Goal: Task Accomplishment & Management: Manage account settings

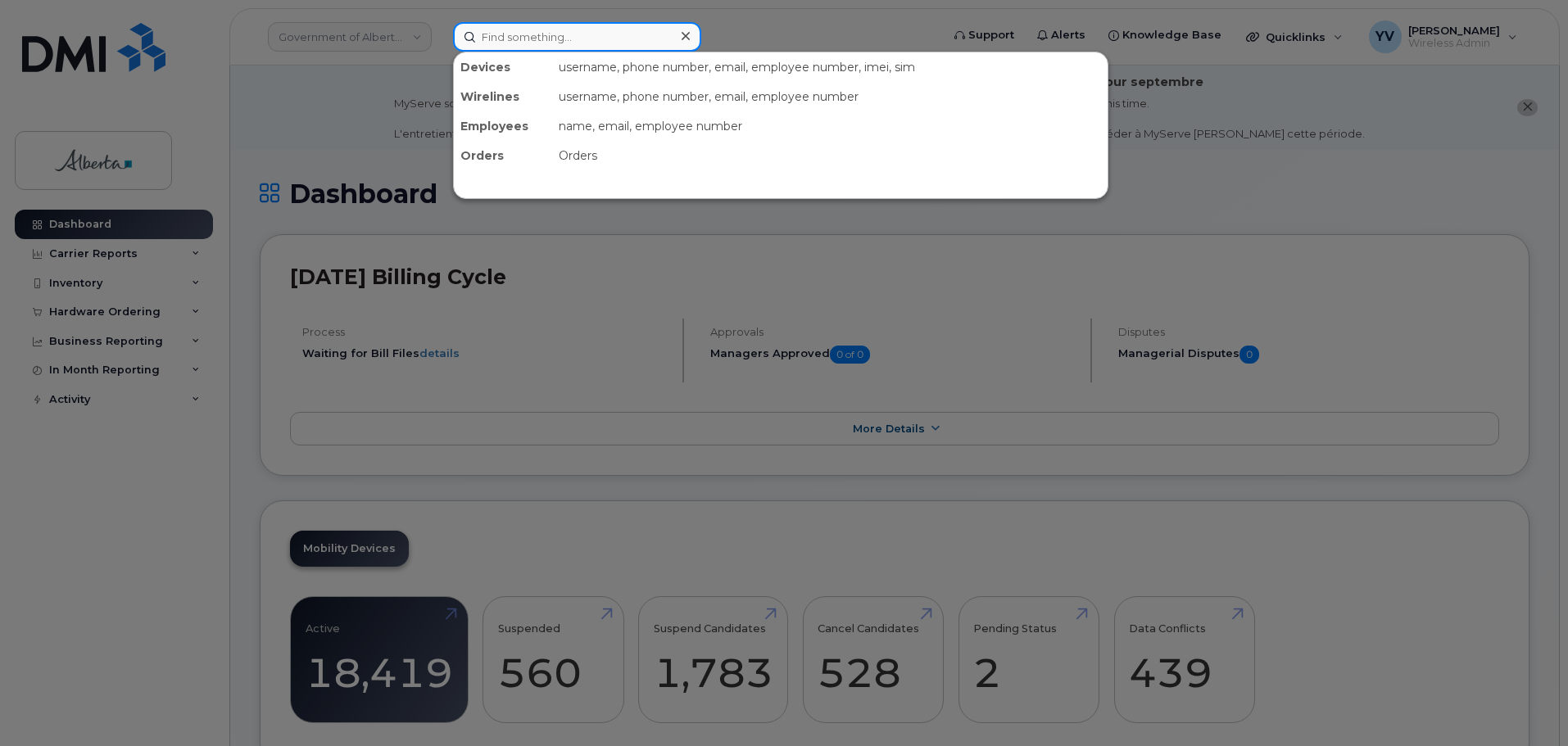
click at [498, 33] on input at bounding box center [577, 36] width 248 height 29
paste input "7802422856"
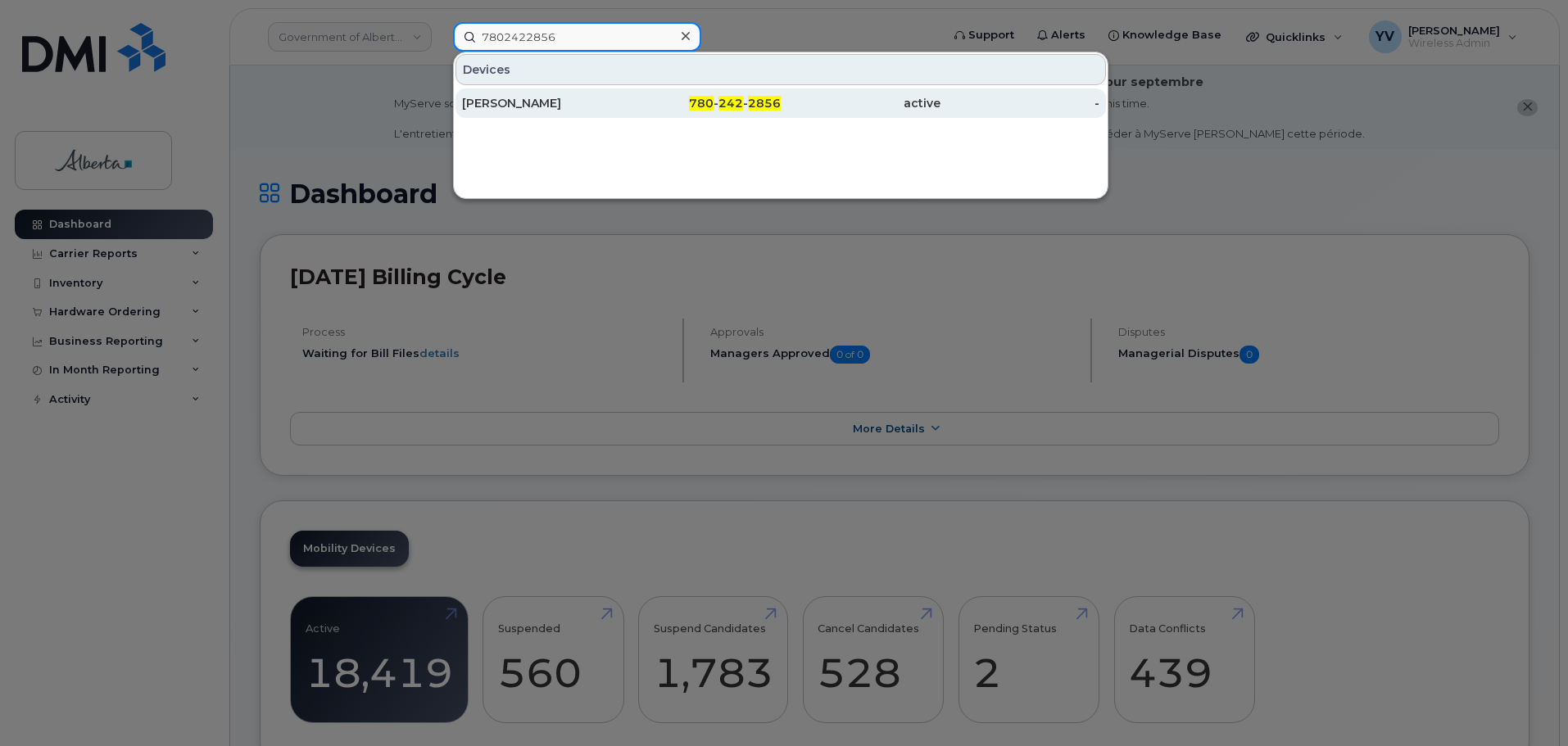
type input "7802422856"
click at [726, 98] on span "242" at bounding box center [730, 103] width 24 height 15
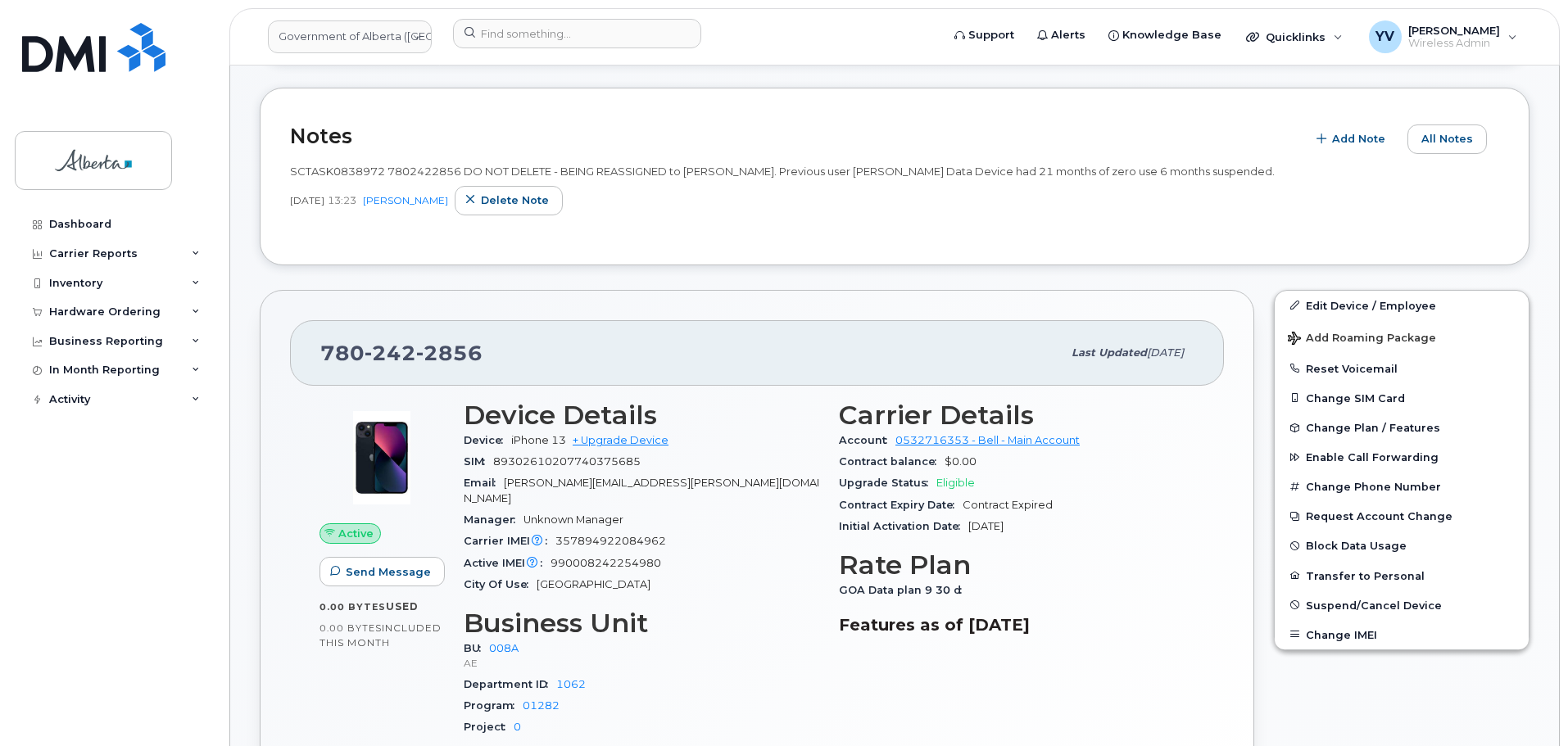
scroll to position [379, 0]
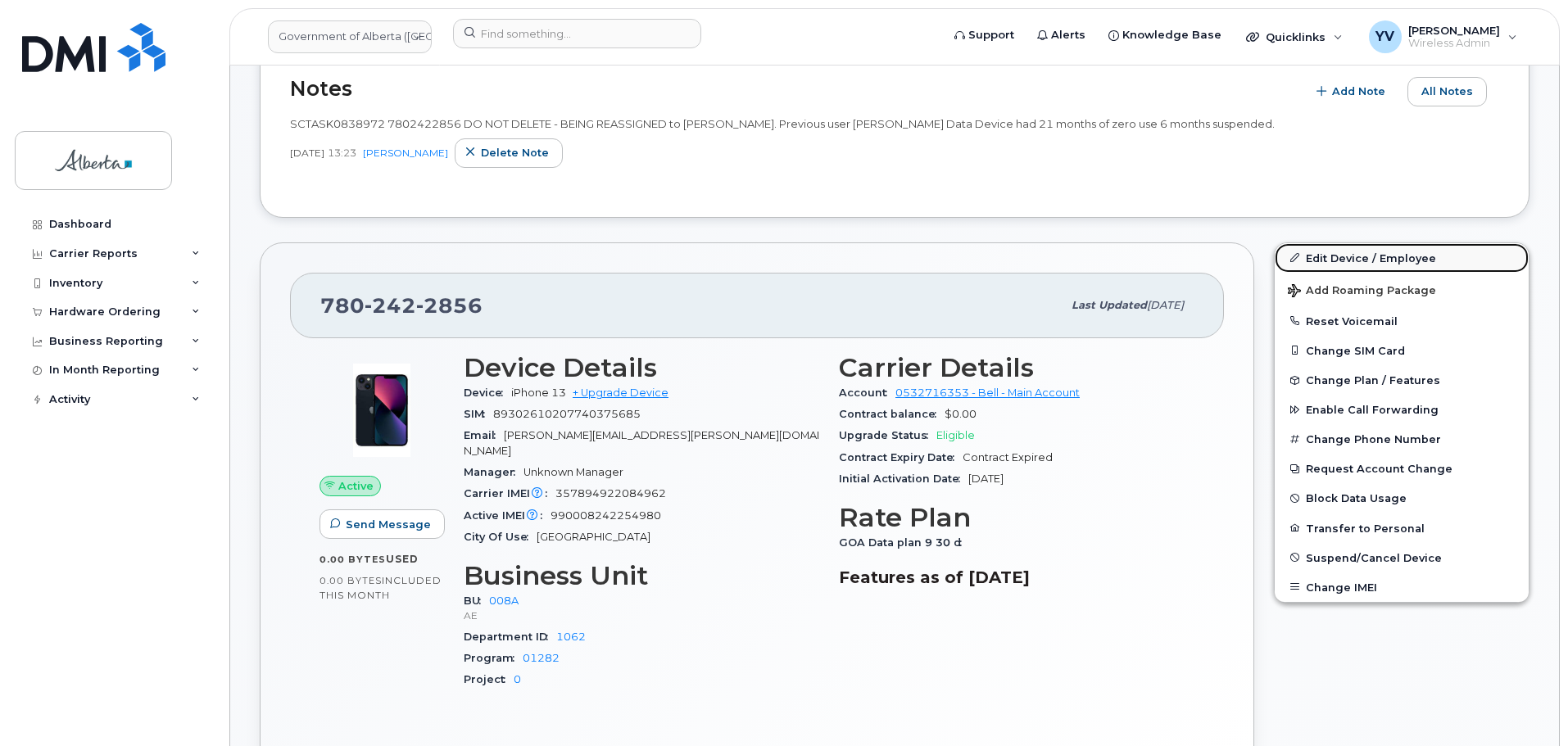
click at [1340, 257] on link "Edit Device / Employee" at bounding box center [1402, 257] width 254 height 29
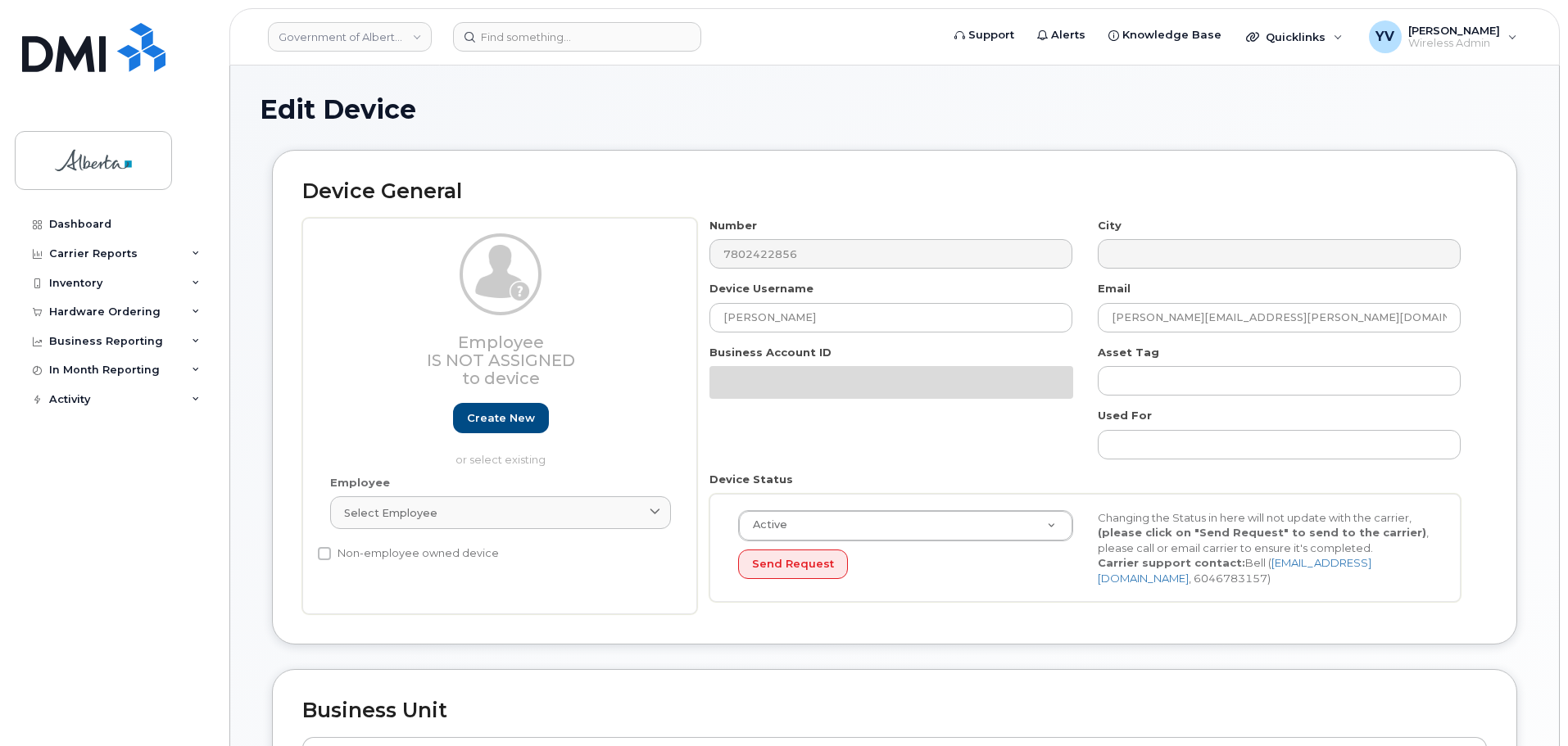
select select "4749737"
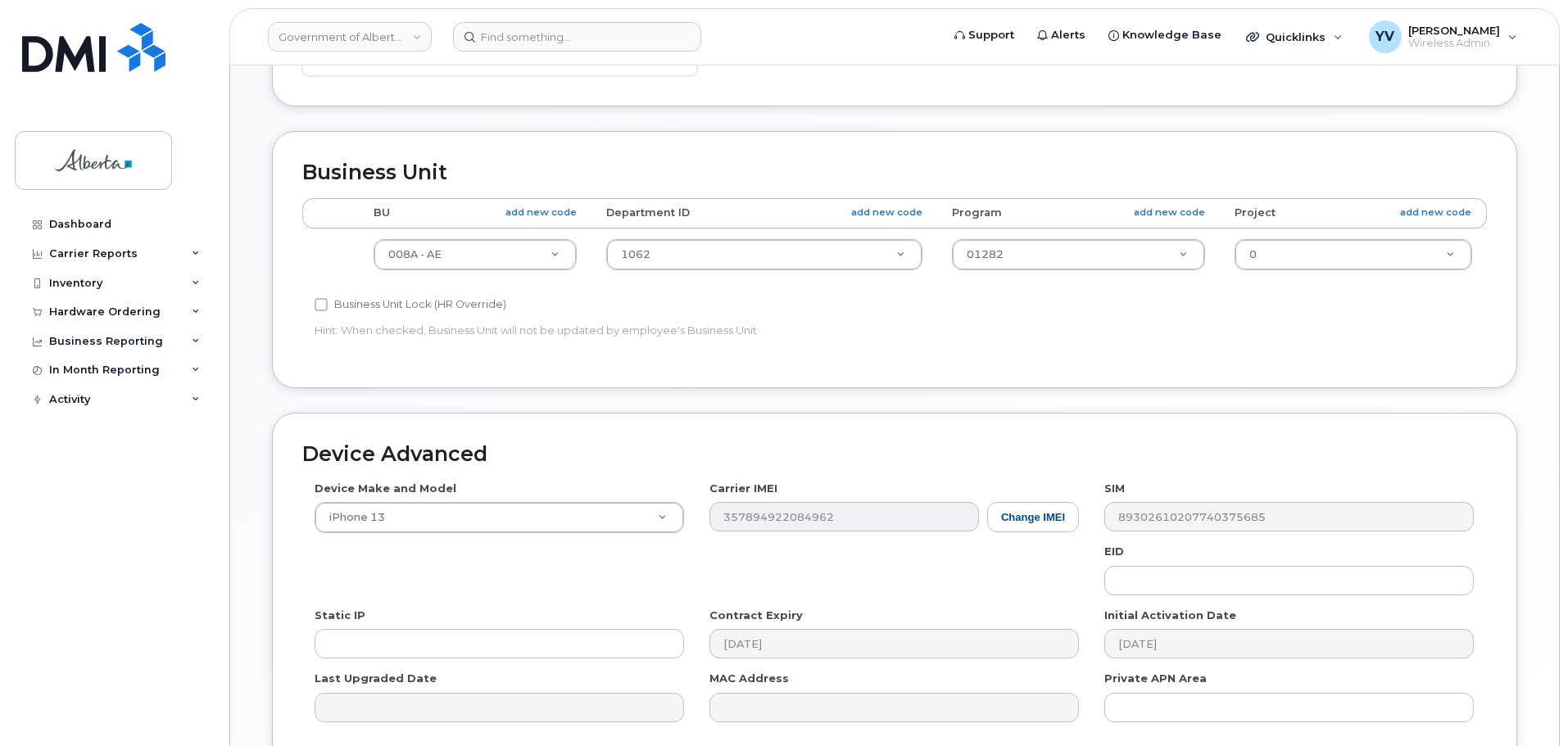
scroll to position [627, 0]
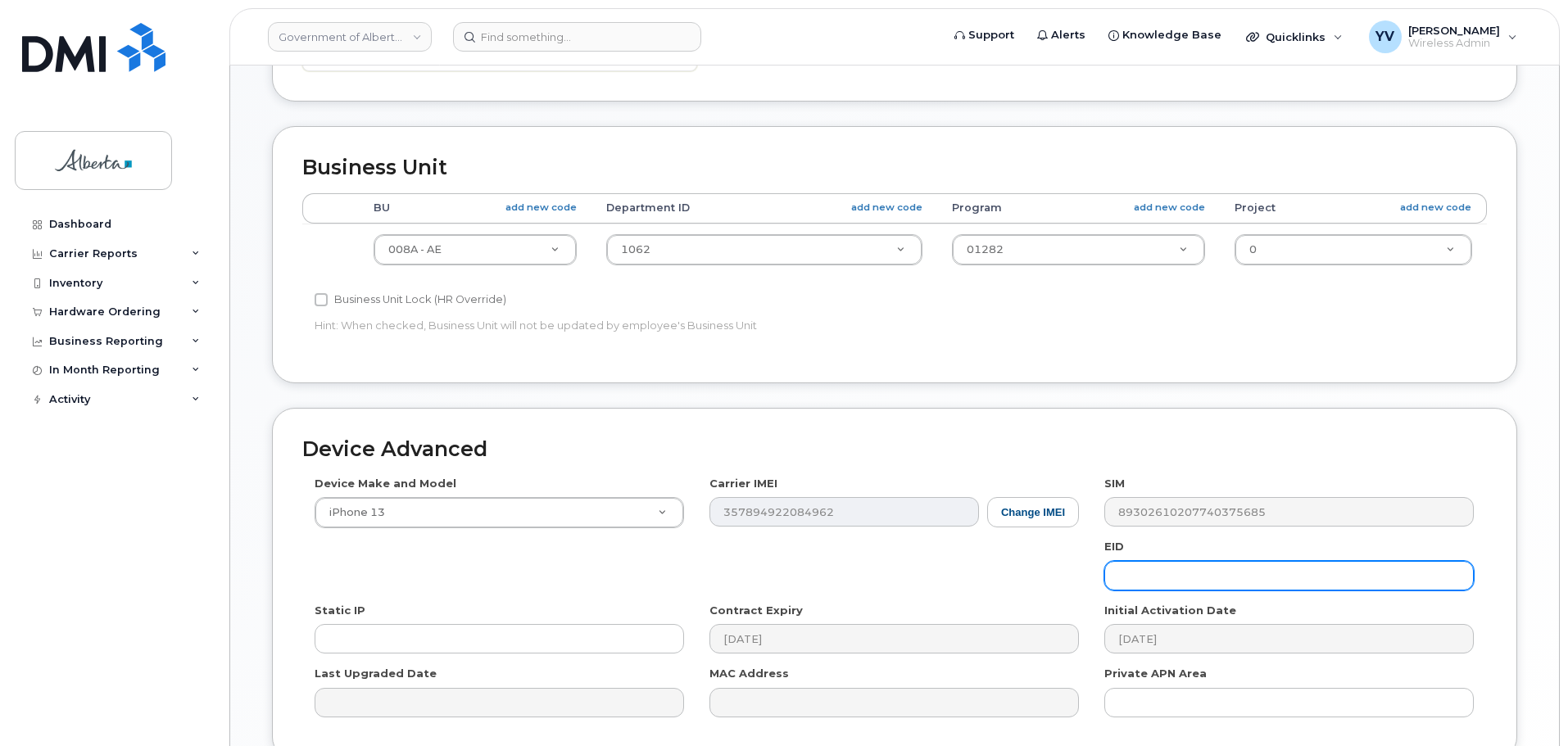
click at [1143, 575] on input "text" at bounding box center [1289, 575] width 369 height 29
paste input "89049032007008882600125558428262"
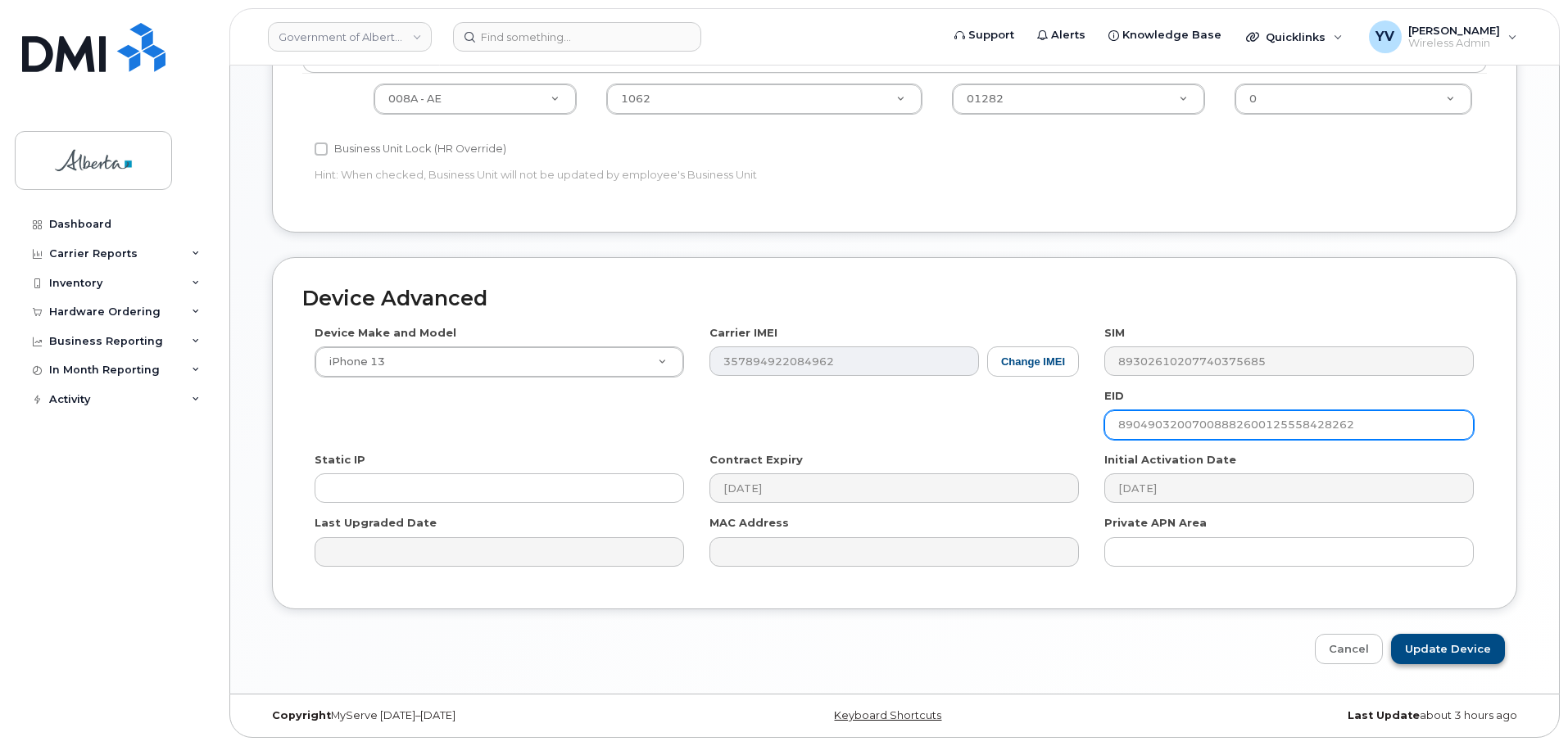
type input "89049032007008882600125558428262"
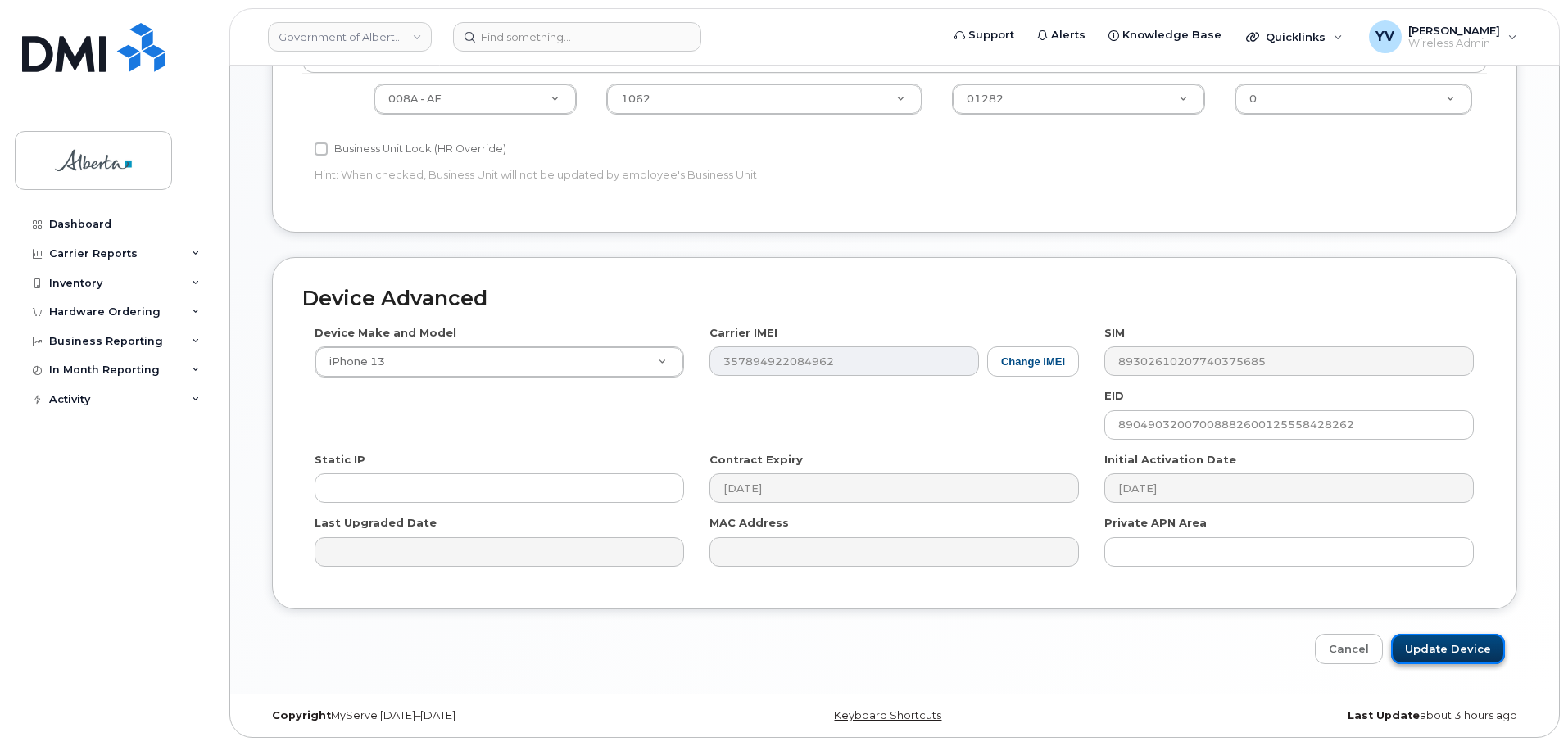
click at [1465, 640] on input "Update Device" at bounding box center [1448, 649] width 114 height 30
type input "Saving..."
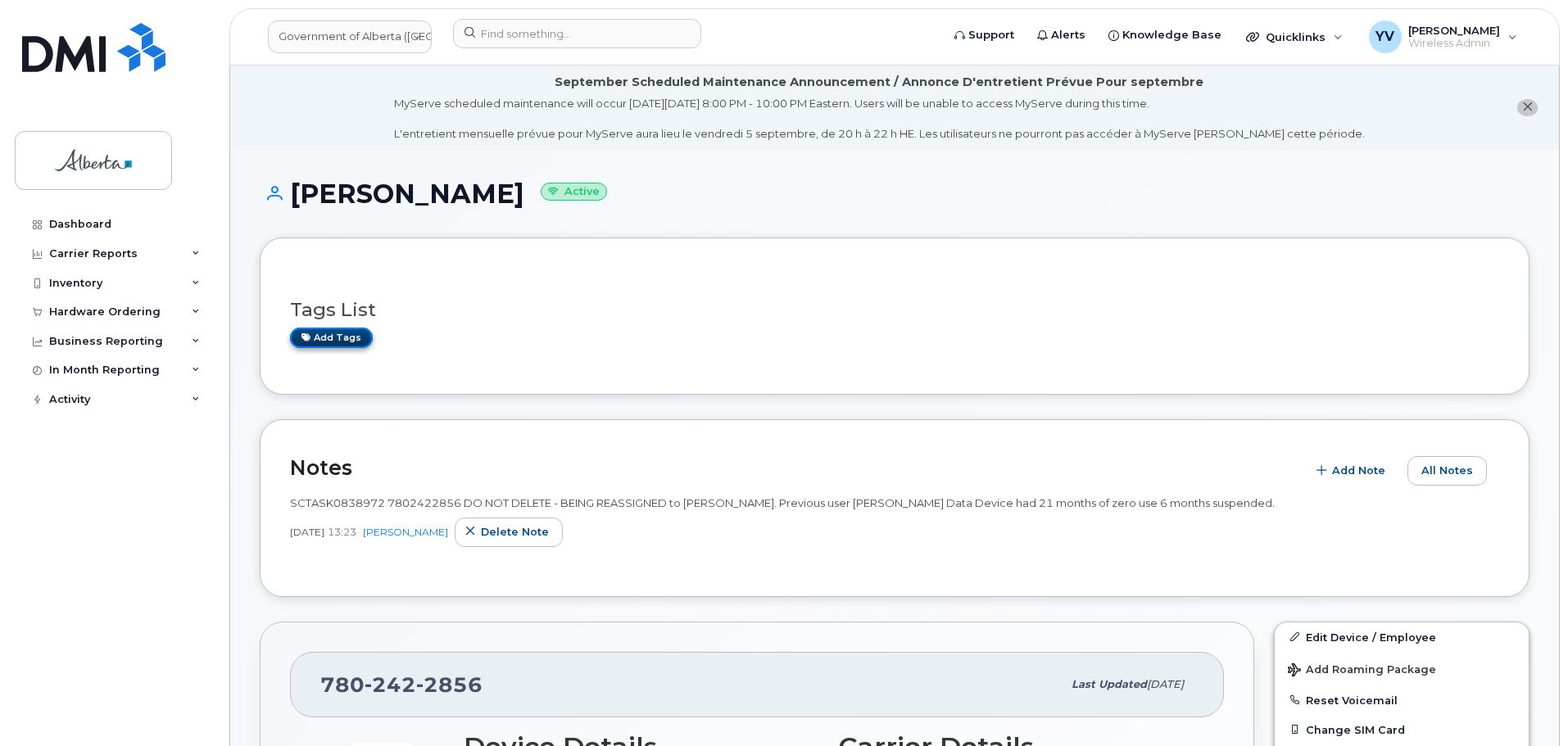
click at [320, 336] on link "Add tags" at bounding box center [331, 338] width 82 height 20
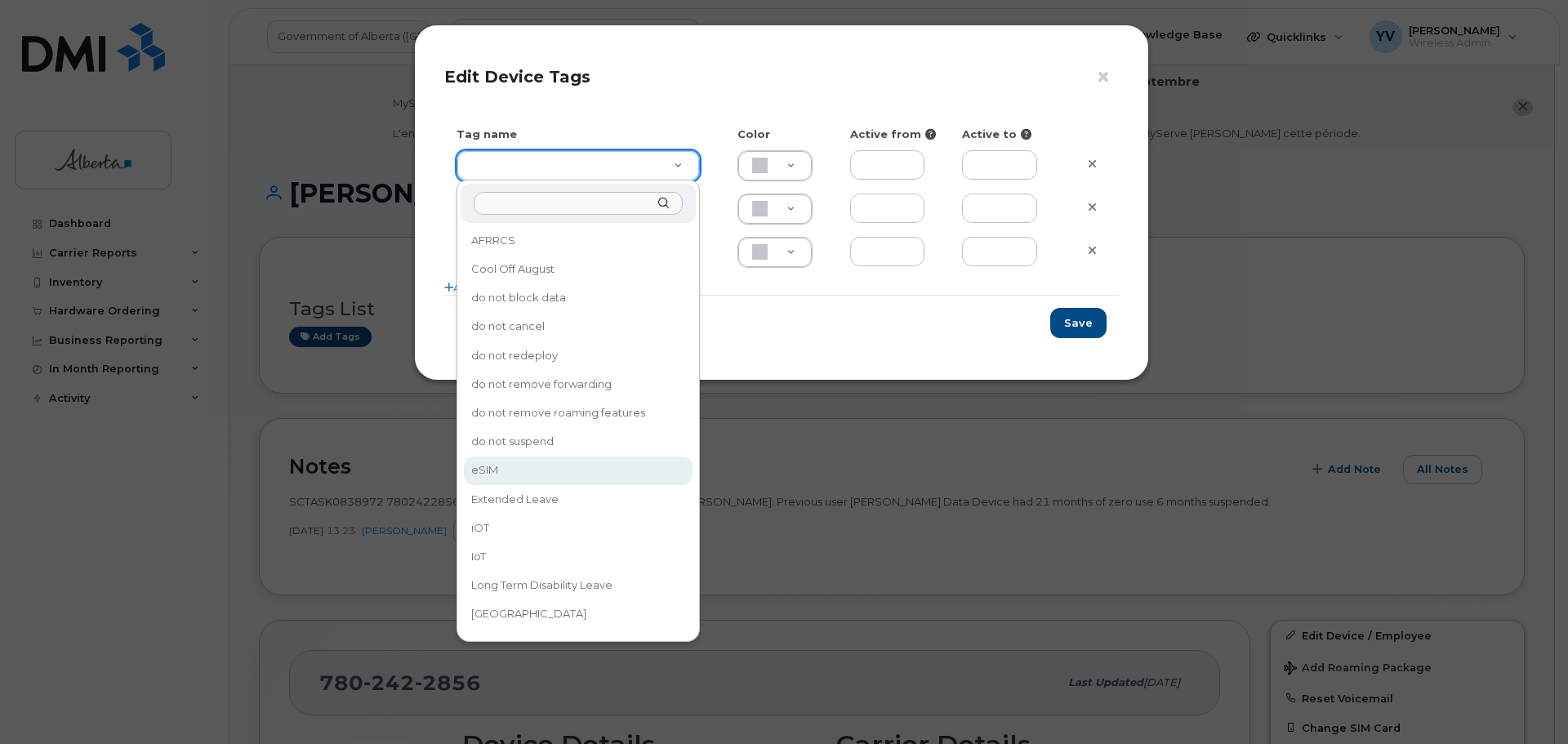
type input "eSIM"
type input "D6CDC1"
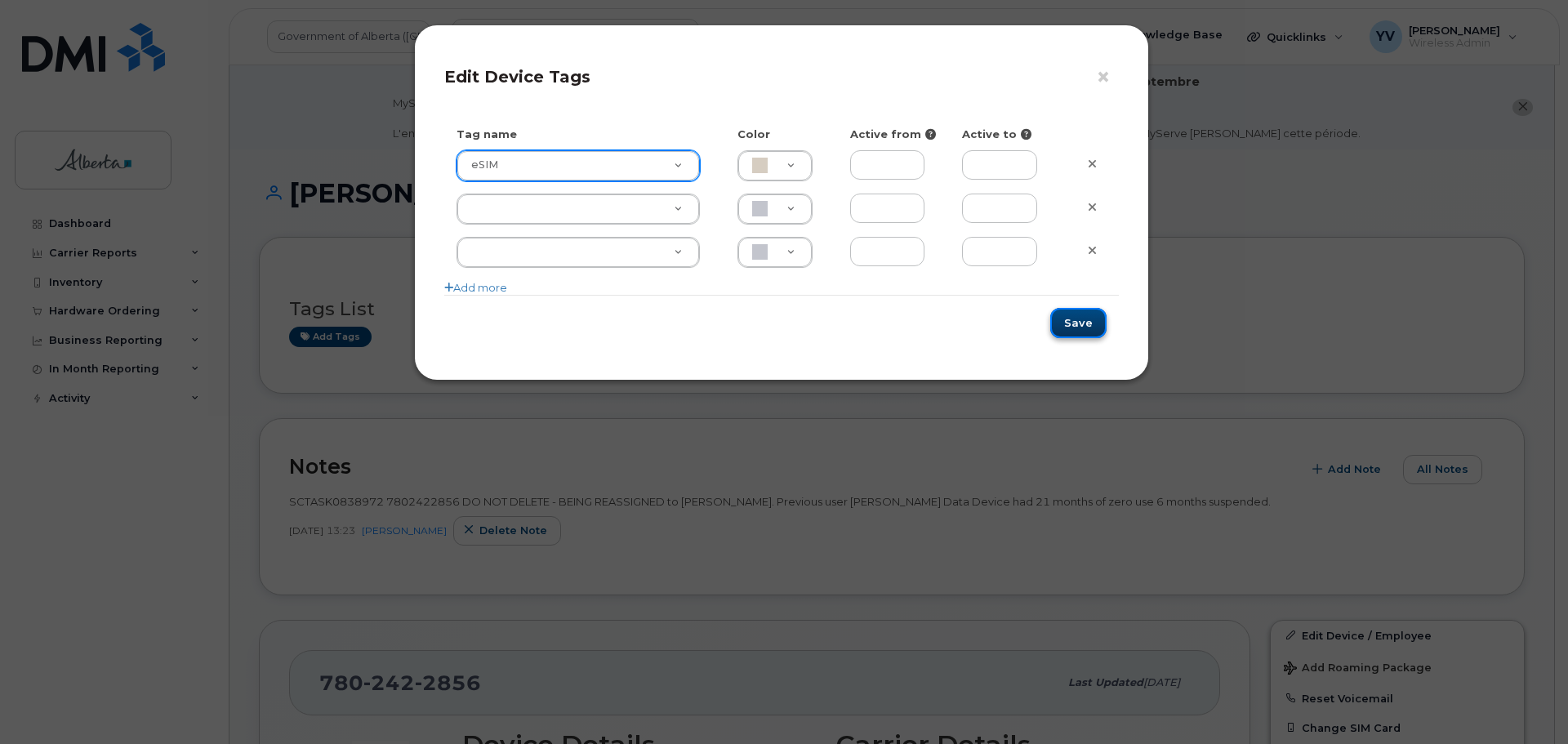
click at [1082, 325] on button "Save" at bounding box center [1078, 323] width 56 height 30
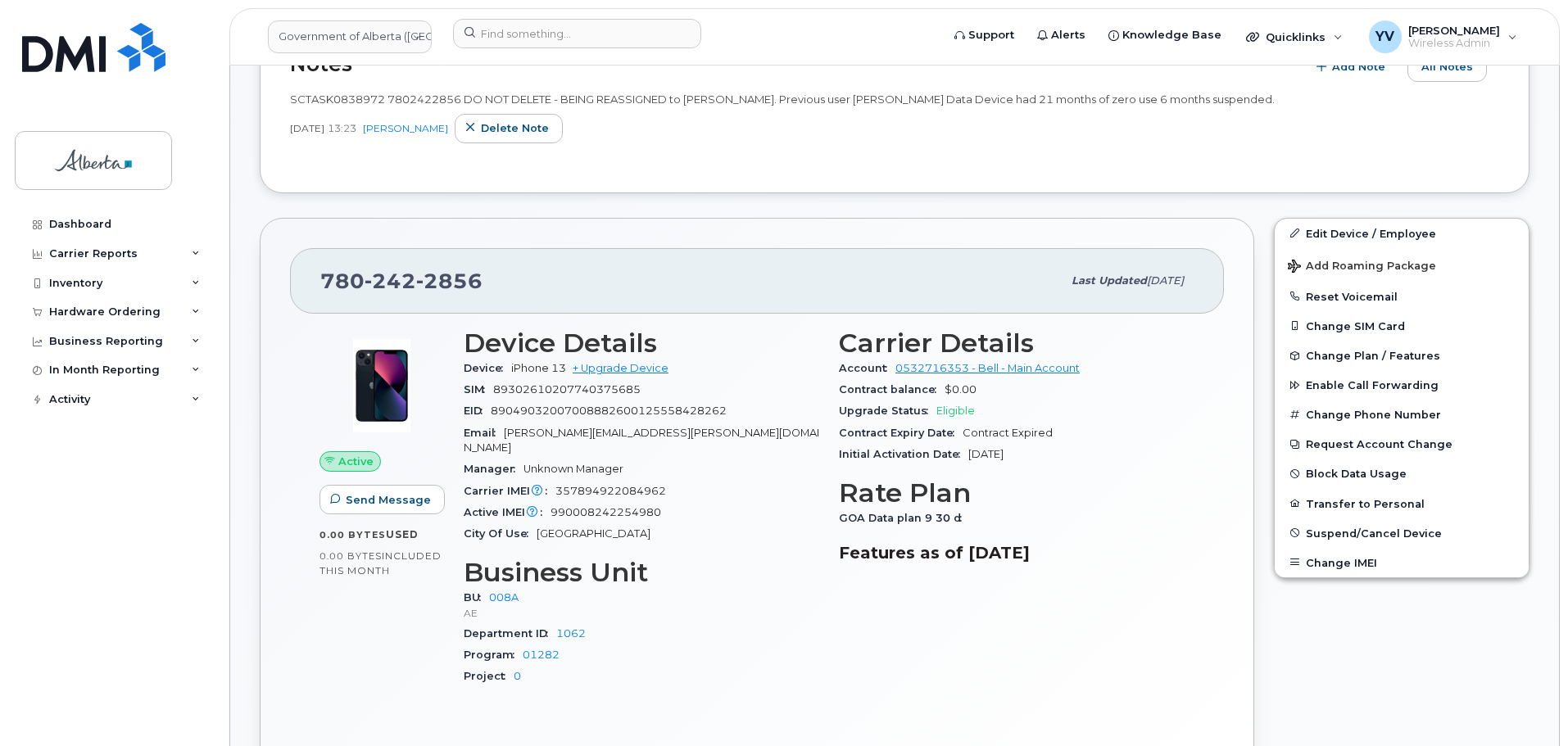
scroll to position [226, 0]
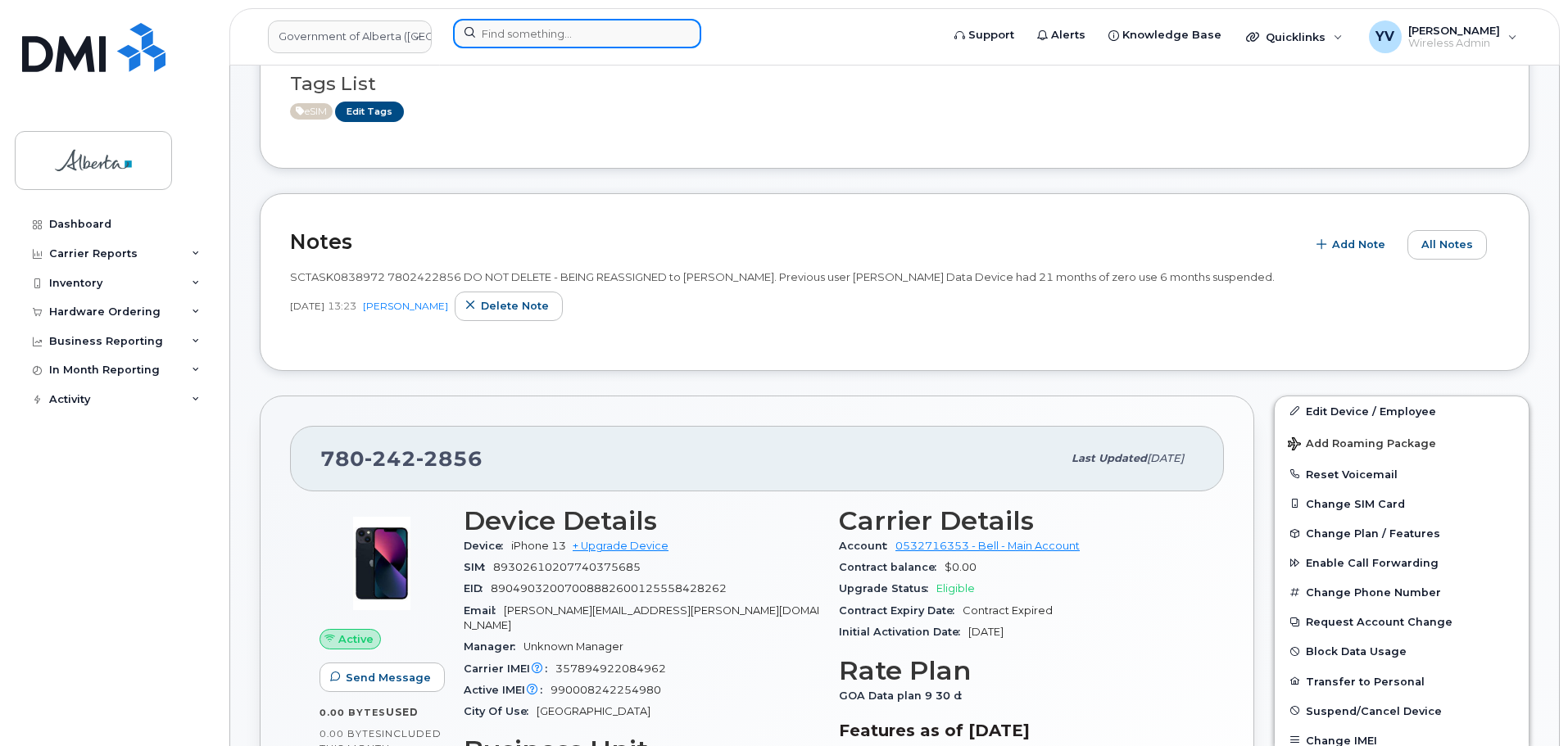
click at [522, 27] on input at bounding box center [577, 33] width 248 height 29
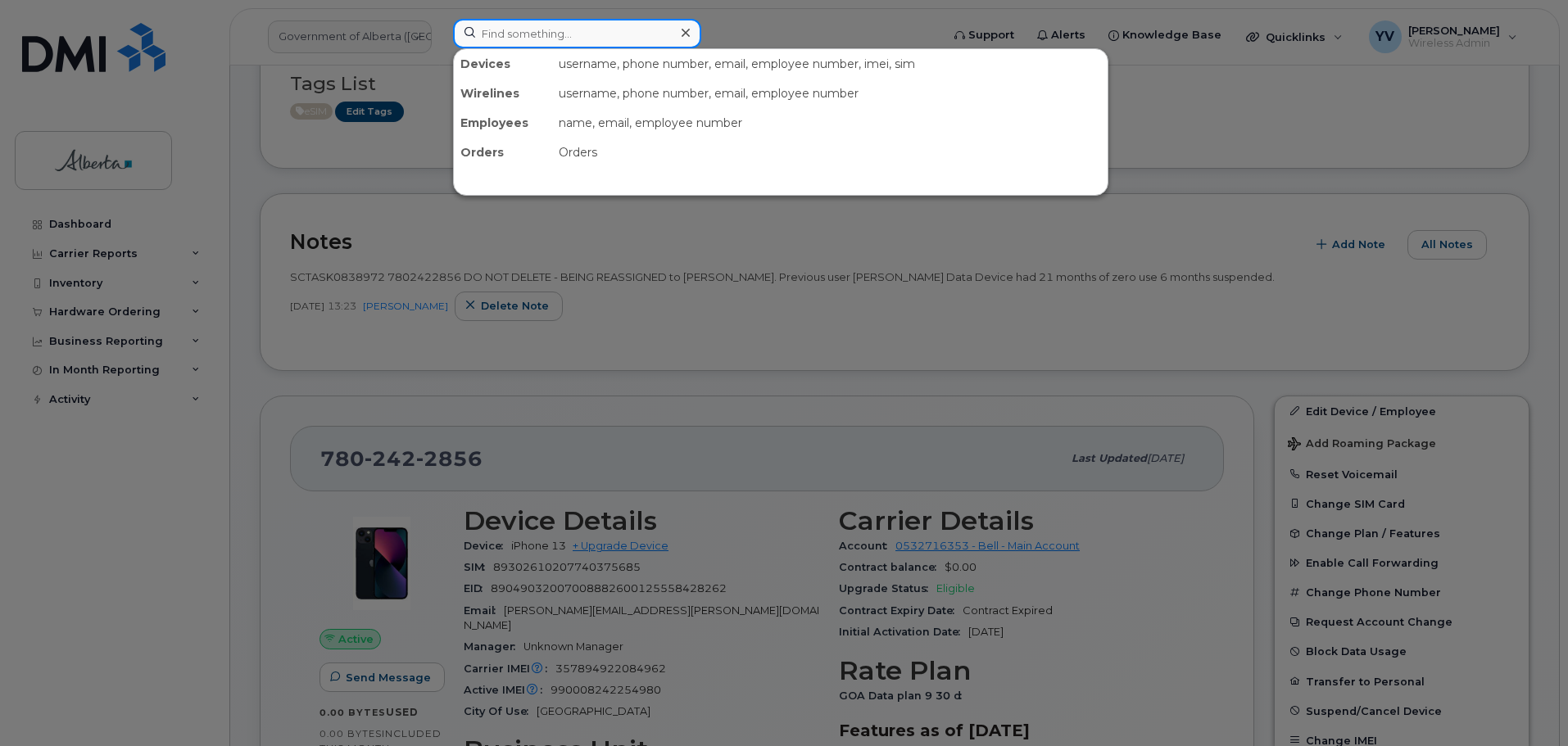
paste input "7802648074"
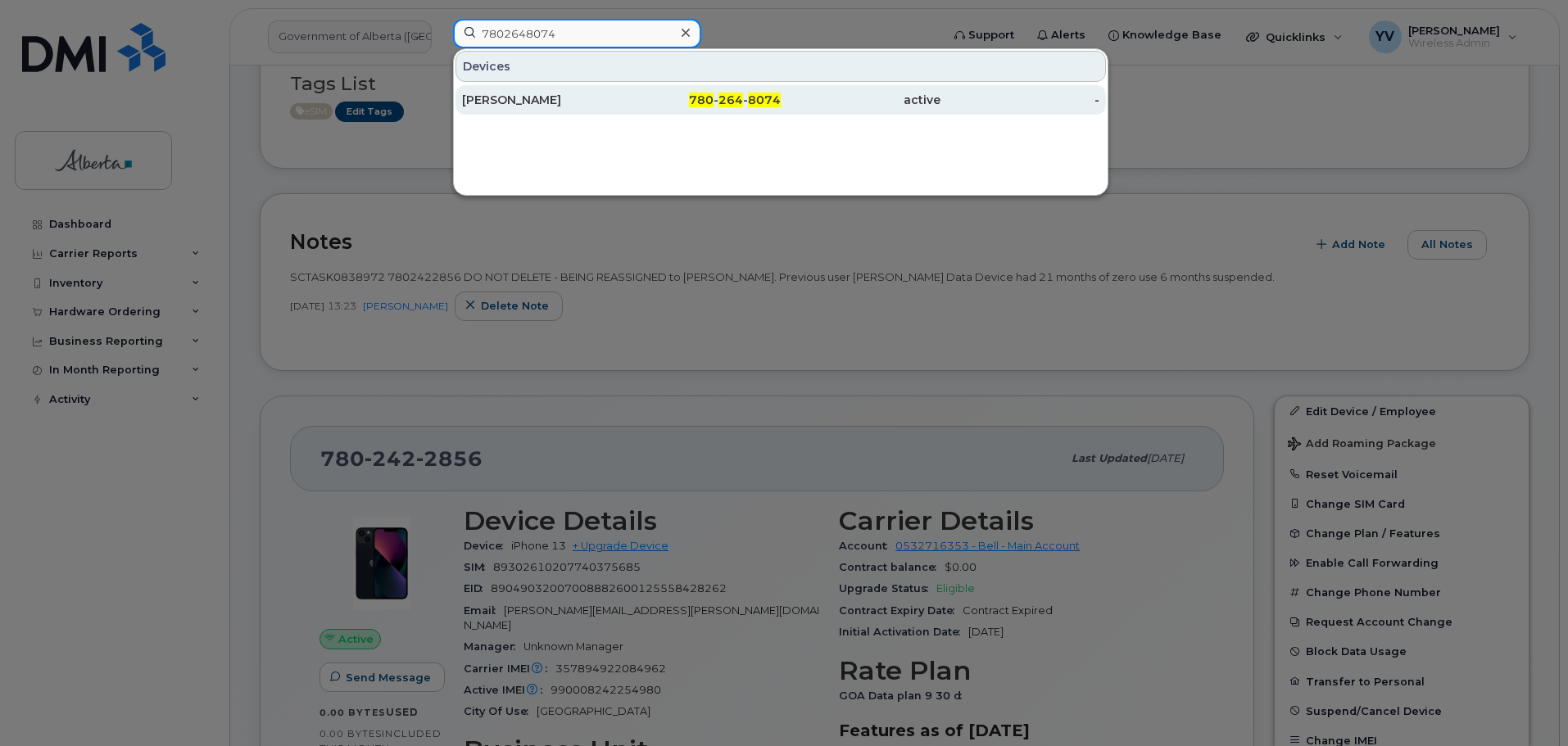
type input "7802648074"
click at [729, 95] on span "264" at bounding box center [730, 100] width 24 height 15
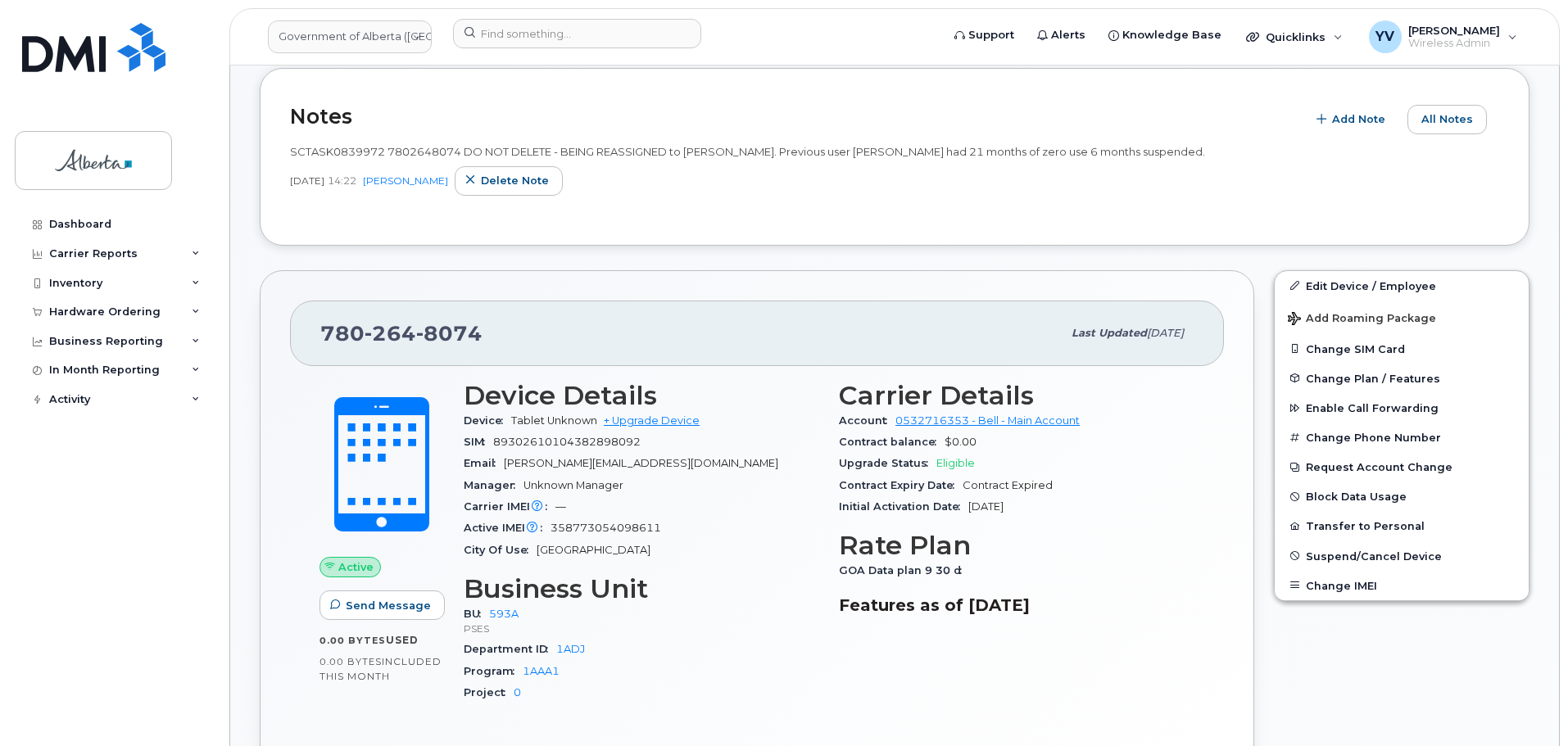
scroll to position [498, 0]
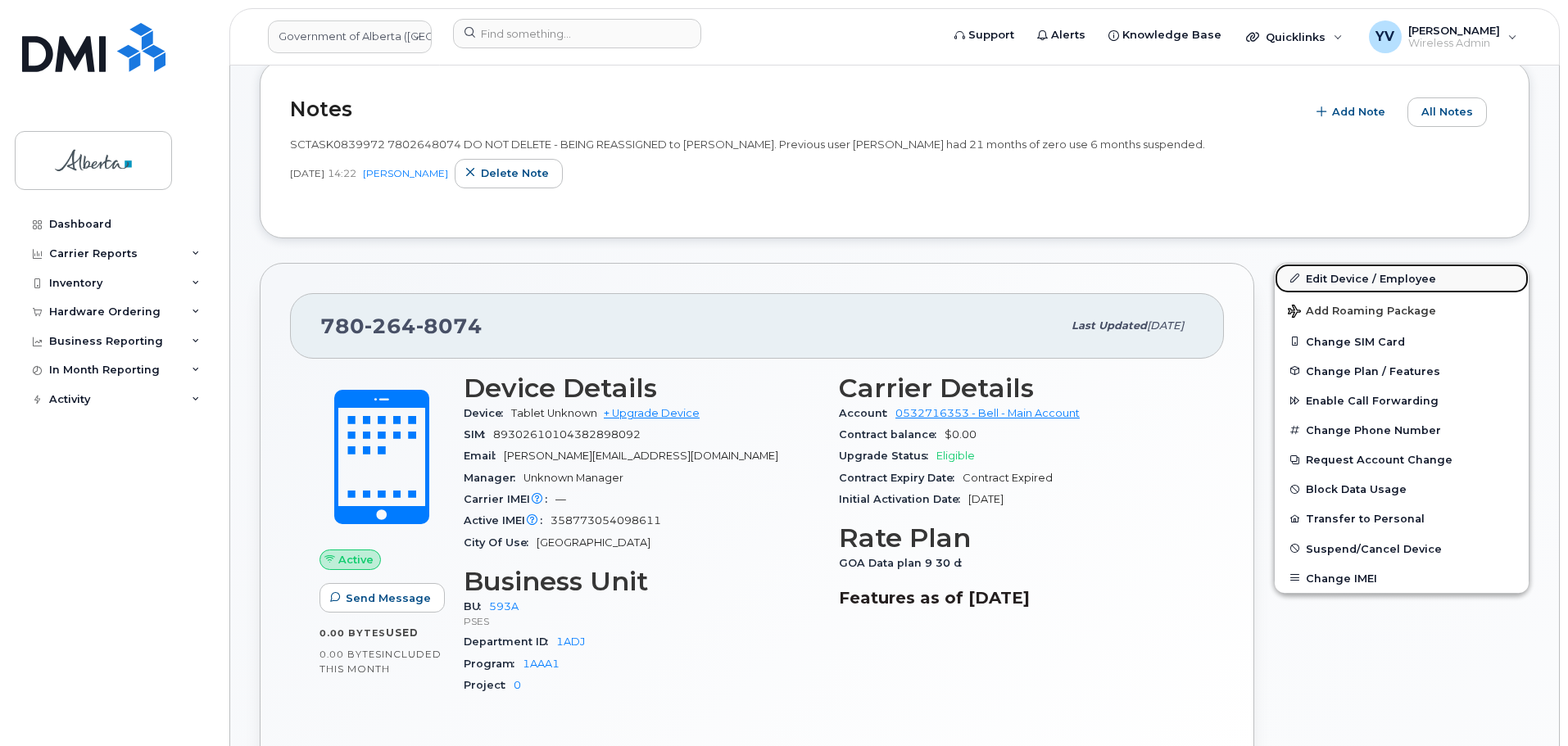
click at [1353, 274] on link "Edit Device / Employee" at bounding box center [1402, 278] width 254 height 29
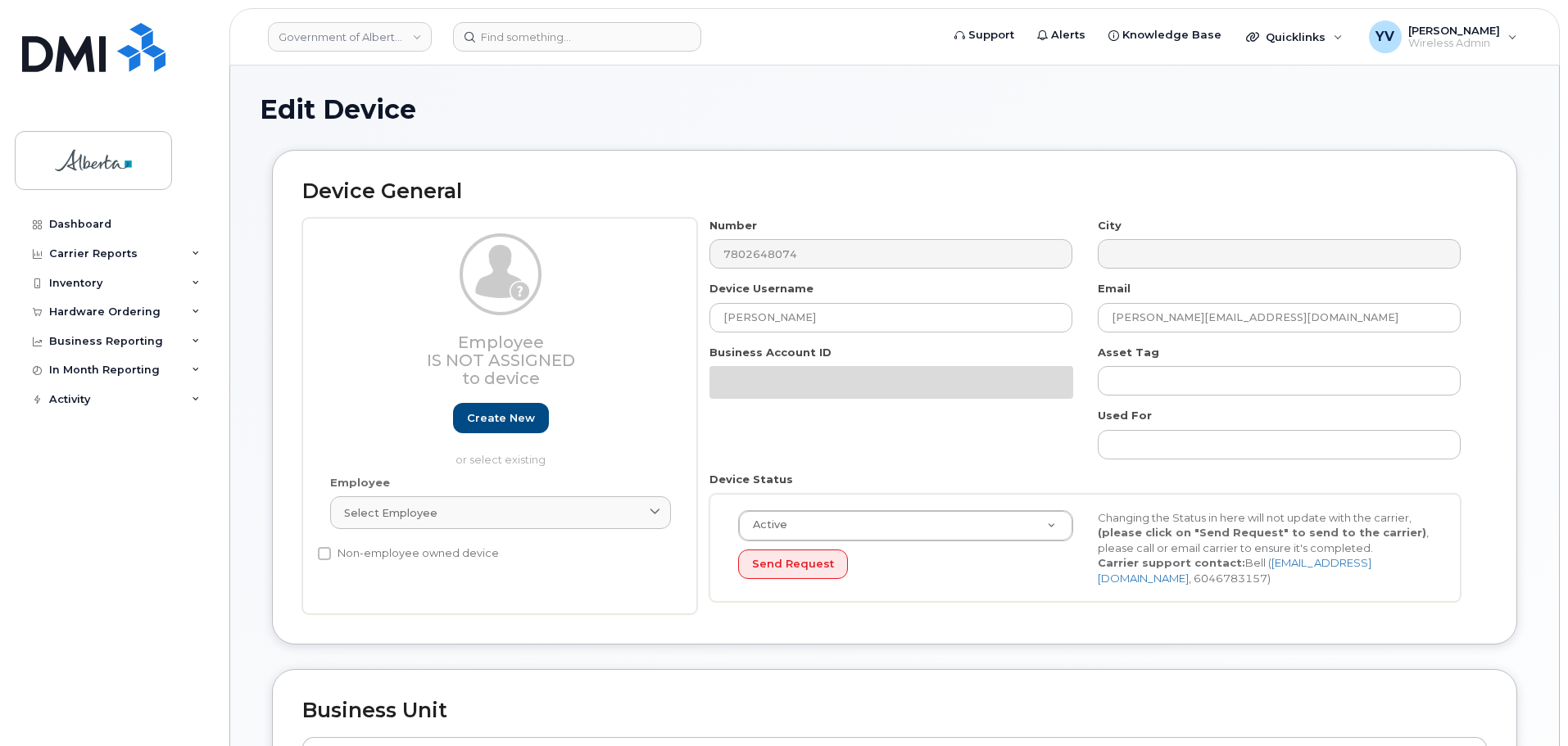
select select "4797682"
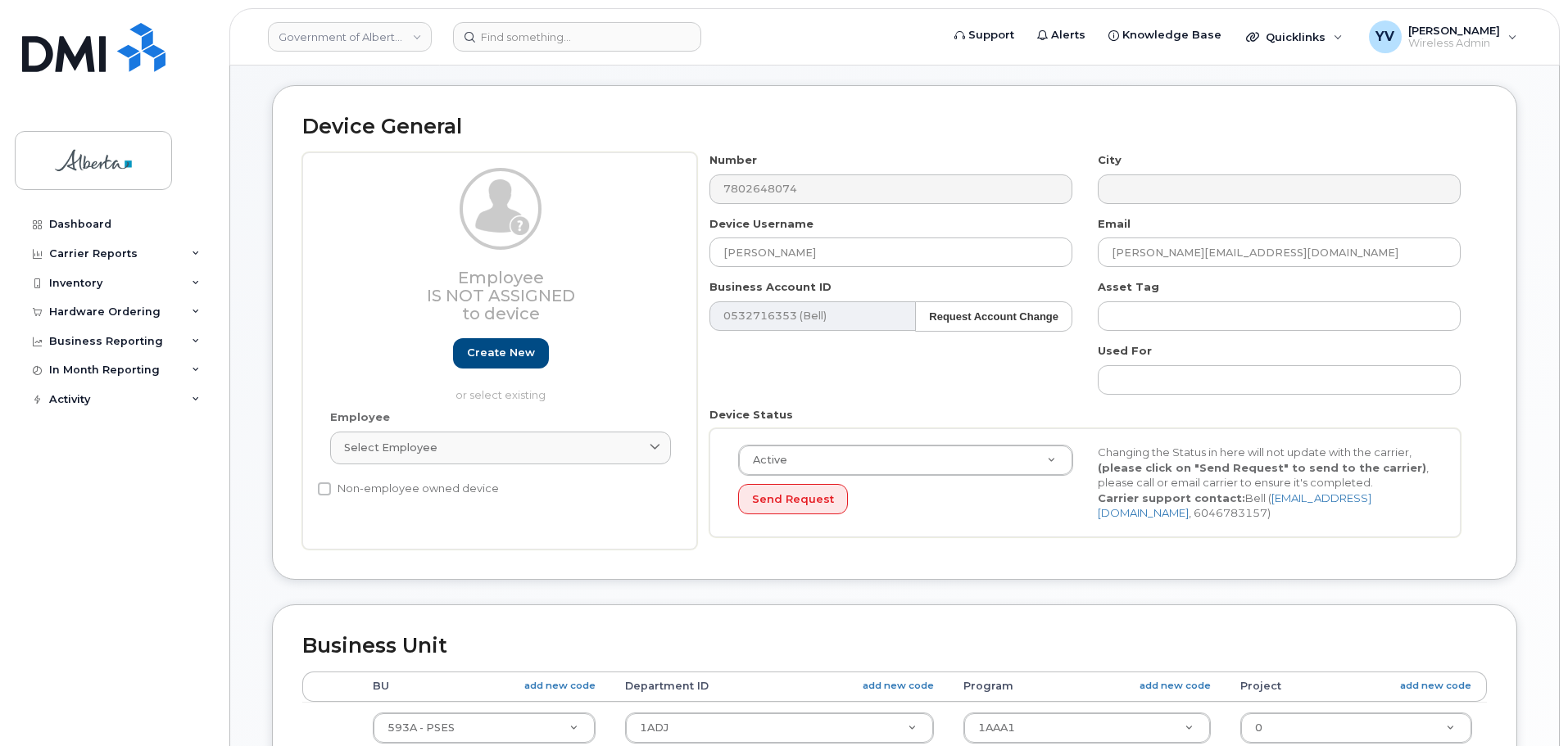
scroll to position [214, 0]
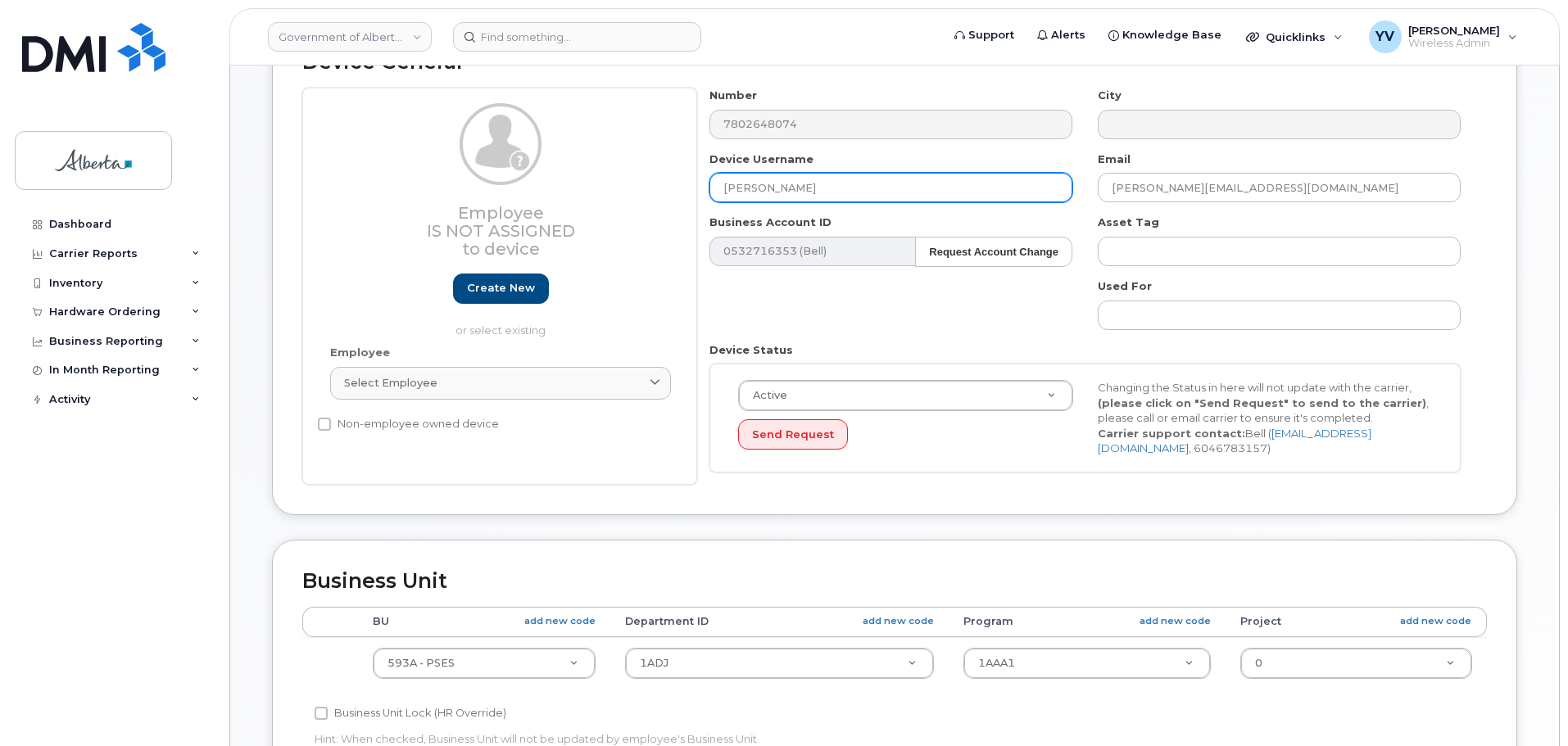
drag, startPoint x: 833, startPoint y: 192, endPoint x: 701, endPoint y: 183, distance: 132.3
click at [701, 183] on div "Device Username Christelle Mijares" at bounding box center [892, 177] width 389 height 51
paste input "Molly Wreak"
type input "[PERSON_NAME]"
drag, startPoint x: 1276, startPoint y: 191, endPoint x: 1054, endPoint y: 187, distance: 222.0
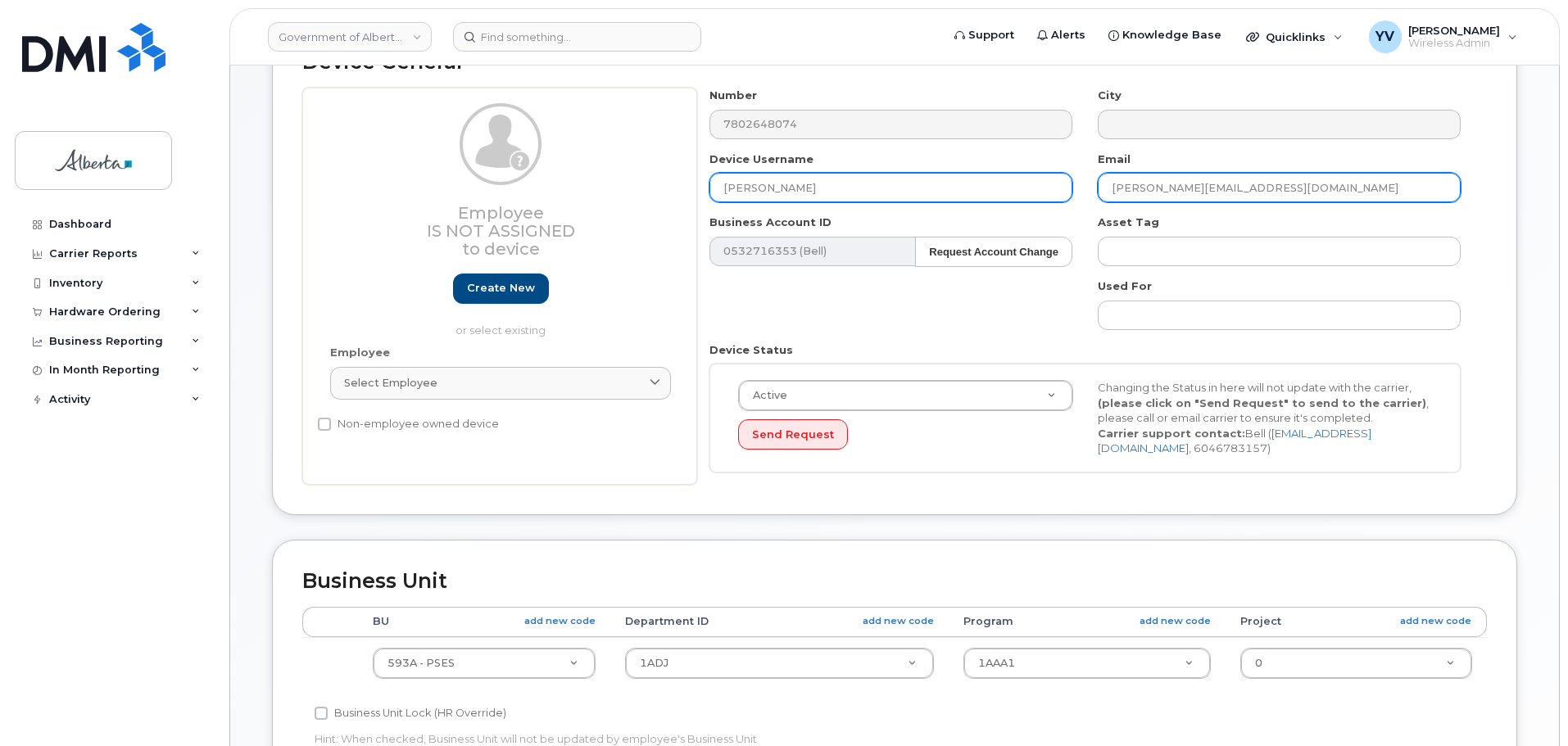
click at [1054, 187] on div "Number 7802648074 City Device Username Molly Wreakes Email christelle.Mijares@g…" at bounding box center [1085, 286] width 776 height 397
paste input "Molly.Wreak"
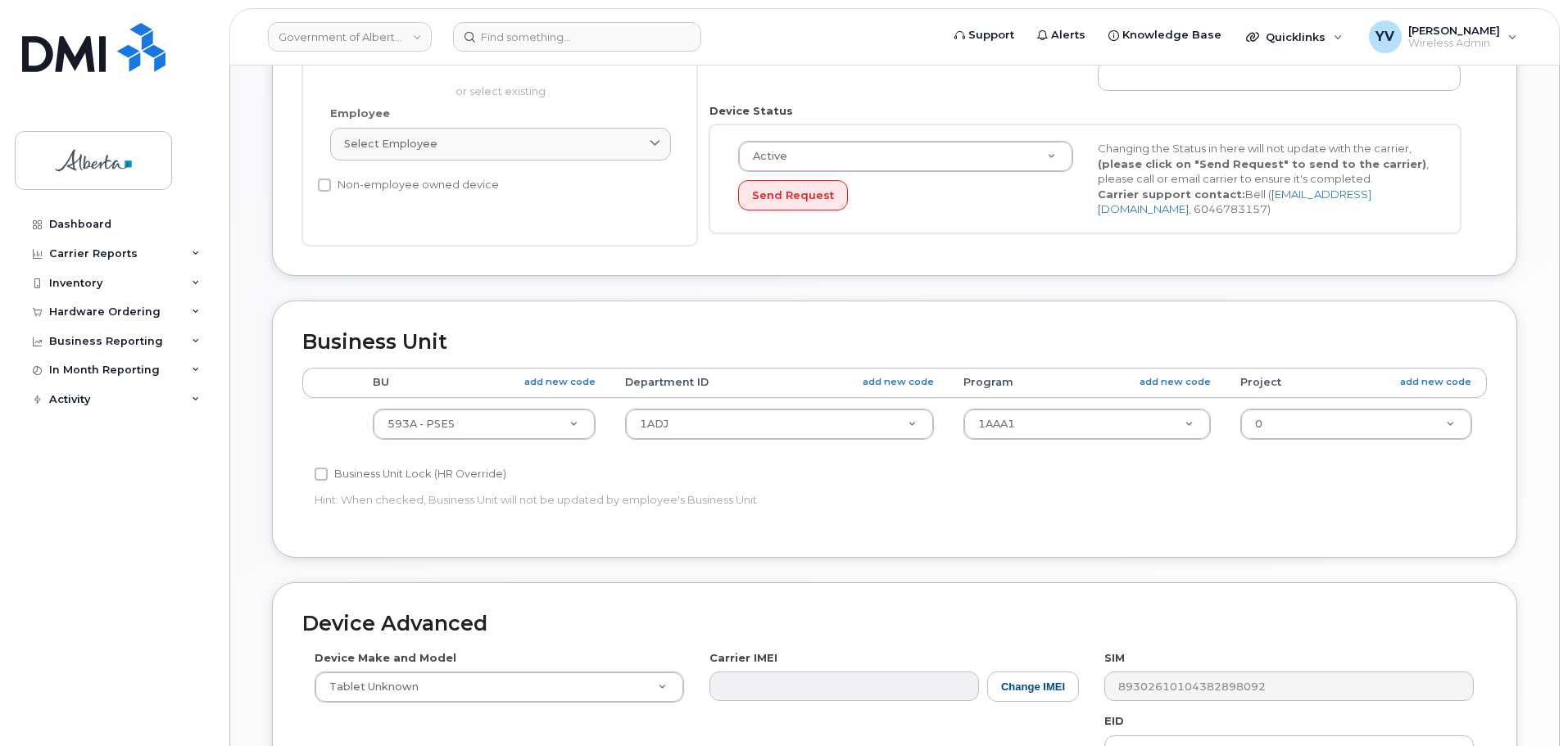
scroll to position [462, 0]
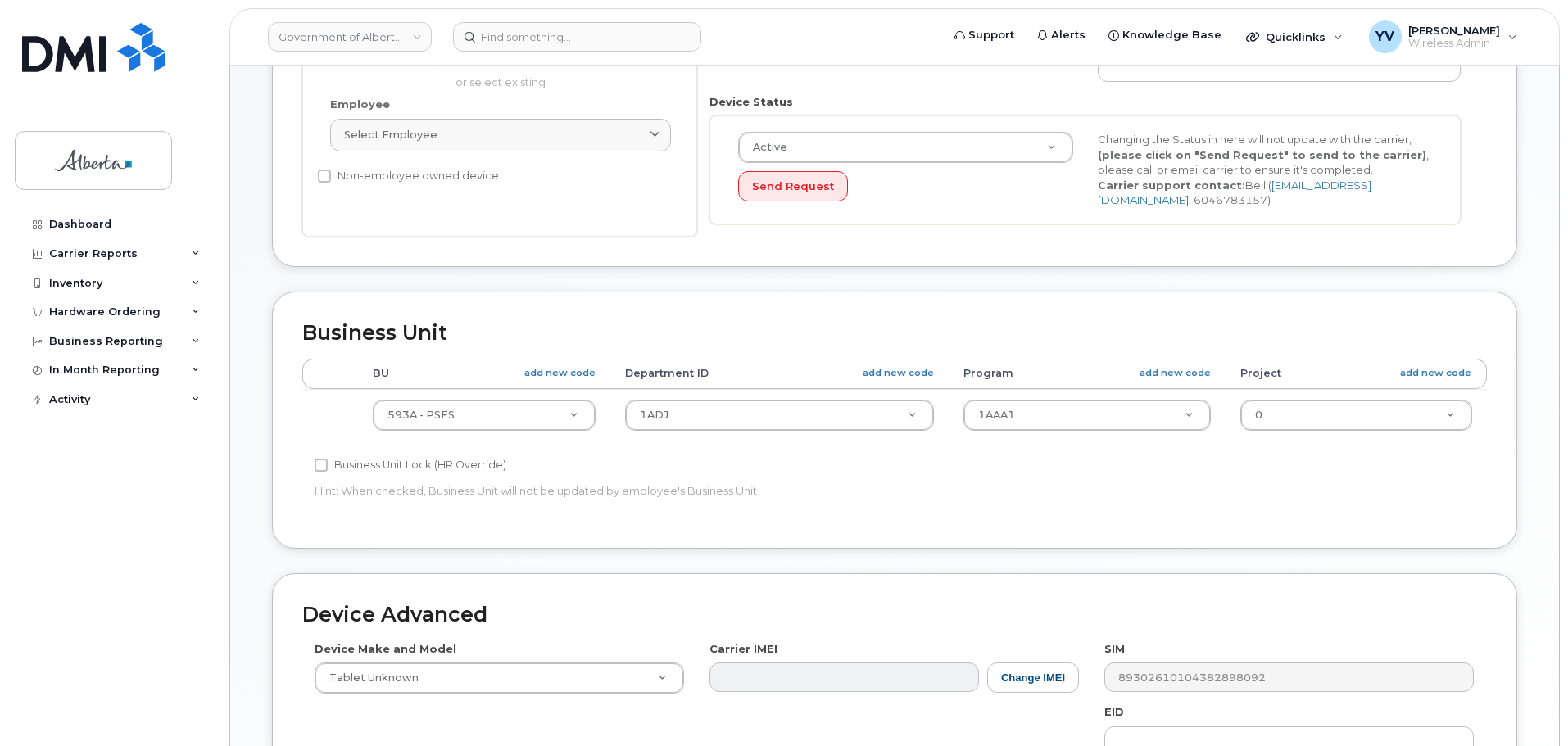
type input "[PERSON_NAME][EMAIL_ADDRESS][DOMAIN_NAME]"
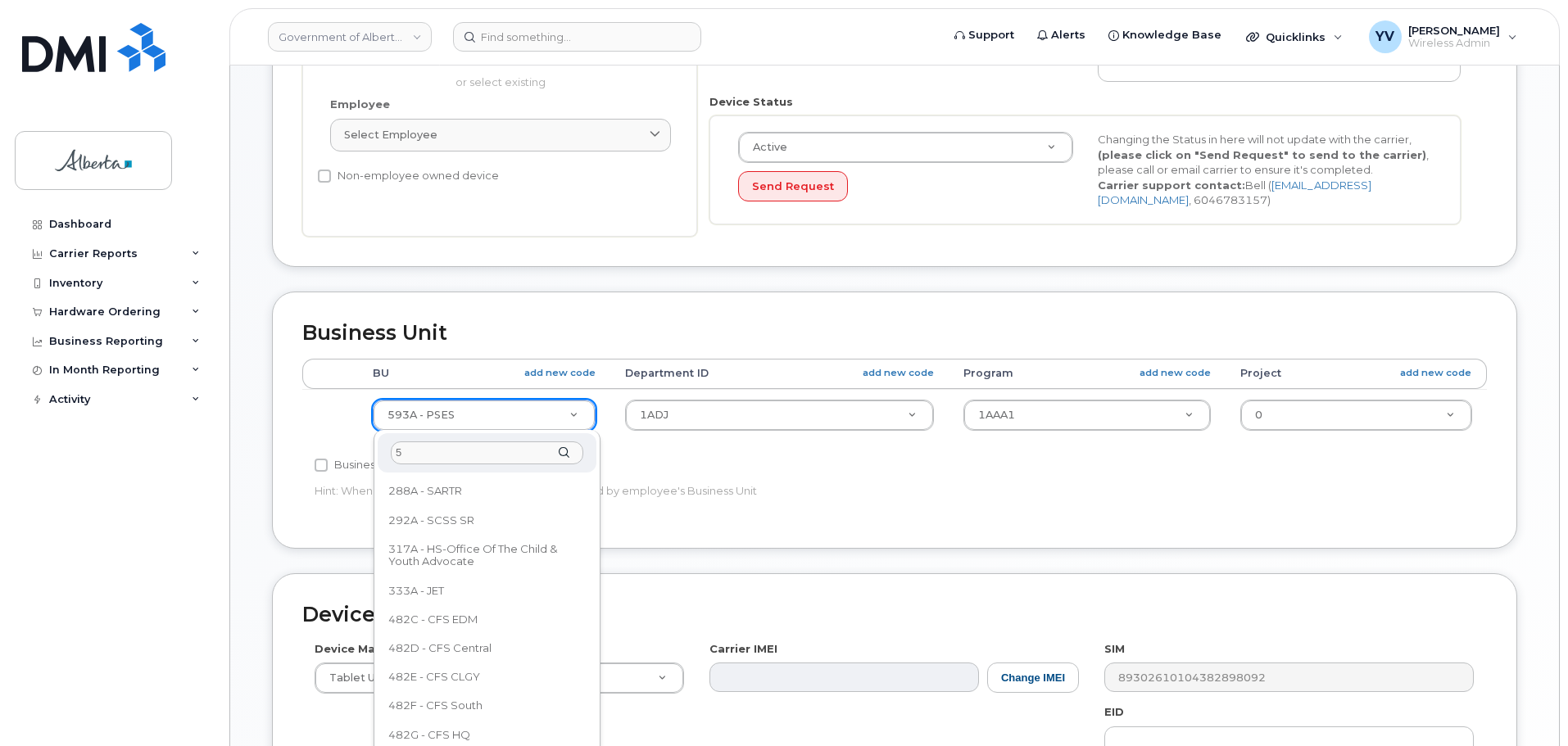
scroll to position [0, 0]
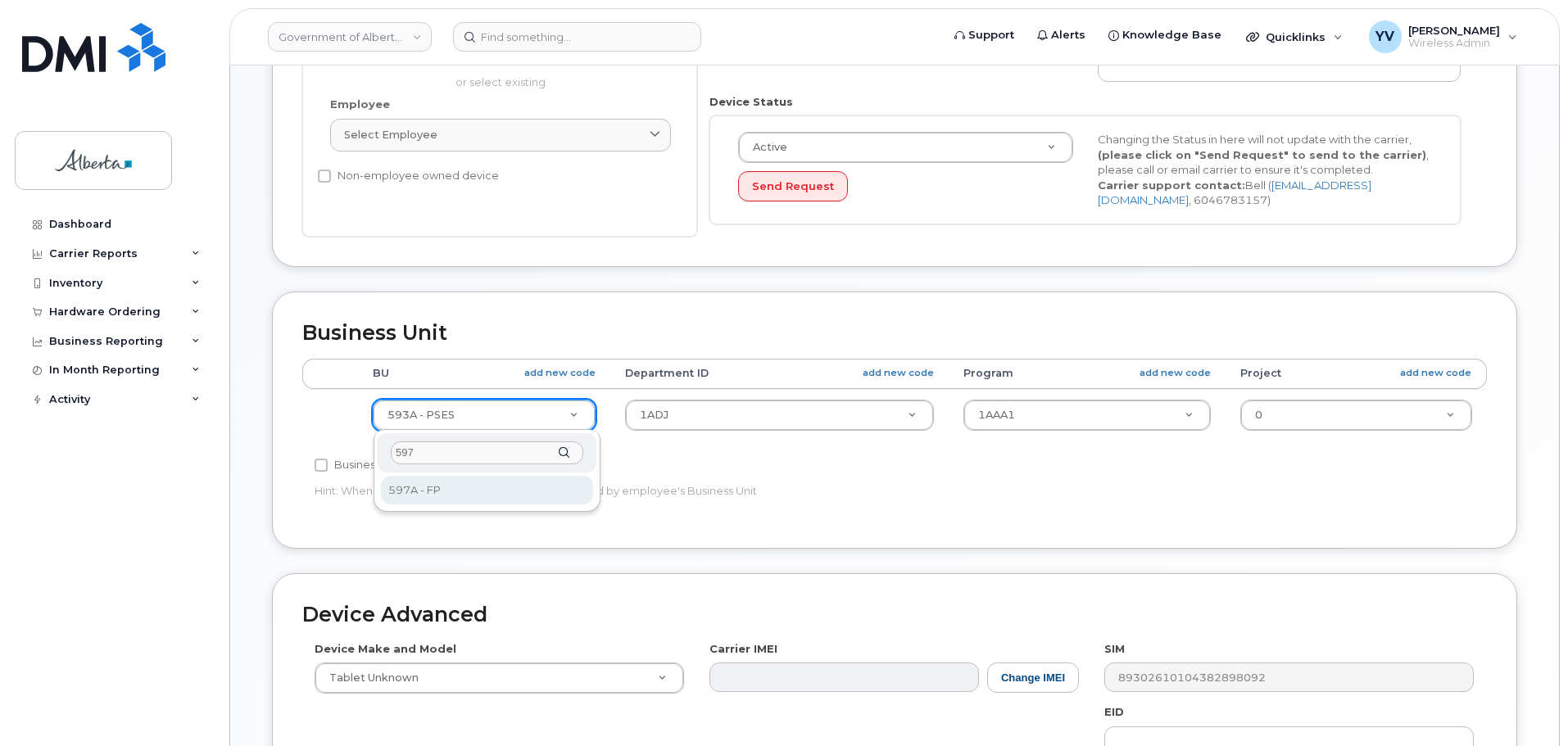
type input "597"
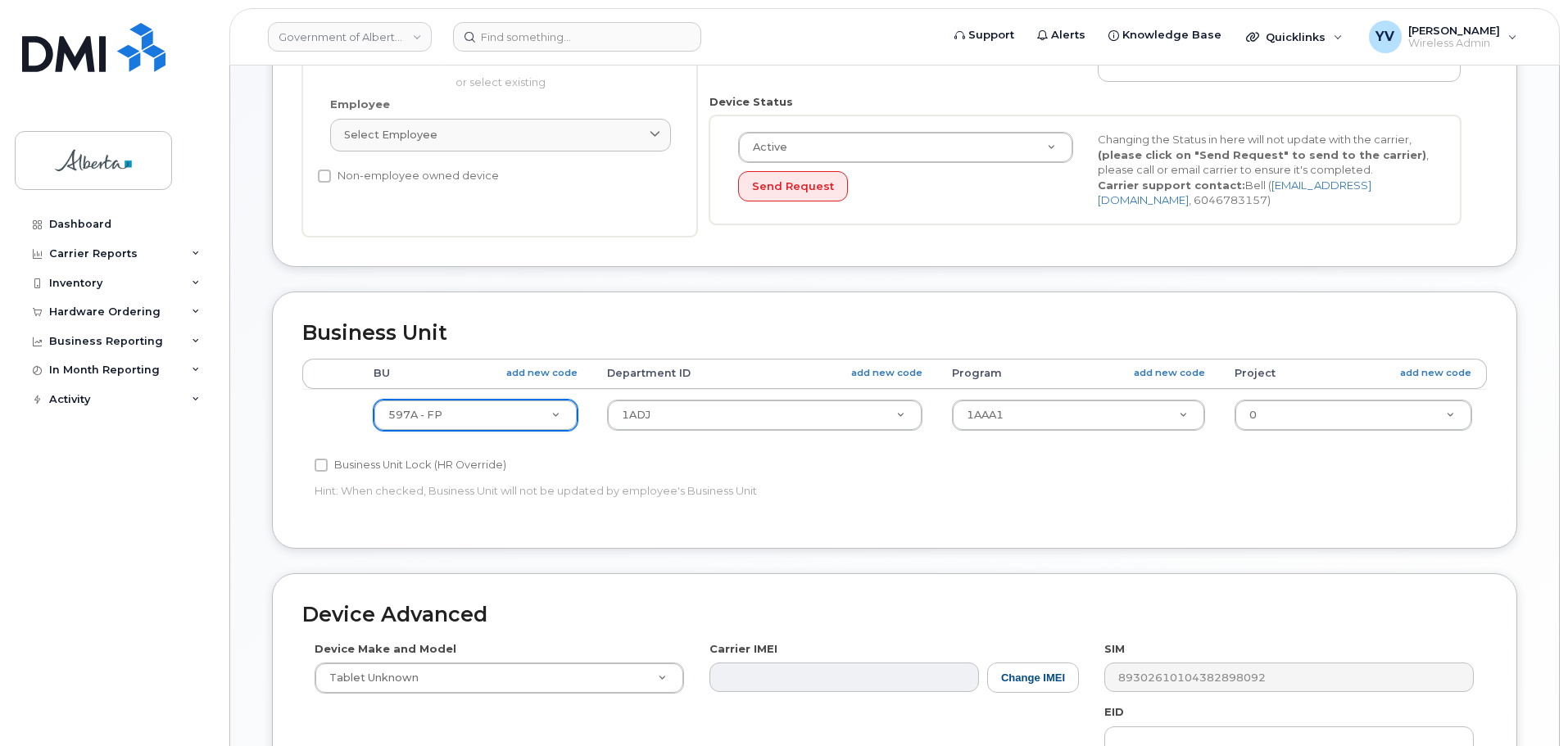
select select "4797726"
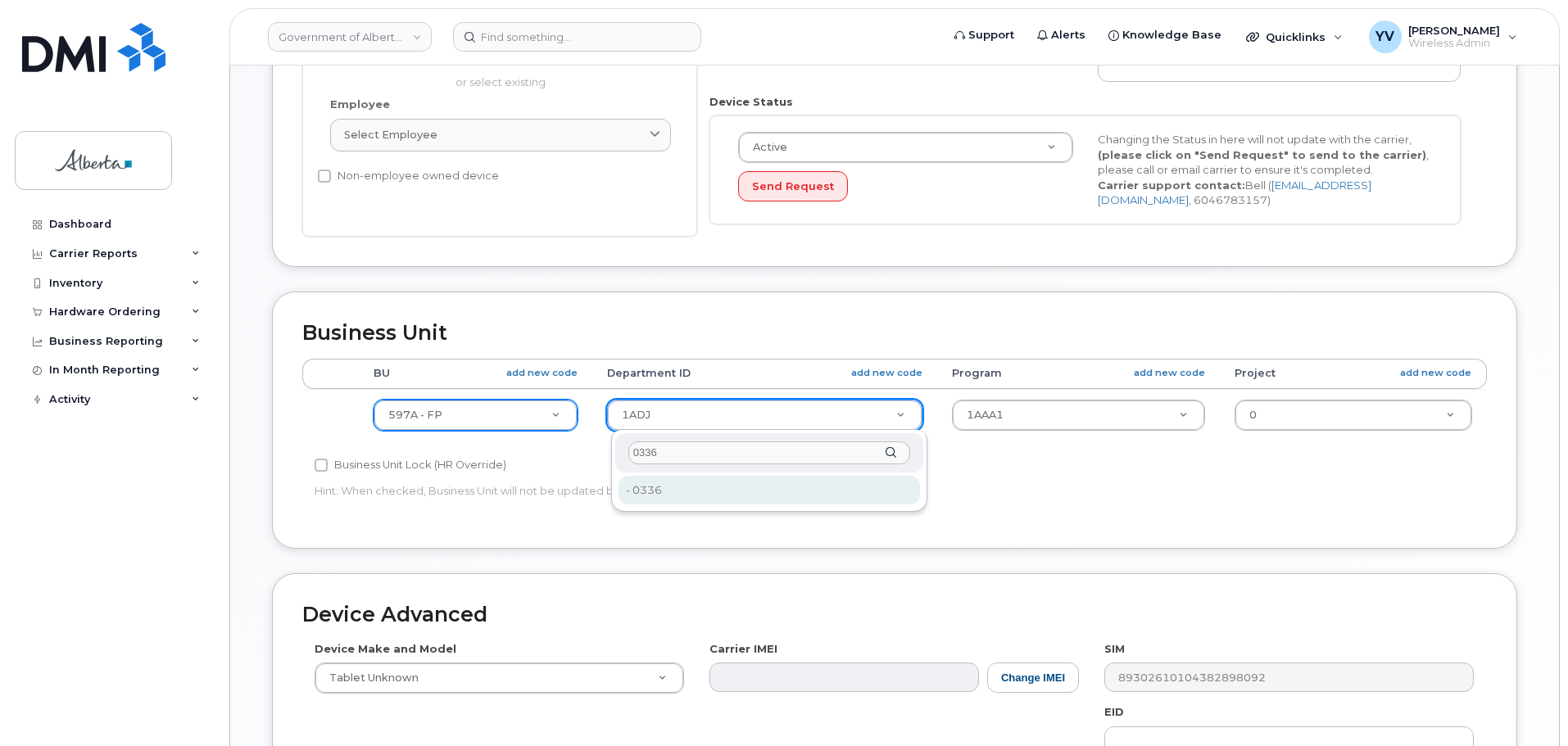
type input "0336"
type input "4752185"
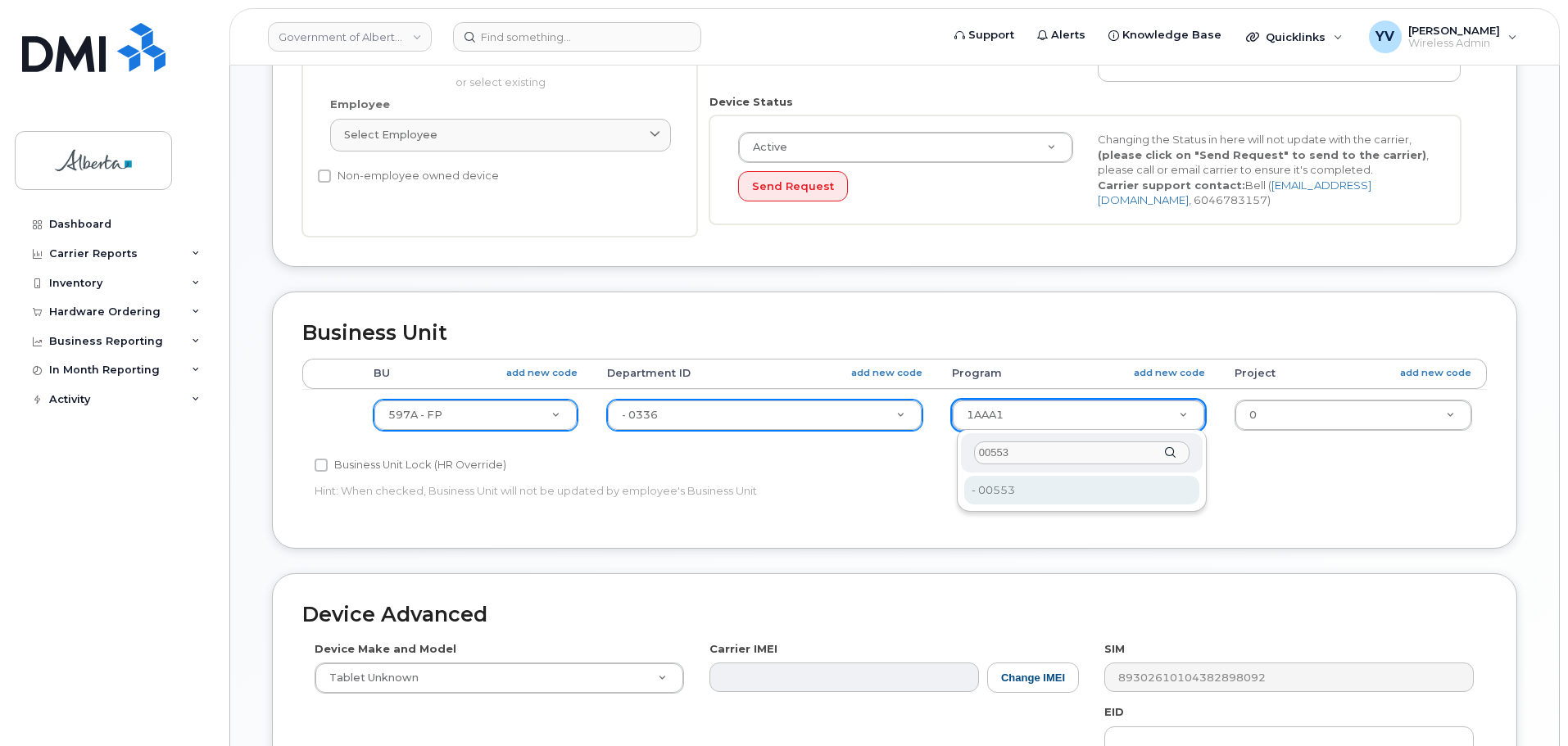
type input "00553"
type input "4753283"
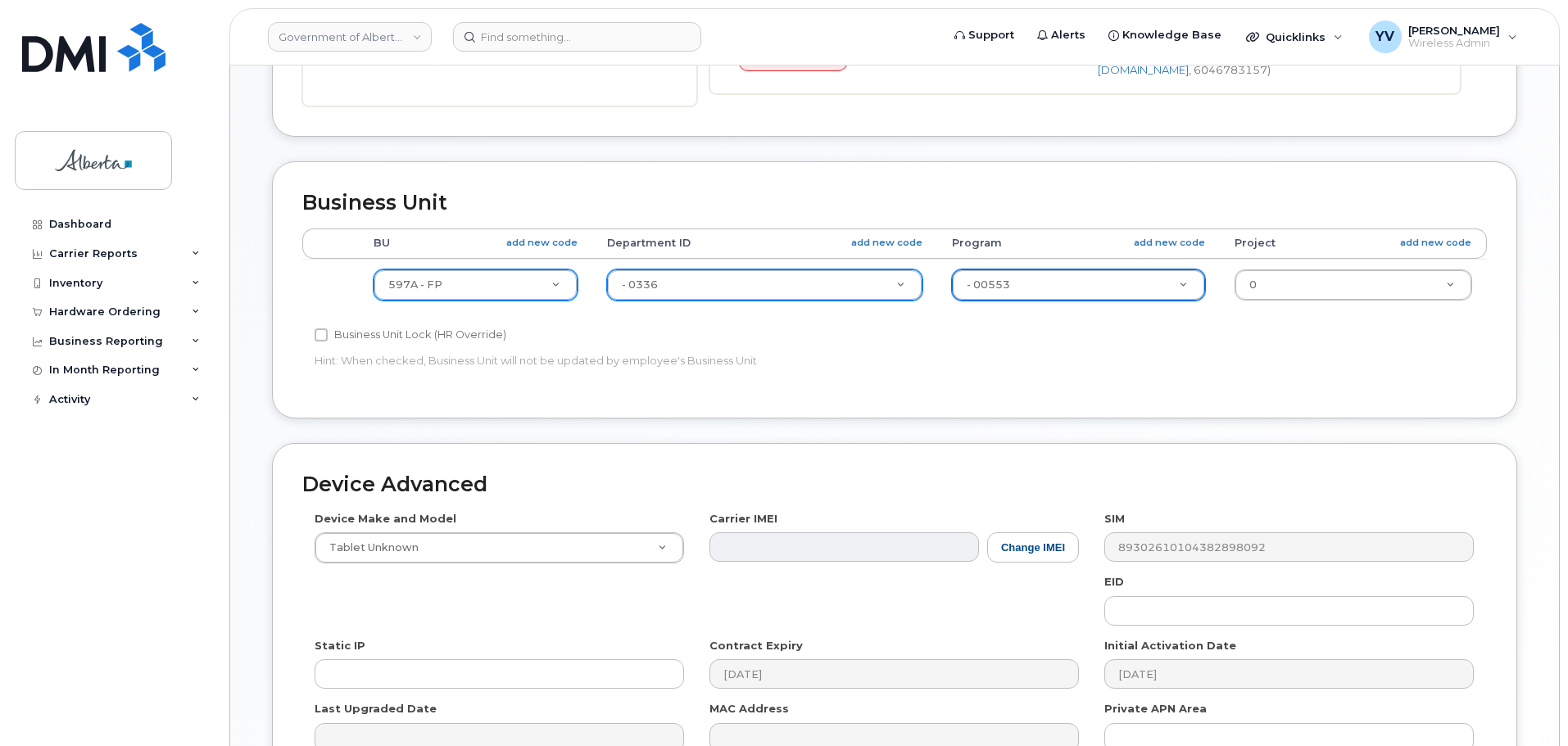
scroll to position [750, 0]
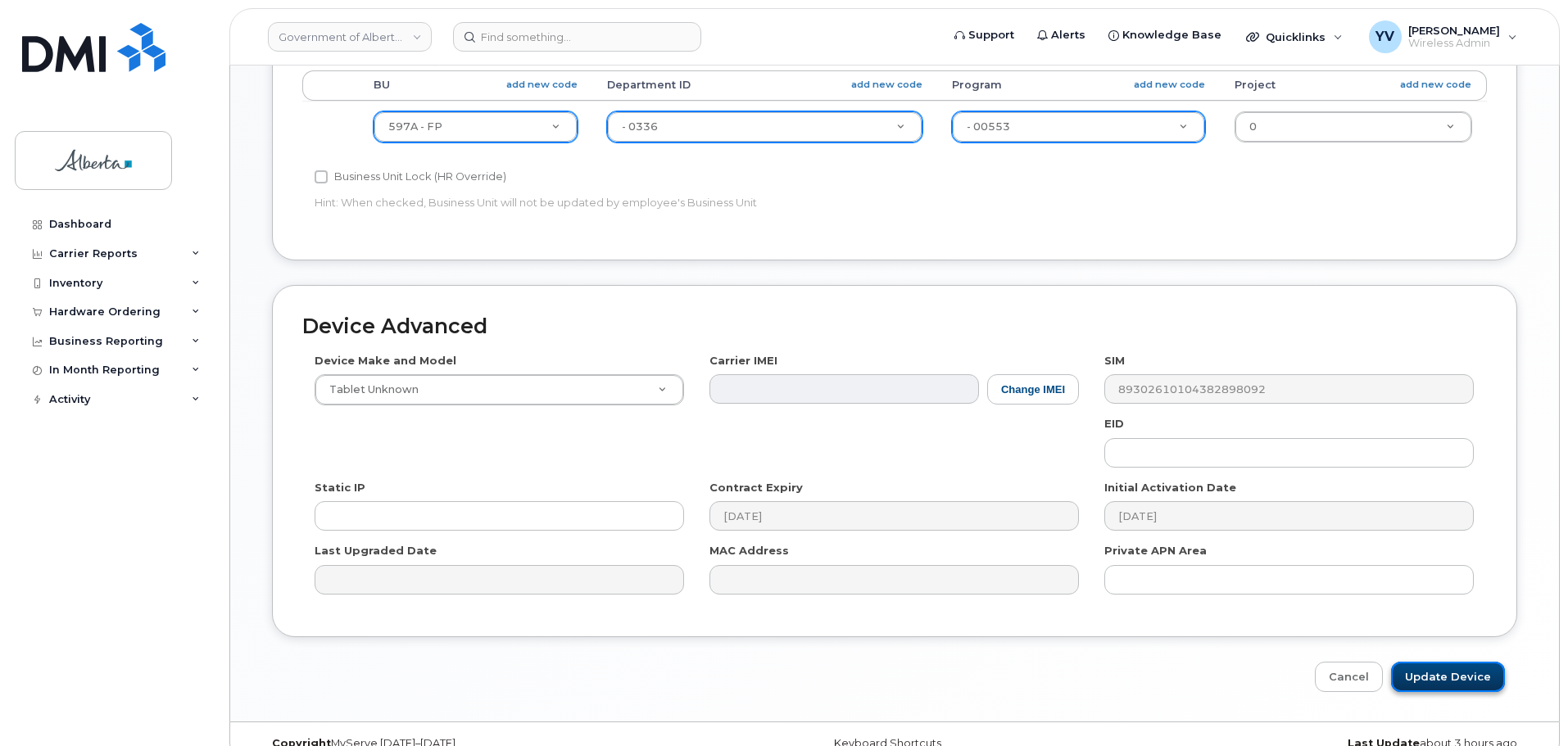
click at [1464, 671] on input "Update Device" at bounding box center [1448, 677] width 114 height 30
type input "Saving..."
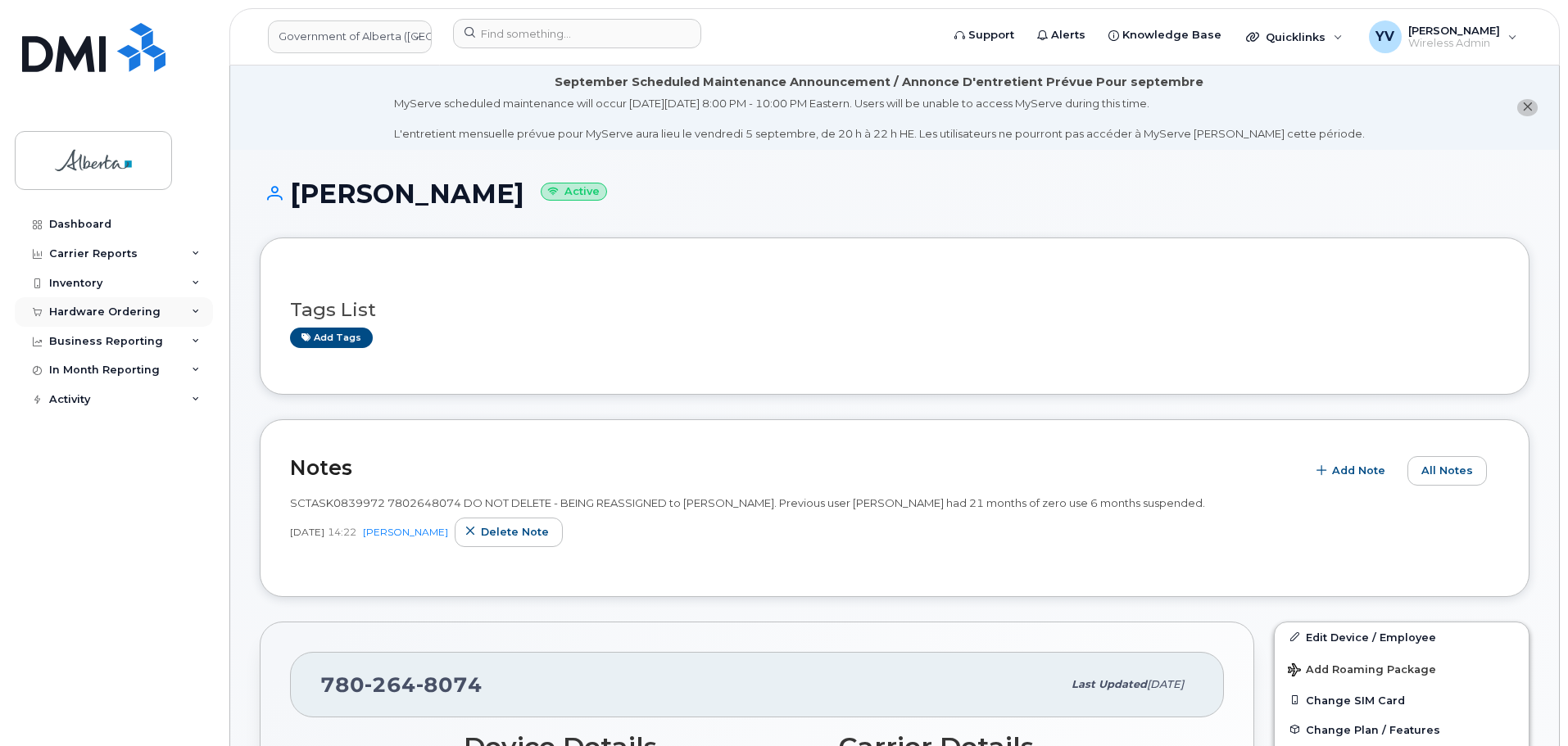
click at [77, 307] on div "Hardware Ordering" at bounding box center [104, 312] width 111 height 13
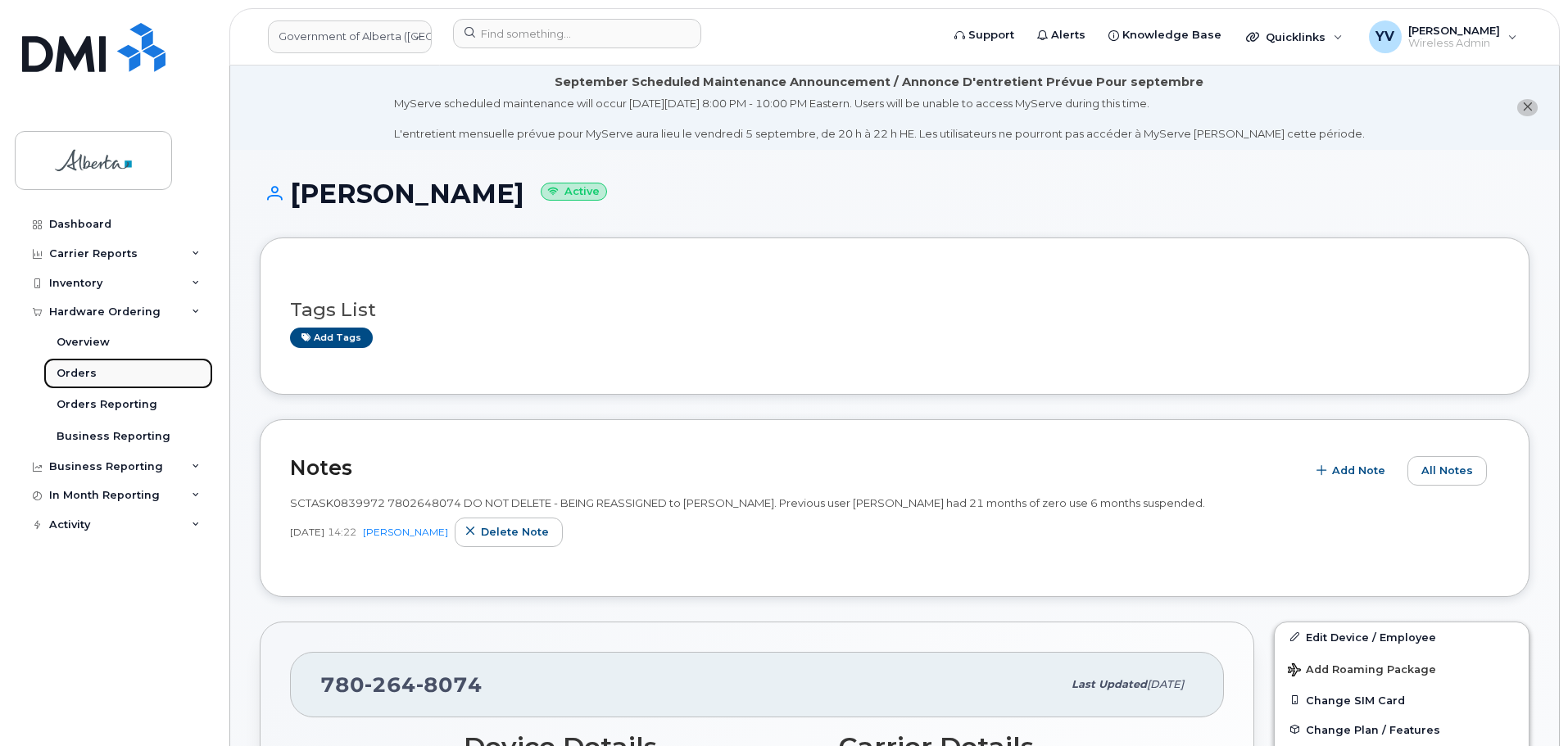
click at [77, 367] on div "Orders" at bounding box center [77, 373] width 40 height 15
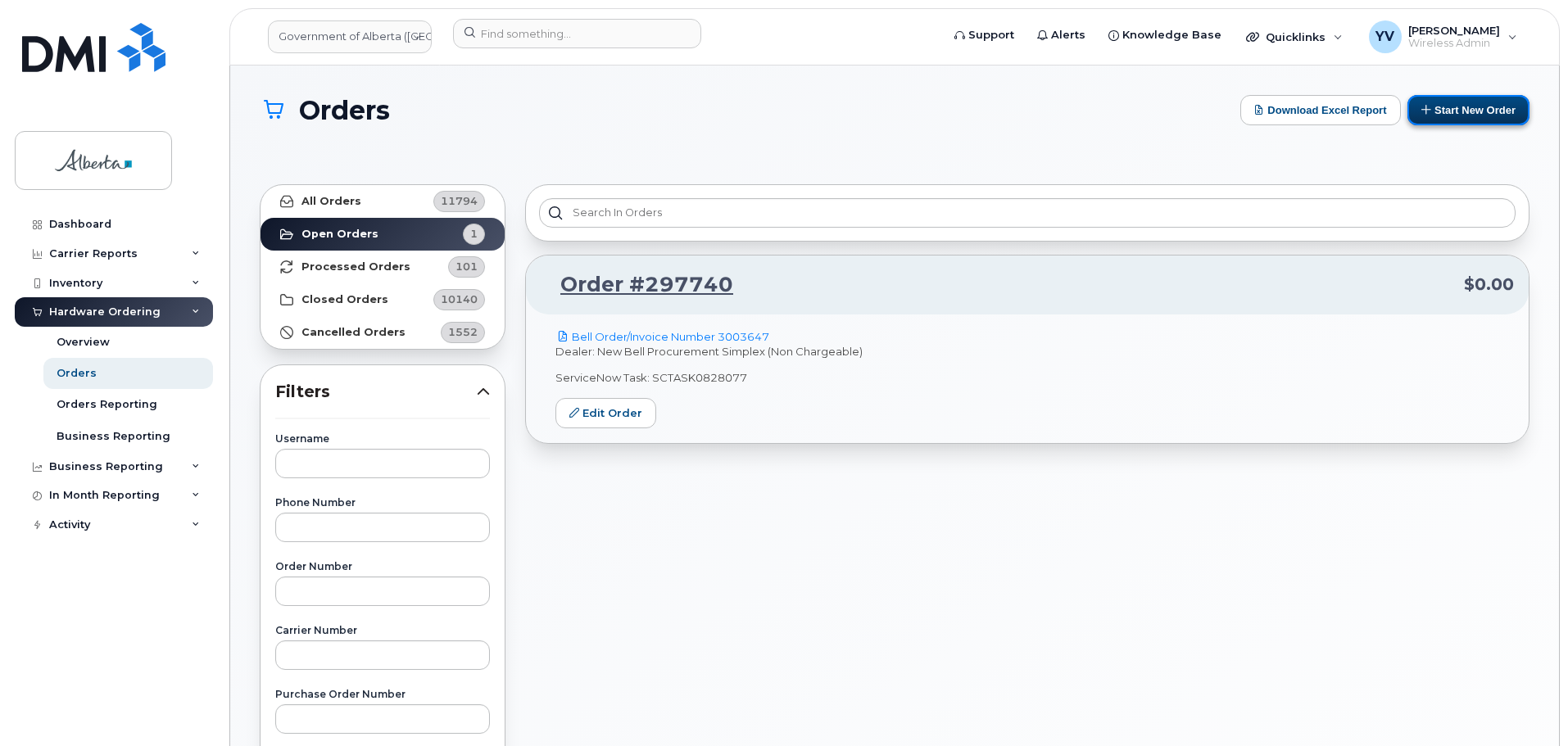
click at [1471, 105] on button "Start New Order" at bounding box center [1469, 110] width 122 height 30
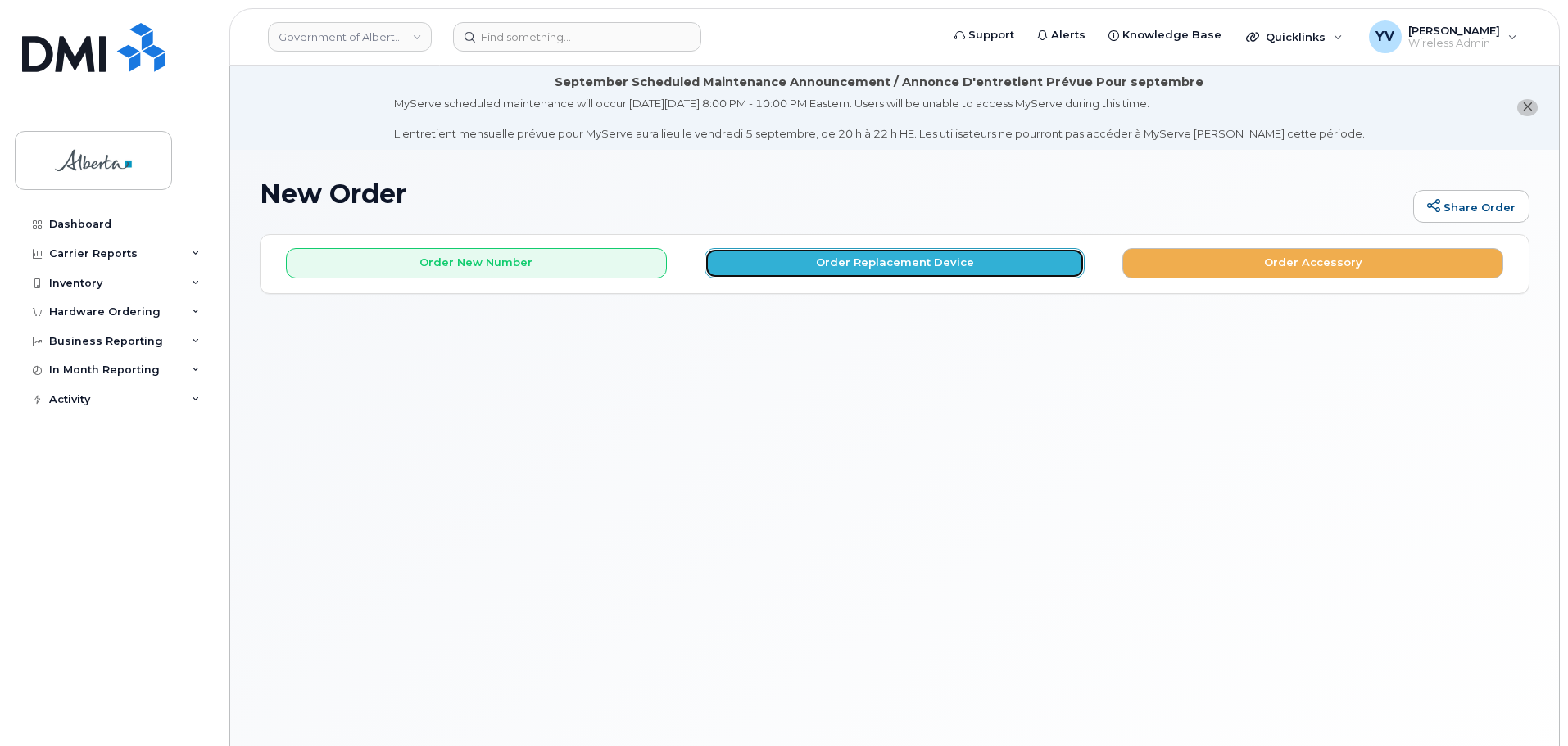
click at [866, 258] on button "Order Replacement Device" at bounding box center [895, 263] width 381 height 30
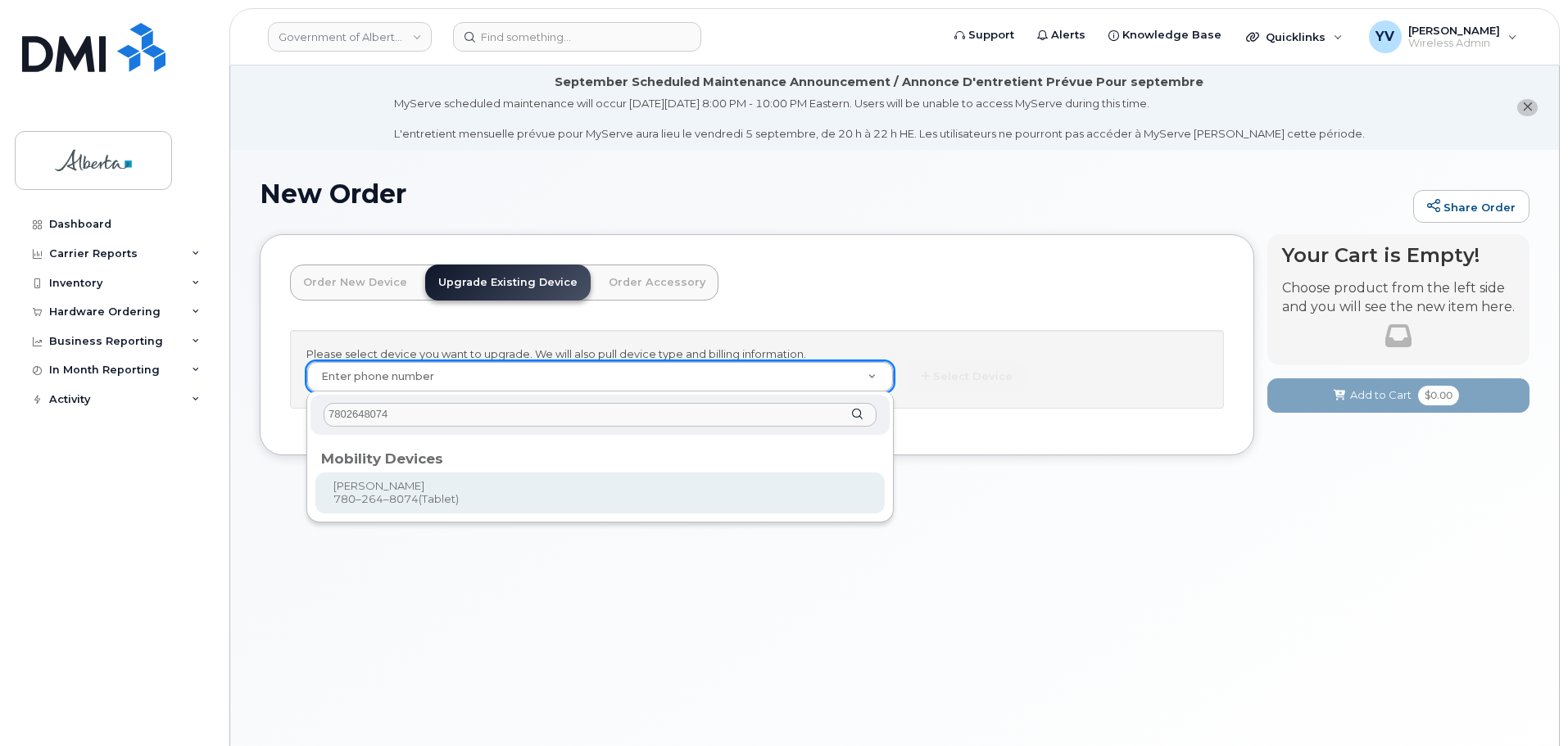
type input "7802648074"
type input "839908"
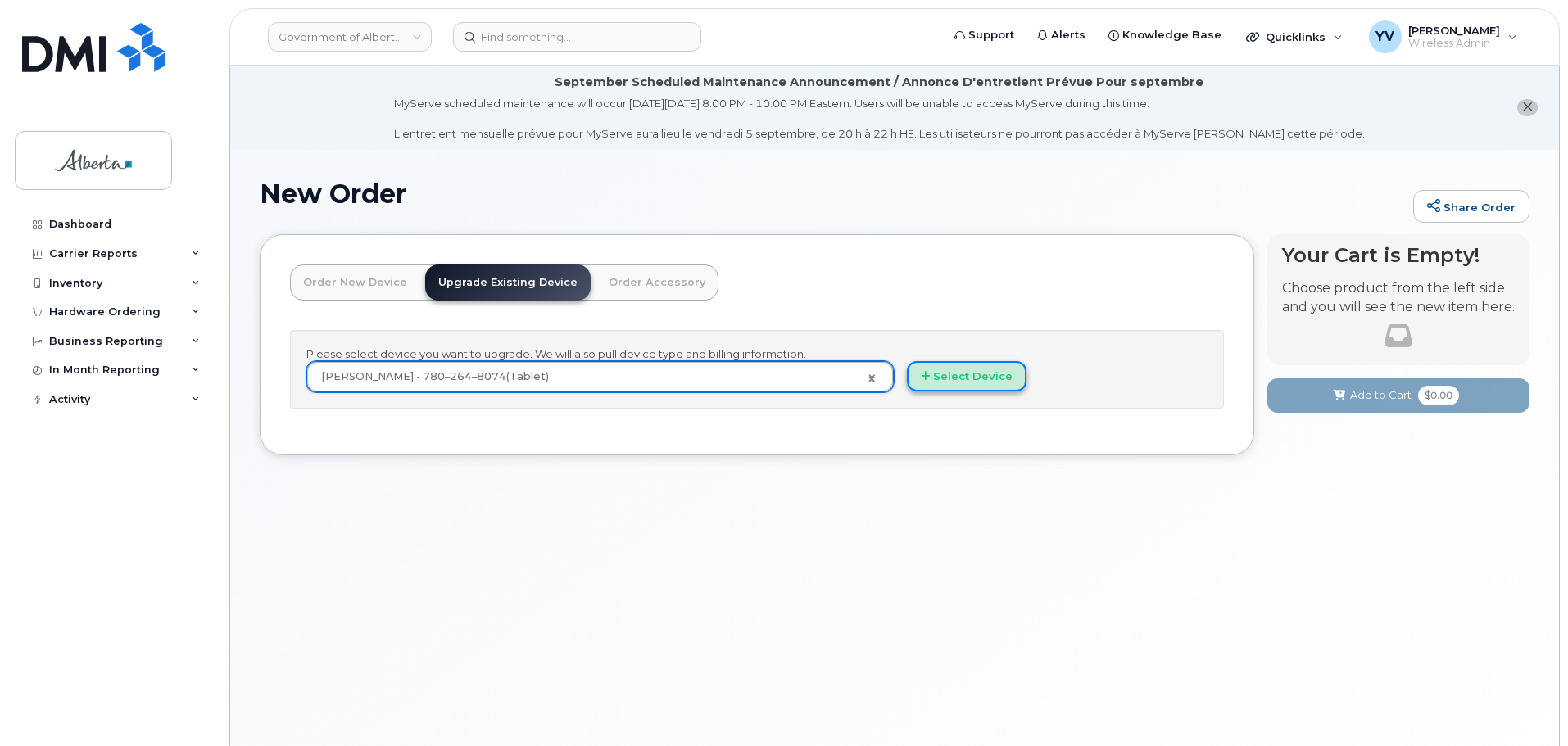
click at [977, 378] on button "Select Device" at bounding box center [967, 377] width 119 height 30
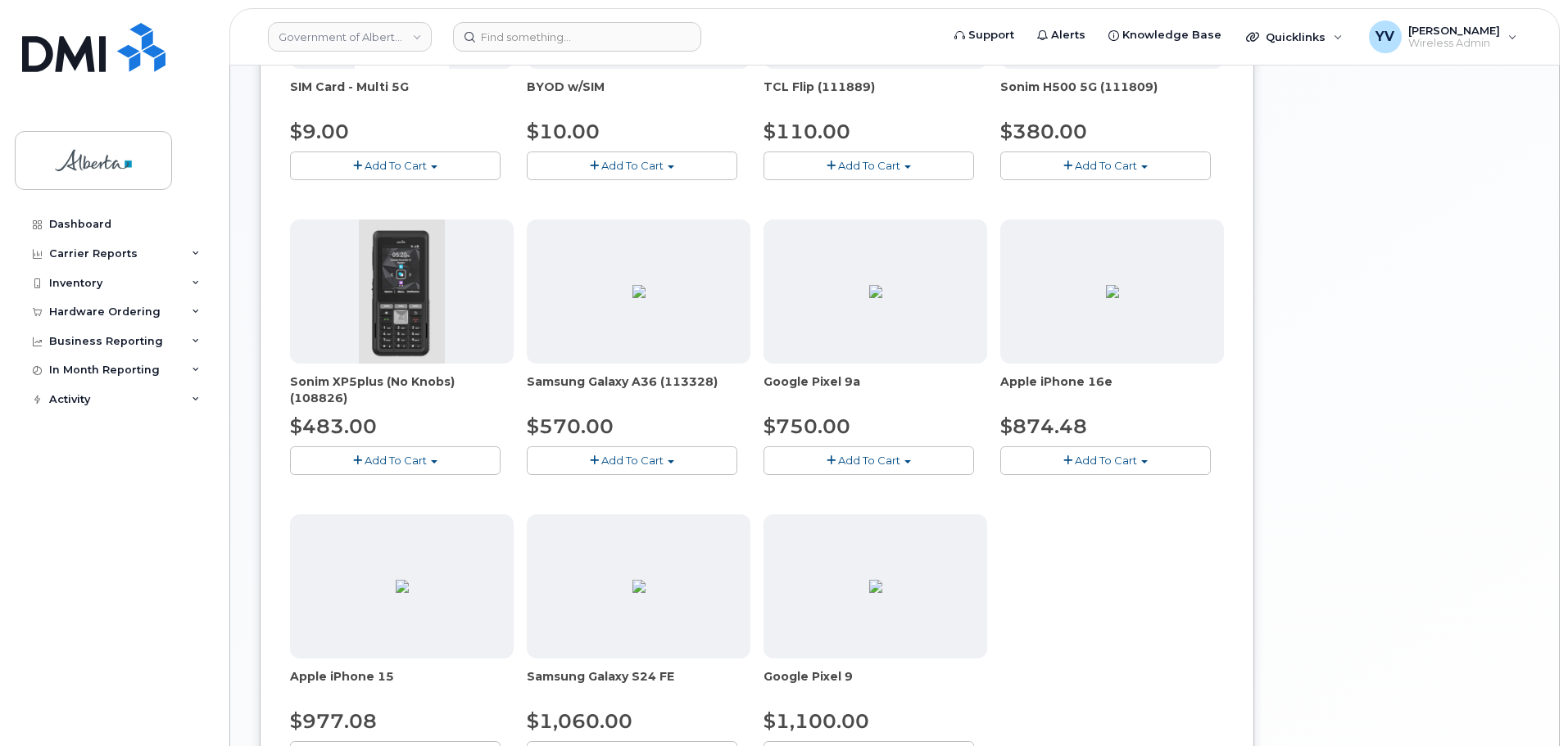
scroll to position [500, 0]
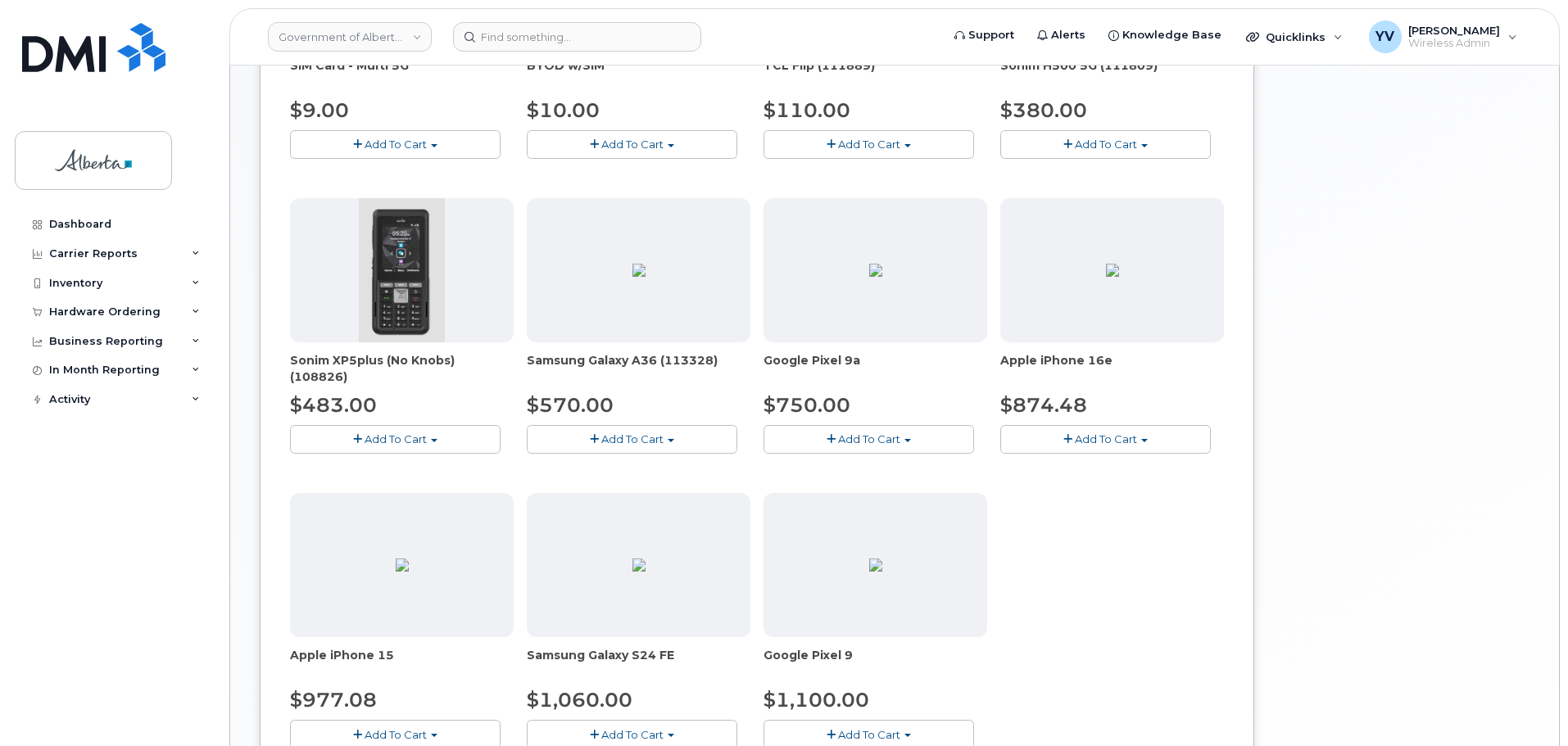
click at [1147, 437] on button "Add To Cart" at bounding box center [1105, 440] width 210 height 29
click at [1122, 495] on link "$874.48 - 30-day upgrade (128GB model)" at bounding box center [1135, 490] width 261 height 20
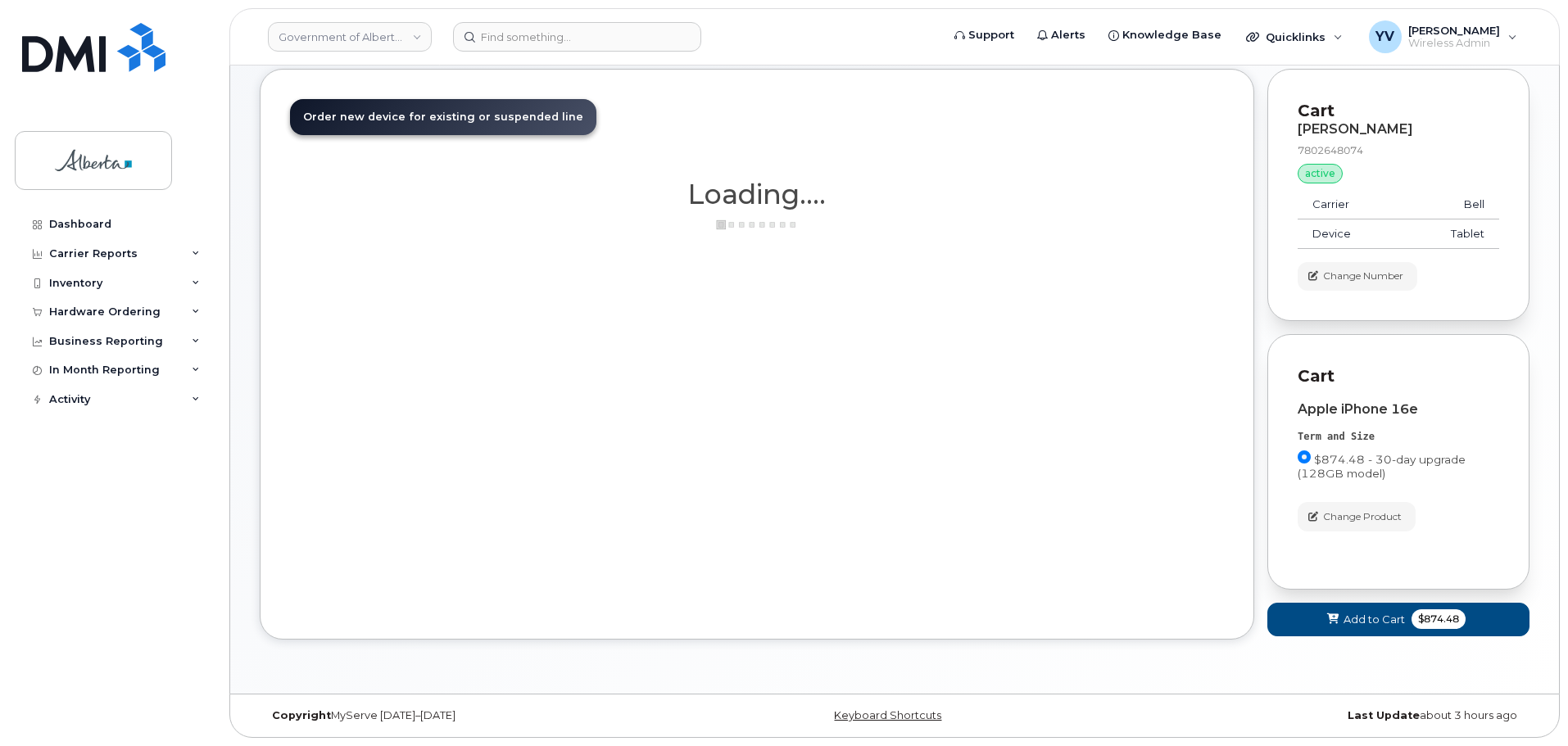
scroll to position [166, 0]
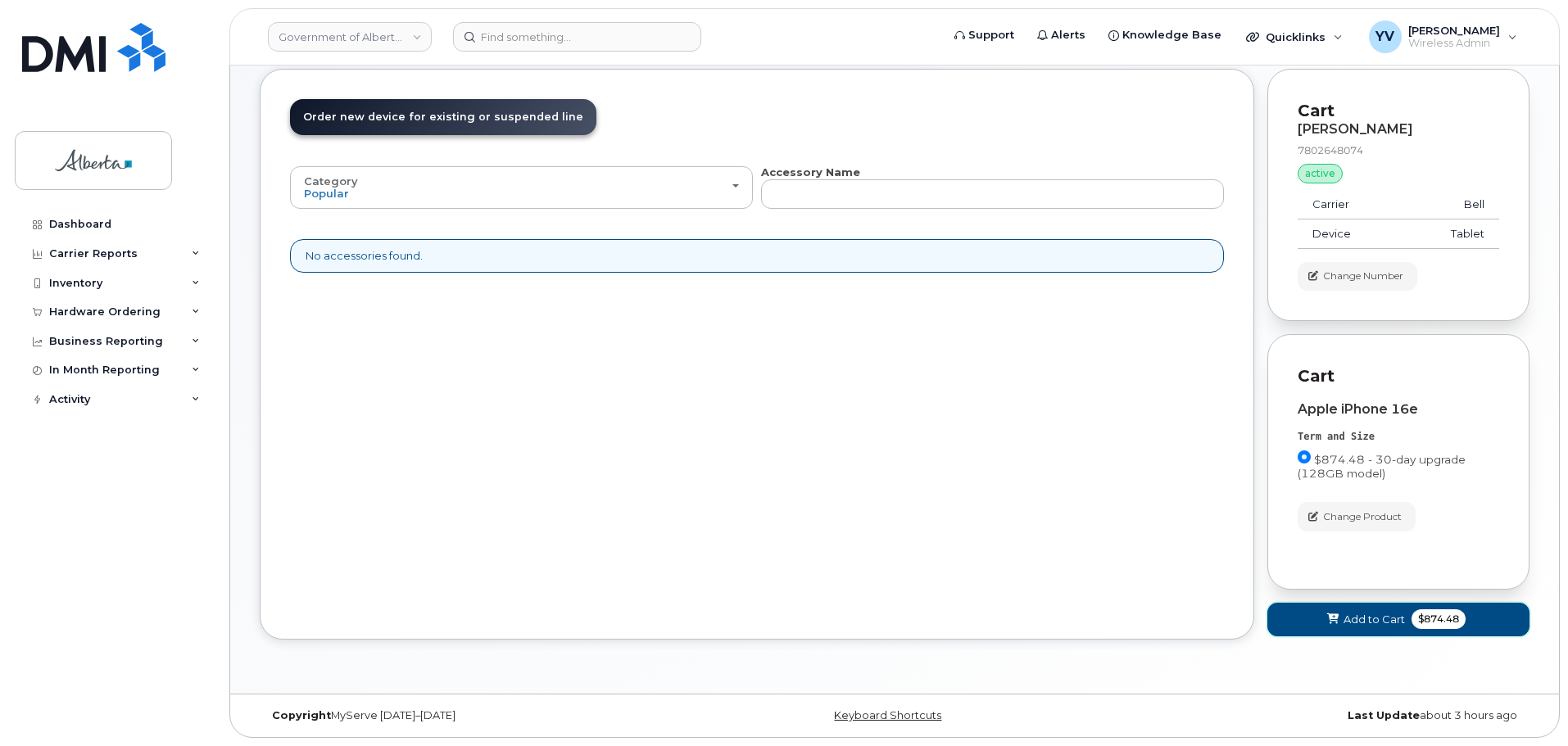
click at [1365, 619] on span "Add to Cart" at bounding box center [1375, 620] width 61 height 16
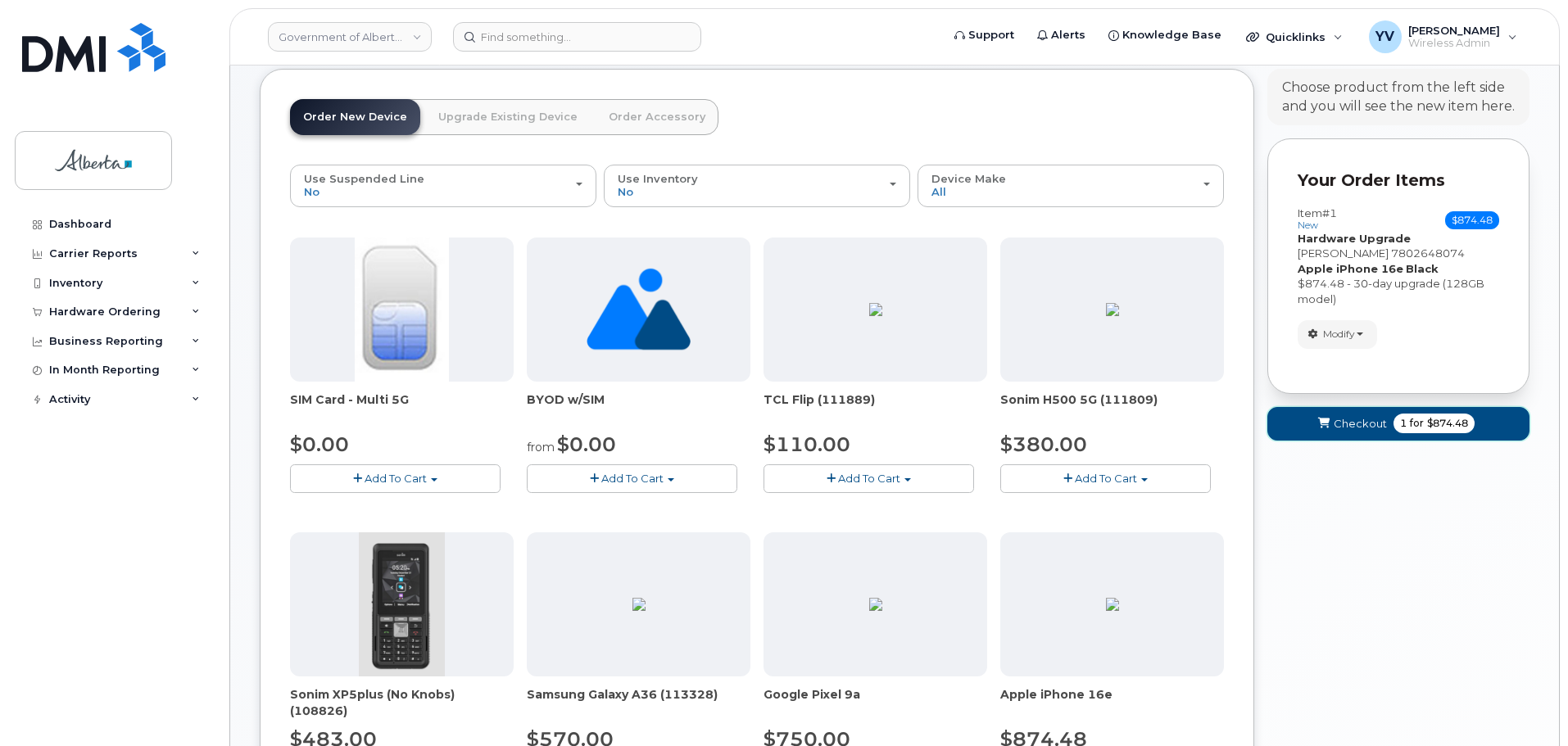
click at [1348, 421] on span "Checkout" at bounding box center [1360, 424] width 53 height 16
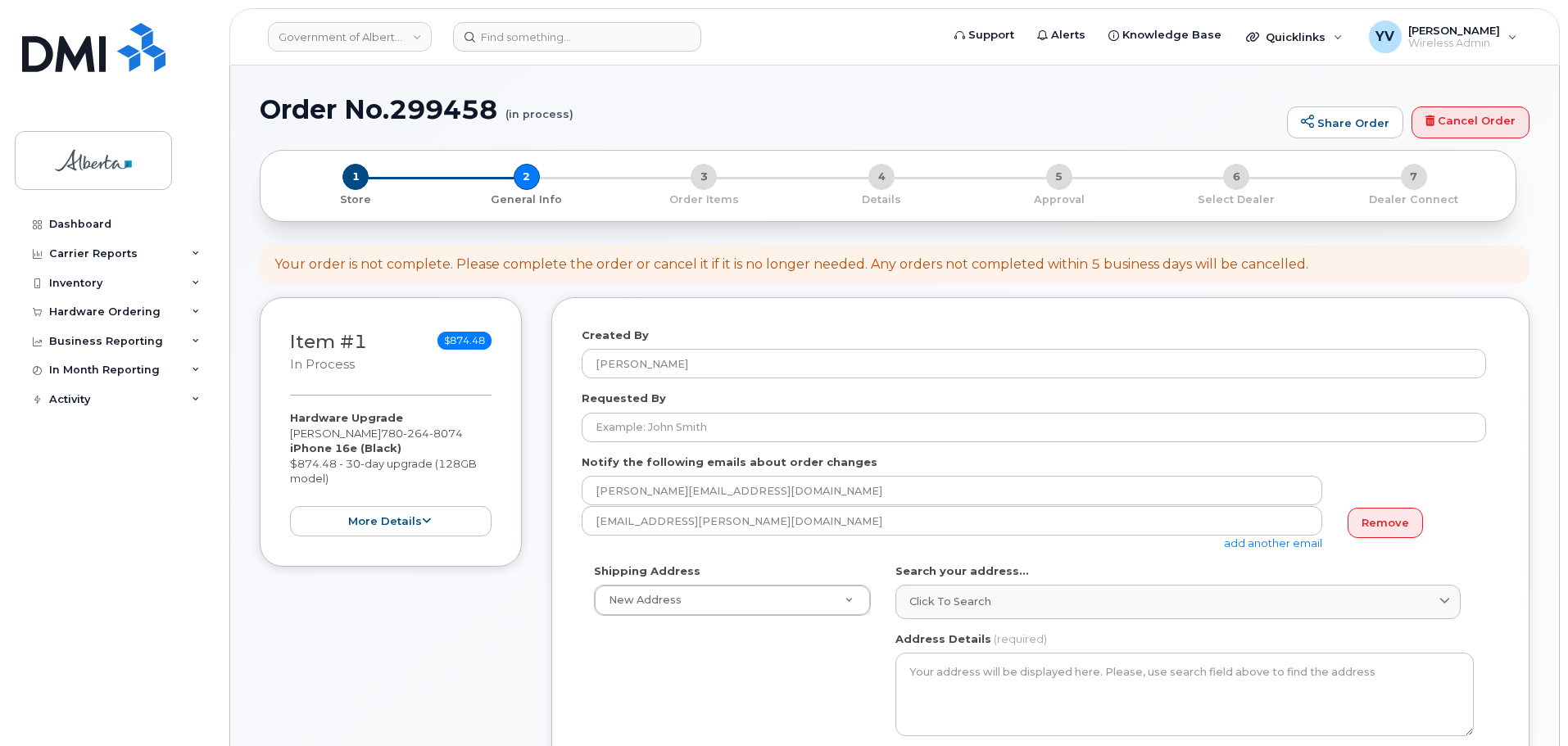
select select
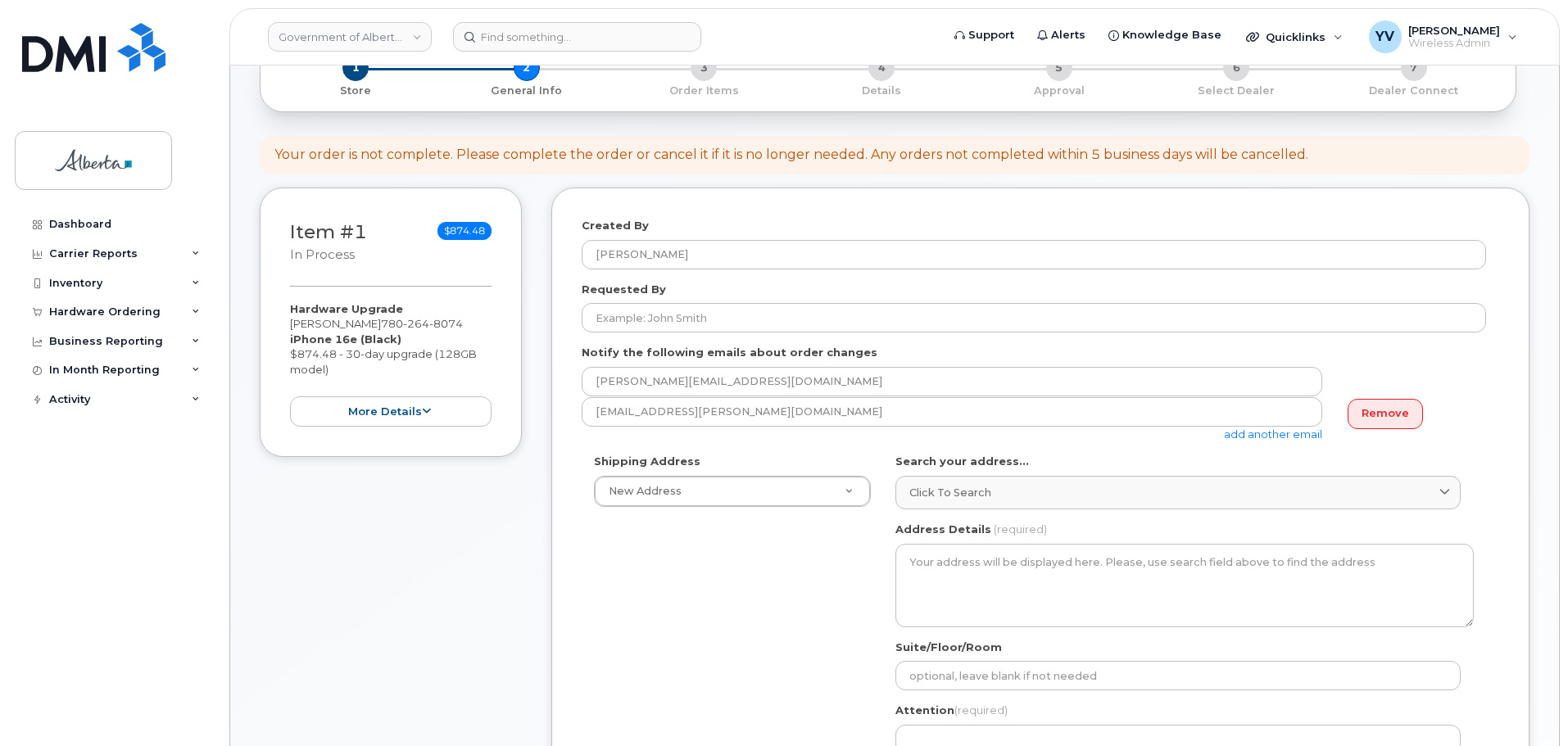
scroll to position [278, 0]
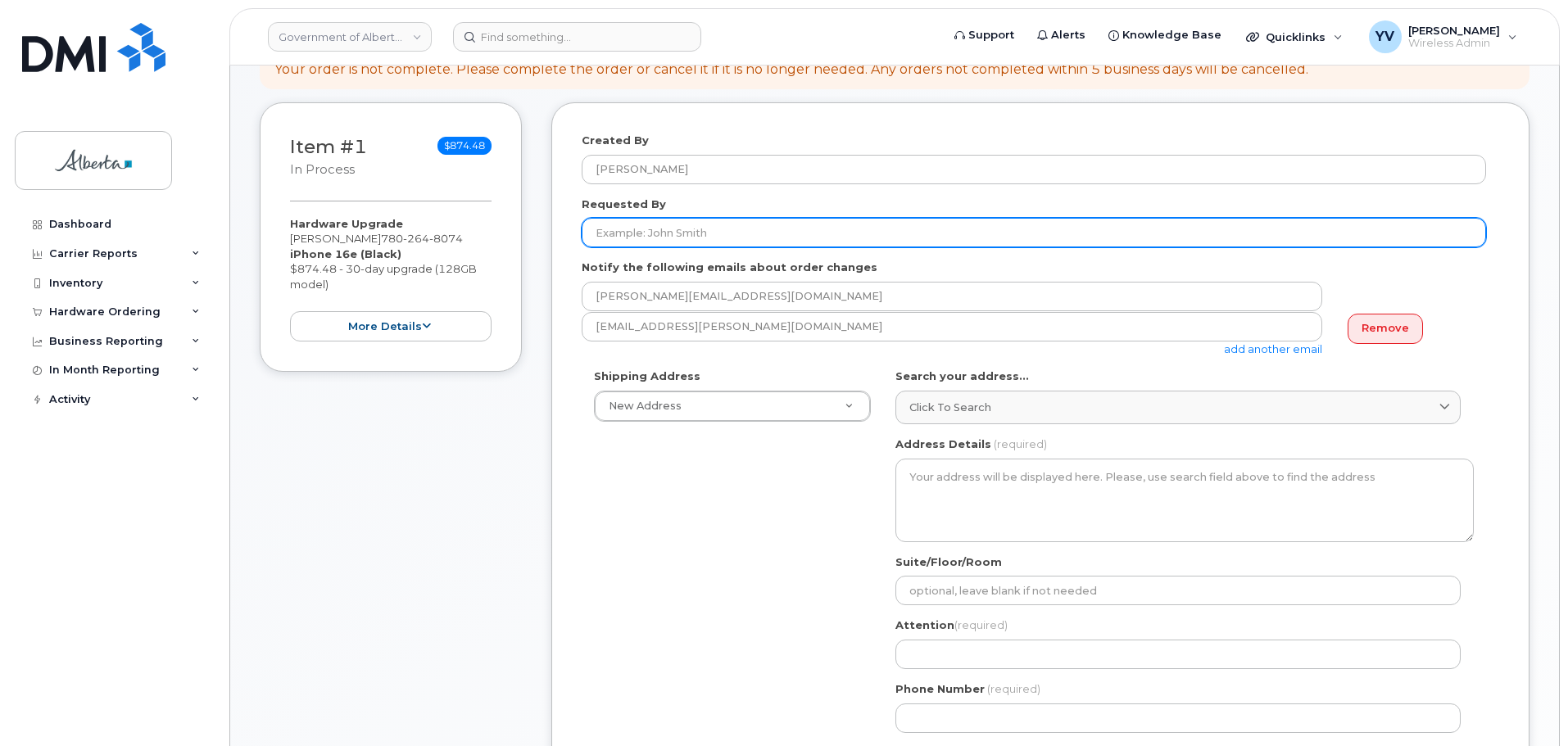
click at [622, 230] on input "Requested By" at bounding box center [1034, 232] width 904 height 29
paste input "[PERSON_NAME]"
type input "[PERSON_NAME]"
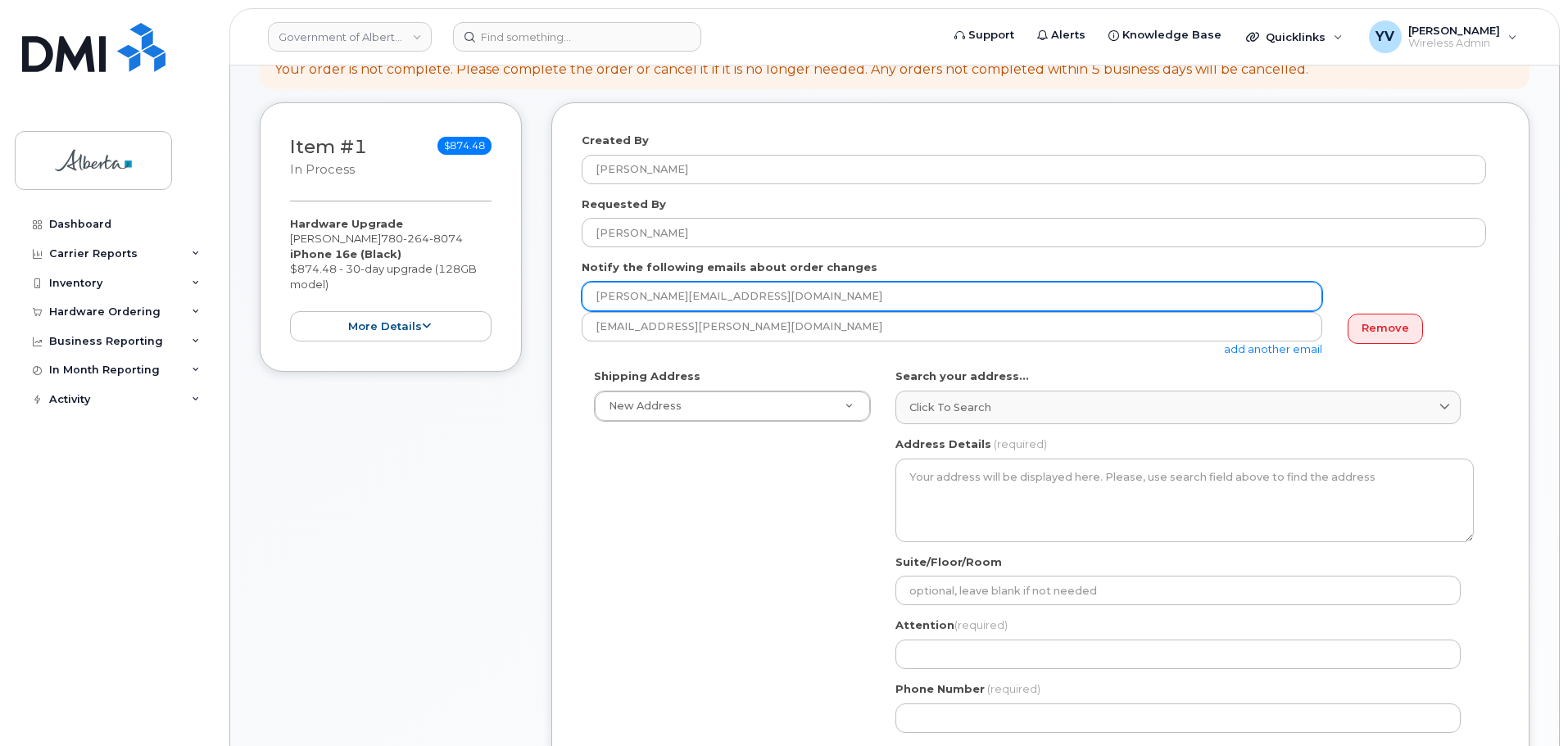
drag, startPoint x: 737, startPoint y: 294, endPoint x: 597, endPoint y: 293, distance: 140.0
click at [597, 293] on input "[PERSON_NAME][EMAIL_ADDRESS][DOMAIN_NAME]" at bounding box center [952, 296] width 741 height 29
paste input "[PERSON_NAME].Jamshedji"
type input "[PERSON_NAME][EMAIL_ADDRESS][DOMAIN_NAME]"
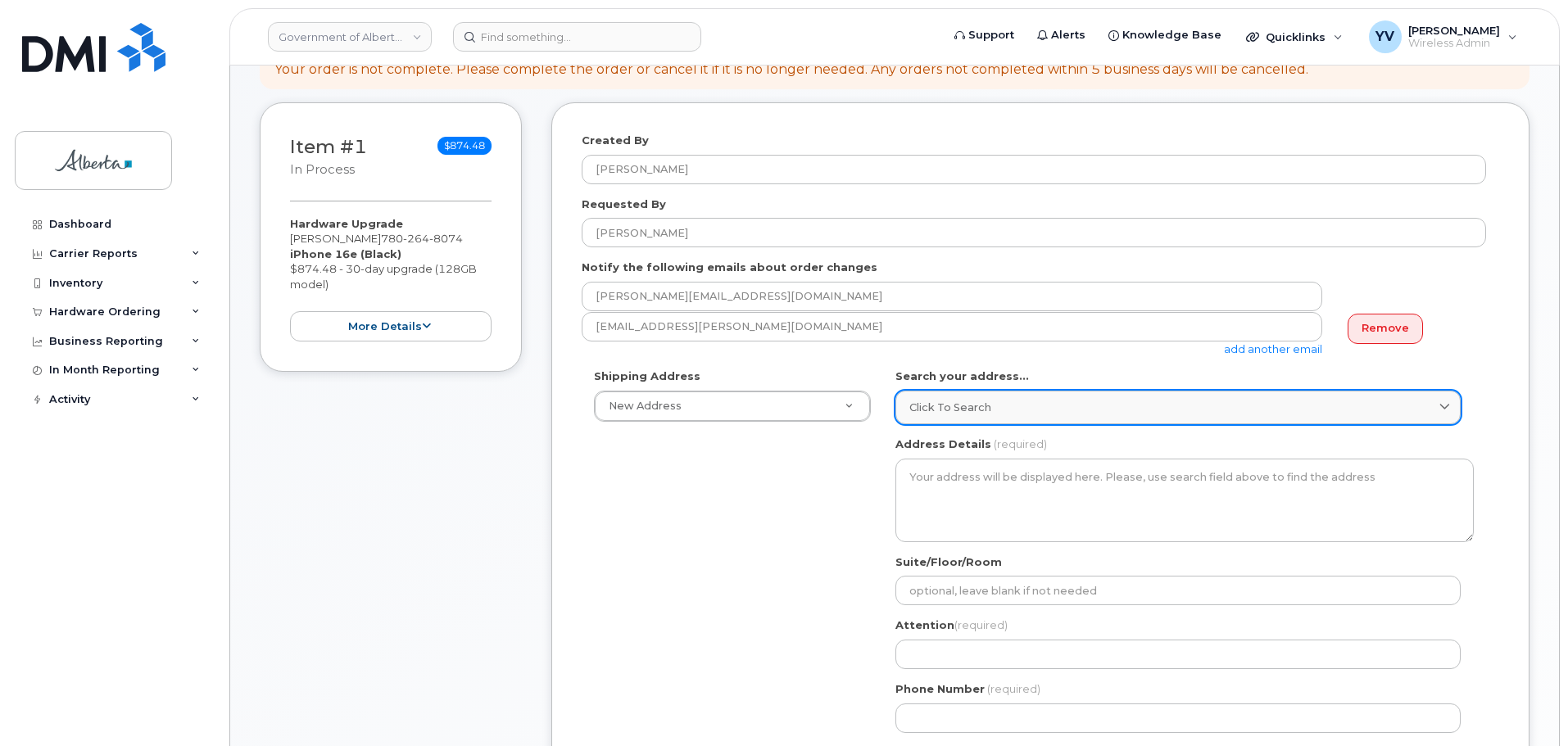
click at [939, 399] on link "Click to search" at bounding box center [1179, 408] width 565 height 34
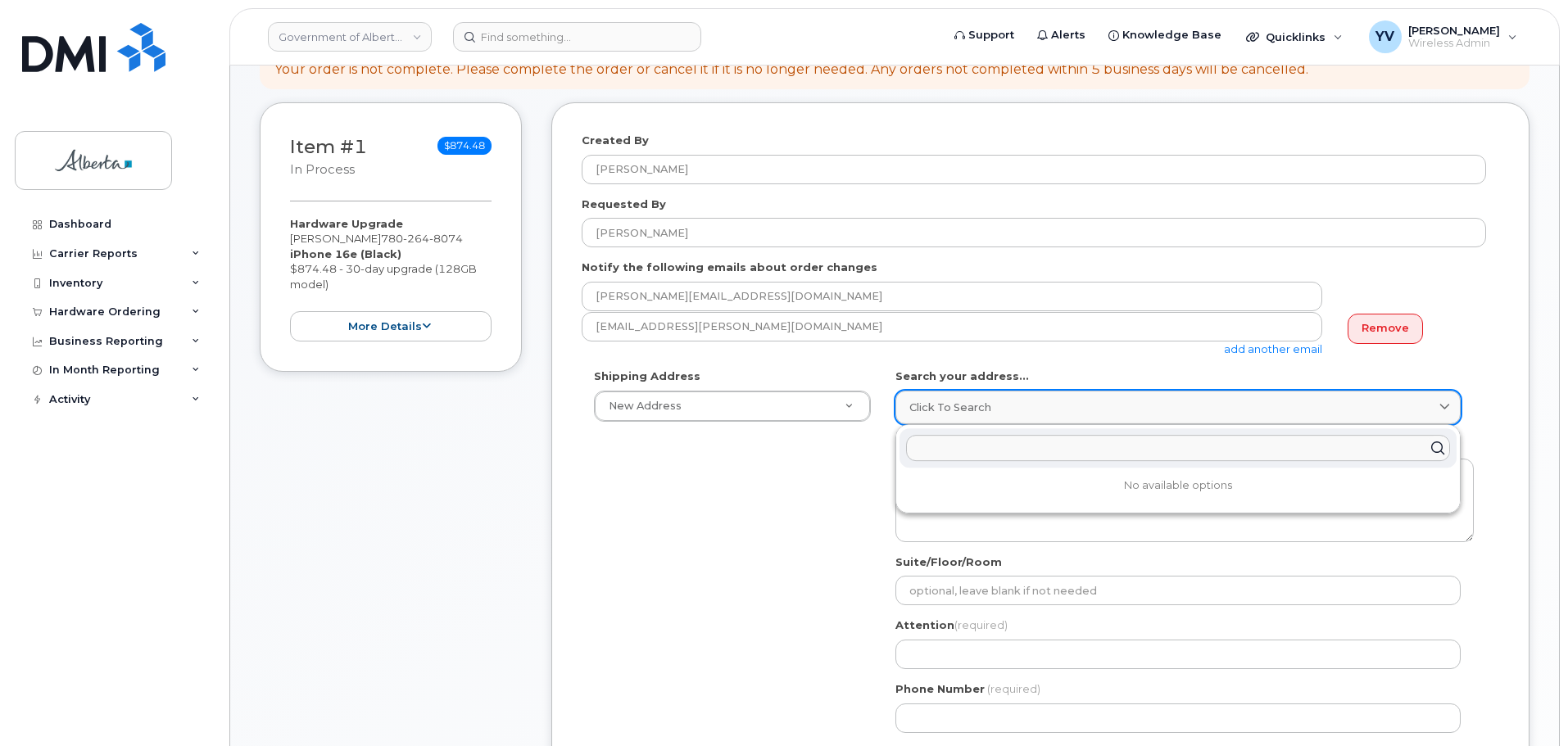
paste input "[STREET_ADDRESS]"
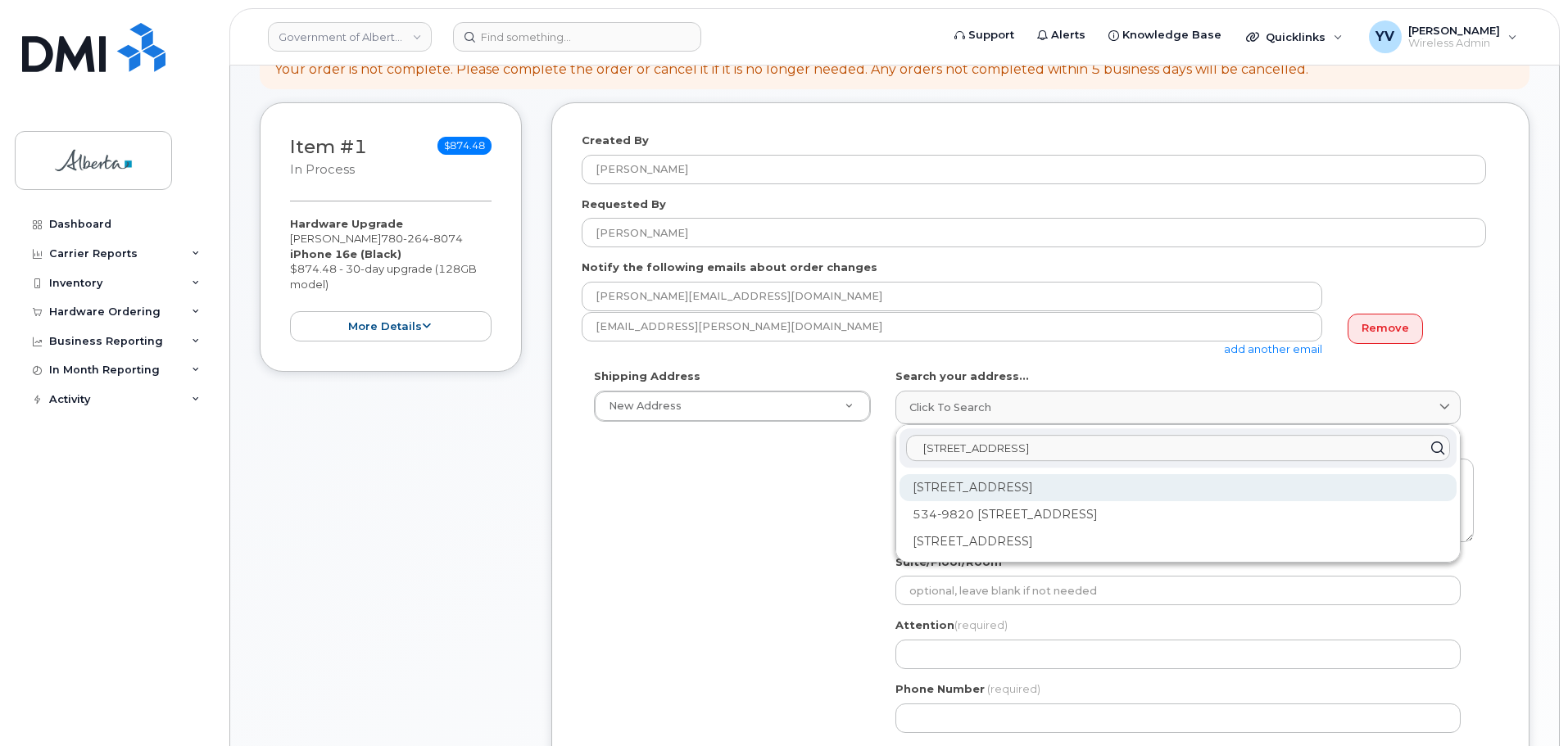
type input "[STREET_ADDRESS]"
click at [1006, 528] on div "[STREET_ADDRESS]" at bounding box center [1179, 542] width 557 height 27
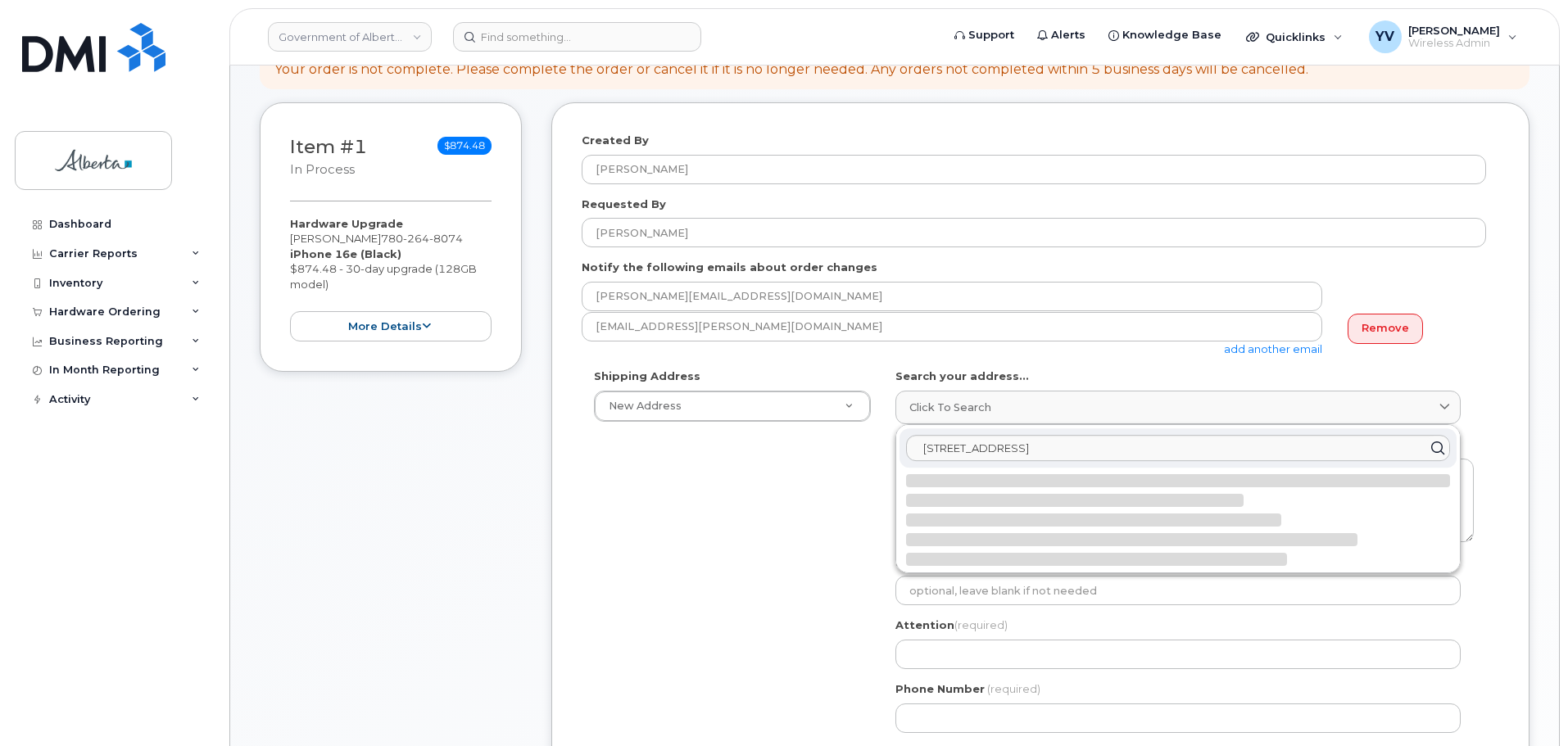
select select
type textarea "[STREET_ADDRESS]"
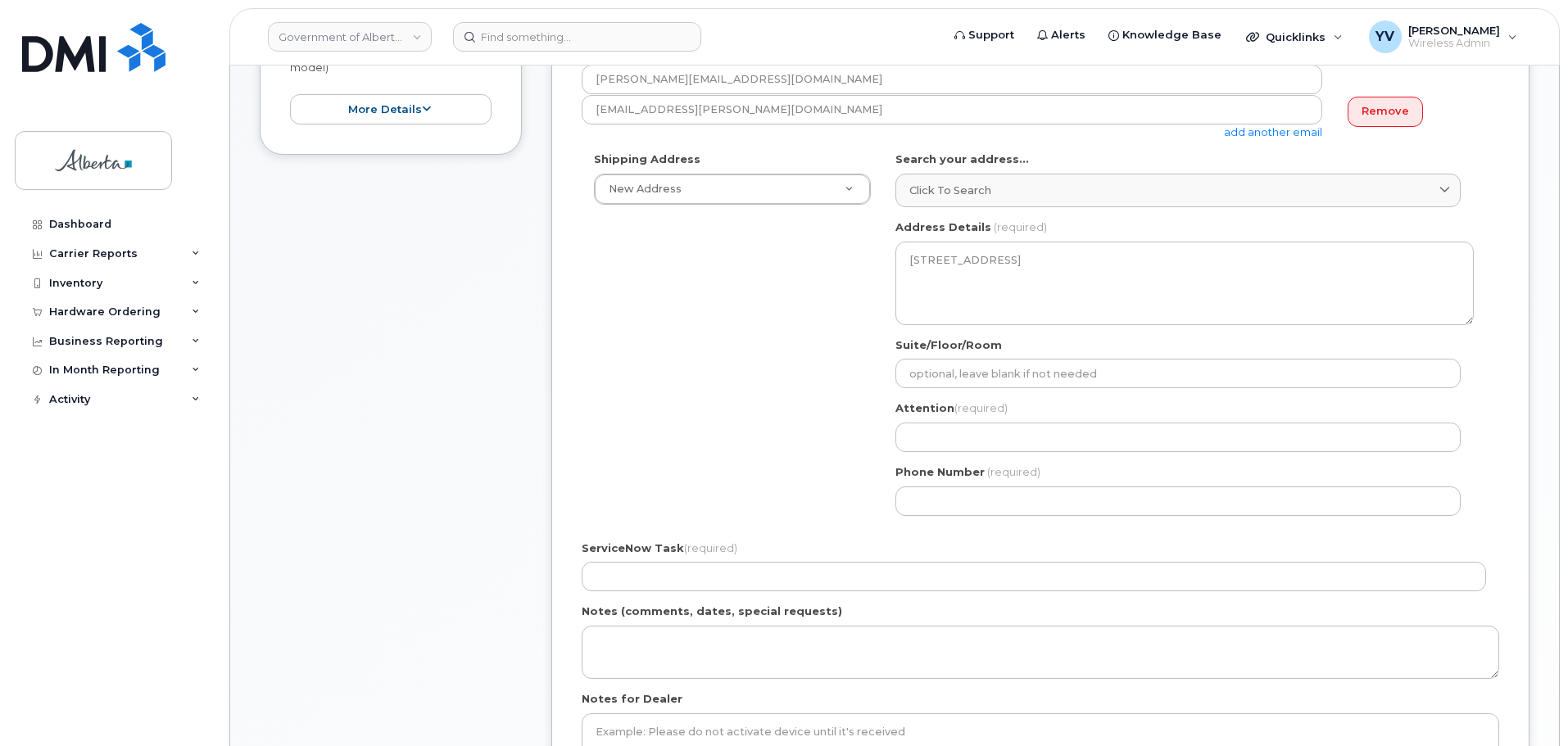
scroll to position [500, 0]
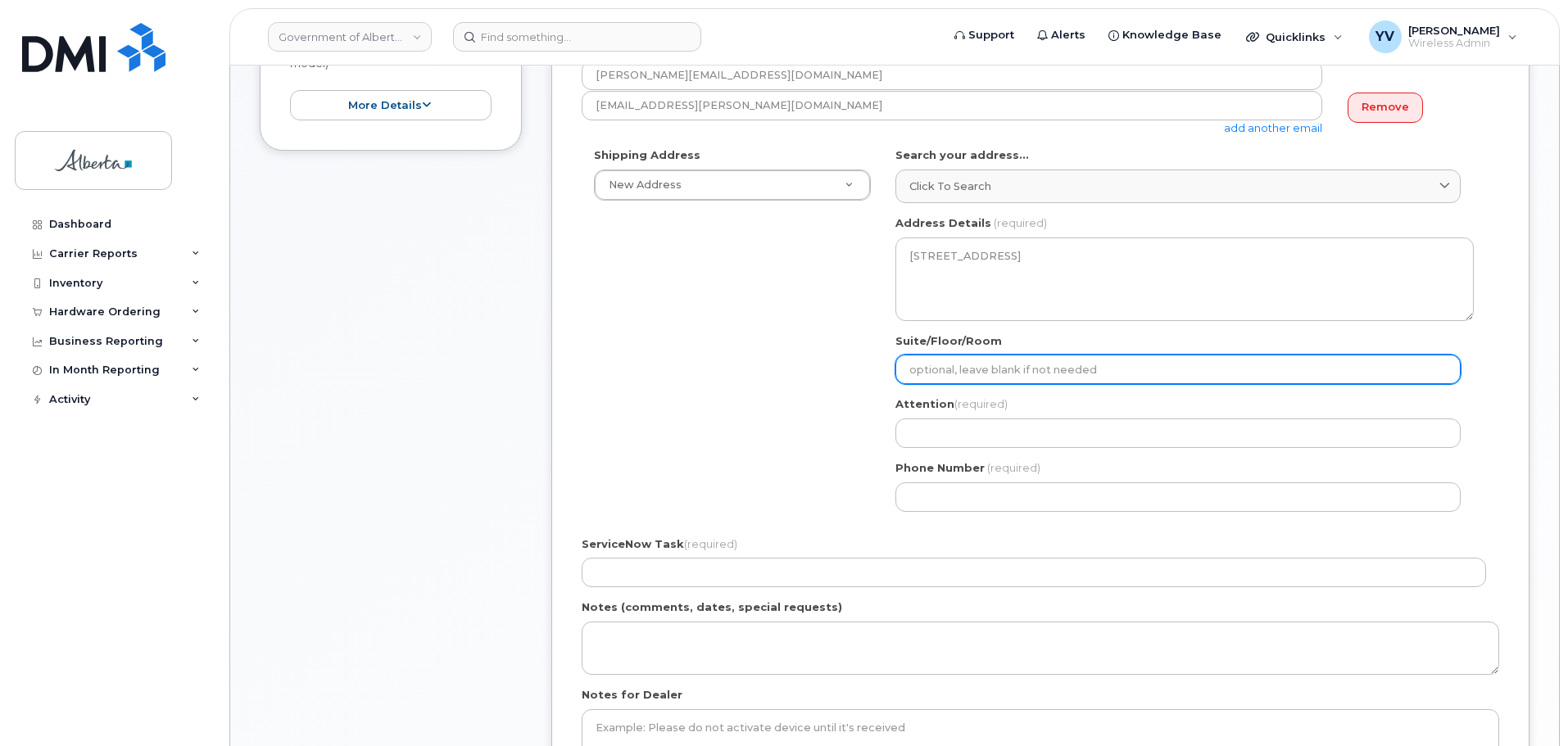
click at [980, 361] on input "Suite/Floor/Room" at bounding box center [1179, 369] width 565 height 29
paste input "9th Floor"
select select
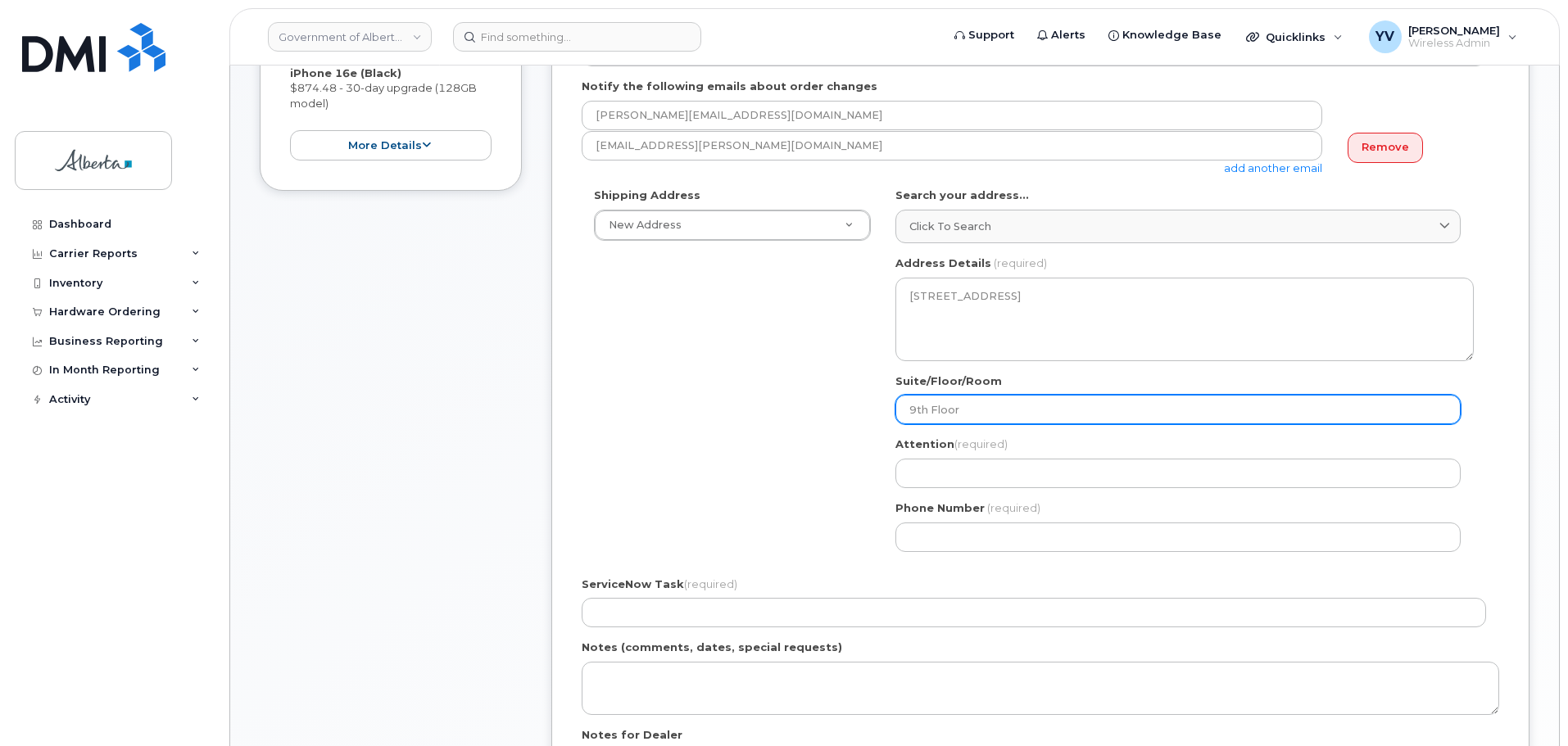
scroll to position [431, 0]
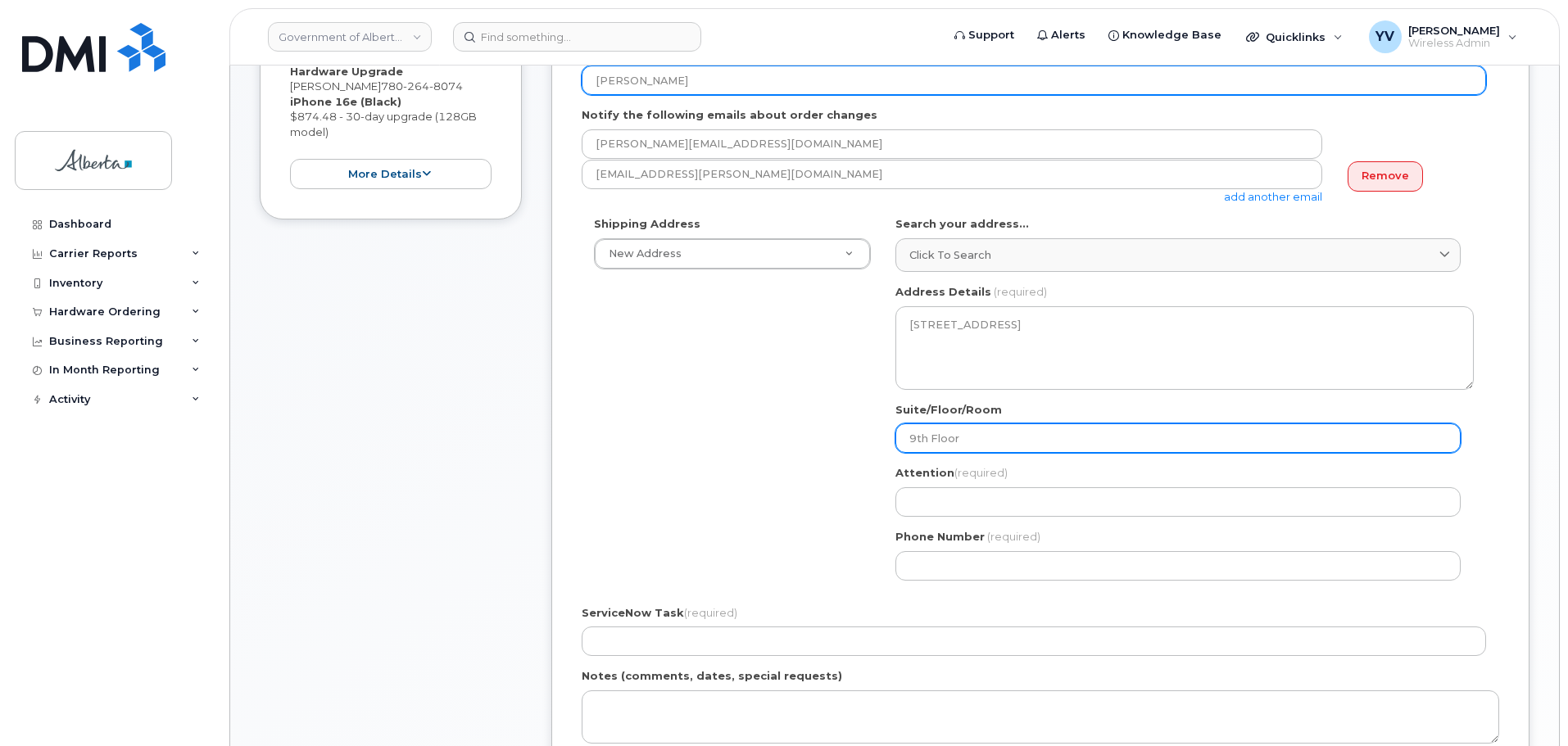
type input "9th Floor"
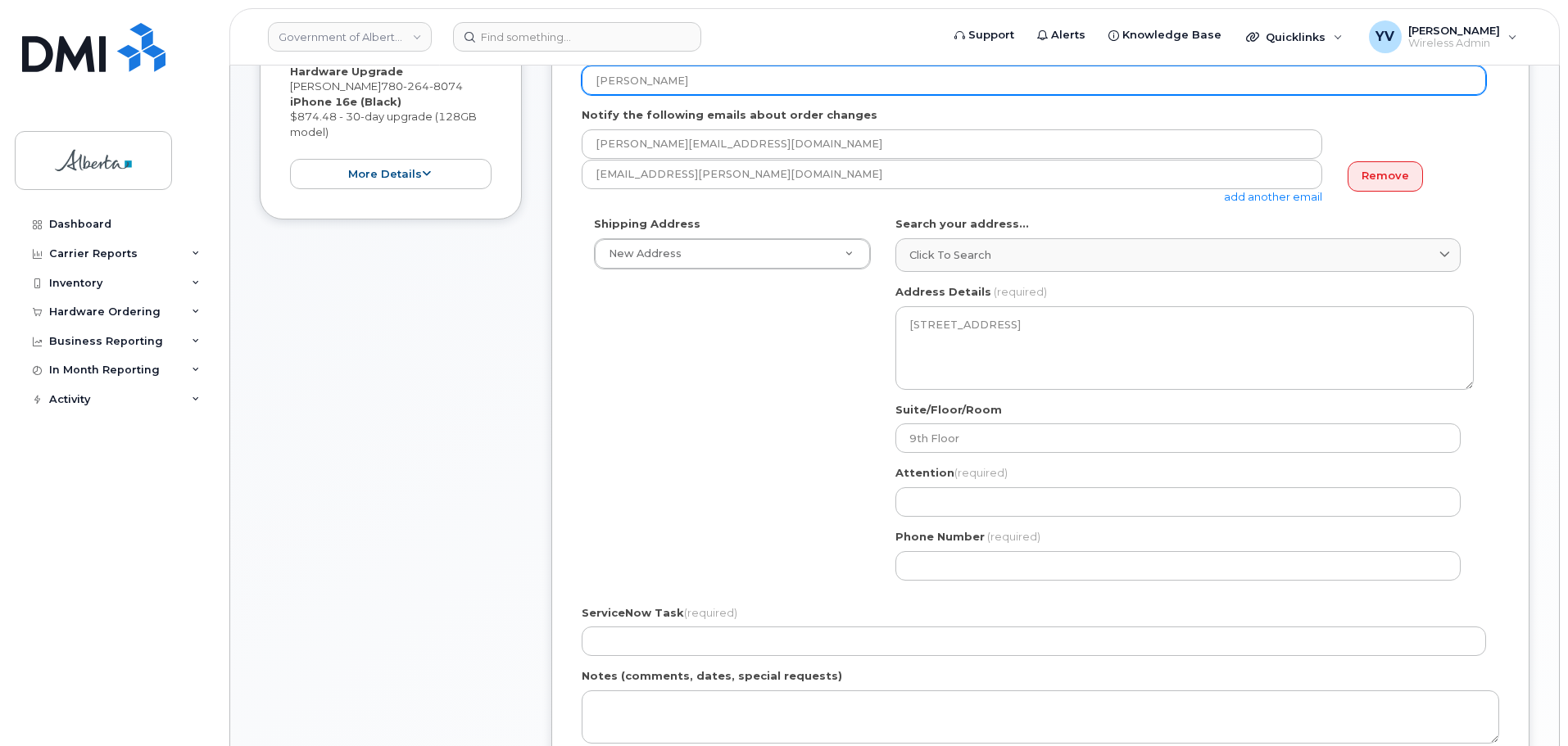
drag, startPoint x: 691, startPoint y: 79, endPoint x: 580, endPoint y: 76, distance: 111.0
click at [580, 76] on div "Created By [PERSON_NAME] Requested By [PERSON_NAME] Notify the following emails…" at bounding box center [1041, 435] width 978 height 970
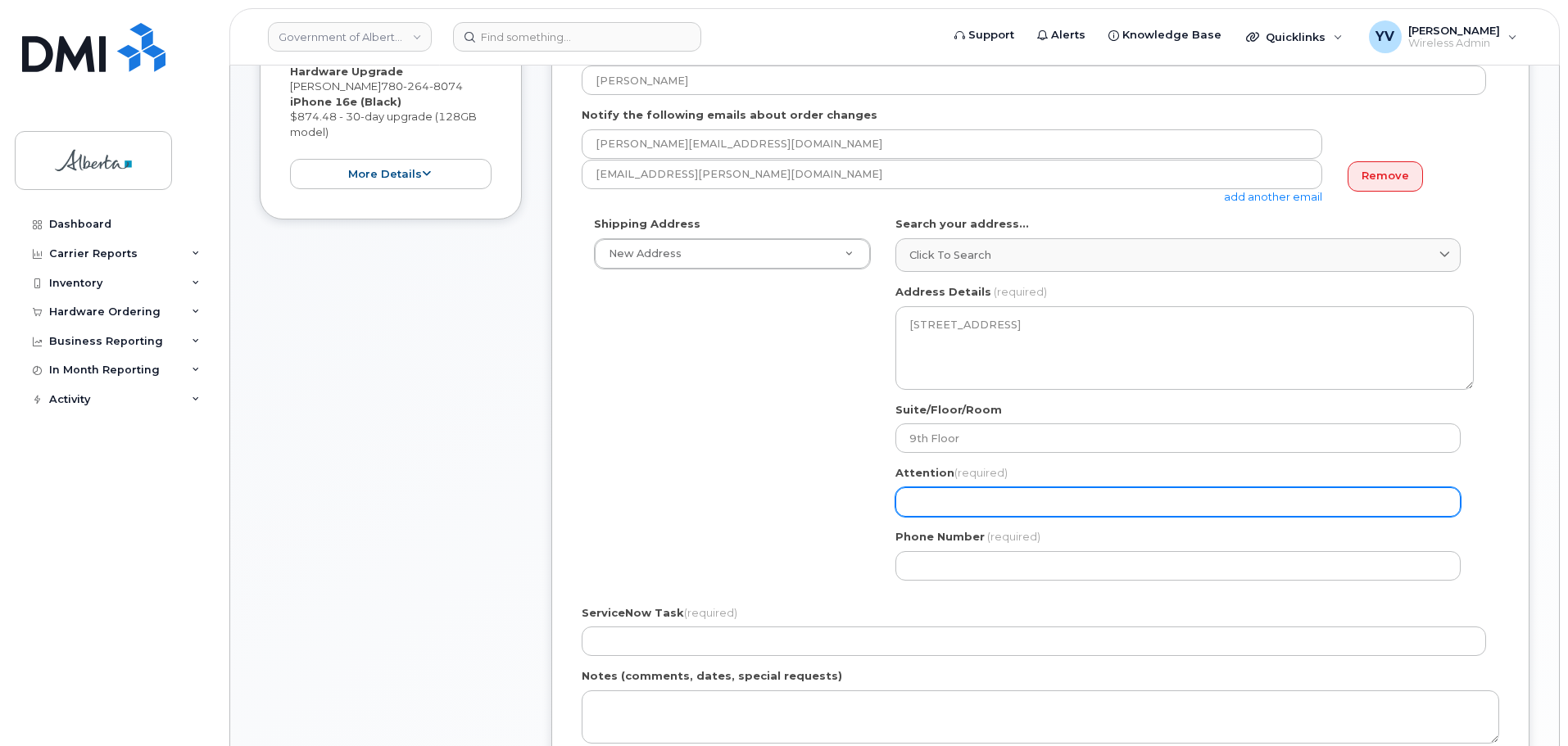
click at [915, 500] on input "Attention (required)" at bounding box center [1179, 502] width 565 height 29
paste input "[PERSON_NAME]"
select select
type input "[PERSON_NAME]"
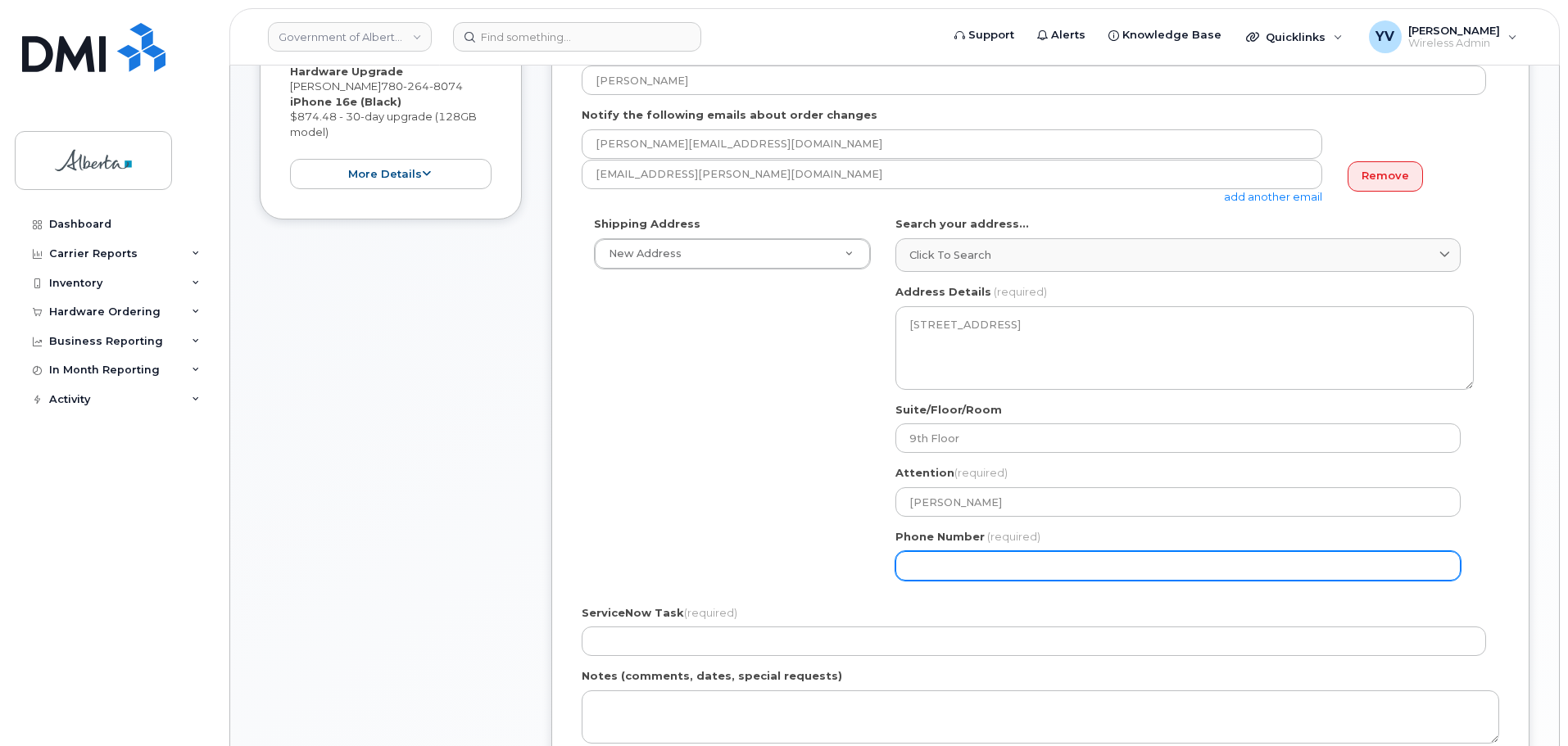
click at [938, 575] on input "Phone Number" at bounding box center [1179, 566] width 565 height 29
paste input "7806682773"
select select
type input "7806682773"
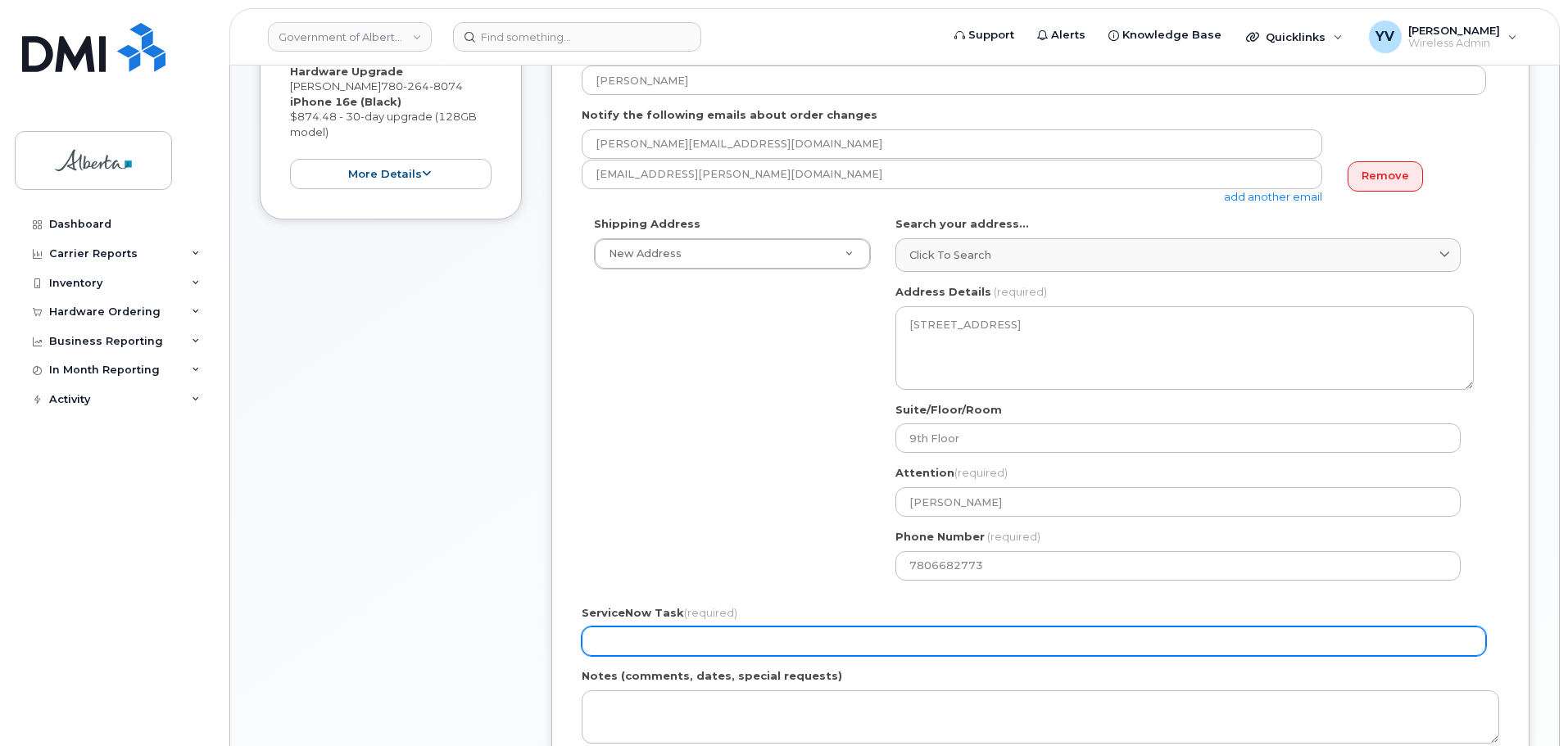
click at [607, 636] on input "ServiceNow Task (required)" at bounding box center [1034, 641] width 904 height 29
paste input "SCTASK0839972"
type input "SCTASK0839972"
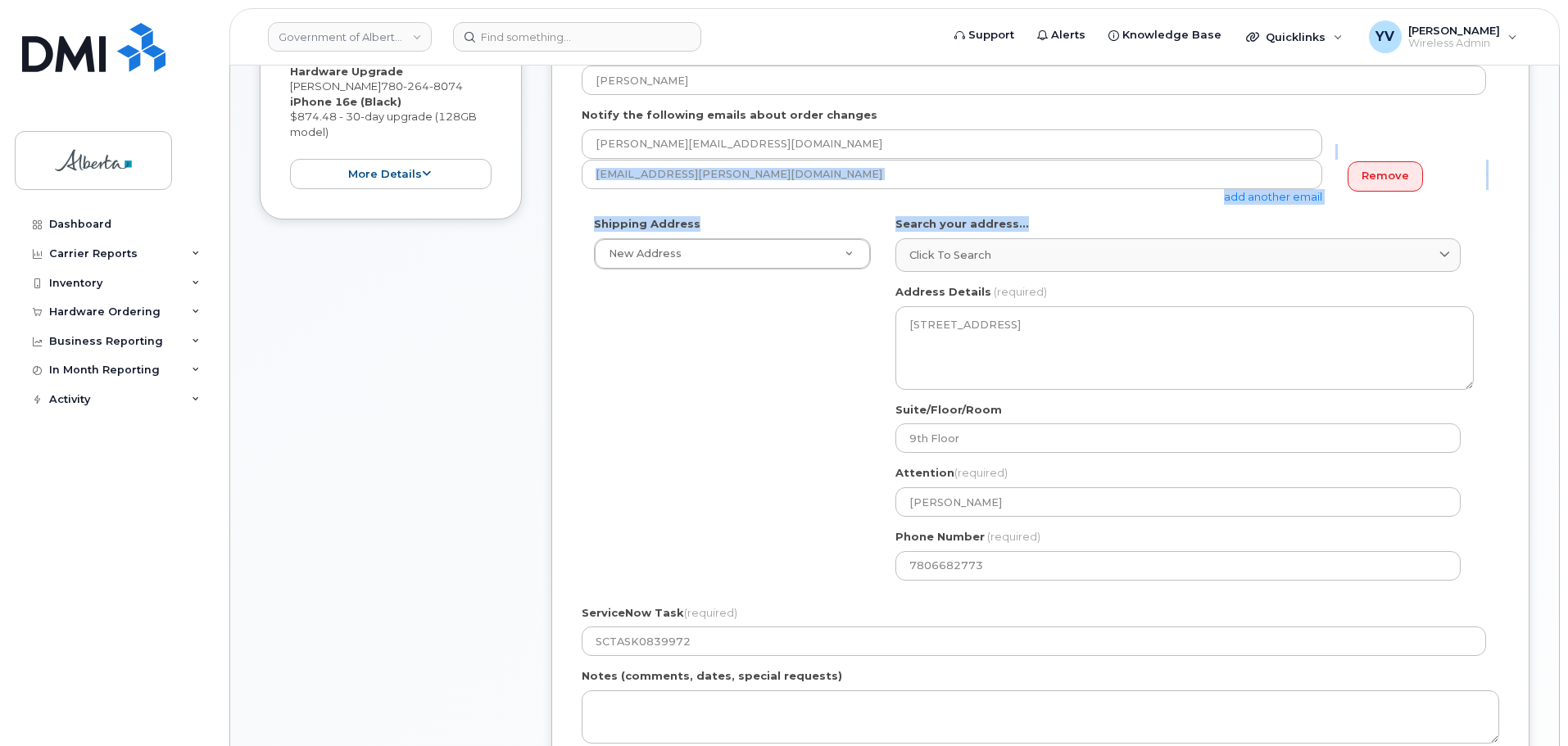
drag, startPoint x: 1567, startPoint y: 227, endPoint x: 1572, endPoint y: 156, distance: 71.2
click at [1568, 156] on html "Government of Alberta (GOA) Support Alerts Knowledge Base Quicklinks Suspend / …" at bounding box center [784, 486] width 1568 height 1834
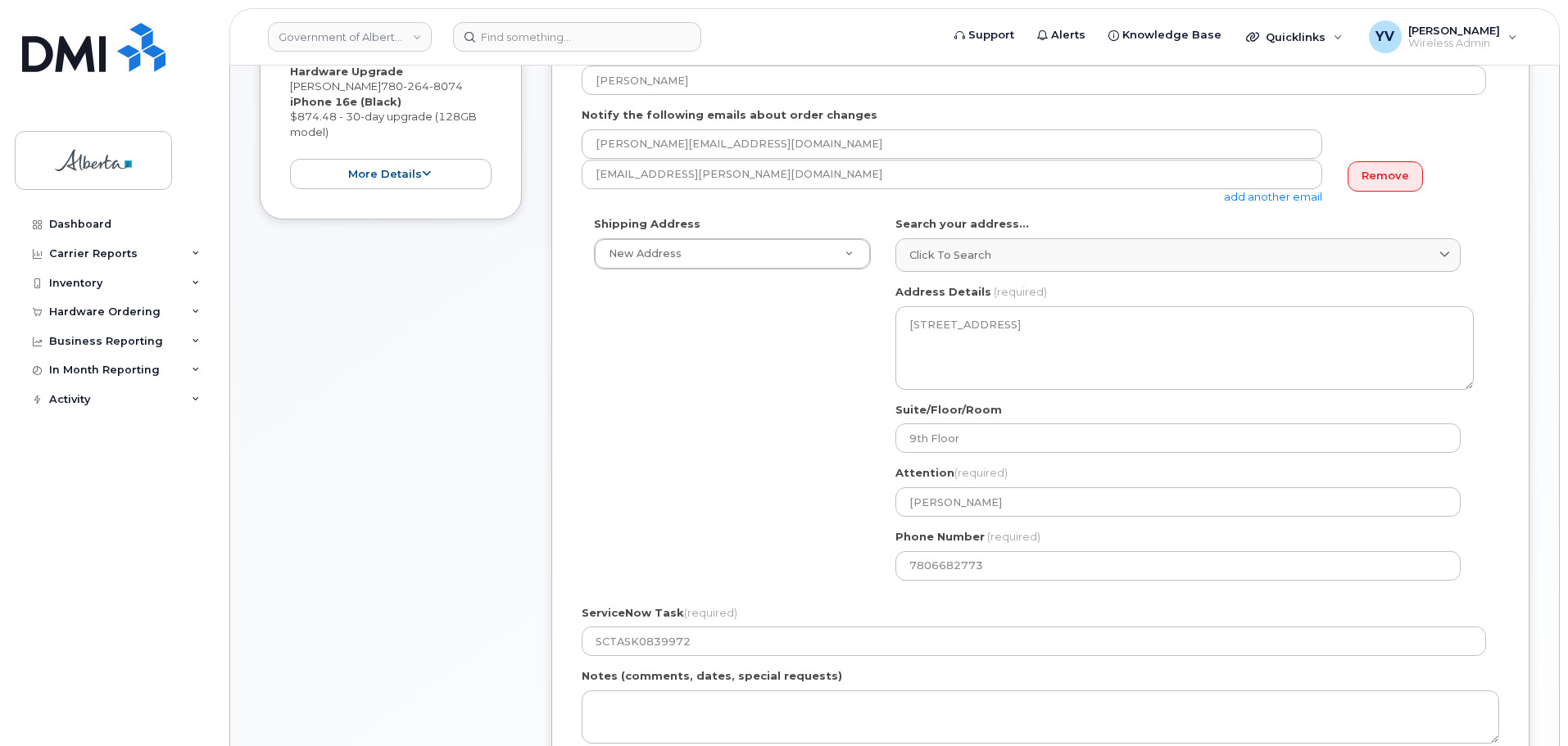
click at [1556, 417] on div "Order No.299458 (in process) Share Order Cancel Order × Share This Order If you…" at bounding box center [895, 535] width 1329 height 1632
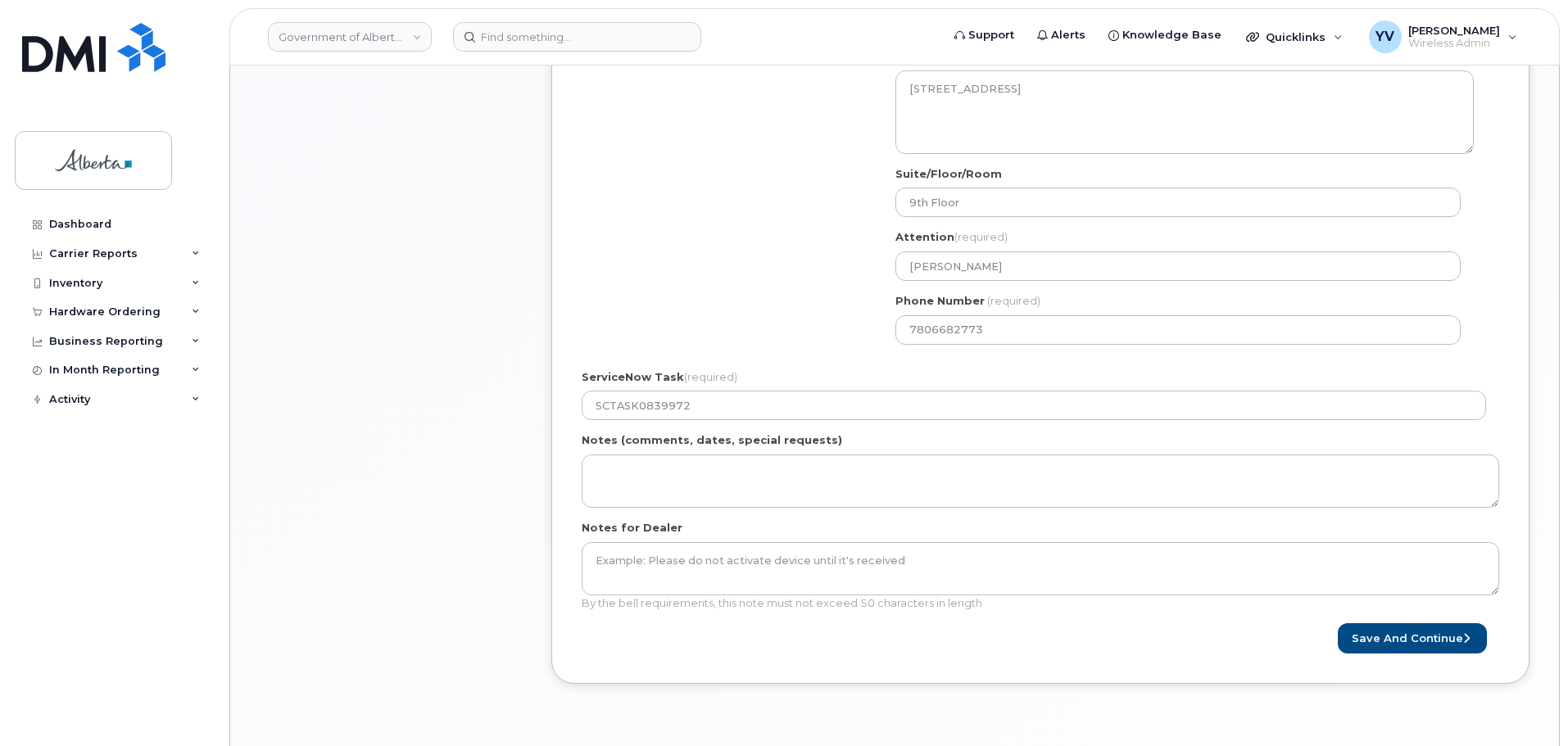
scroll to position [678, 0]
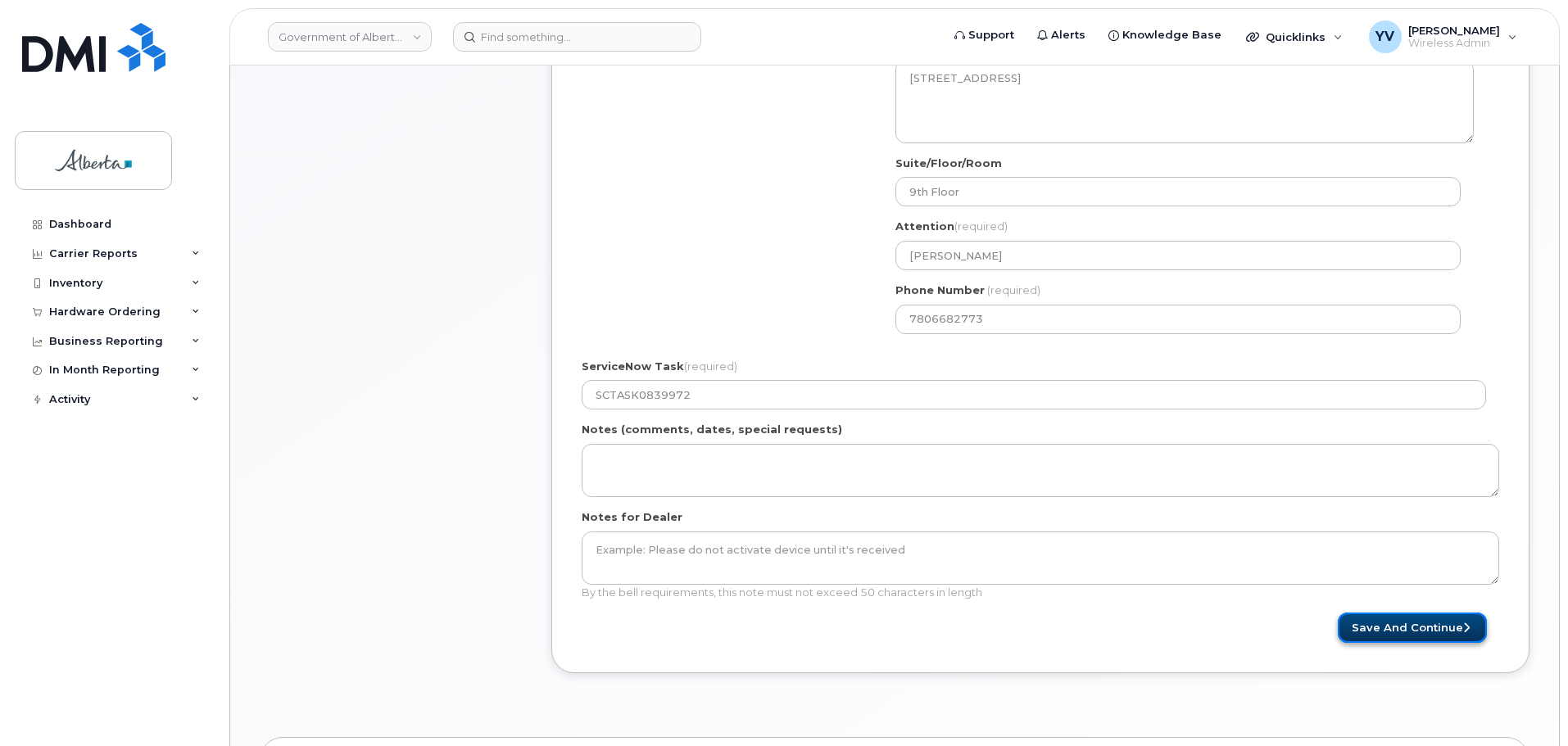
click at [1425, 627] on button "Save and Continue" at bounding box center [1412, 628] width 149 height 30
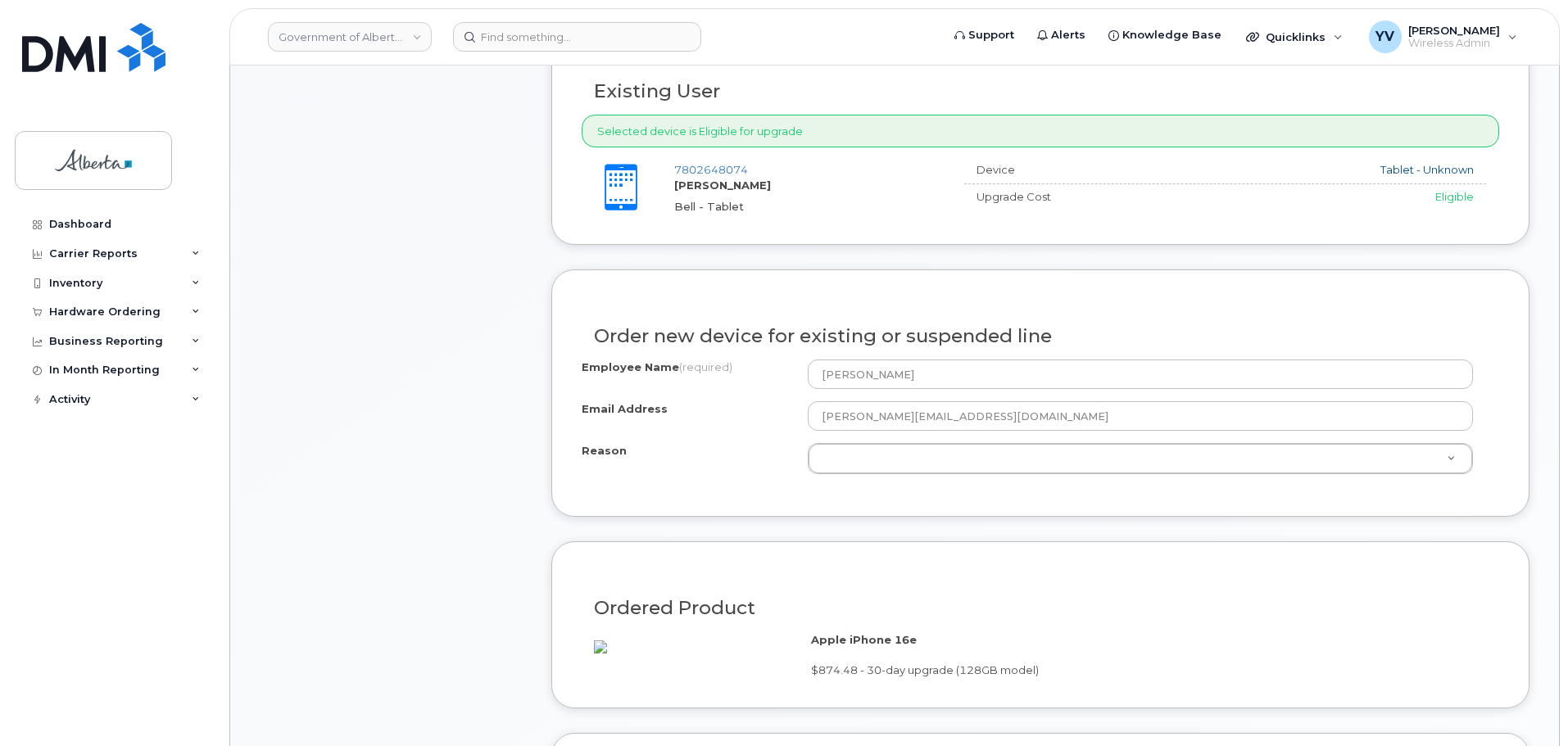
scroll to position [735, 0]
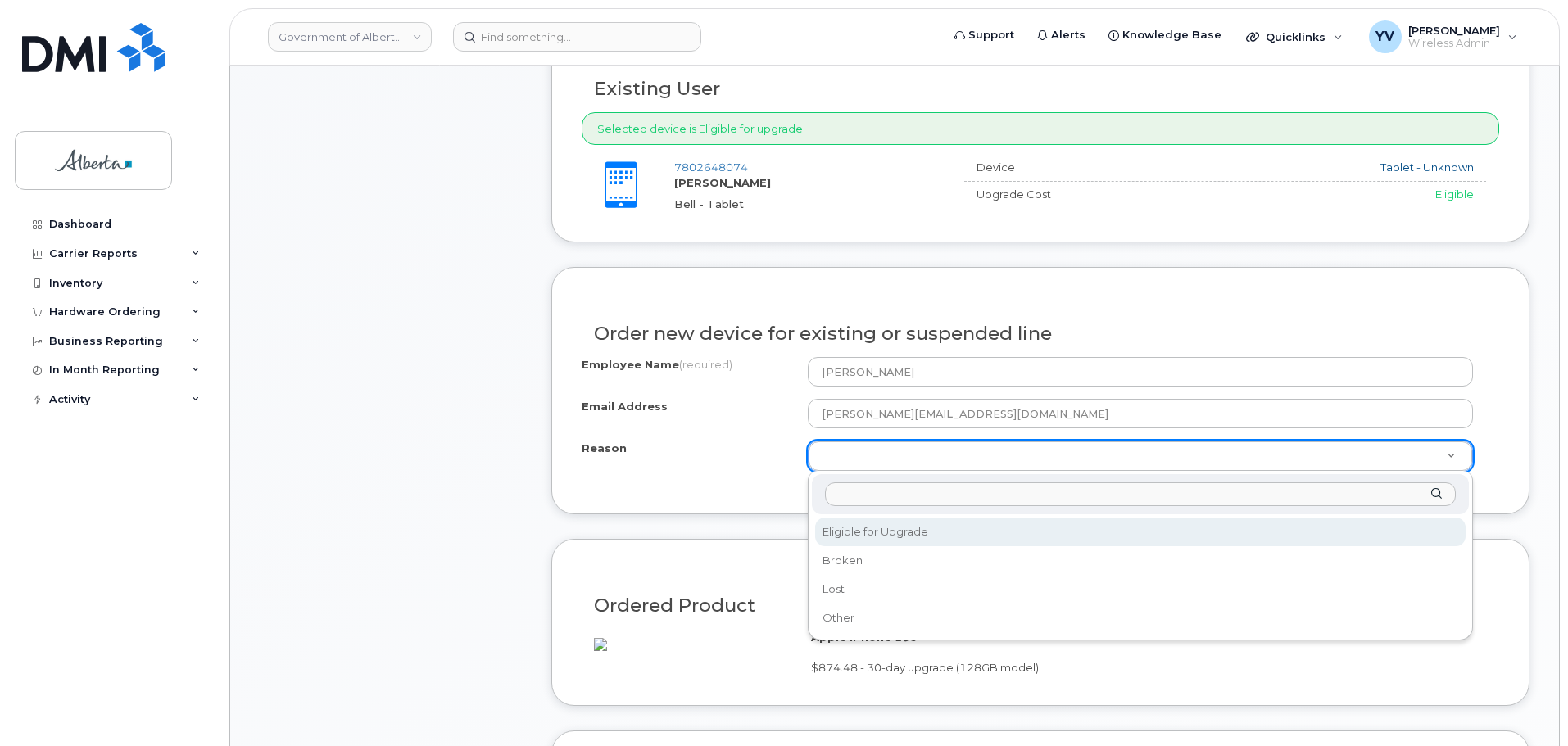
select select "eligible_for_upgrade"
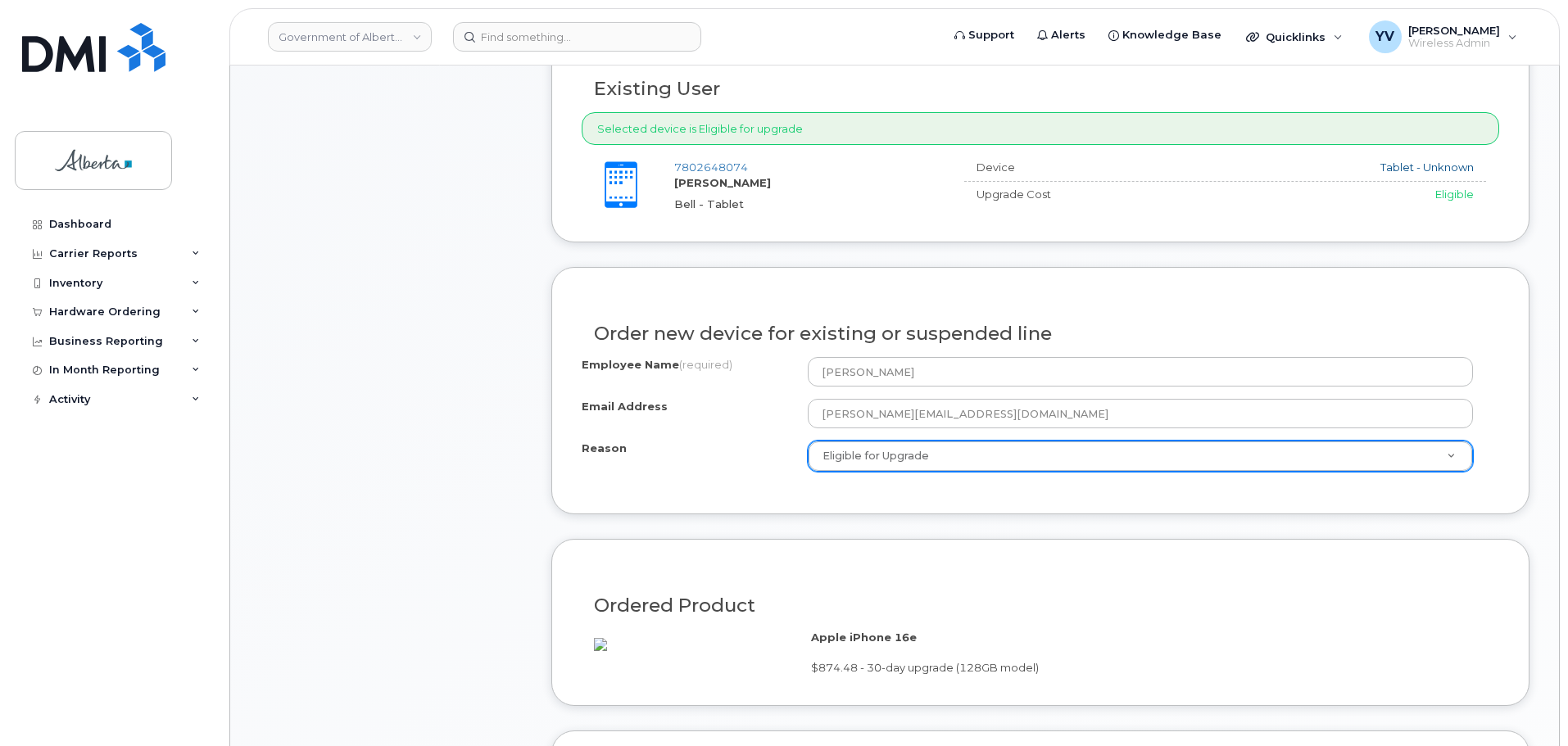
drag, startPoint x: 1568, startPoint y: 310, endPoint x: 1572, endPoint y: 325, distance: 15.5
click at [1568, 391] on html "Government of Alberta (GOA) Support Alerts Knowledge Base Quicklinks Suspend / …" at bounding box center [784, 651] width 1568 height 2773
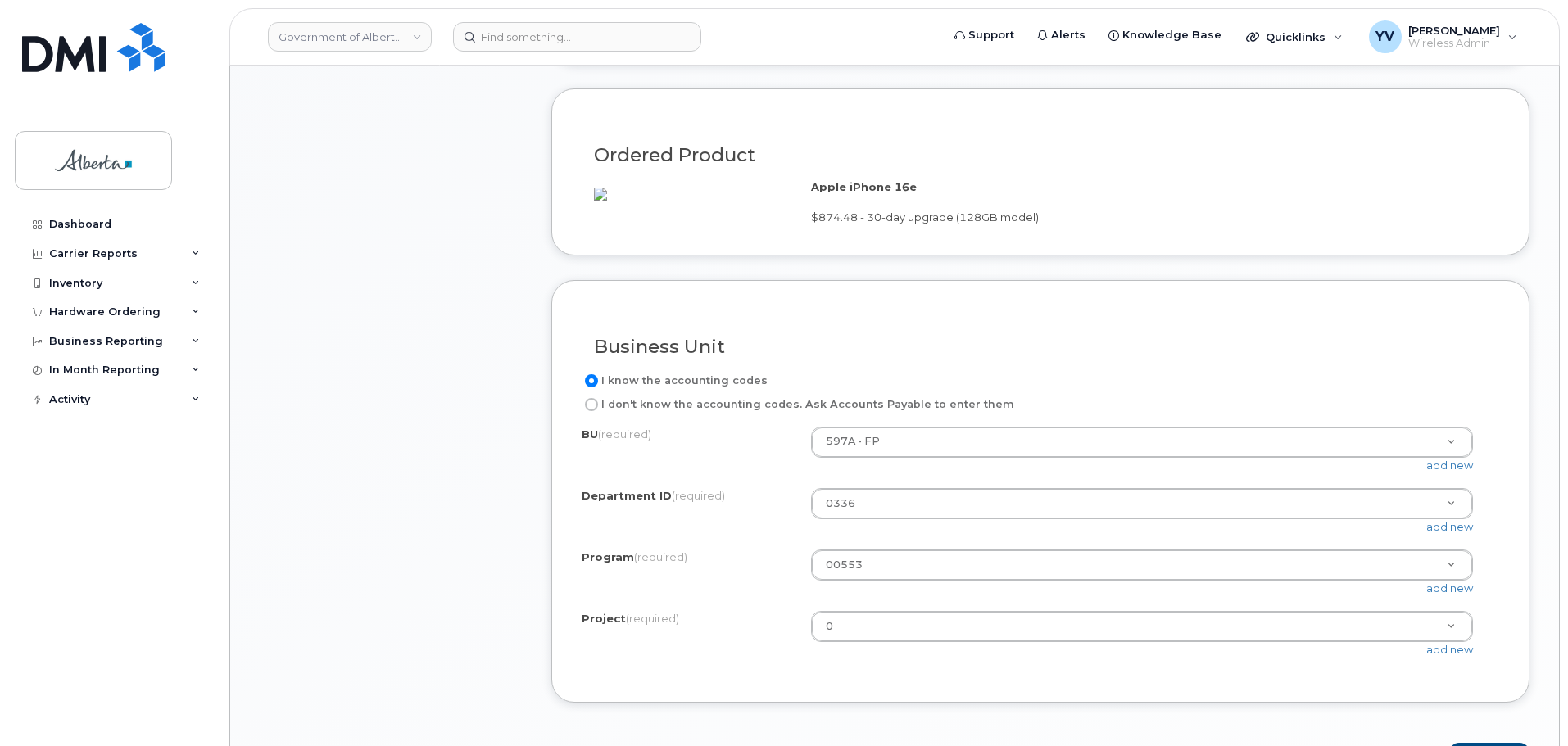
scroll to position [1297, 0]
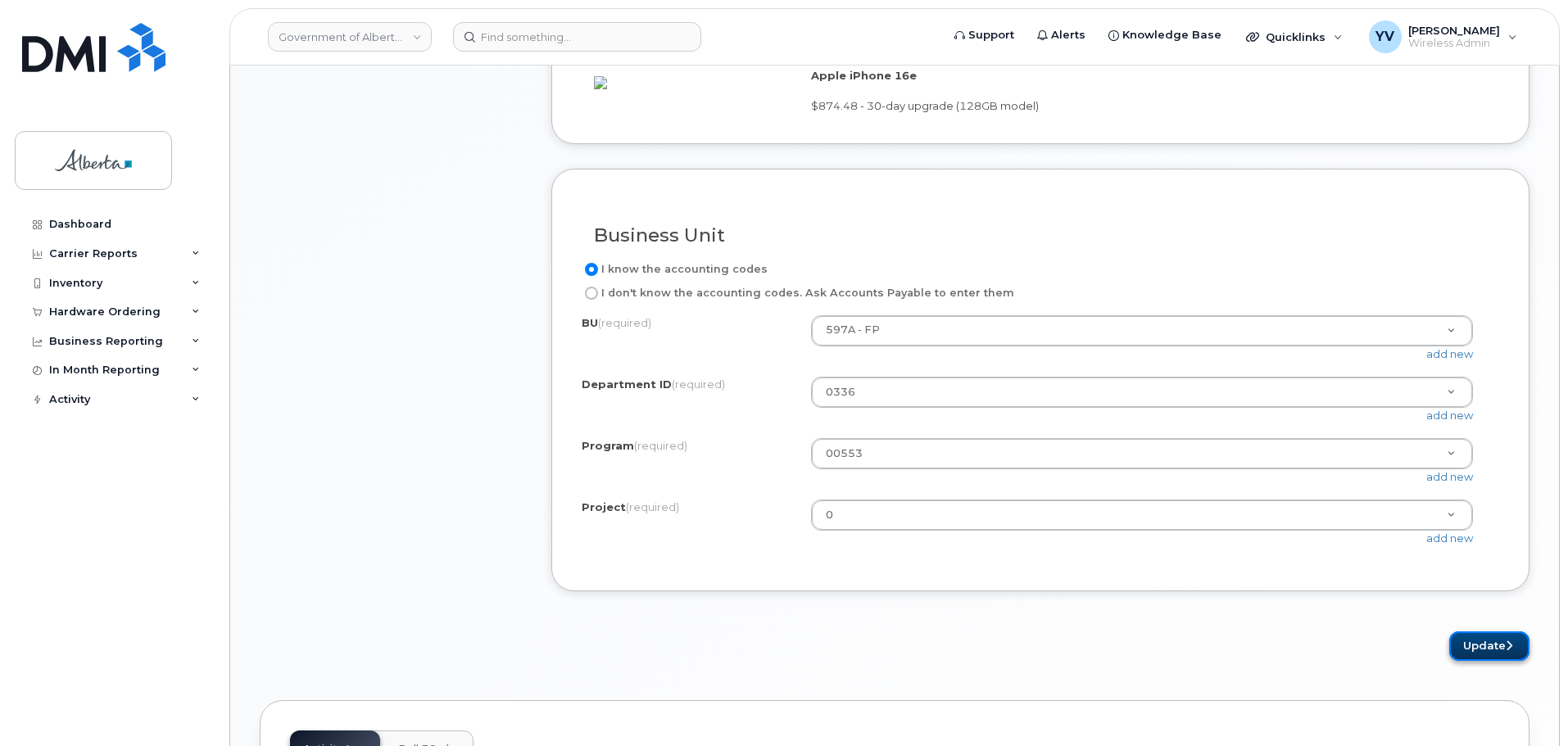
click at [1479, 662] on button "Update" at bounding box center [1489, 647] width 80 height 30
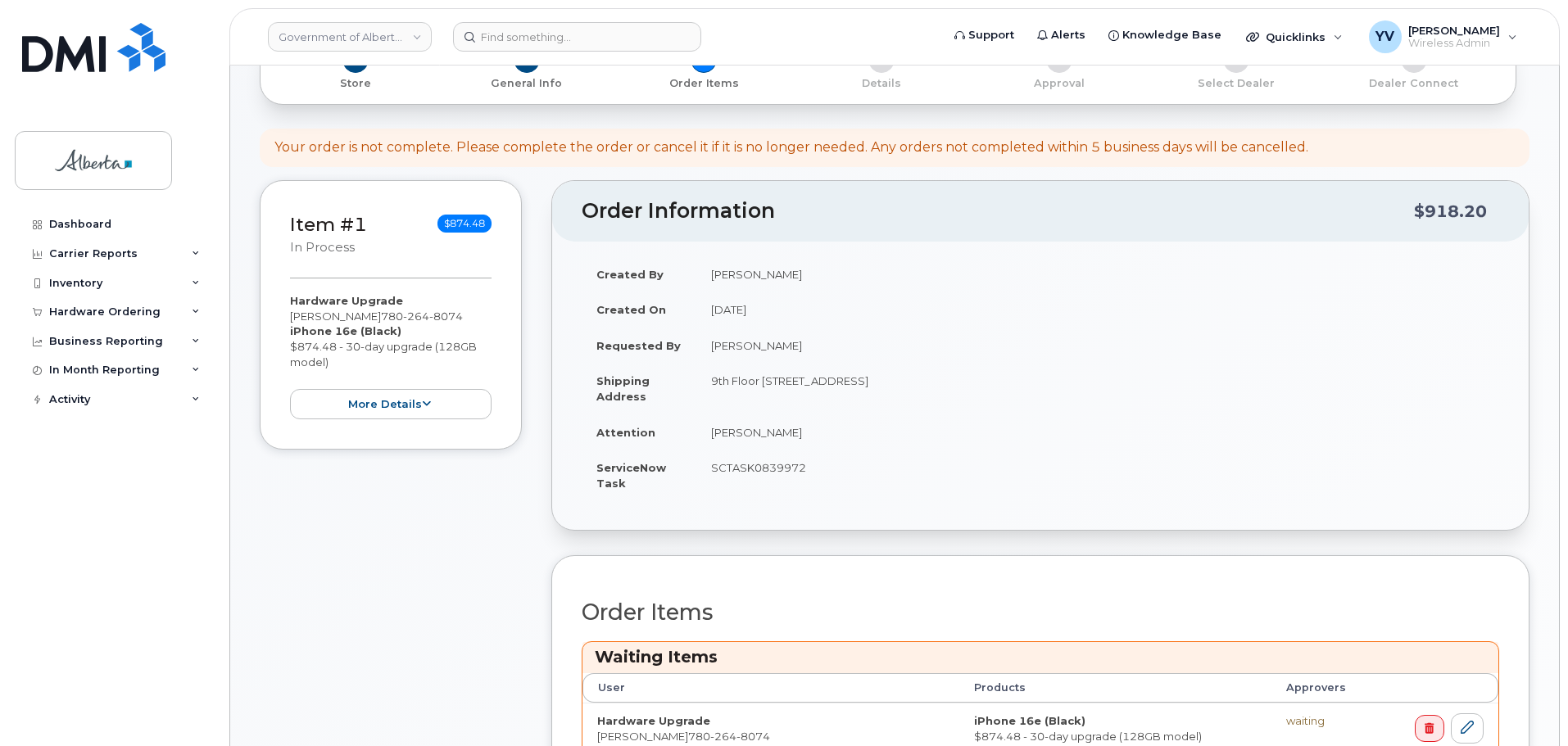
scroll to position [463, 0]
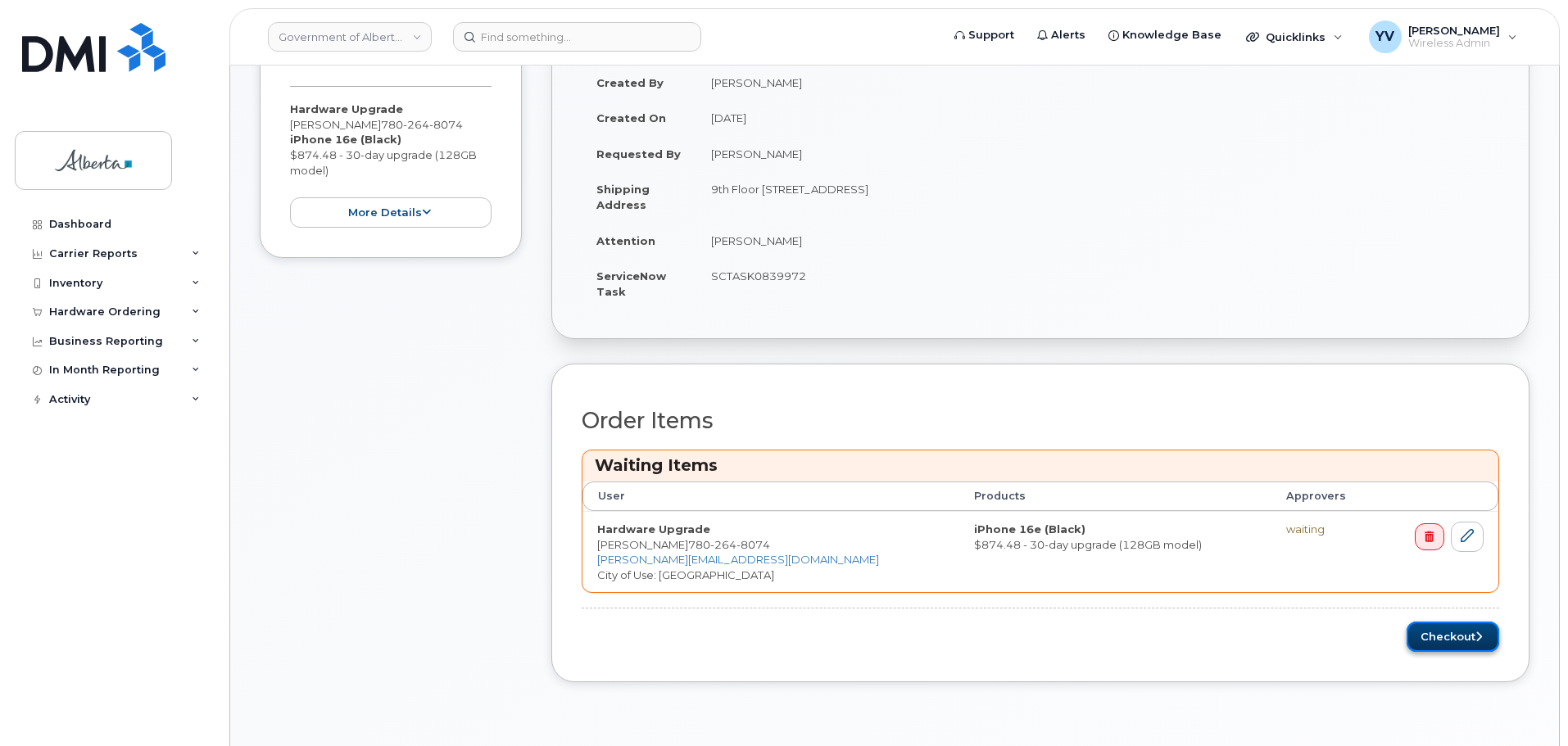
click at [1454, 636] on button "Checkout" at bounding box center [1454, 637] width 93 height 30
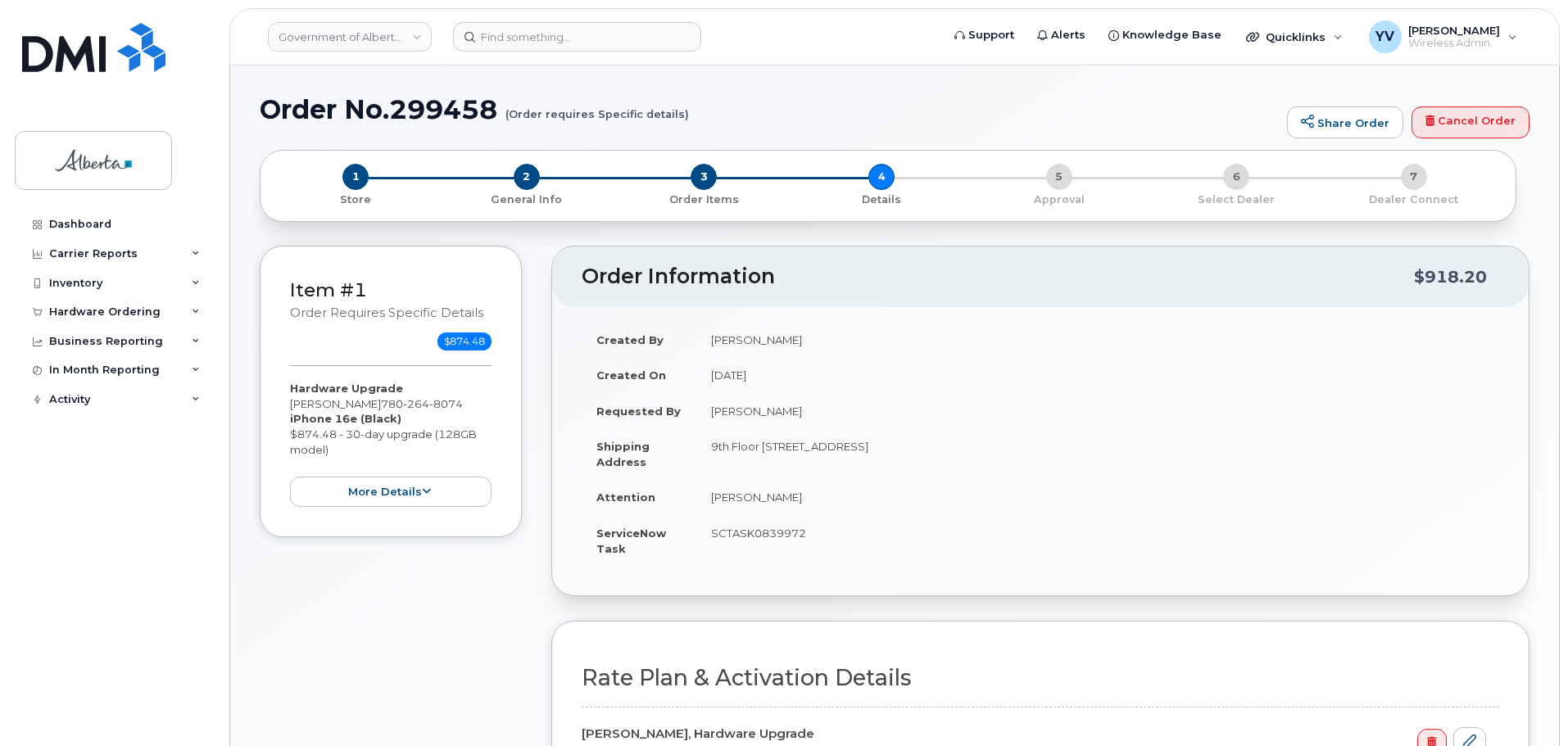
select select
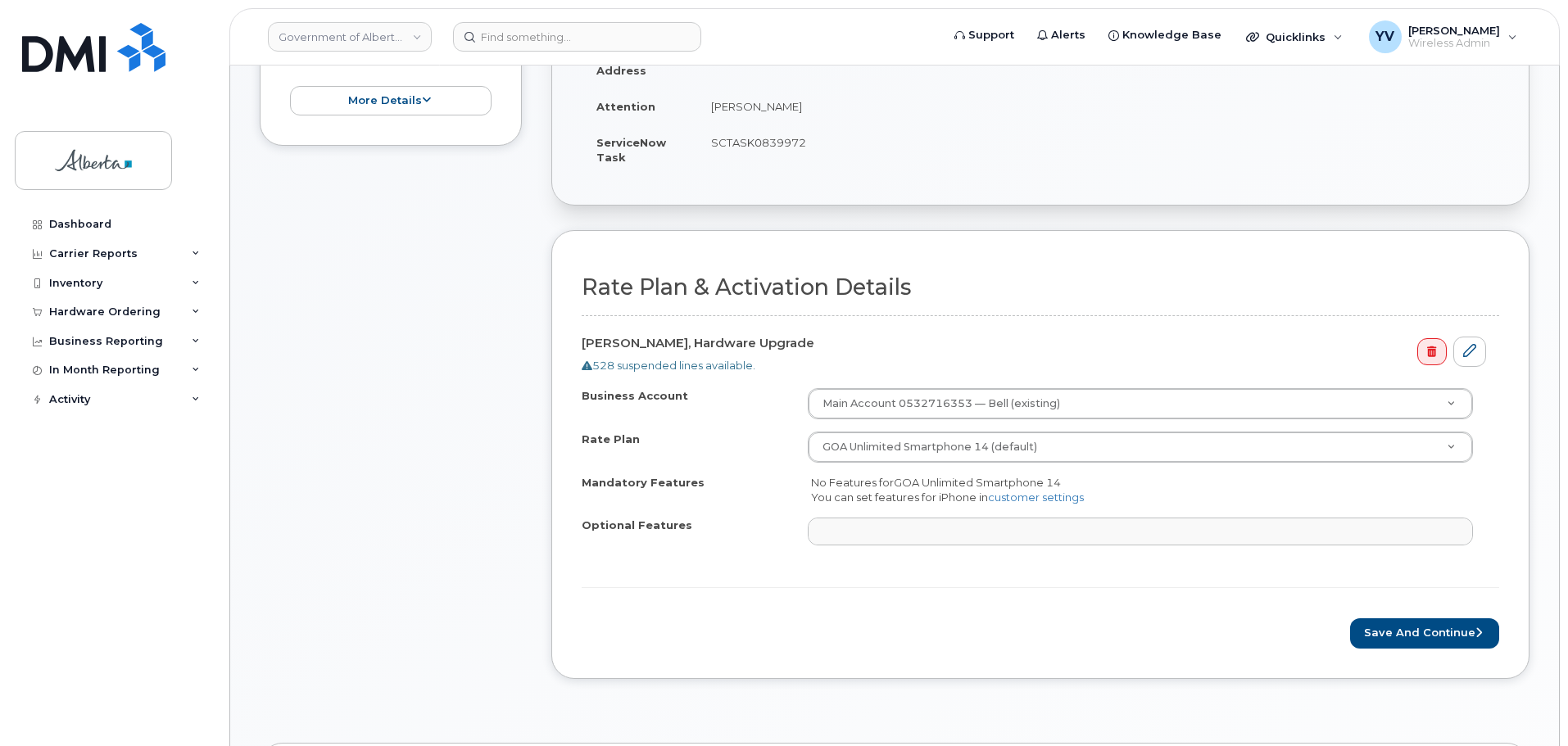
scroll to position [487, 0]
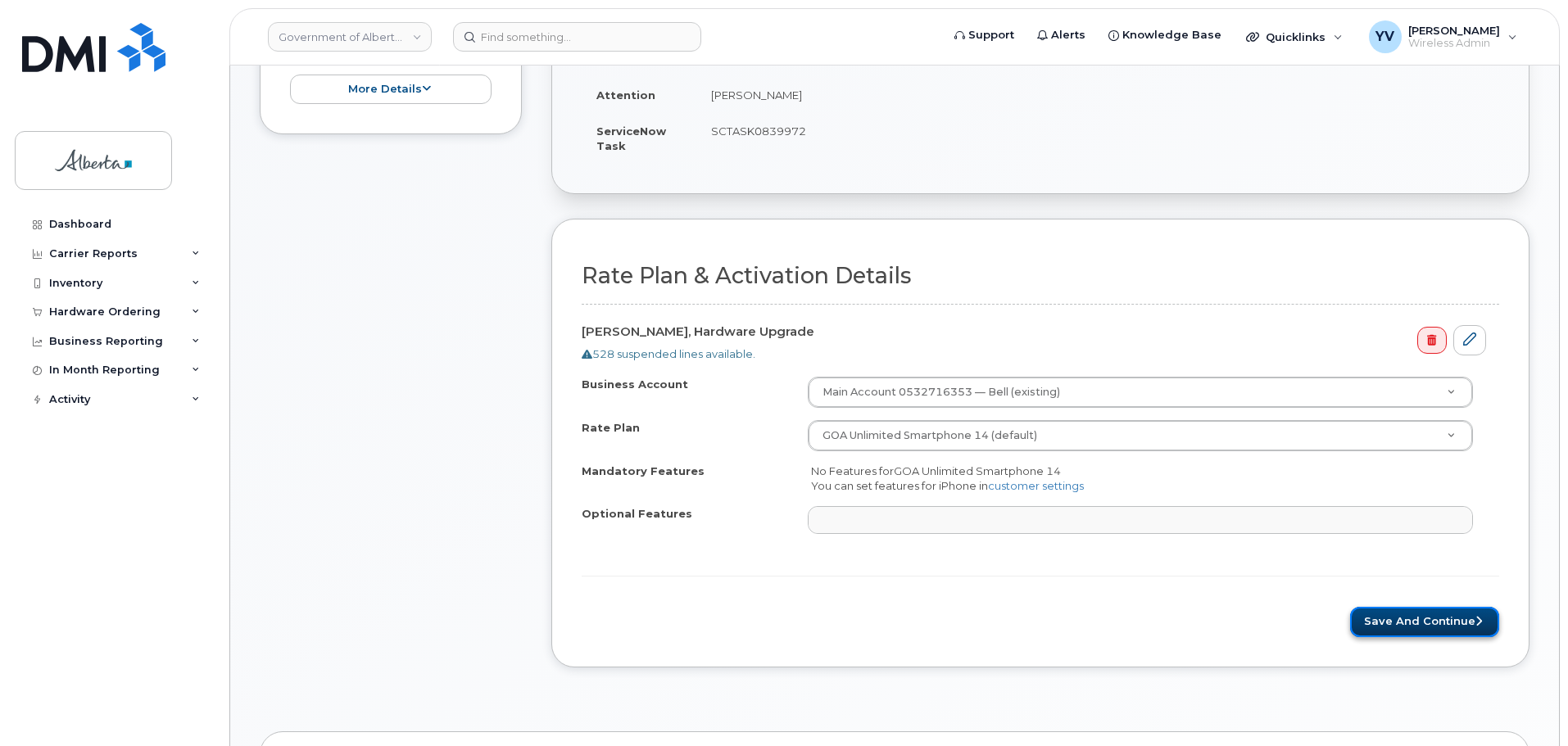
click at [1417, 616] on button "Save and Continue" at bounding box center [1424, 622] width 149 height 30
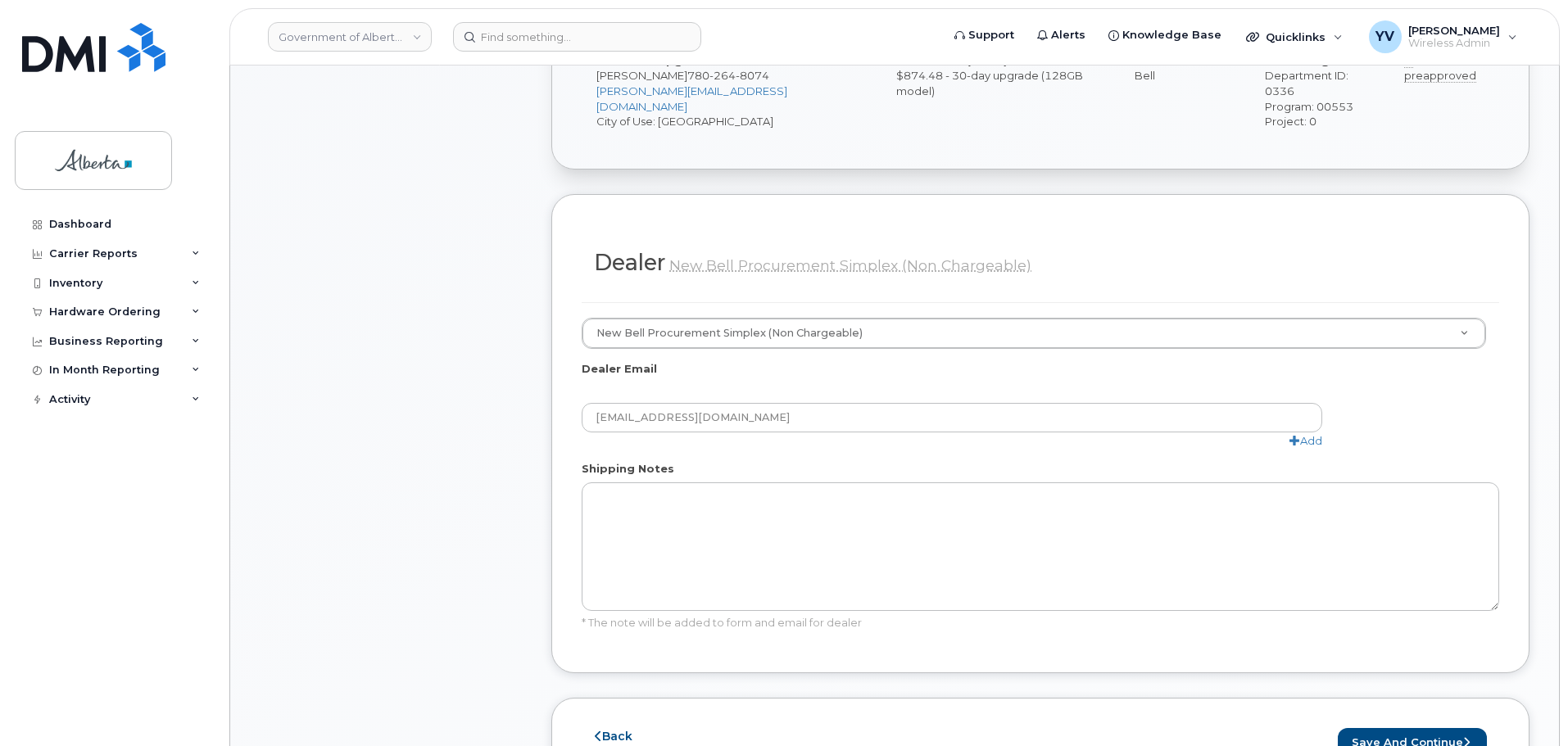
scroll to position [838, 0]
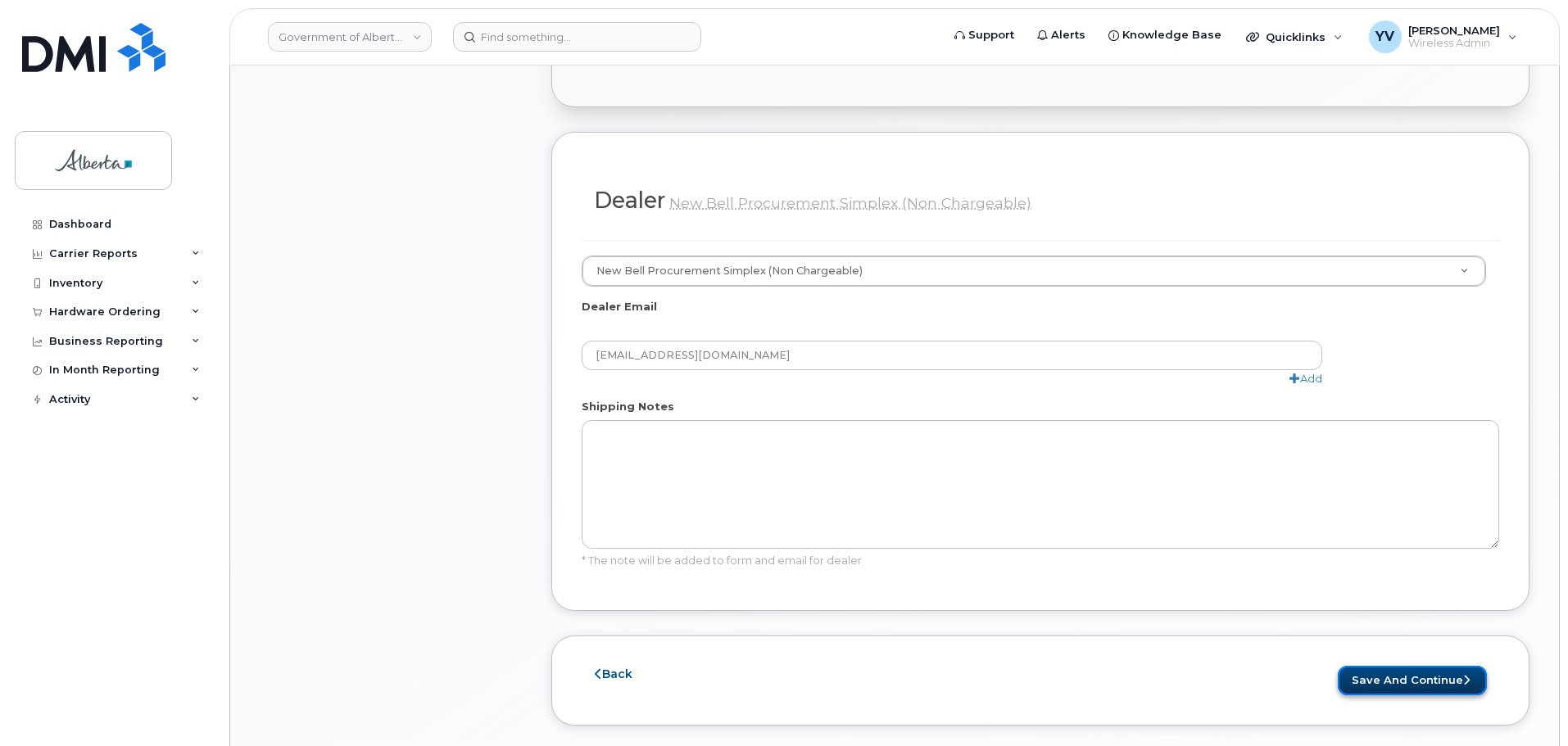
click at [1407, 666] on button "Save and Continue" at bounding box center [1412, 681] width 149 height 30
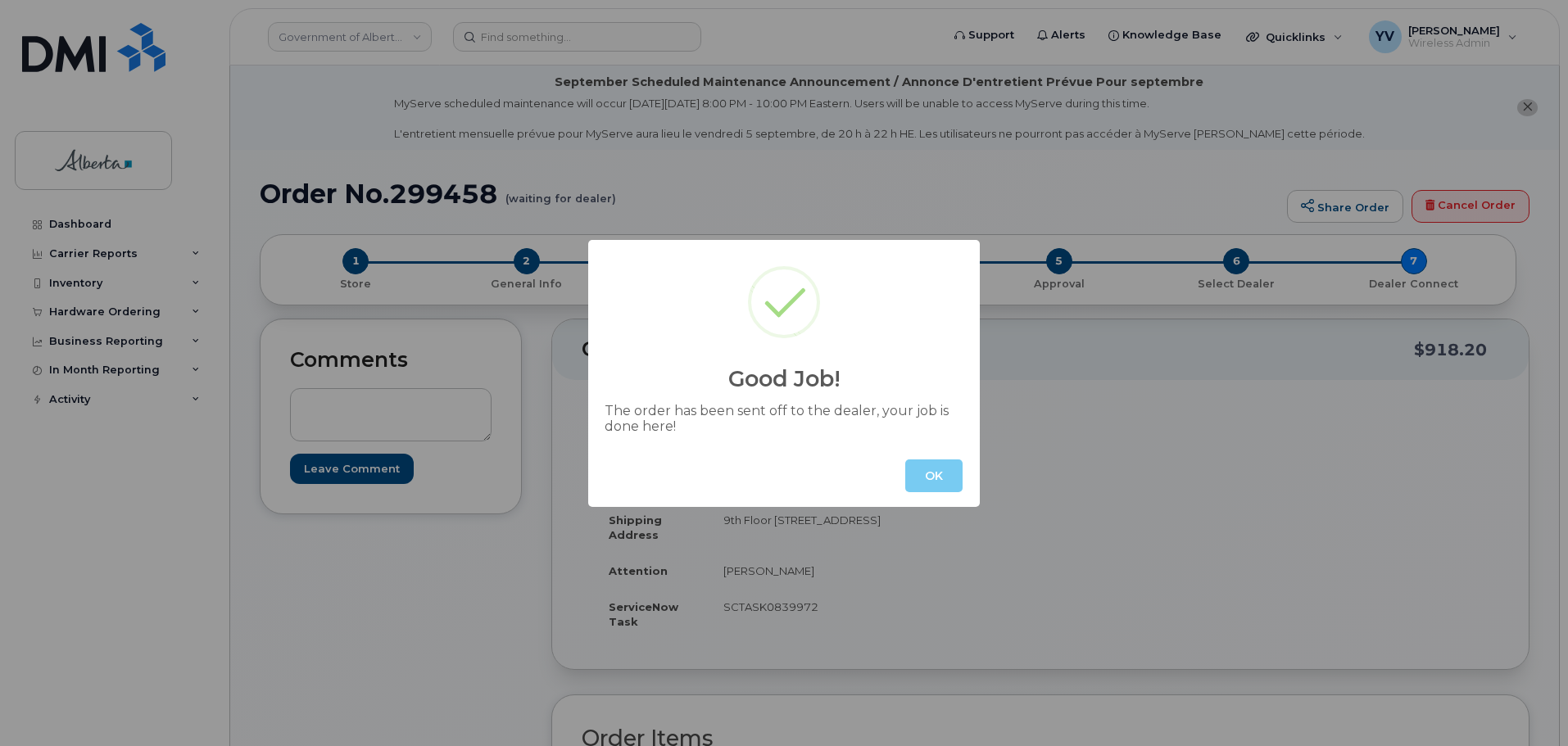
click at [934, 474] on button "OK" at bounding box center [934, 475] width 57 height 33
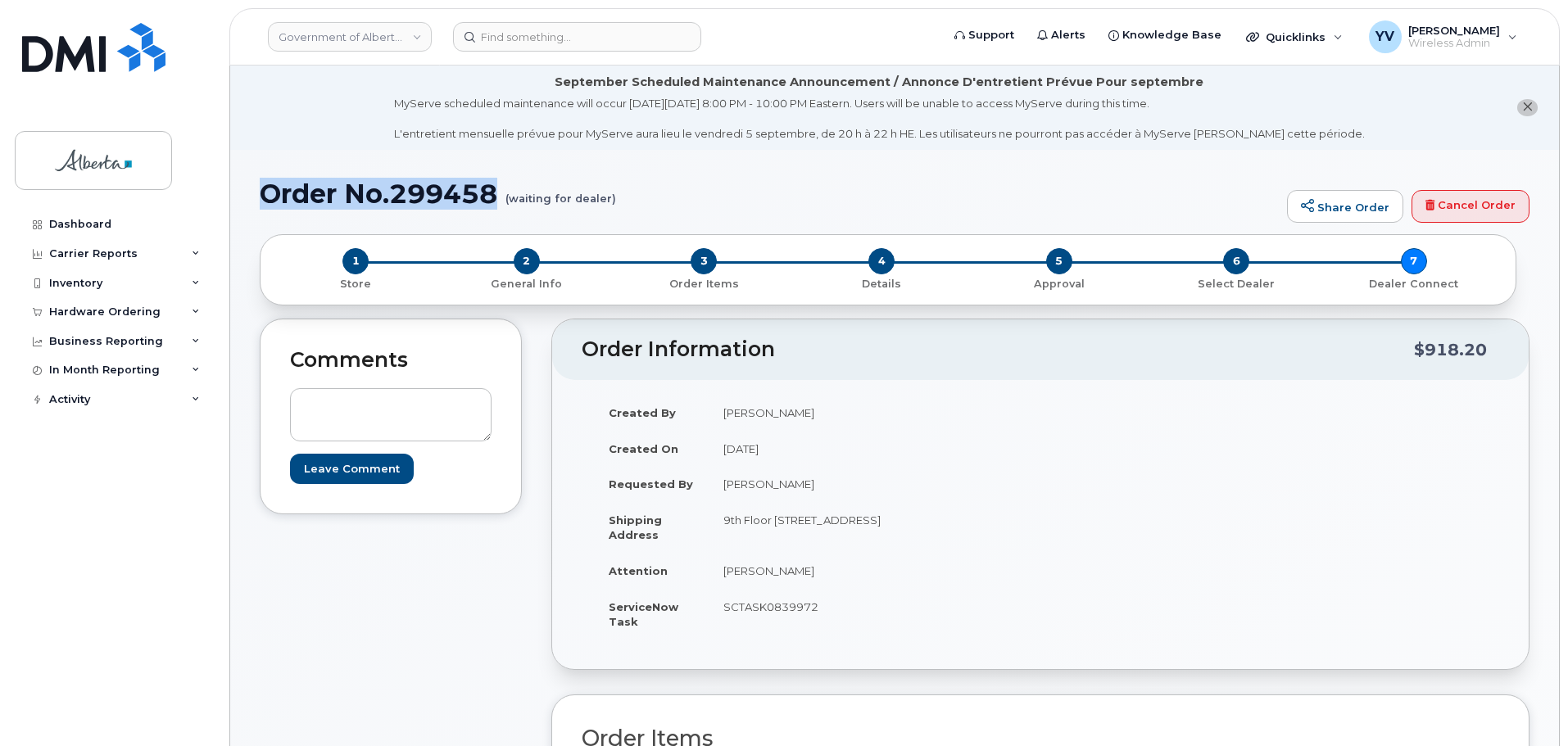
drag, startPoint x: 505, startPoint y: 193, endPoint x: 266, endPoint y: 194, distance: 239.0
click at [266, 194] on h1 "Order No.299458 (waiting for dealer)" at bounding box center [770, 193] width 1020 height 29
copy h1 "Order No.299458"
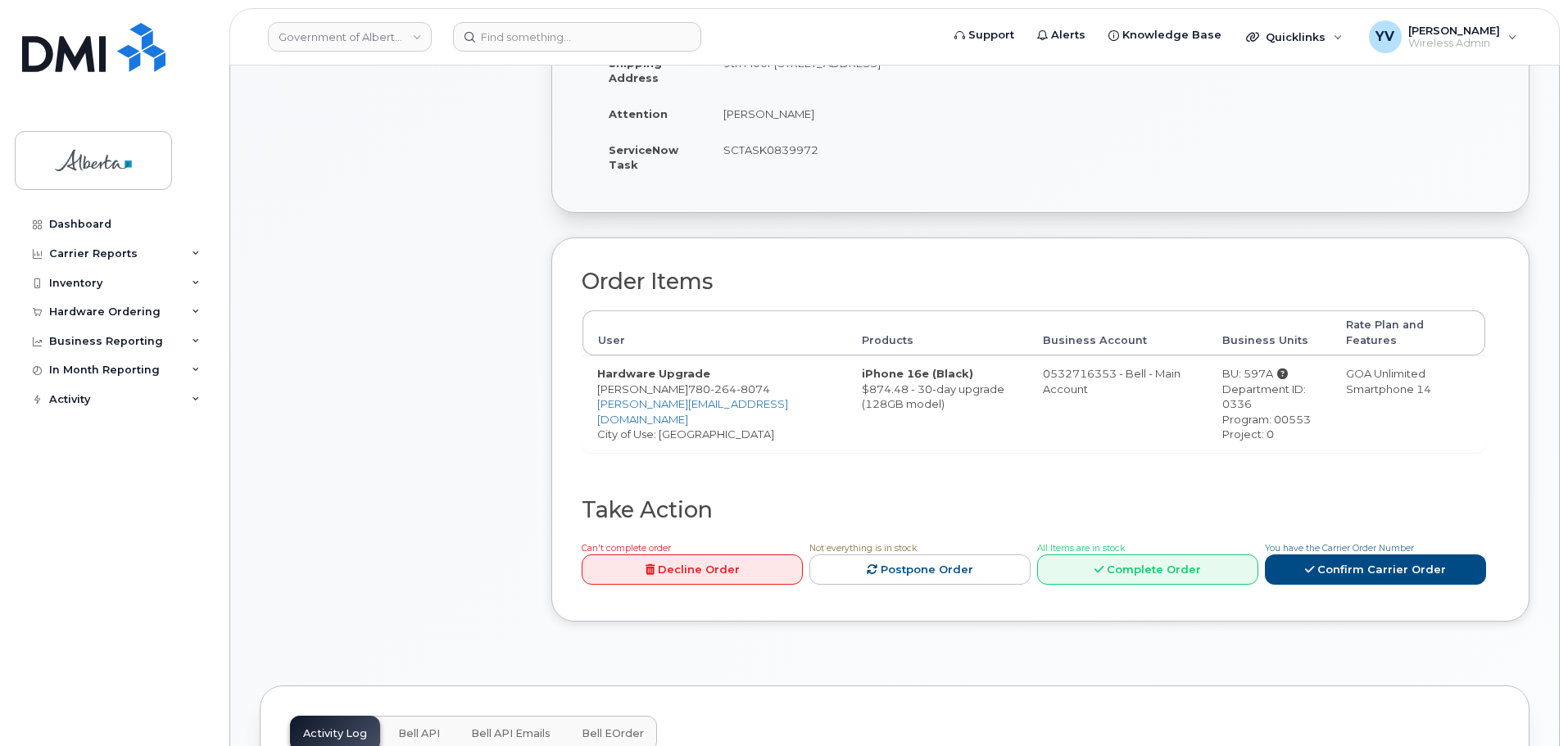
scroll to position [622, 0]
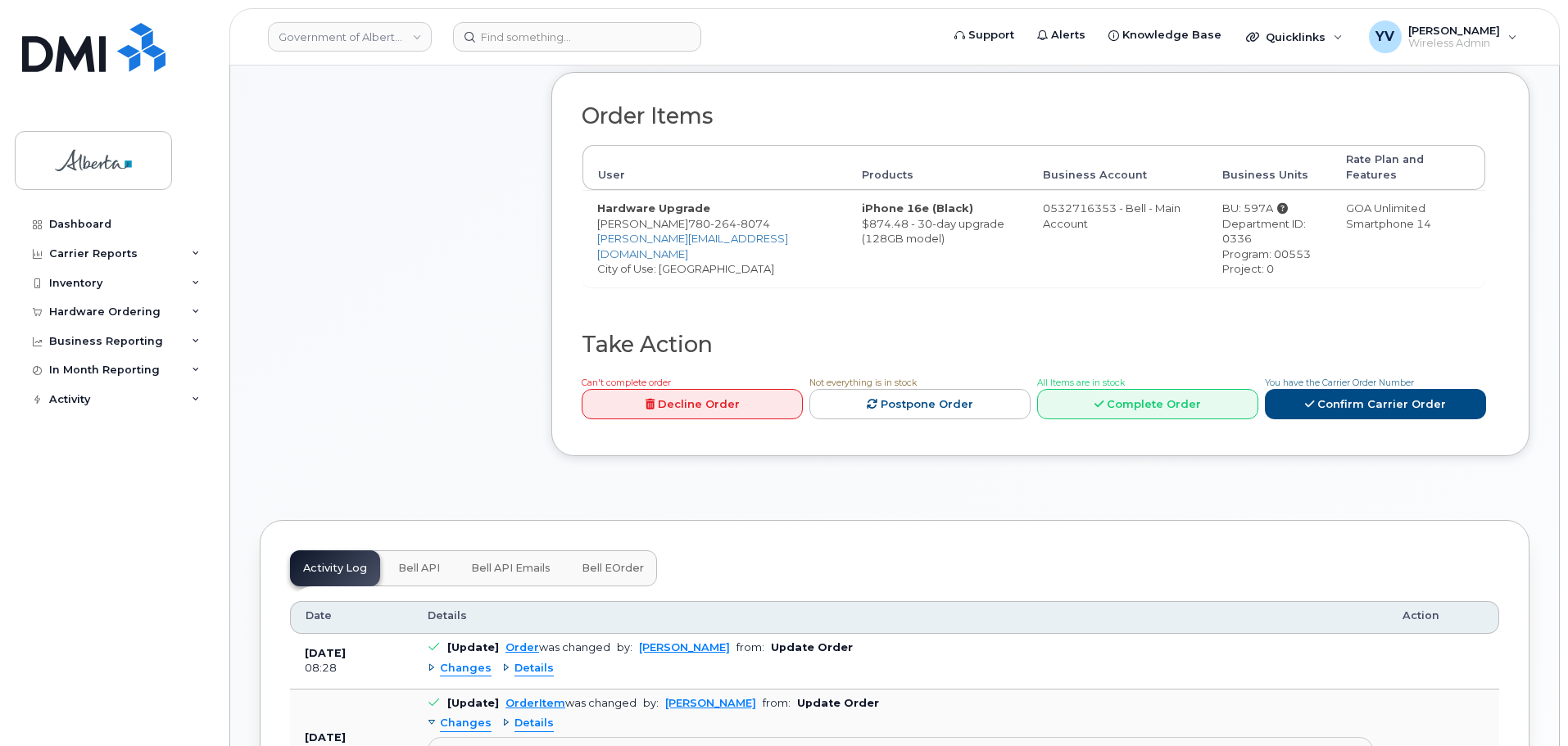
click at [415, 562] on span "Bell API" at bounding box center [419, 569] width 42 height 13
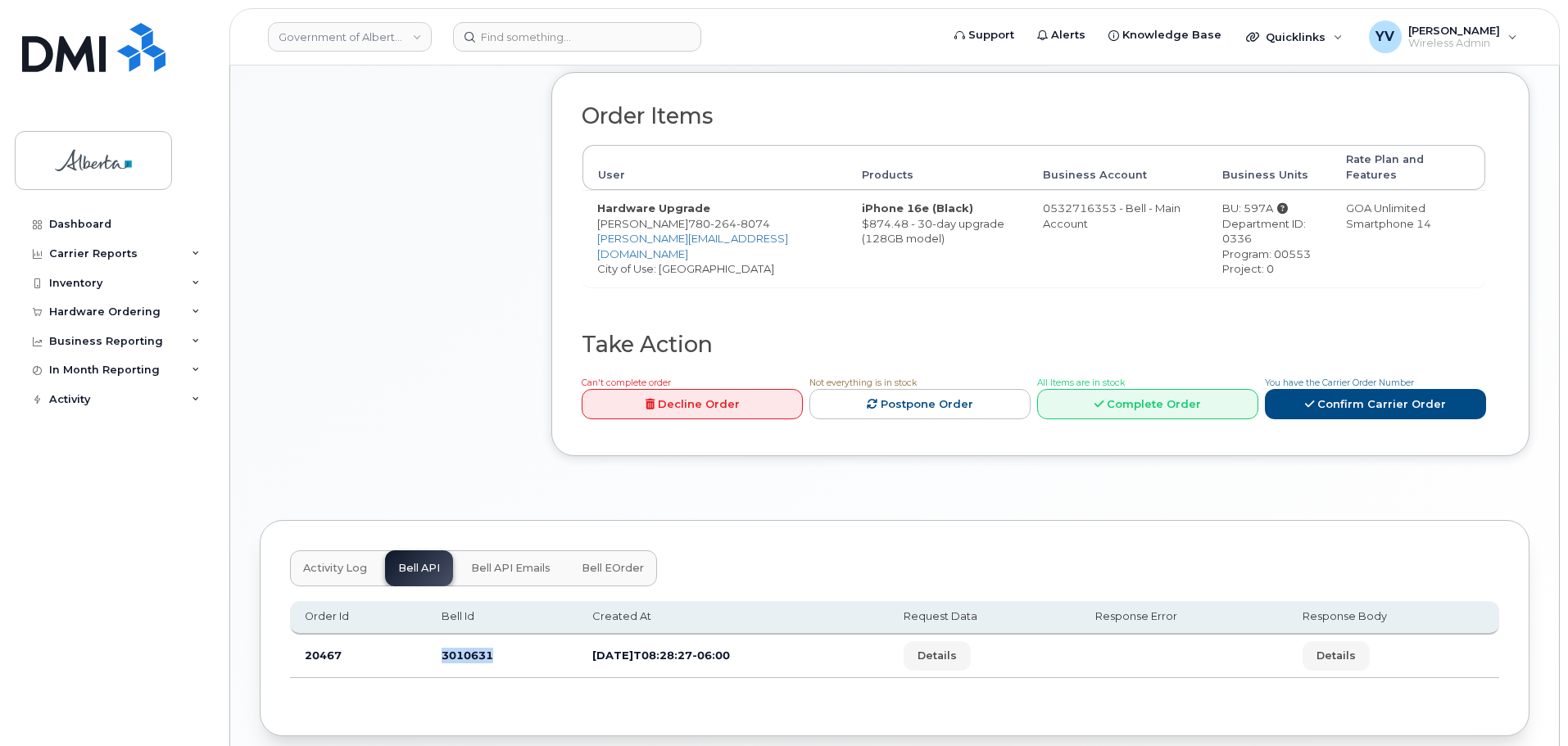
drag, startPoint x: 499, startPoint y: 644, endPoint x: 433, endPoint y: 643, distance: 66.0
click at [433, 643] on td "3010631" at bounding box center [502, 657] width 151 height 44
copy td "3010631"
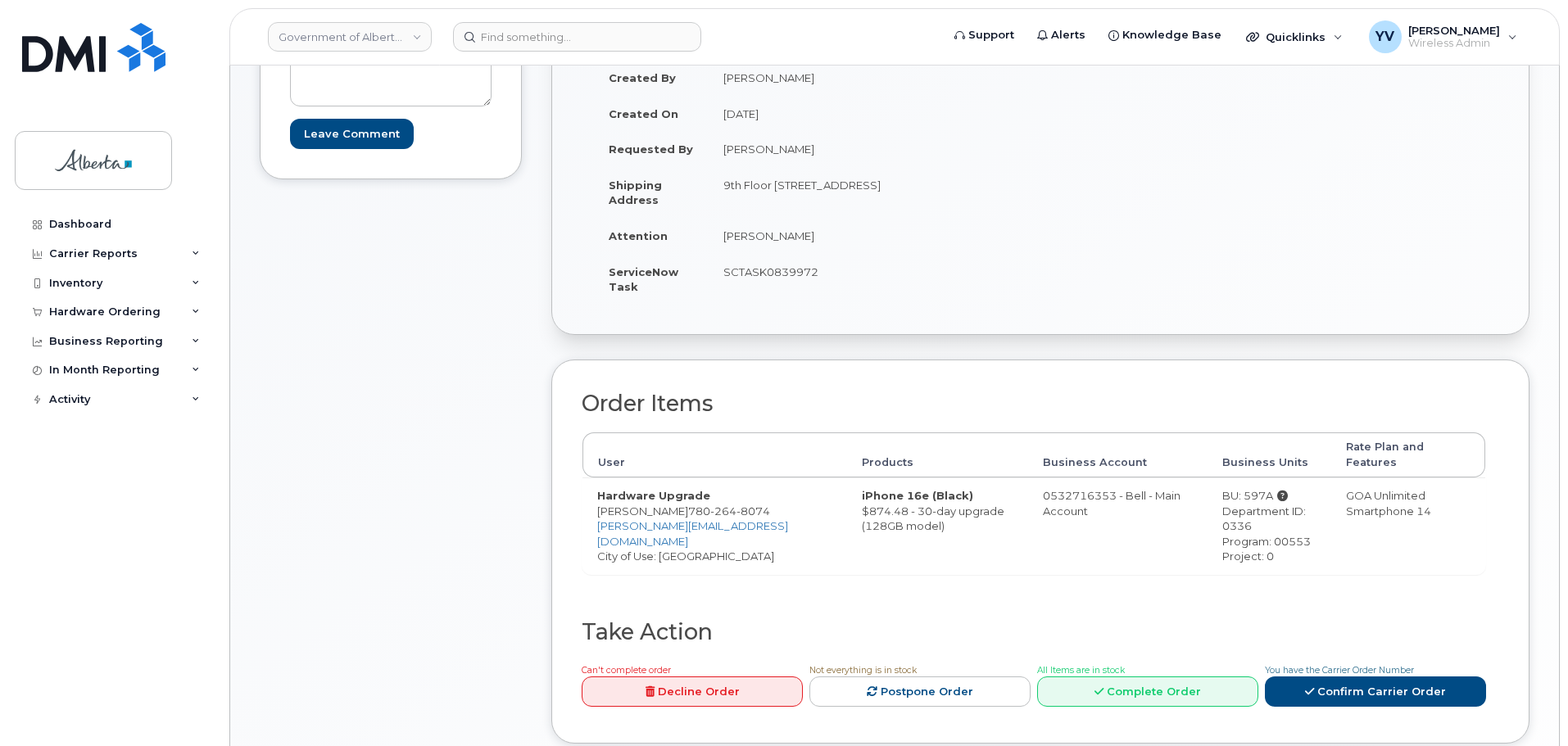
scroll to position [311, 0]
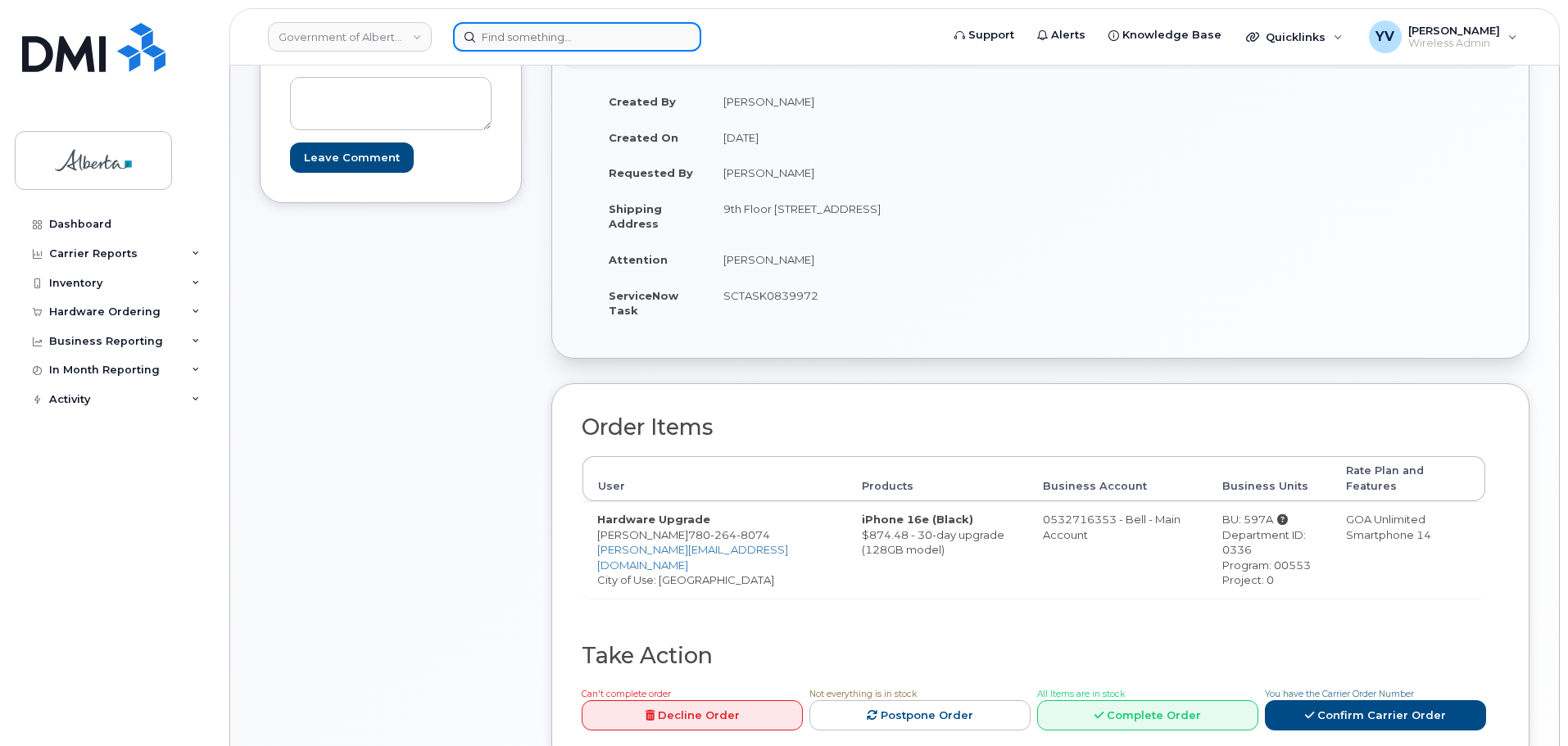
click at [494, 33] on input at bounding box center [577, 36] width 248 height 29
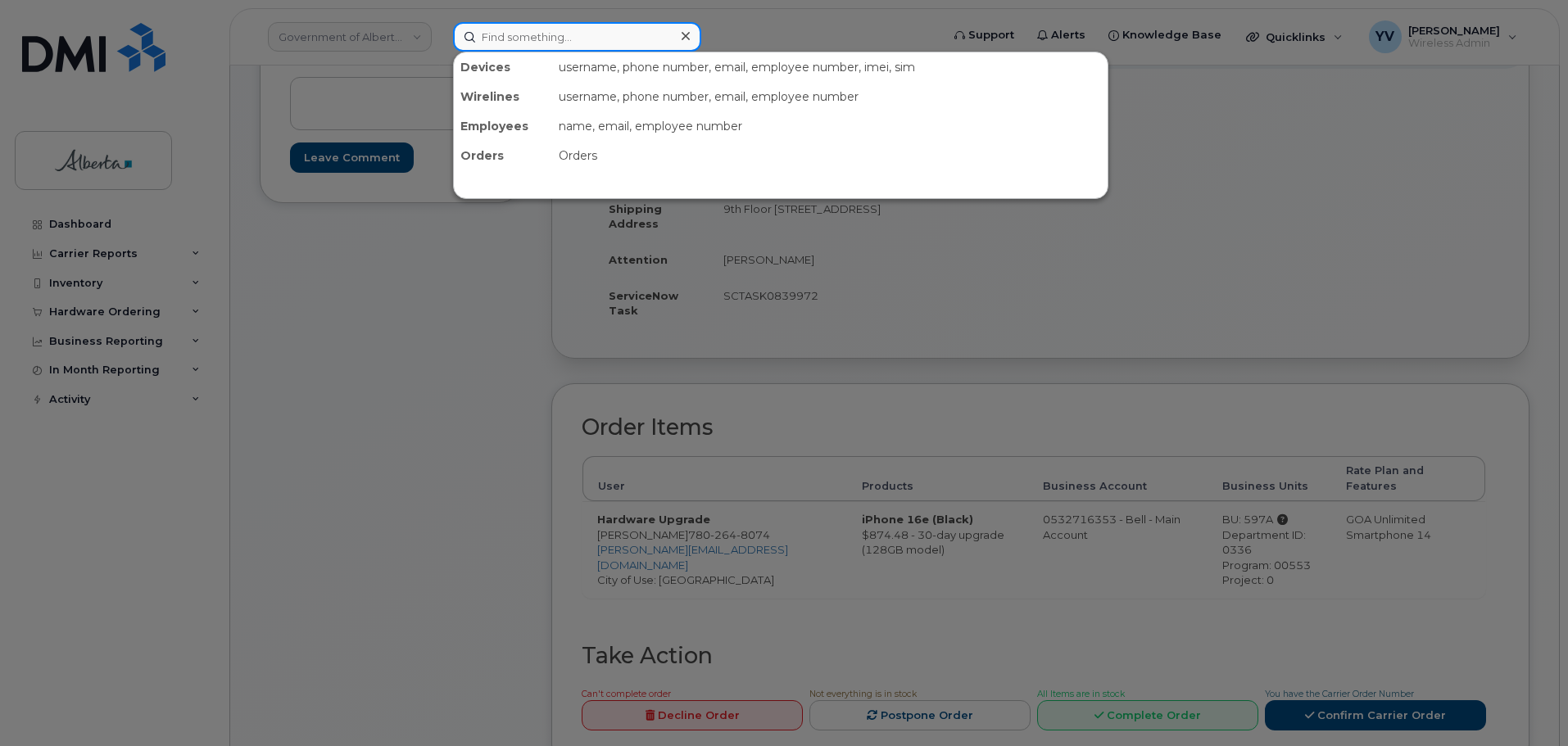
paste input "7802397146"
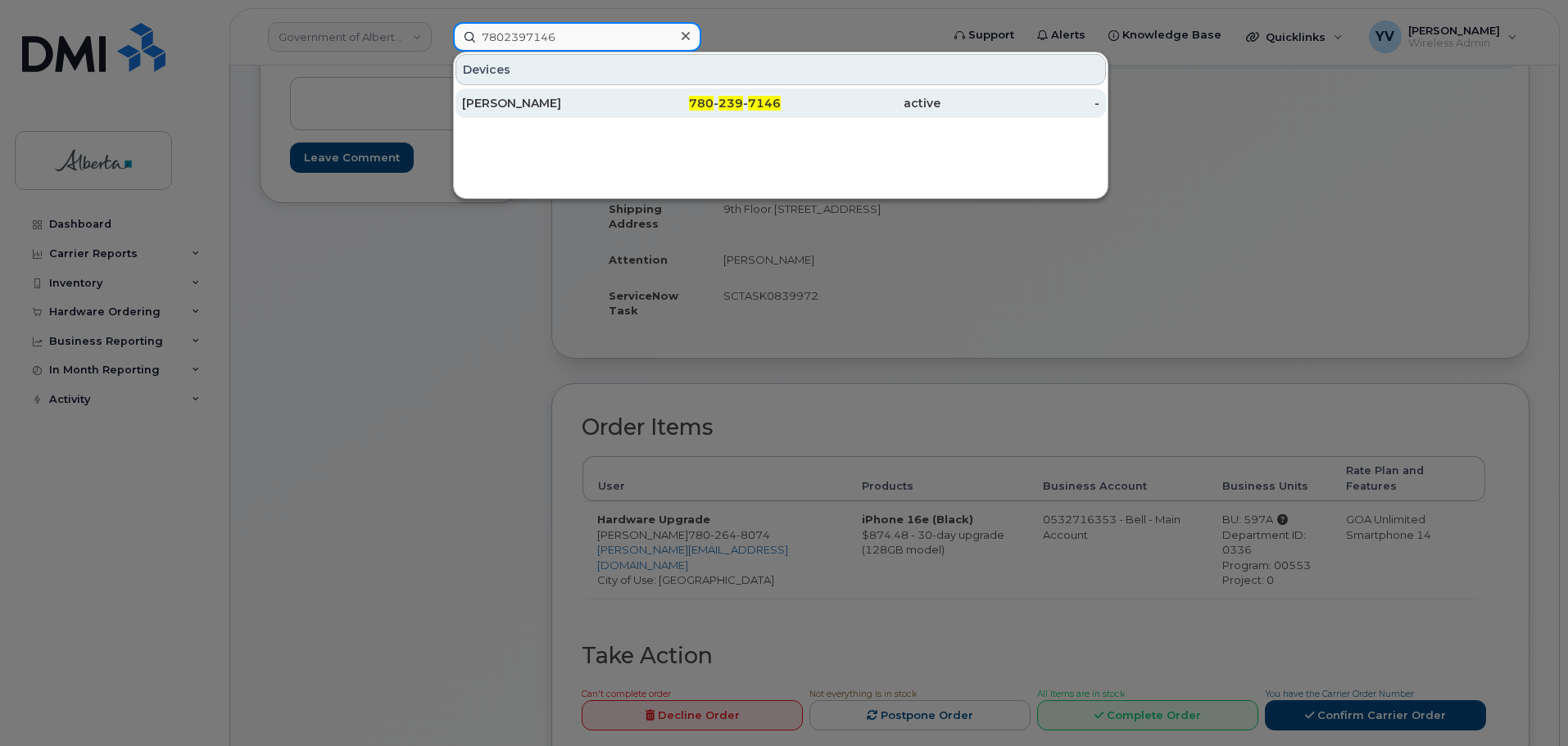
type input "7802397146"
click at [755, 103] on span "7146" at bounding box center [764, 103] width 33 height 15
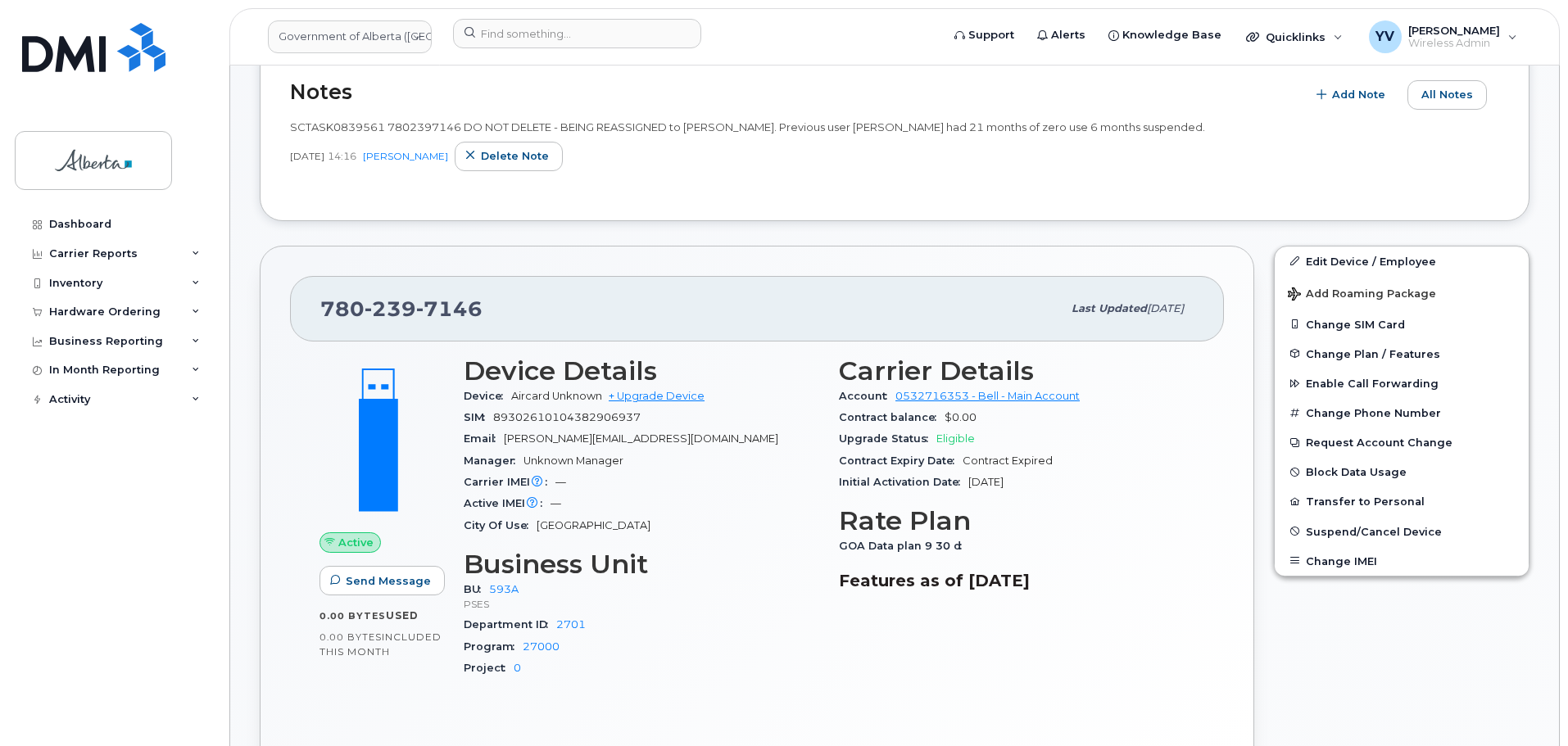
scroll to position [649, 0]
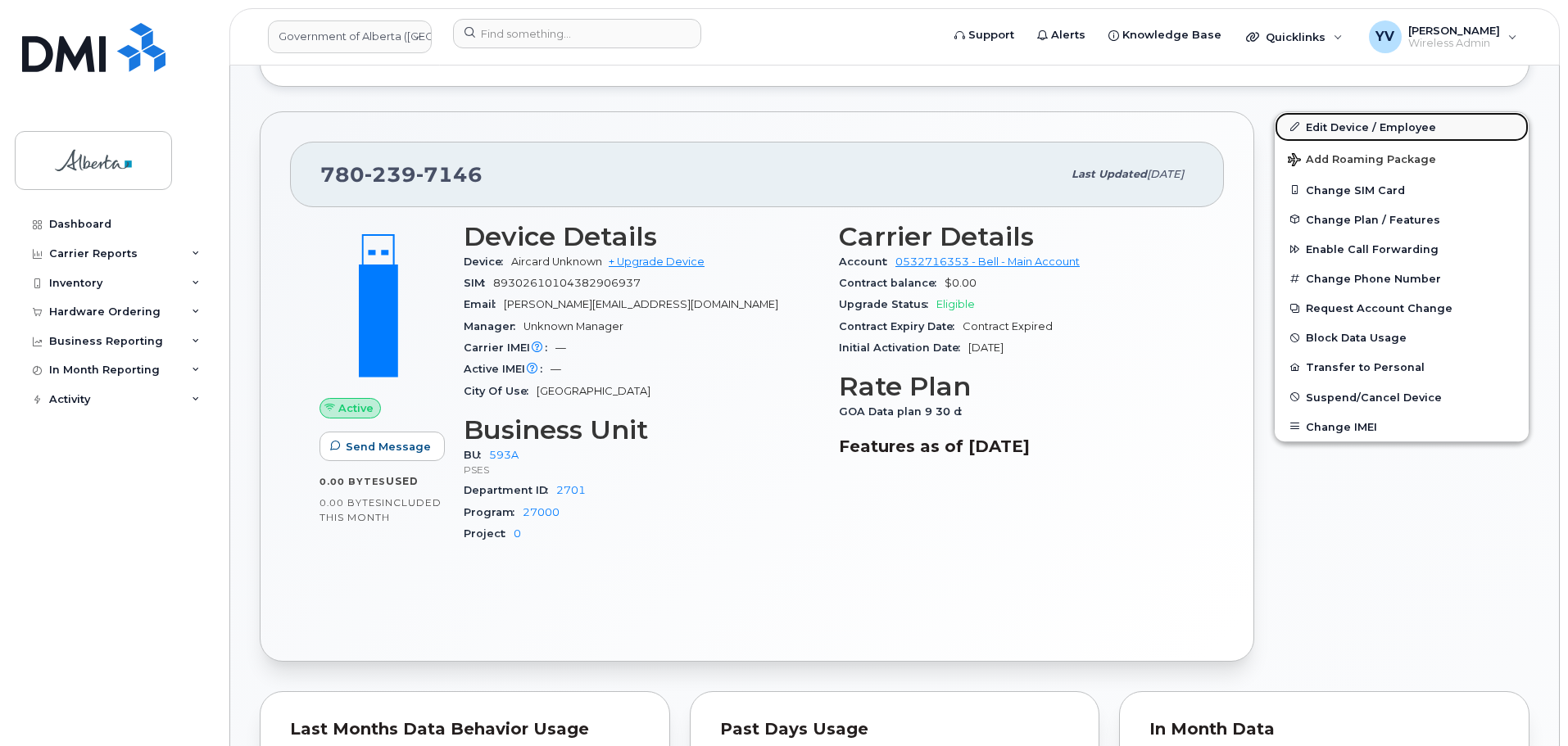
click at [1359, 122] on link "Edit Device / Employee" at bounding box center [1402, 126] width 254 height 29
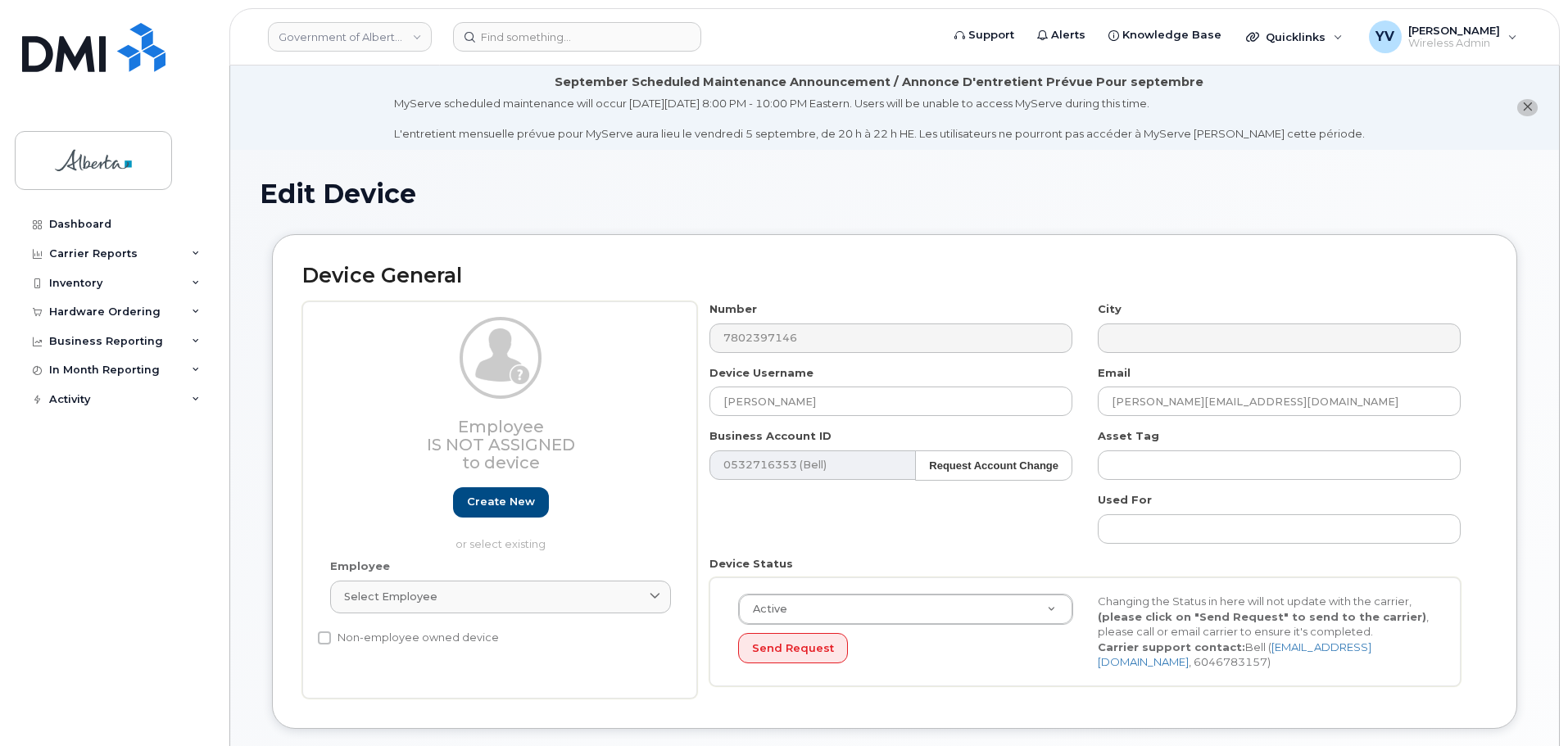
select select "4797682"
drag, startPoint x: 804, startPoint y: 397, endPoint x: 692, endPoint y: 402, distance: 112.1
click at [692, 402] on div "Employee Is not assigned to device Create new or select existing Employee Selec…" at bounding box center [894, 500] width 1185 height 397
paste input "[PERSON_NAME]"
type input "[PERSON_NAME]"
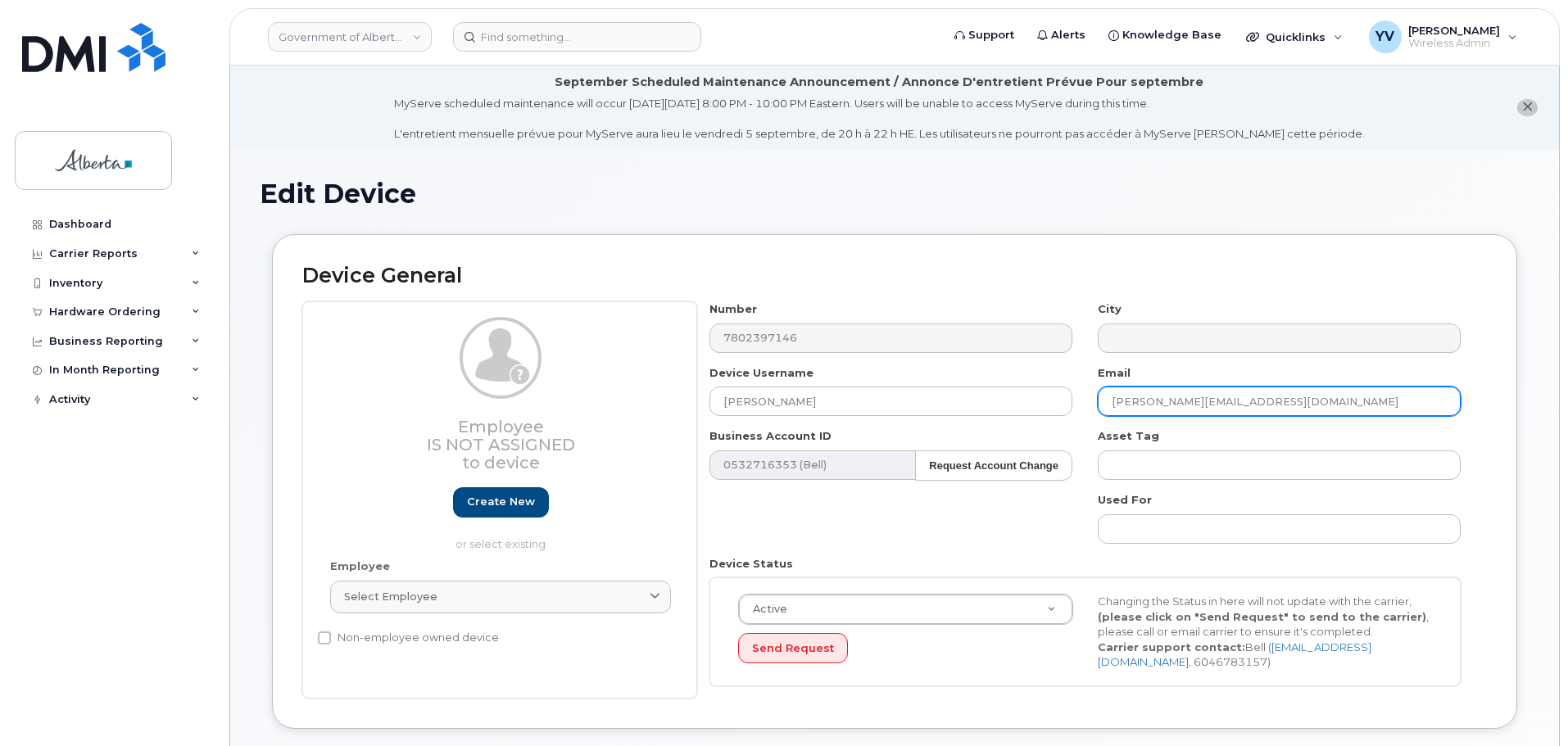
drag, startPoint x: 1237, startPoint y: 397, endPoint x: 1106, endPoint y: 413, distance: 132.0
click at [1106, 413] on input "jeff.wojszel@gov.ab.ca" at bounding box center [1279, 401] width 363 height 29
paste input "Sarah.Milliken"
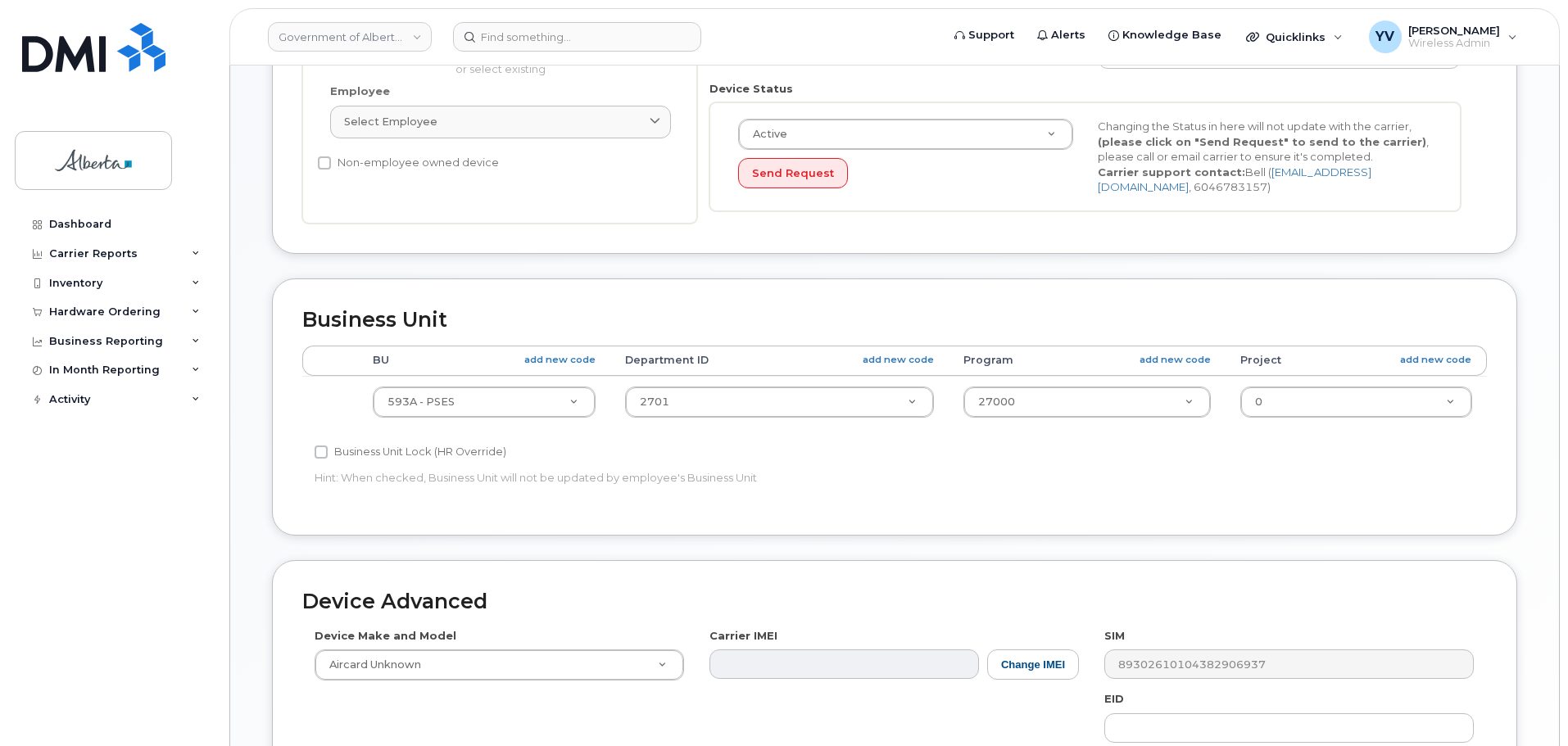
scroll to position [483, 0]
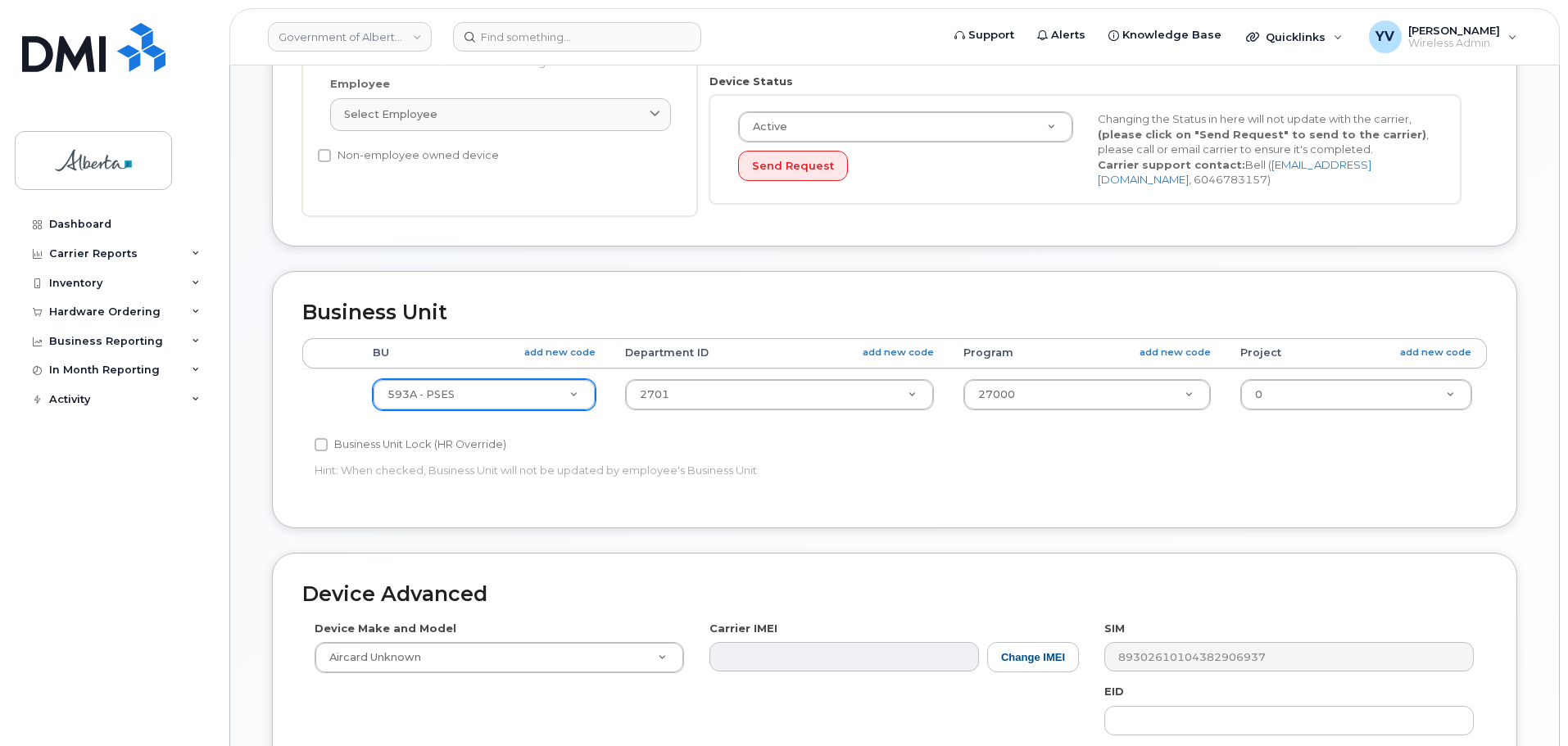
type input "[PERSON_NAME][EMAIL_ADDRESS][PERSON_NAME][DOMAIN_NAME]"
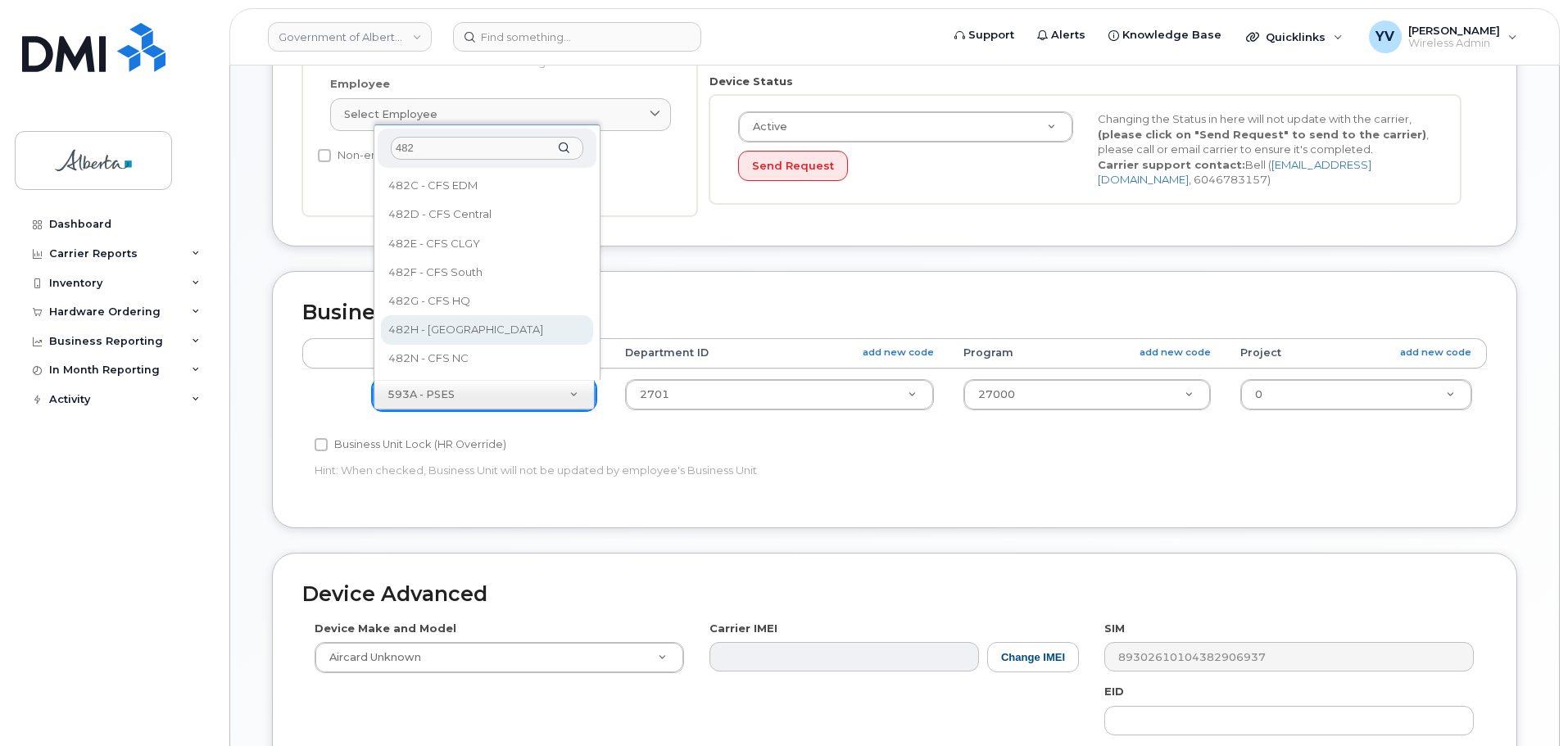
type input "482"
select select "29588065"
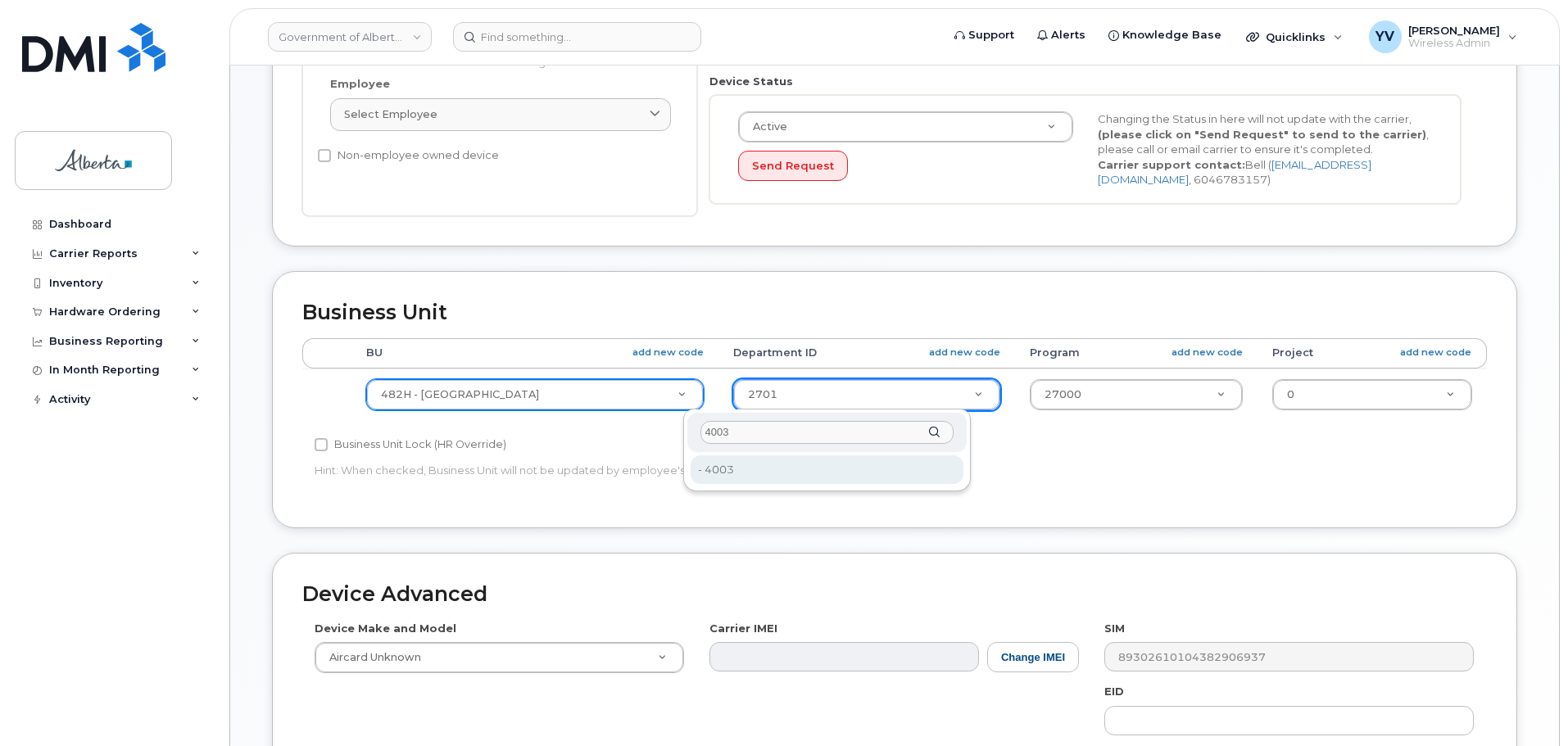
type input "4003"
type input "4752862"
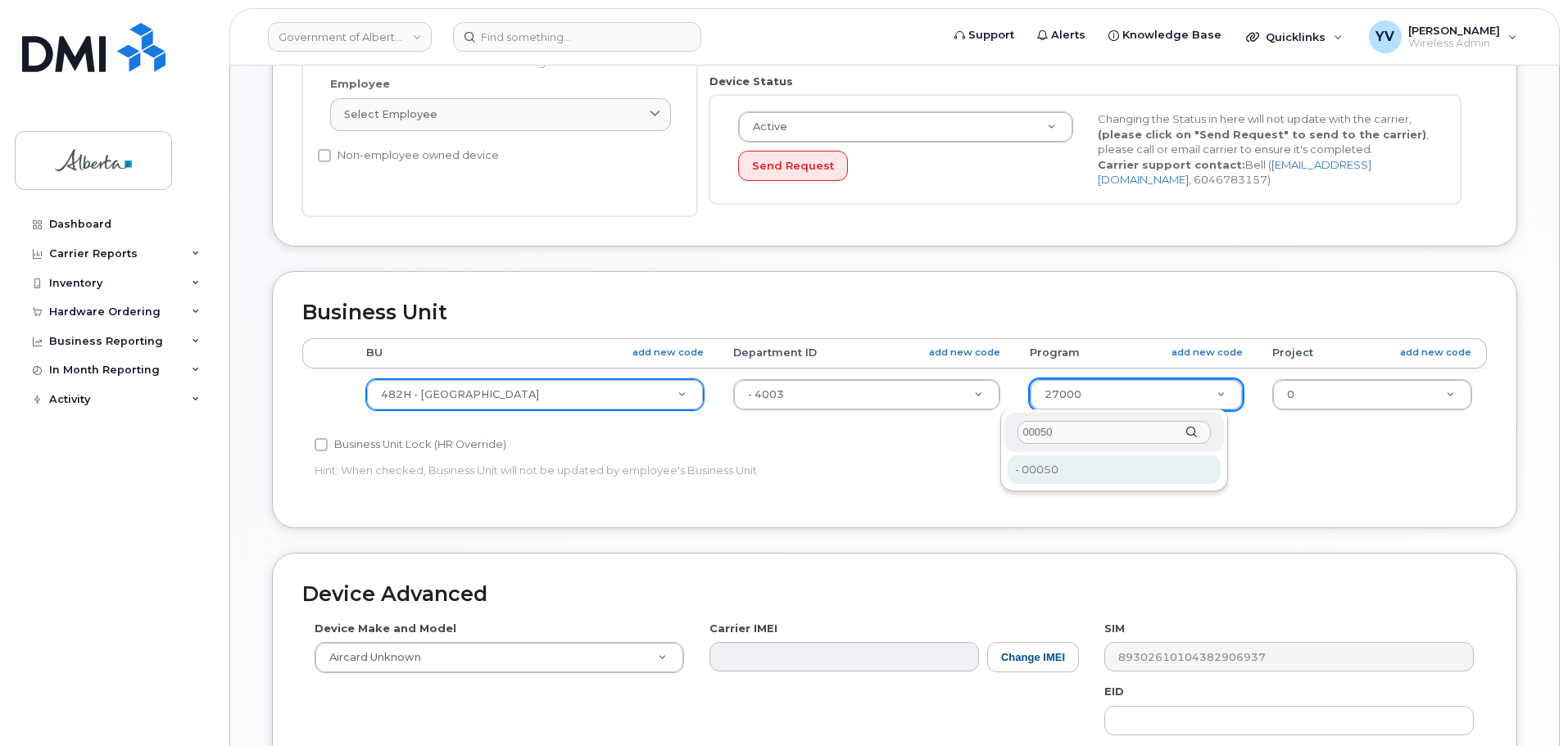
type input "00050"
type input "4753251"
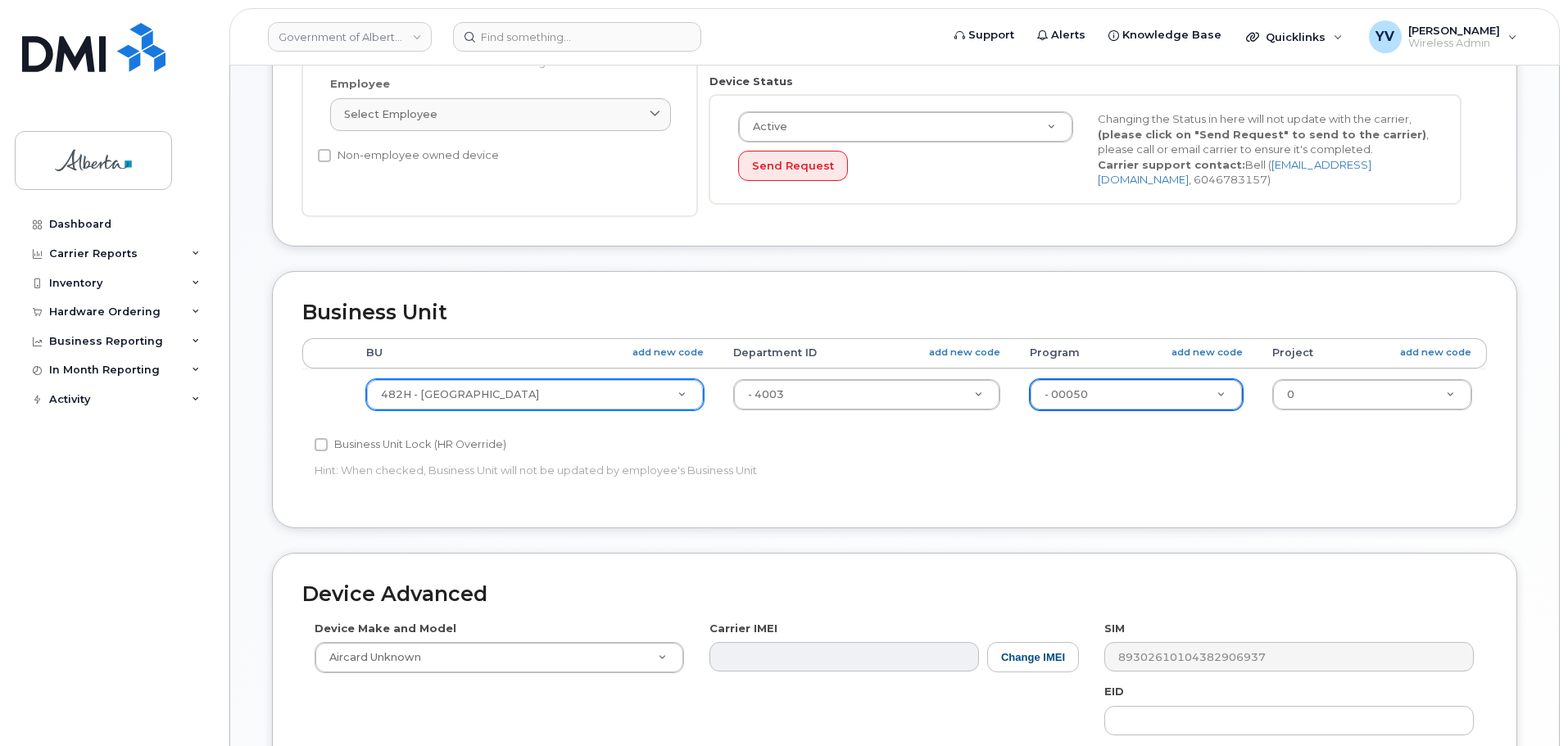
scroll to position [735, 0]
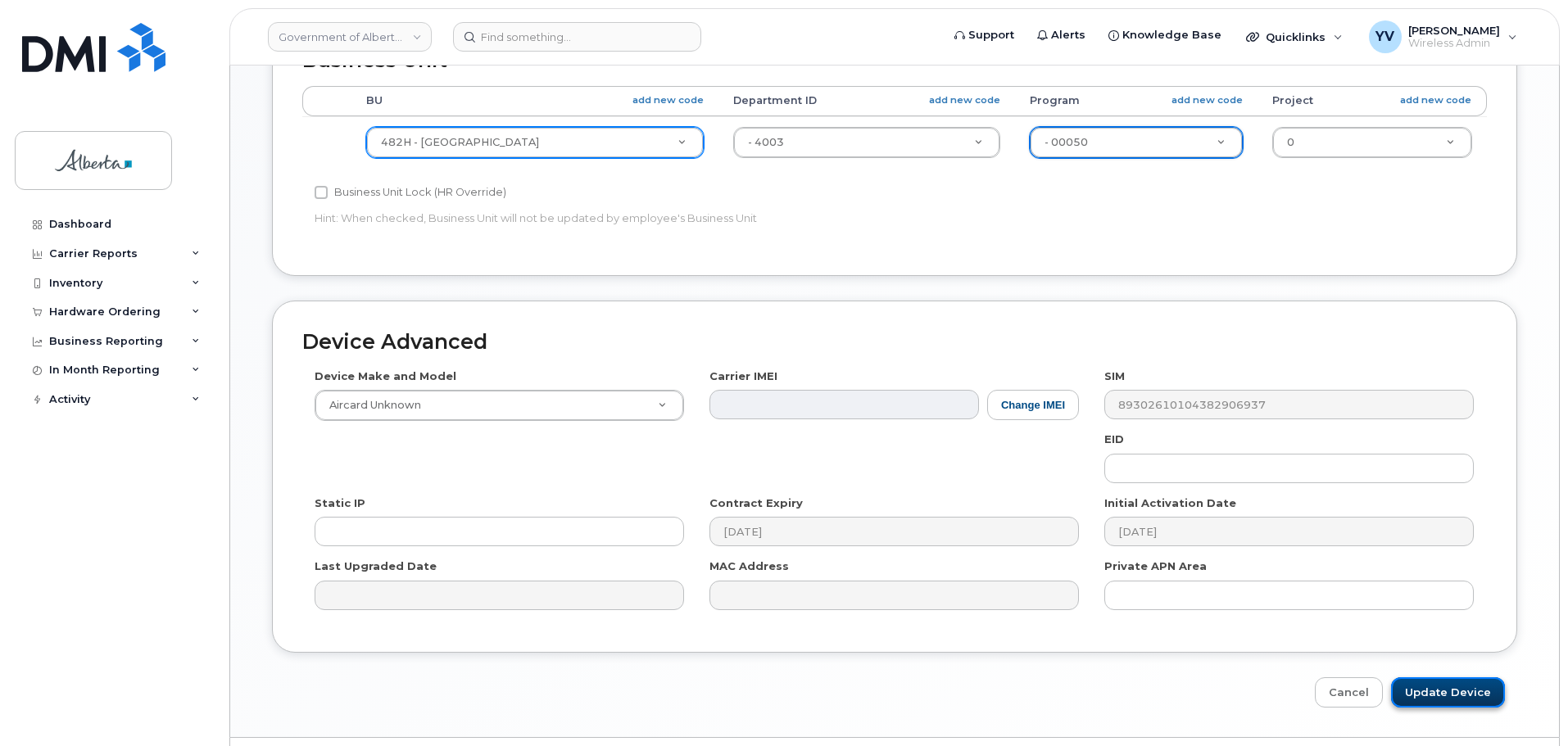
click at [1459, 689] on input "Update Device" at bounding box center [1448, 693] width 114 height 30
type input "Saving..."
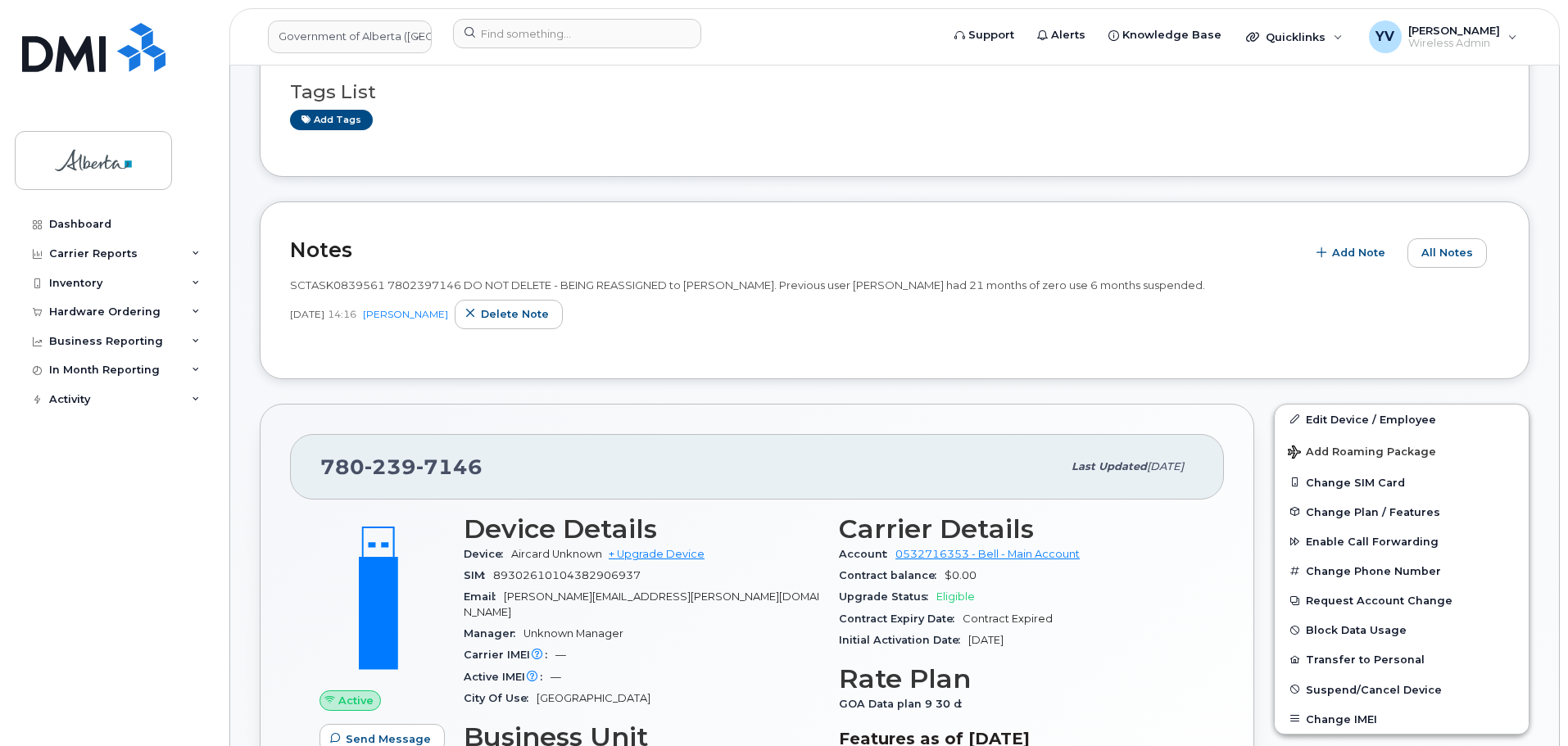
scroll to position [236, 0]
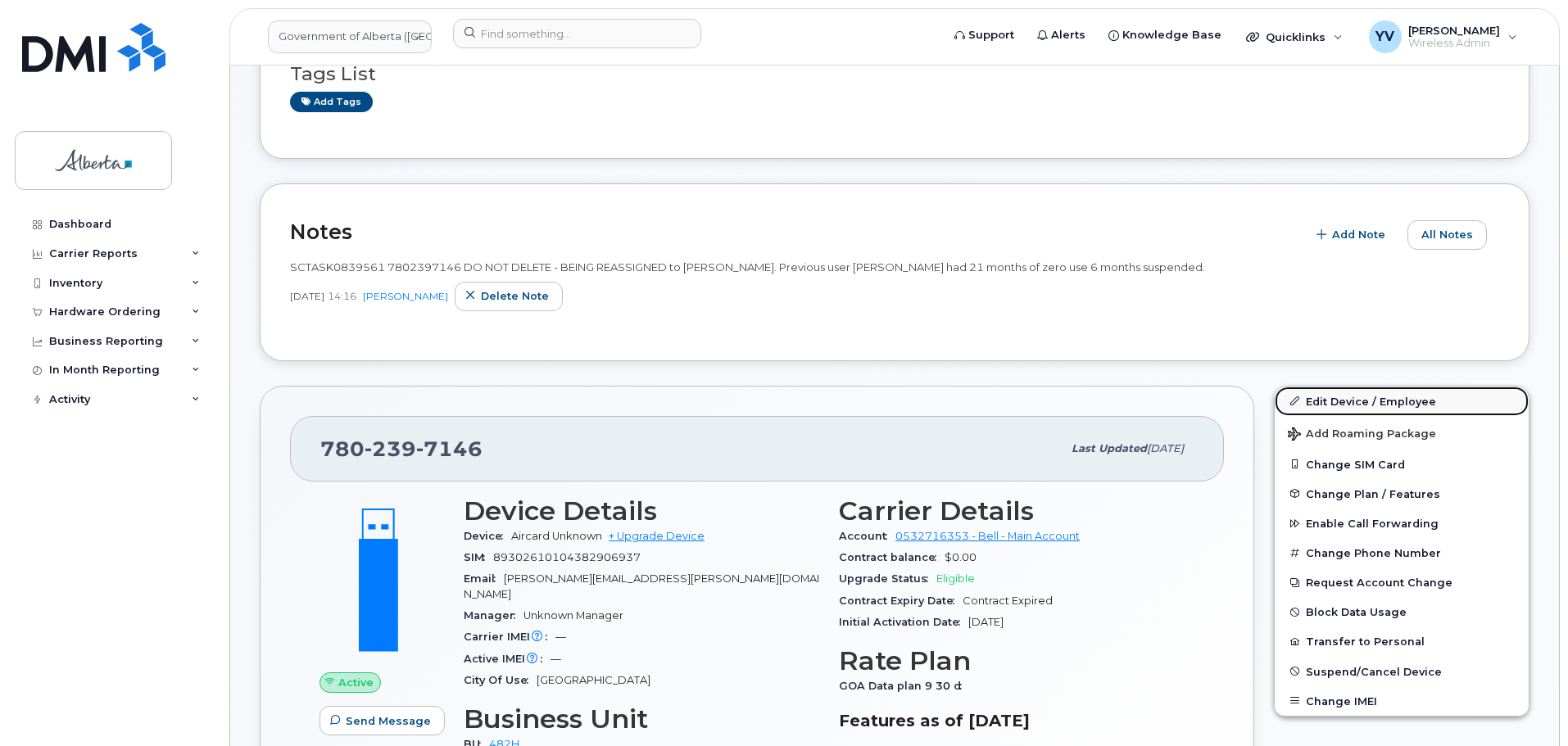
click at [1353, 399] on link "Edit Device / Employee" at bounding box center [1402, 401] width 254 height 29
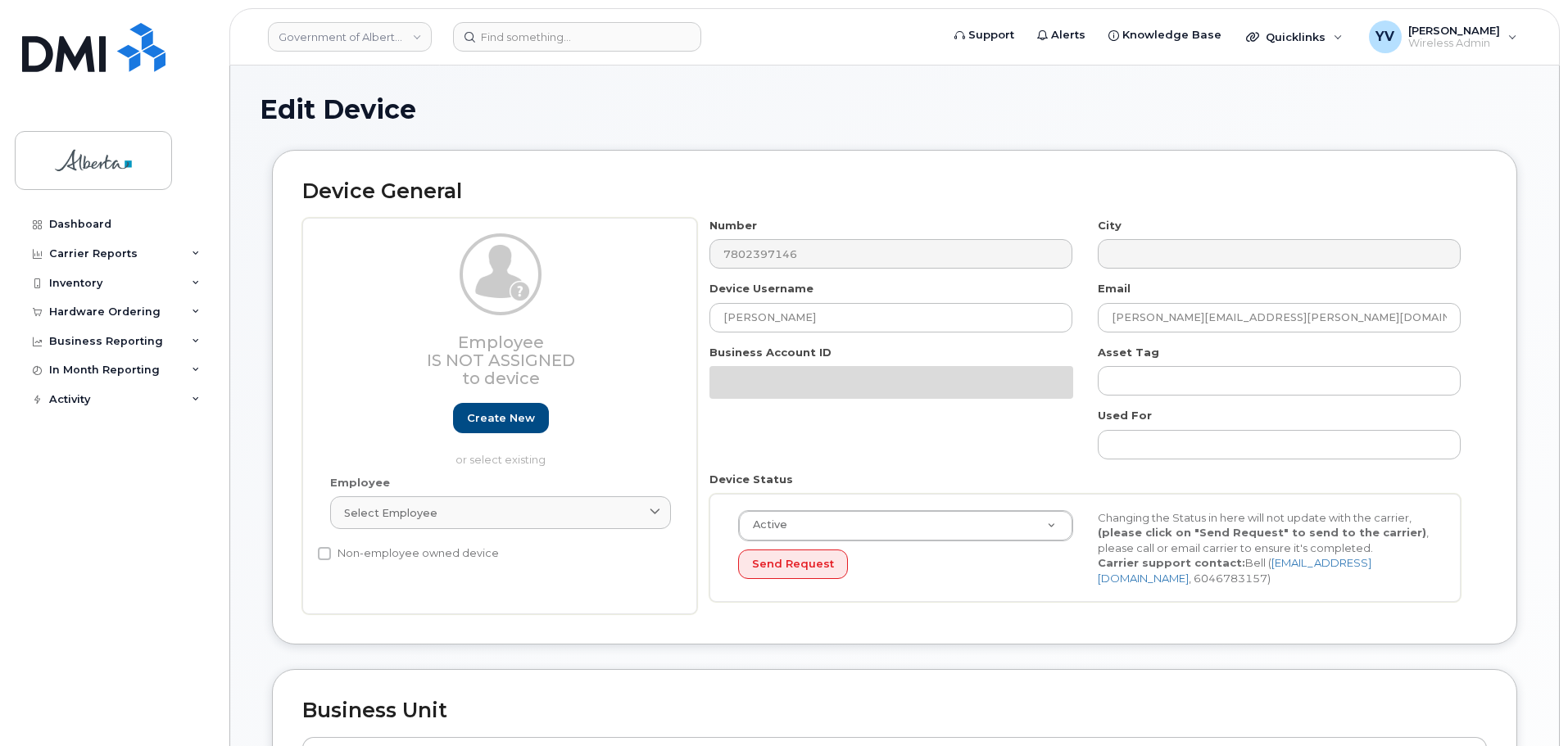
select select "29588065"
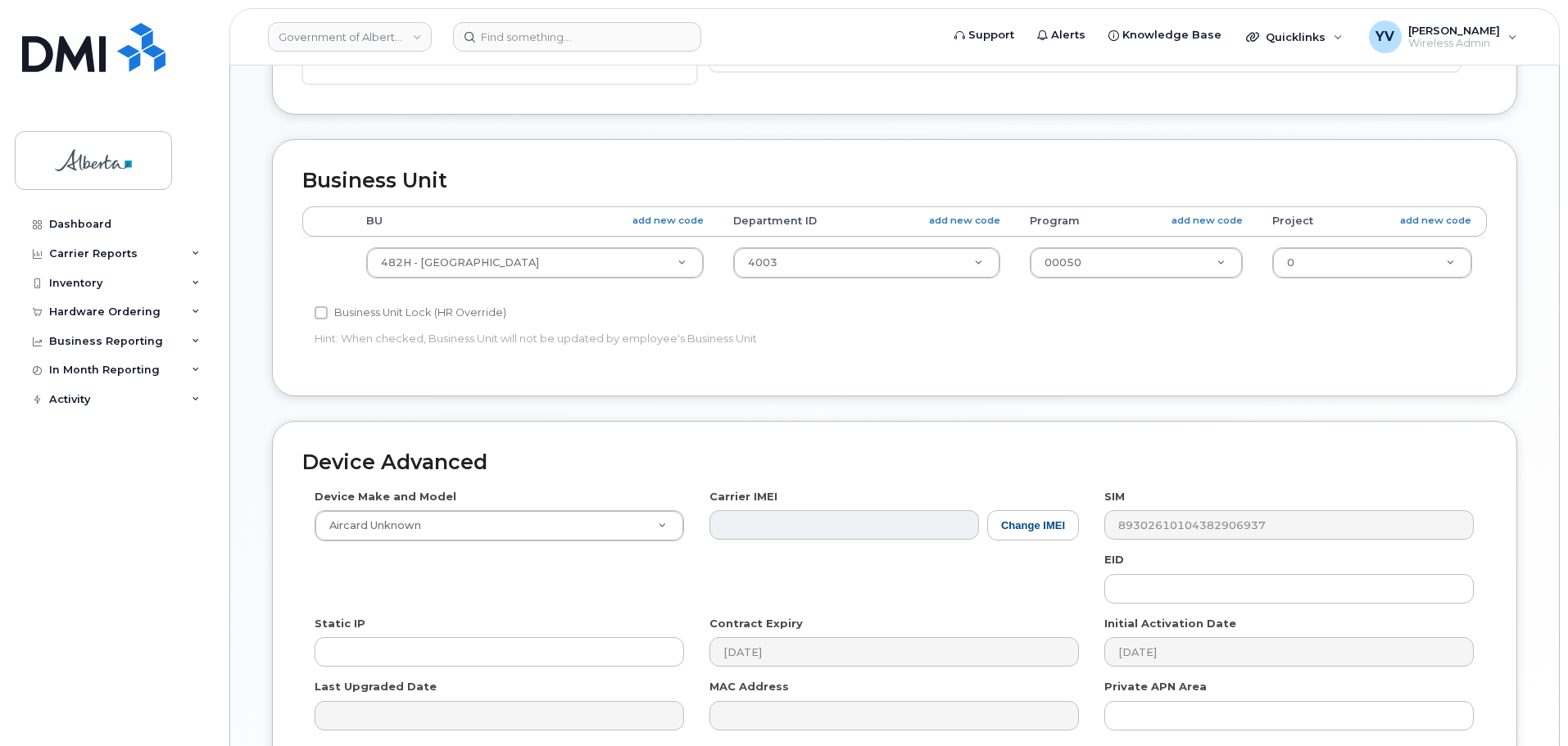
scroll to position [616, 0]
click at [1015, 521] on button "Change IMEI" at bounding box center [1033, 524] width 92 height 30
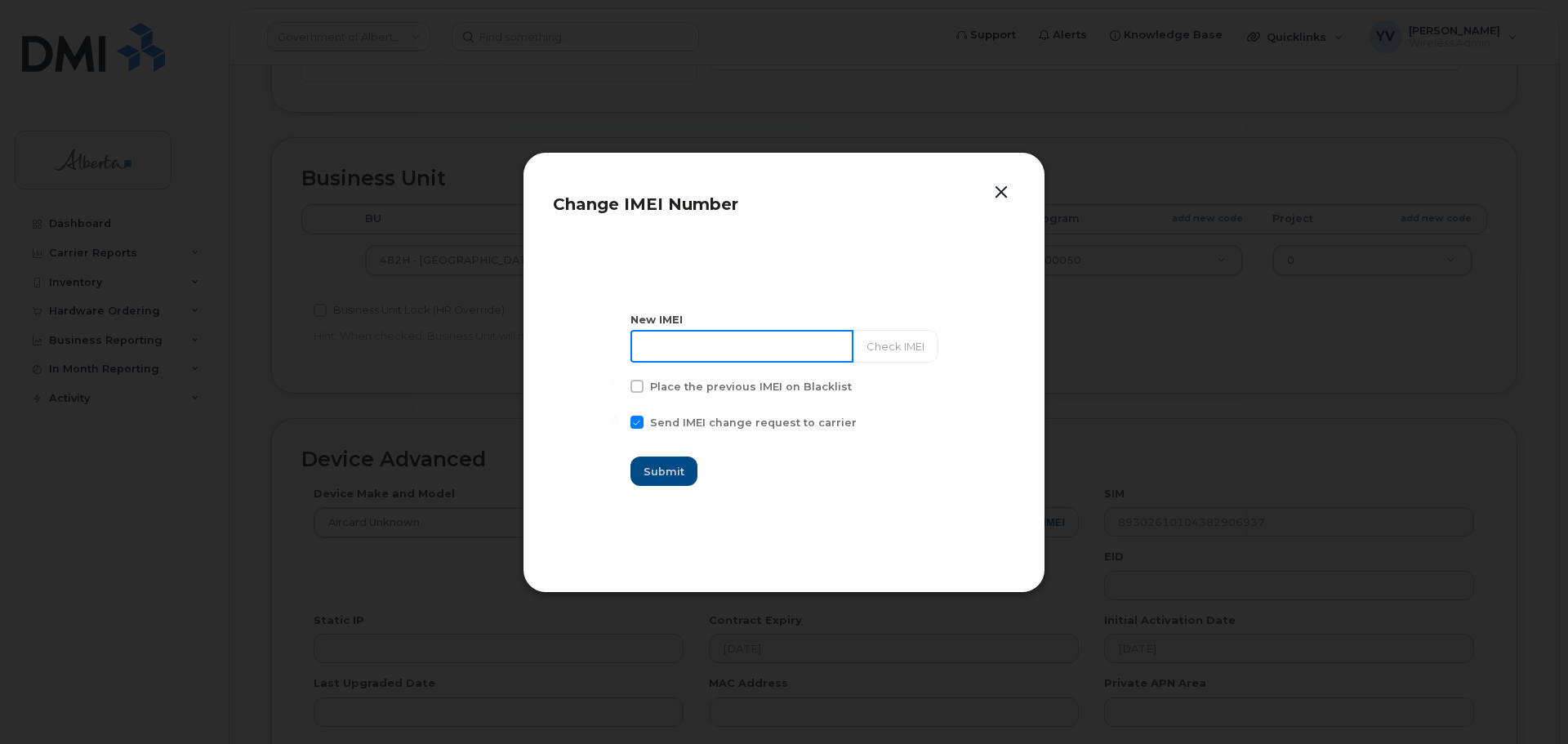
click at [666, 347] on input at bounding box center [742, 346] width 223 height 33
paste input "356862113745445"
type input "356862113745445"
click at [659, 471] on span "Submit" at bounding box center [665, 471] width 41 height 16
type input "356862113745445"
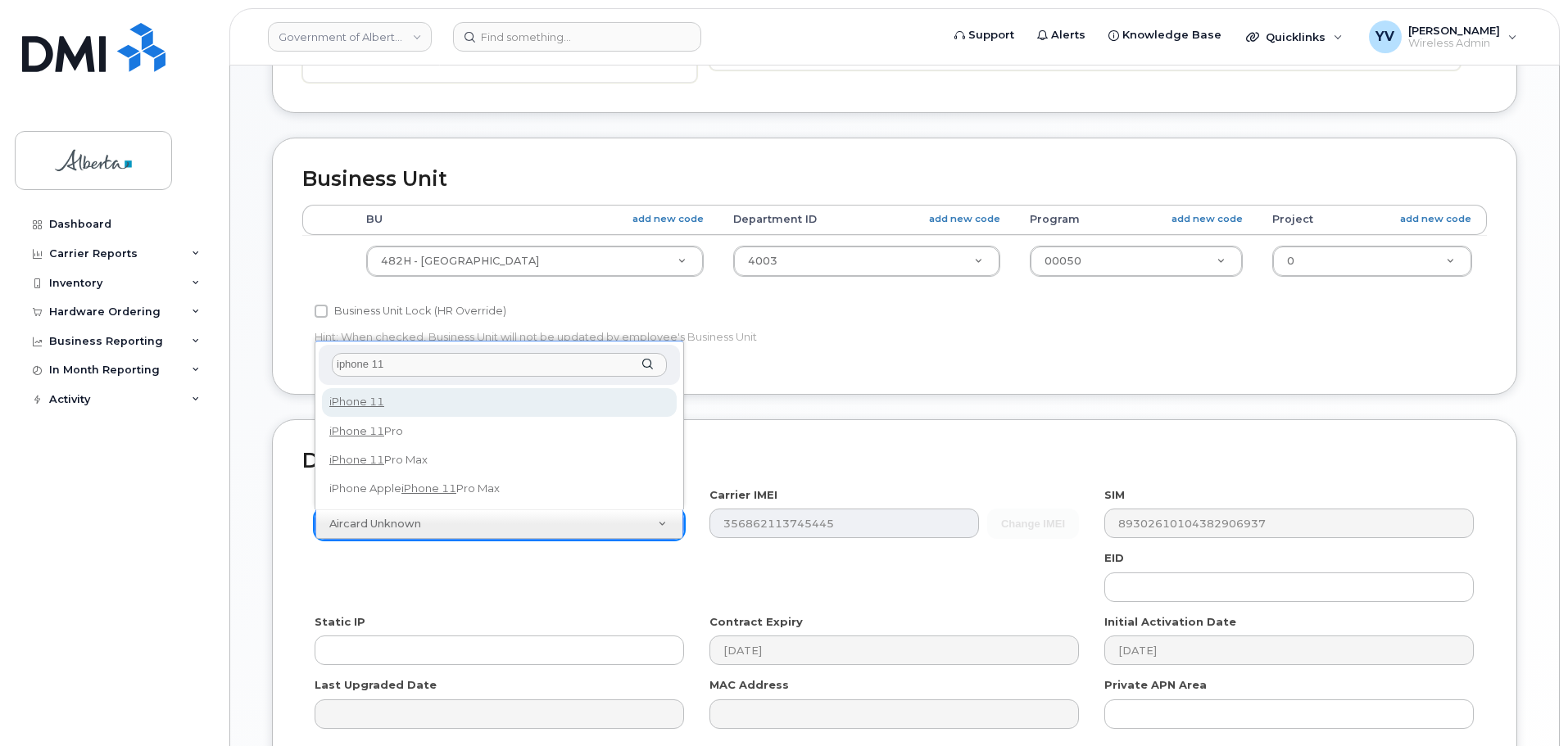
type input "iphone 11"
select select "1698"
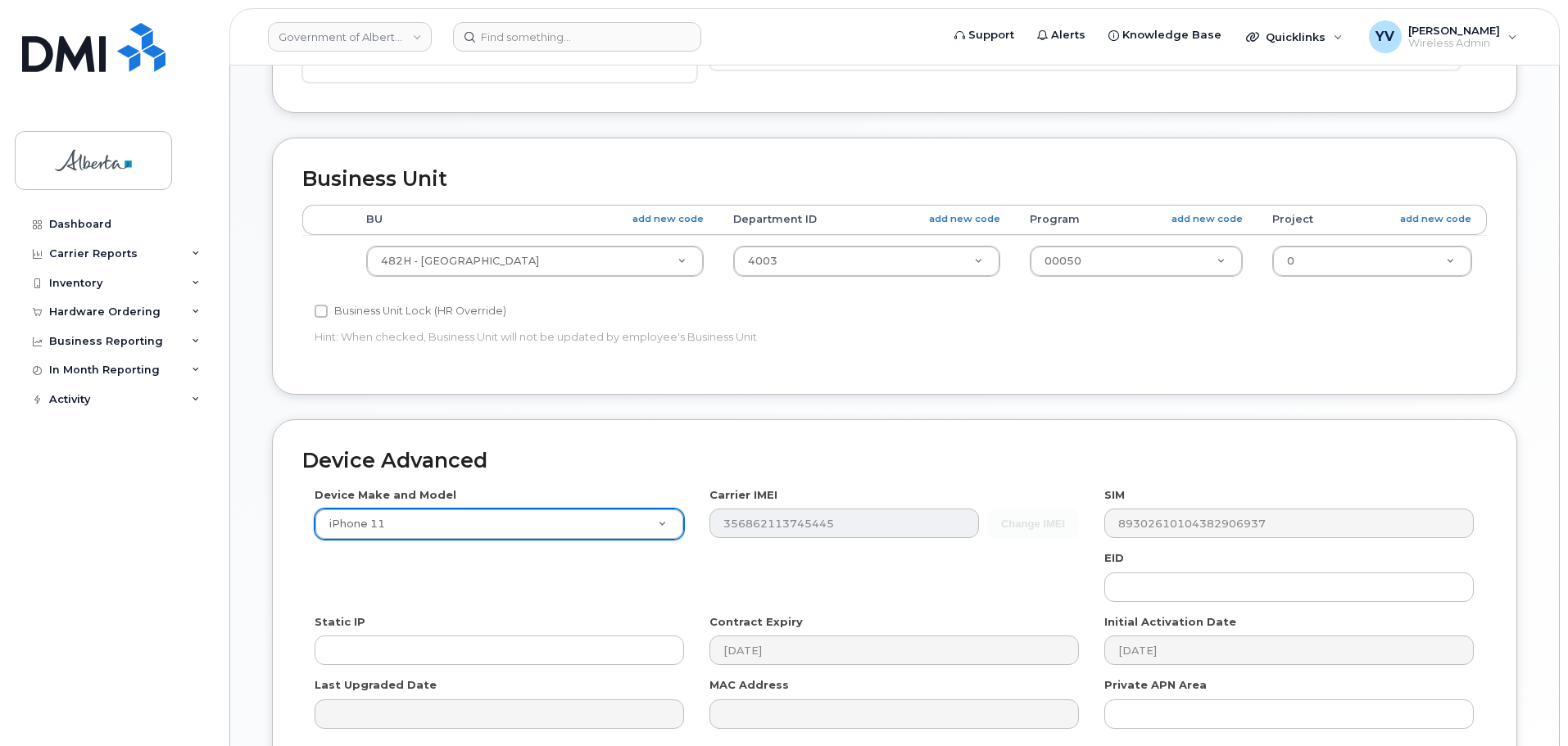
scroll to position [778, 0]
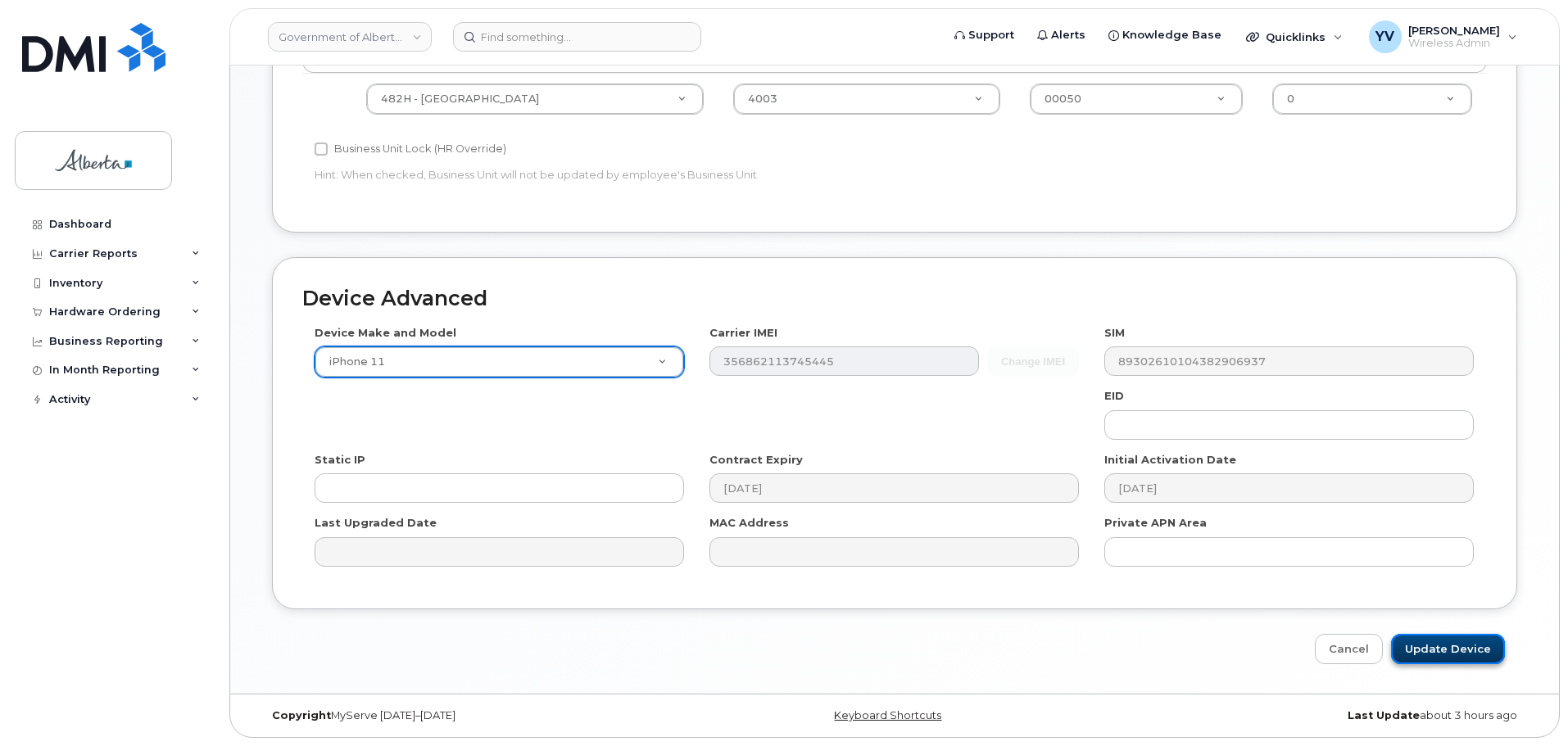
click at [1444, 651] on input "Update Device" at bounding box center [1448, 649] width 114 height 30
type input "Saving..."
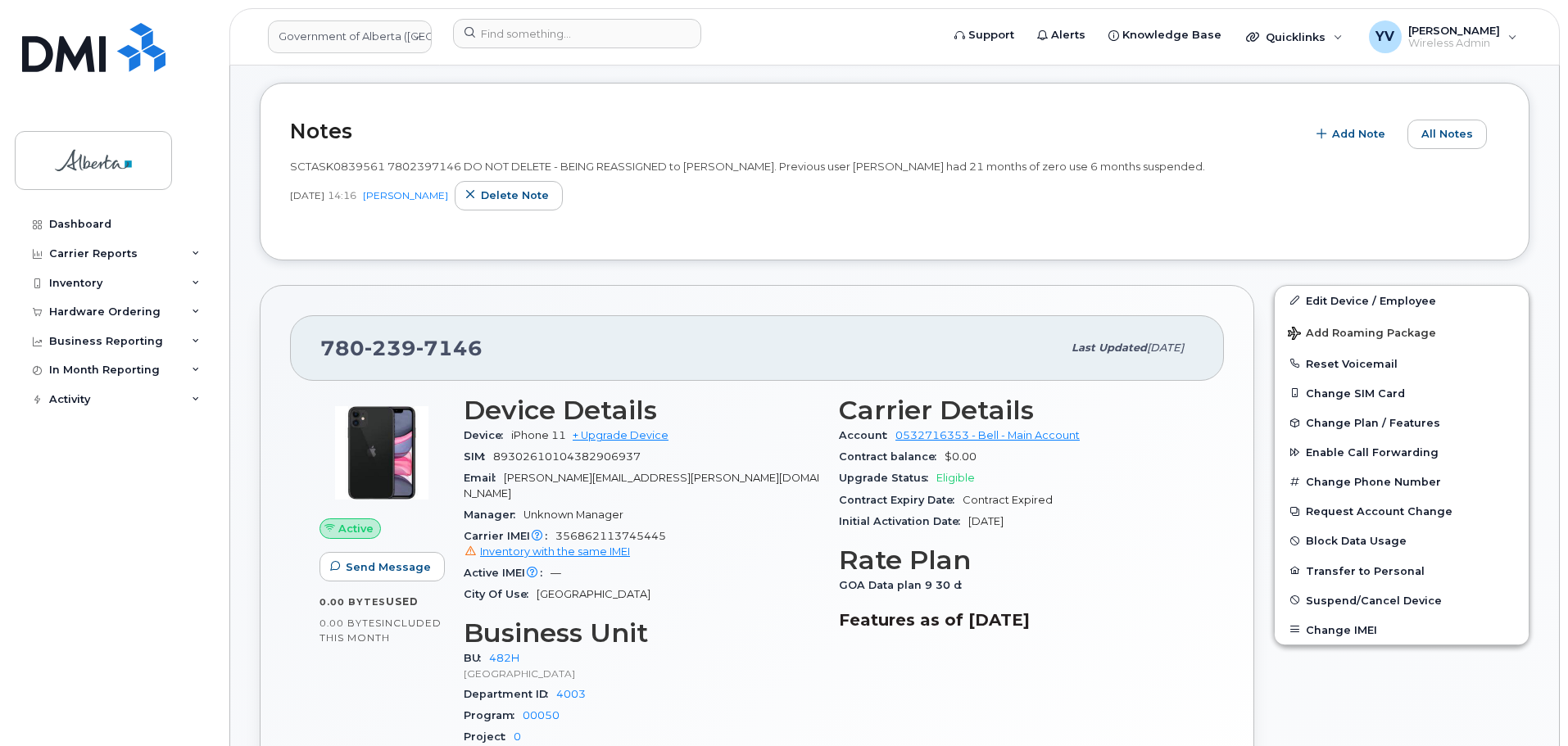
scroll to position [340, 0]
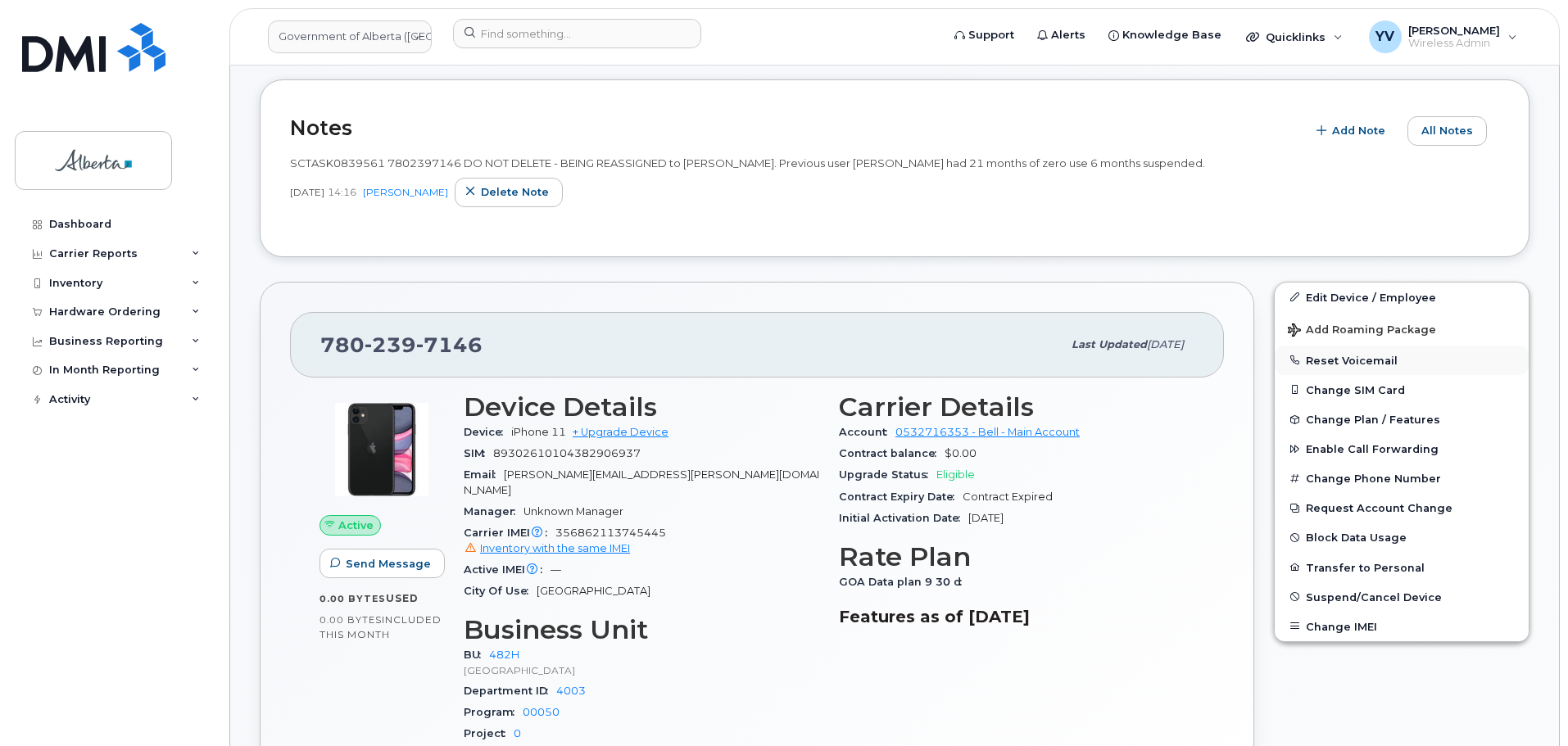
click at [1339, 357] on button "Reset Voicemail" at bounding box center [1402, 360] width 254 height 29
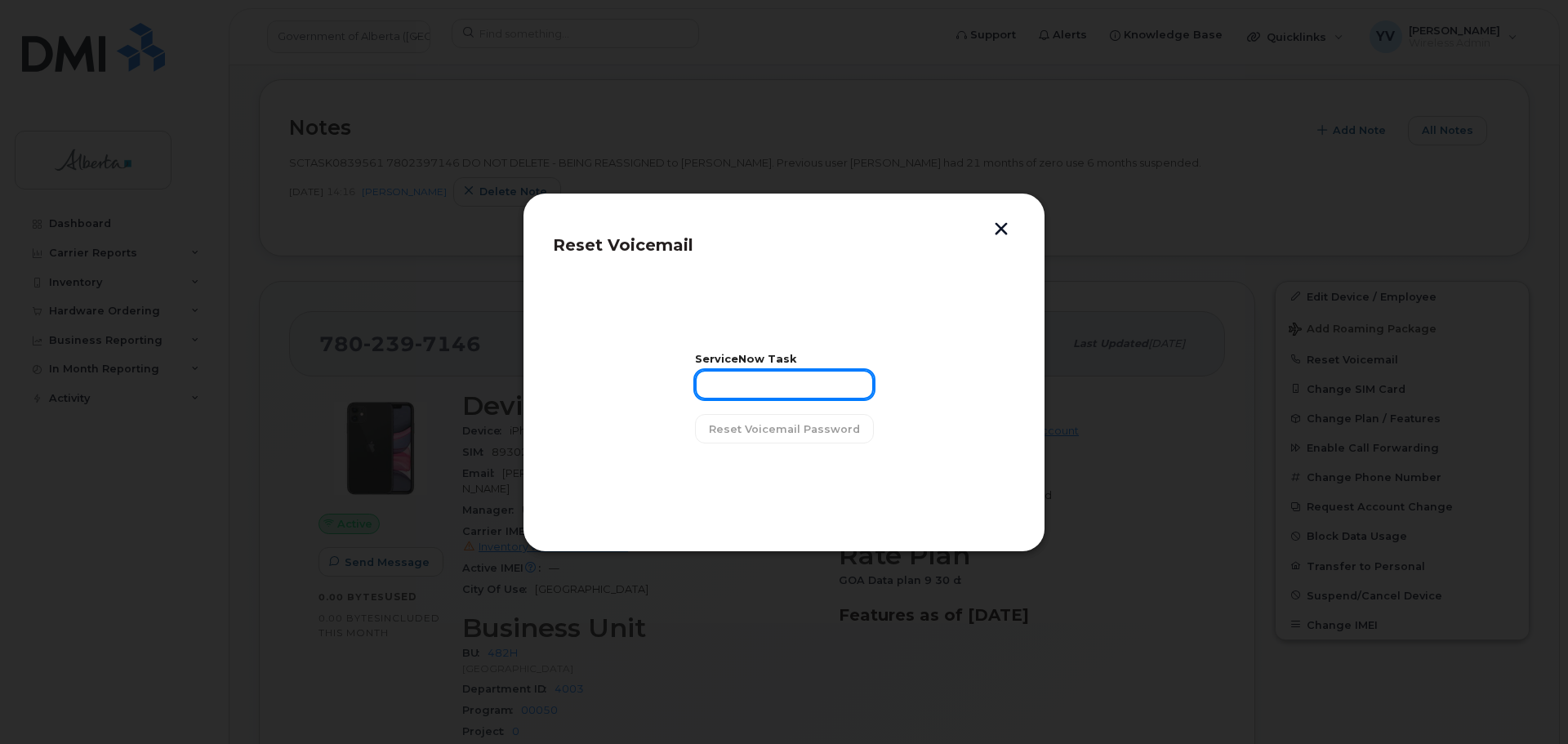
click at [731, 392] on input "text" at bounding box center [784, 384] width 179 height 29
paste input "SCTASK0839561"
type input "SCTASK0839561"
click at [800, 430] on span "Reset Voicemail Password" at bounding box center [785, 429] width 151 height 16
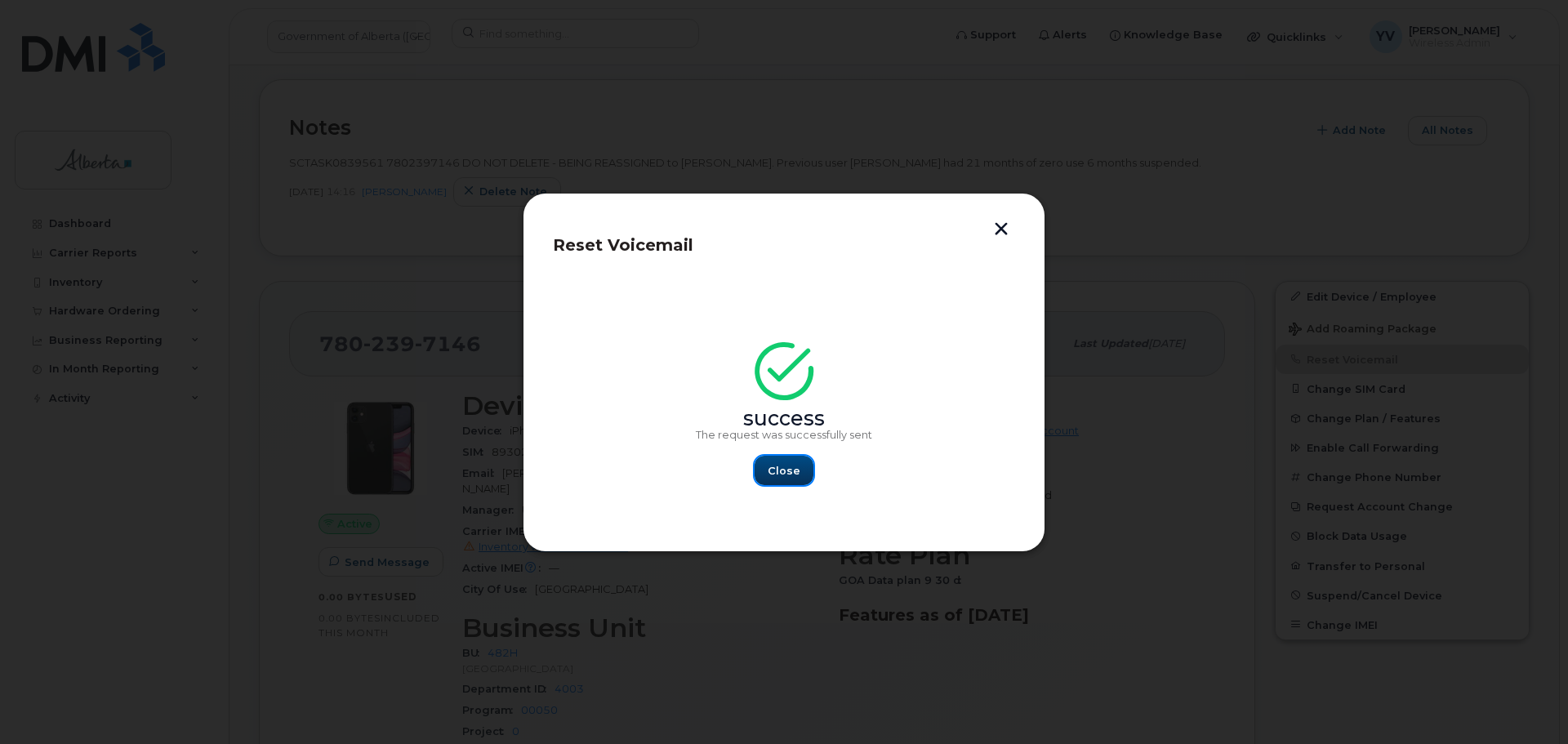
click at [768, 472] on button "Close" at bounding box center [784, 471] width 59 height 29
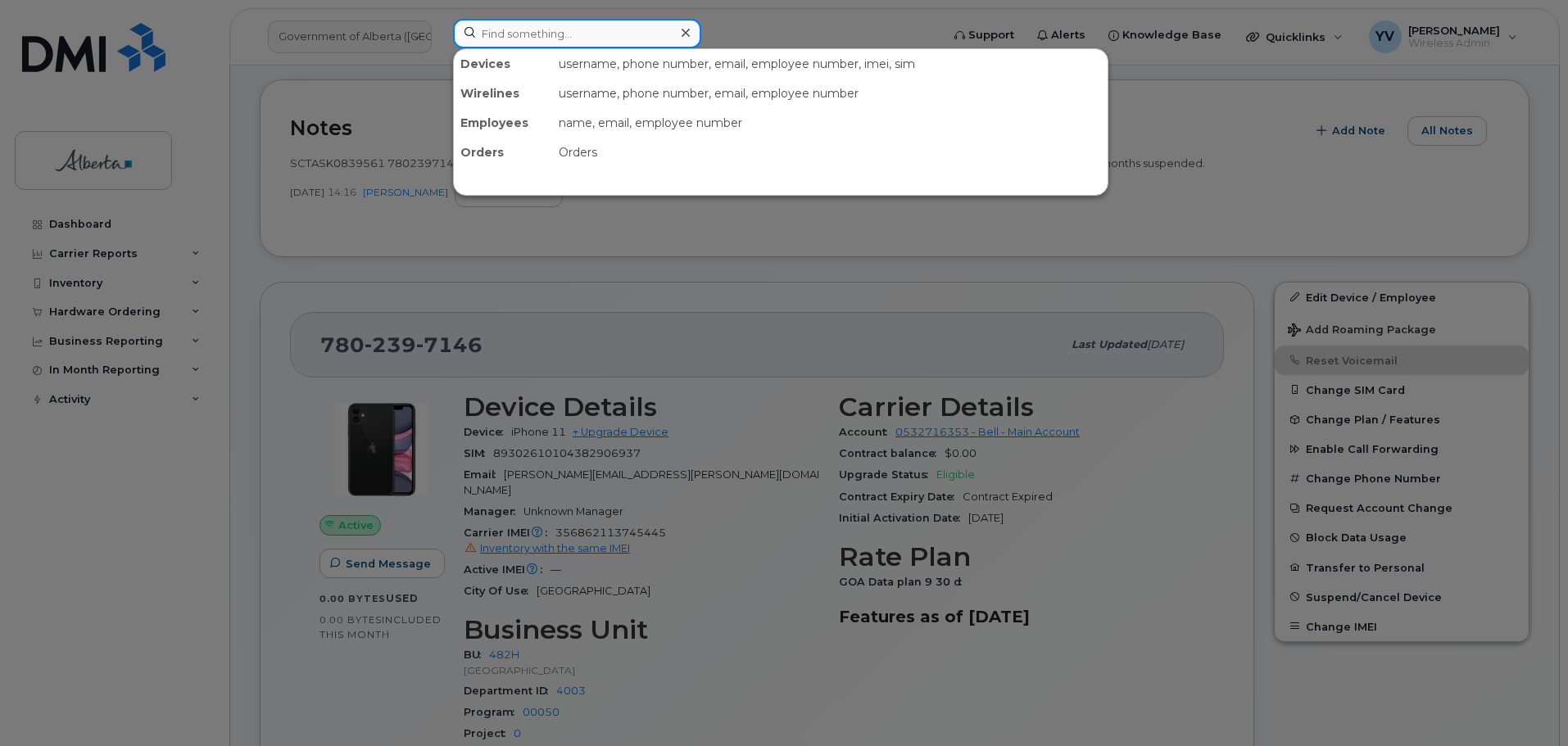
click at [503, 32] on input at bounding box center [577, 33] width 248 height 29
paste input "5875450879"
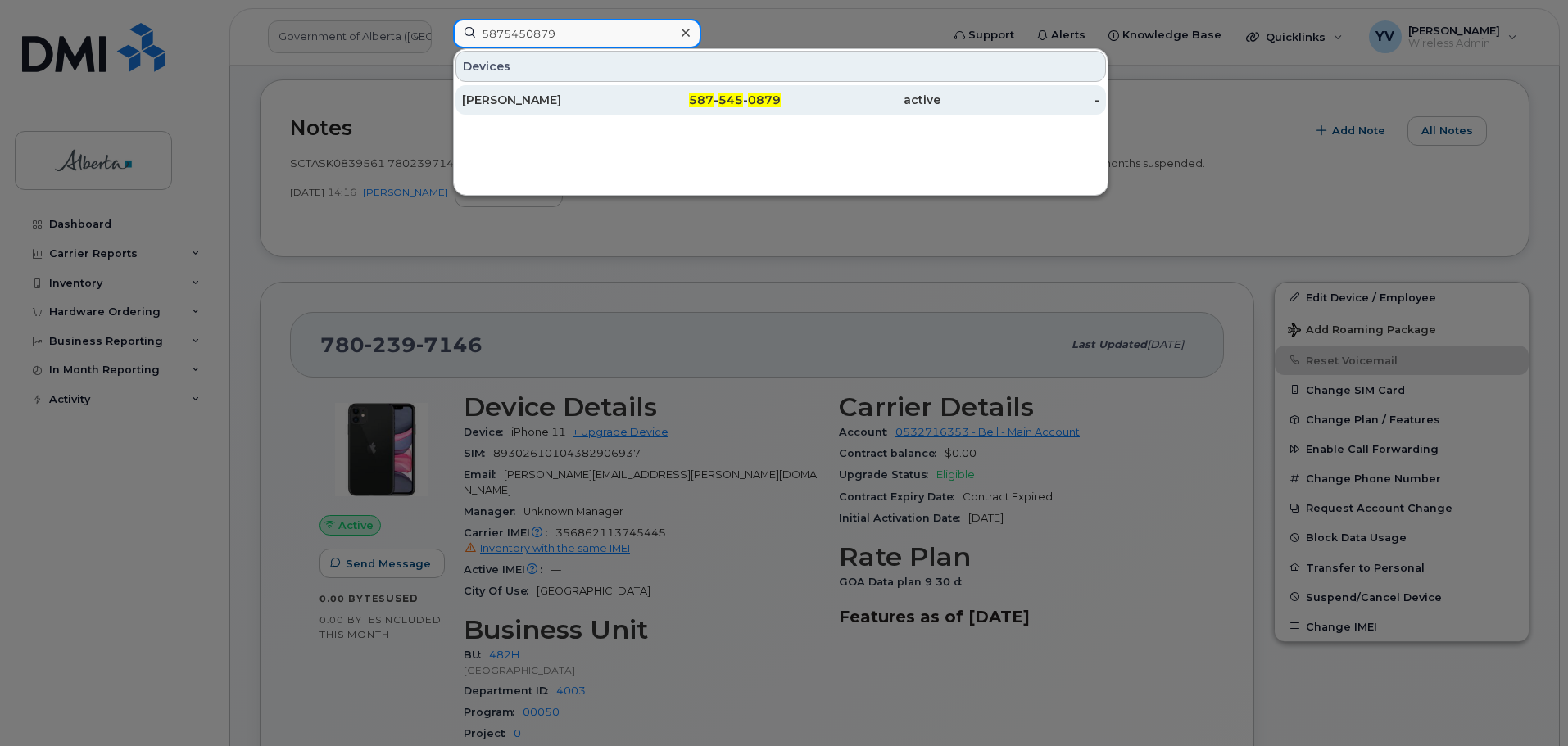
type input "5875450879"
click at [711, 100] on span "587" at bounding box center [701, 100] width 24 height 15
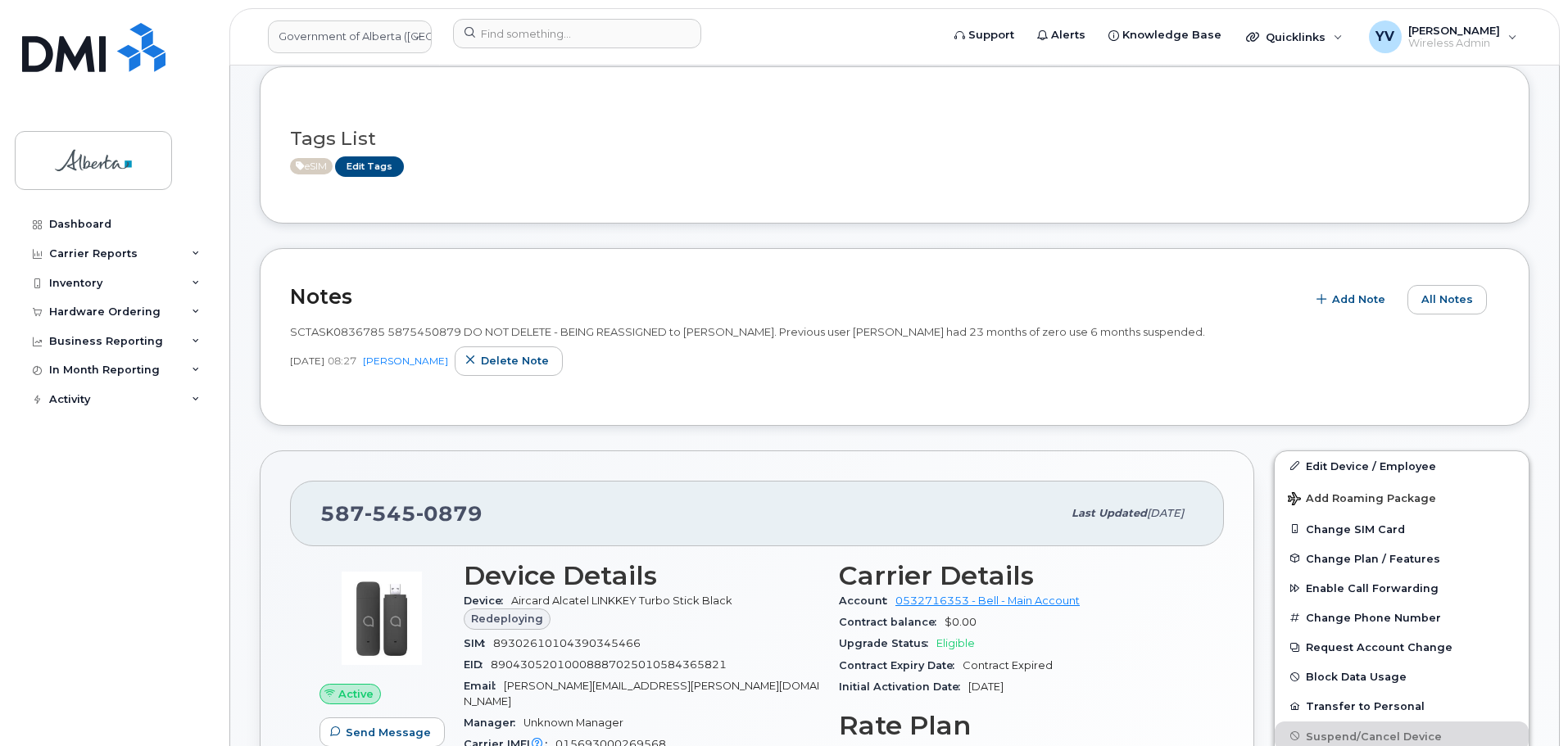
scroll to position [389, 0]
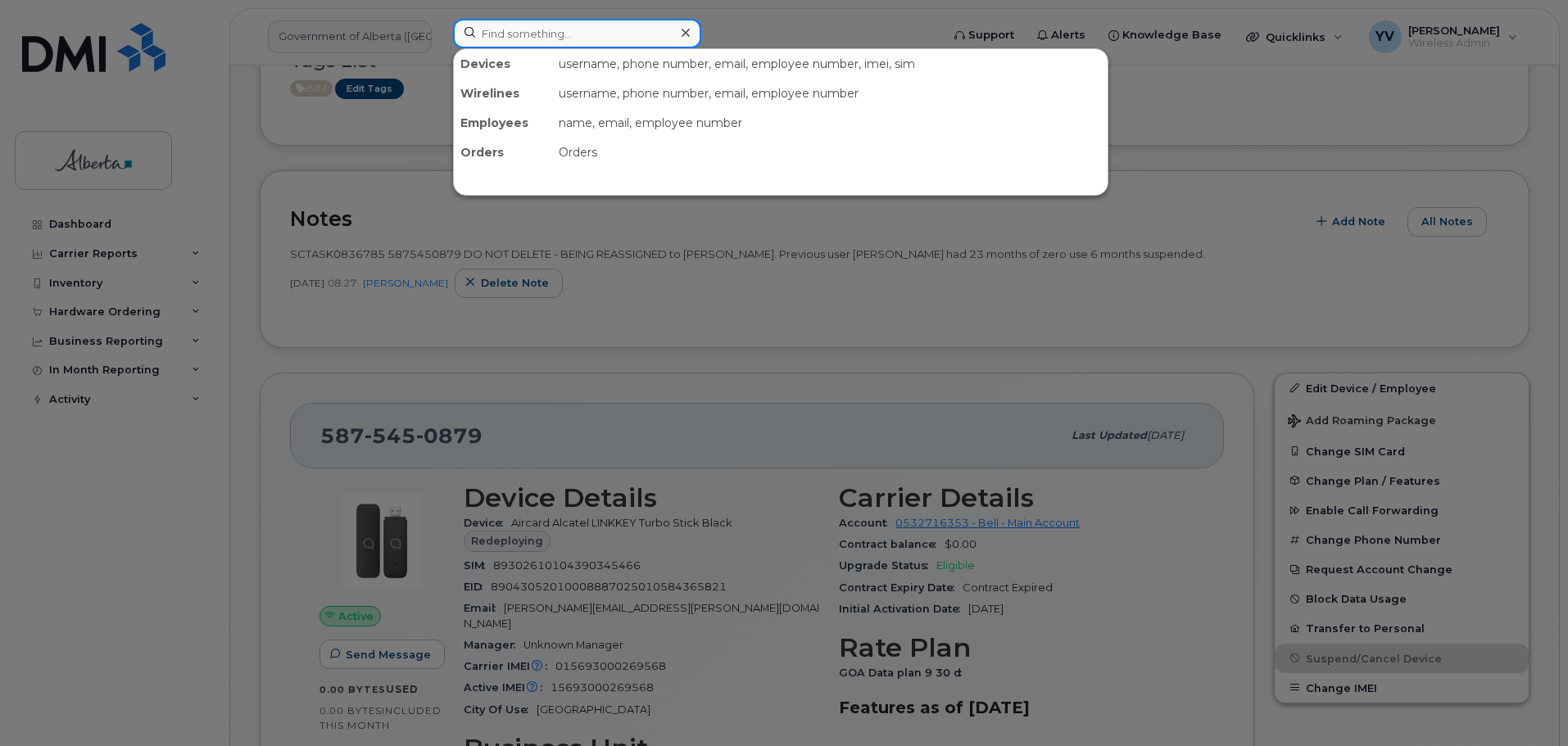
click at [501, 32] on input at bounding box center [577, 33] width 248 height 29
paste input "5875450185"
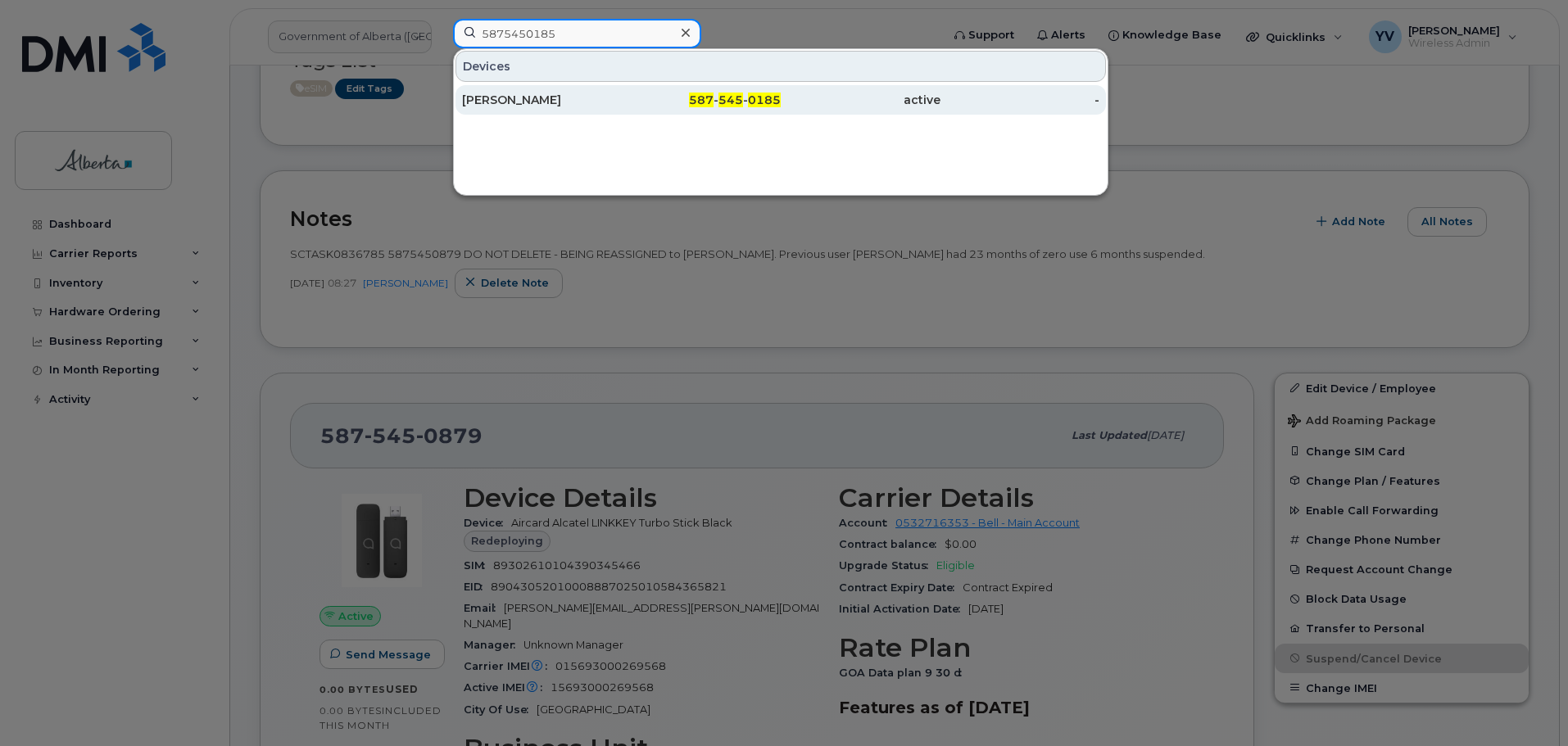
type input "5875450185"
click at [754, 98] on span "0185" at bounding box center [764, 100] width 33 height 15
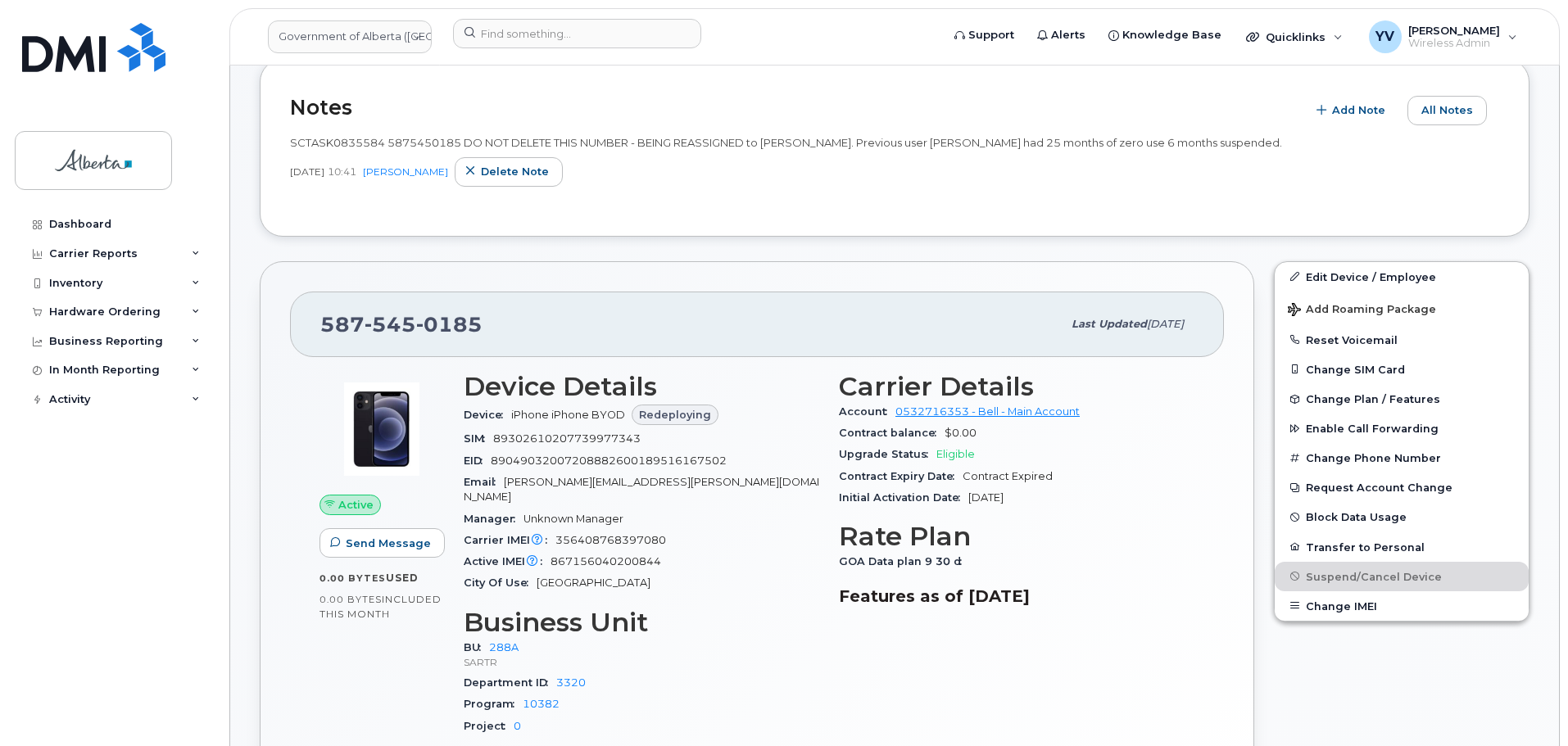
scroll to position [230, 0]
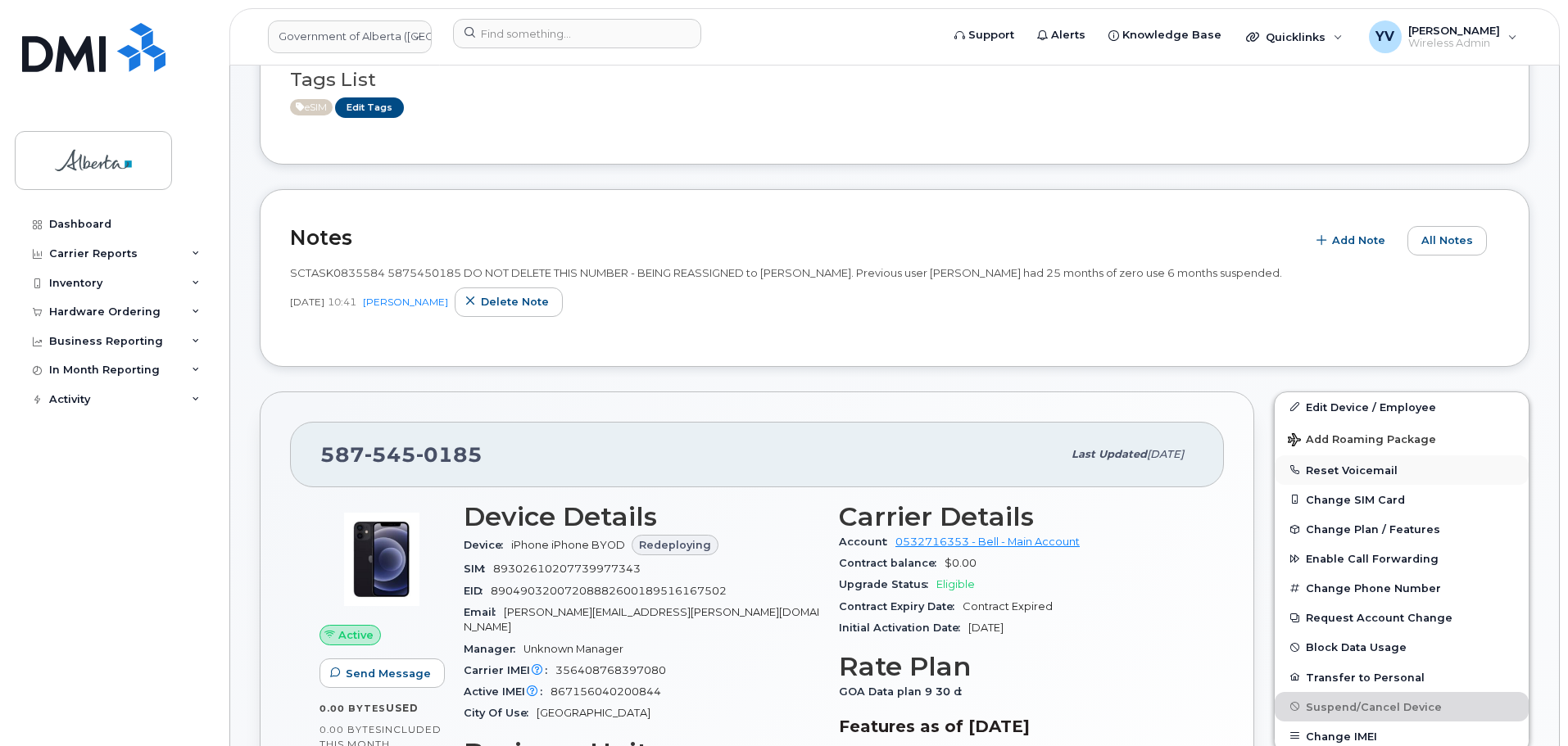
click at [1340, 464] on button "Reset Voicemail" at bounding box center [1402, 470] width 254 height 29
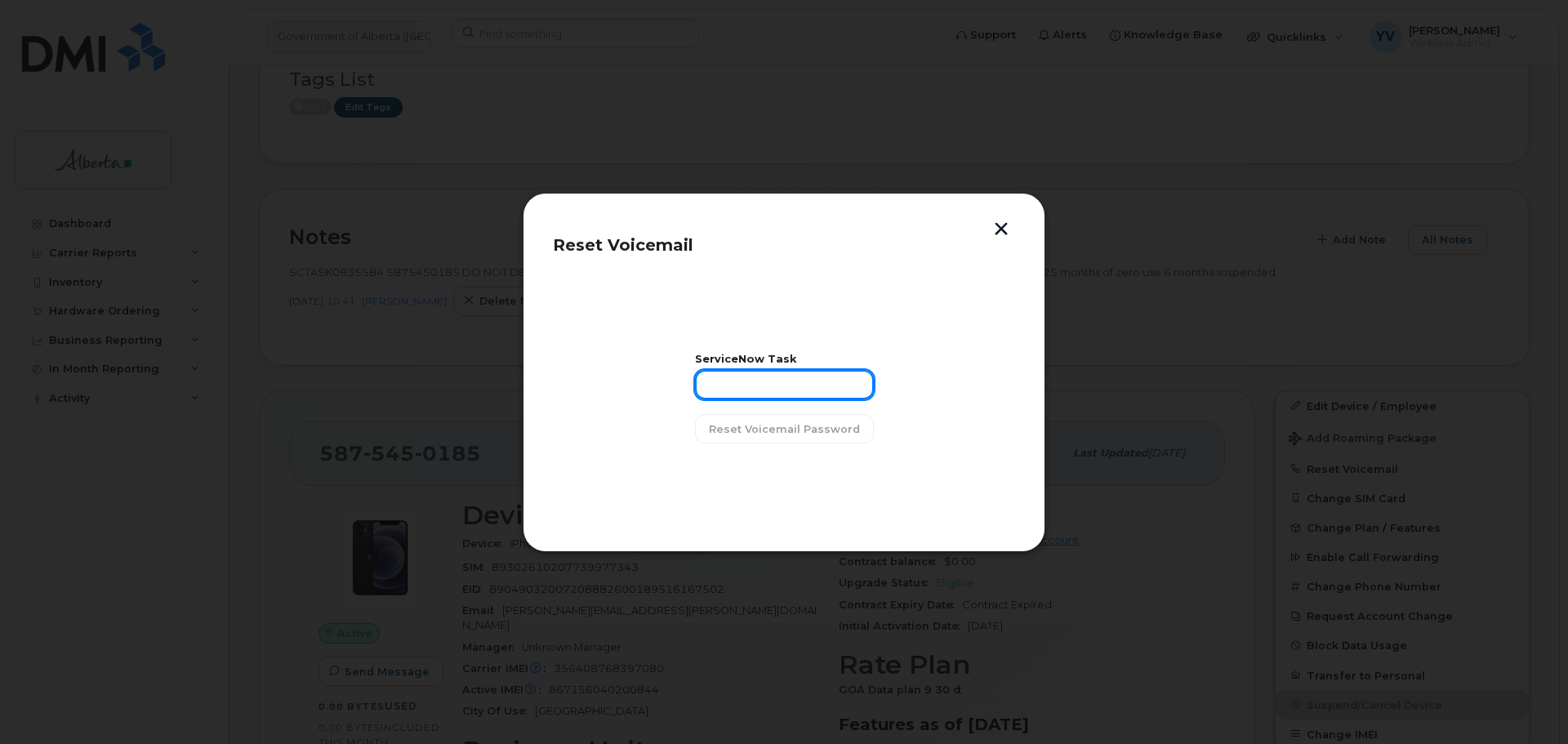
click at [735, 379] on input "text" at bounding box center [784, 384] width 179 height 29
paste input "SCTASK0835584"
type input "SCTASK0835584"
click at [779, 424] on span "Reset Voicemail Password" at bounding box center [785, 429] width 151 height 16
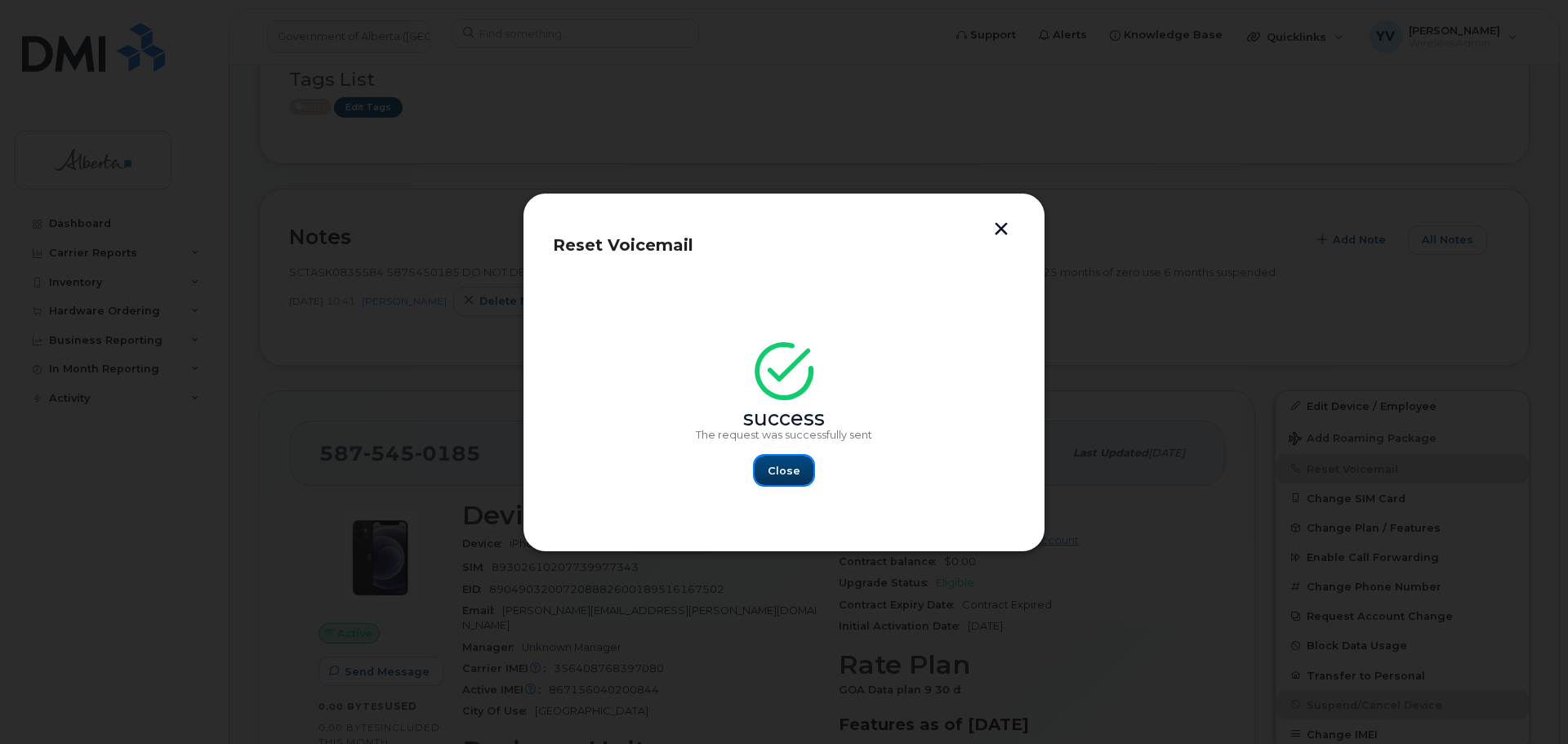
click at [776, 463] on span "Close" at bounding box center [784, 471] width 33 height 16
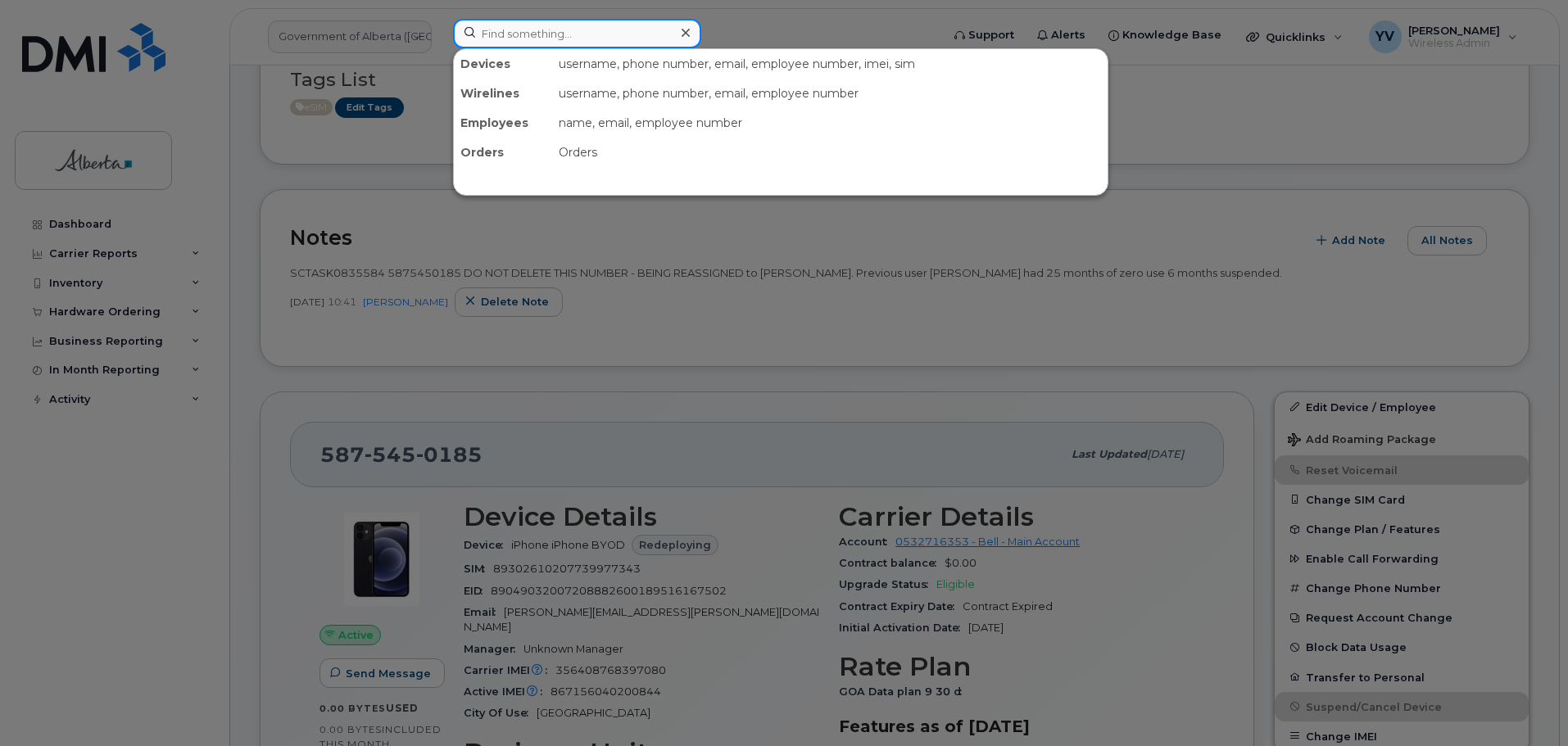
click at [501, 25] on input at bounding box center [577, 33] width 248 height 29
paste input "5873433206"
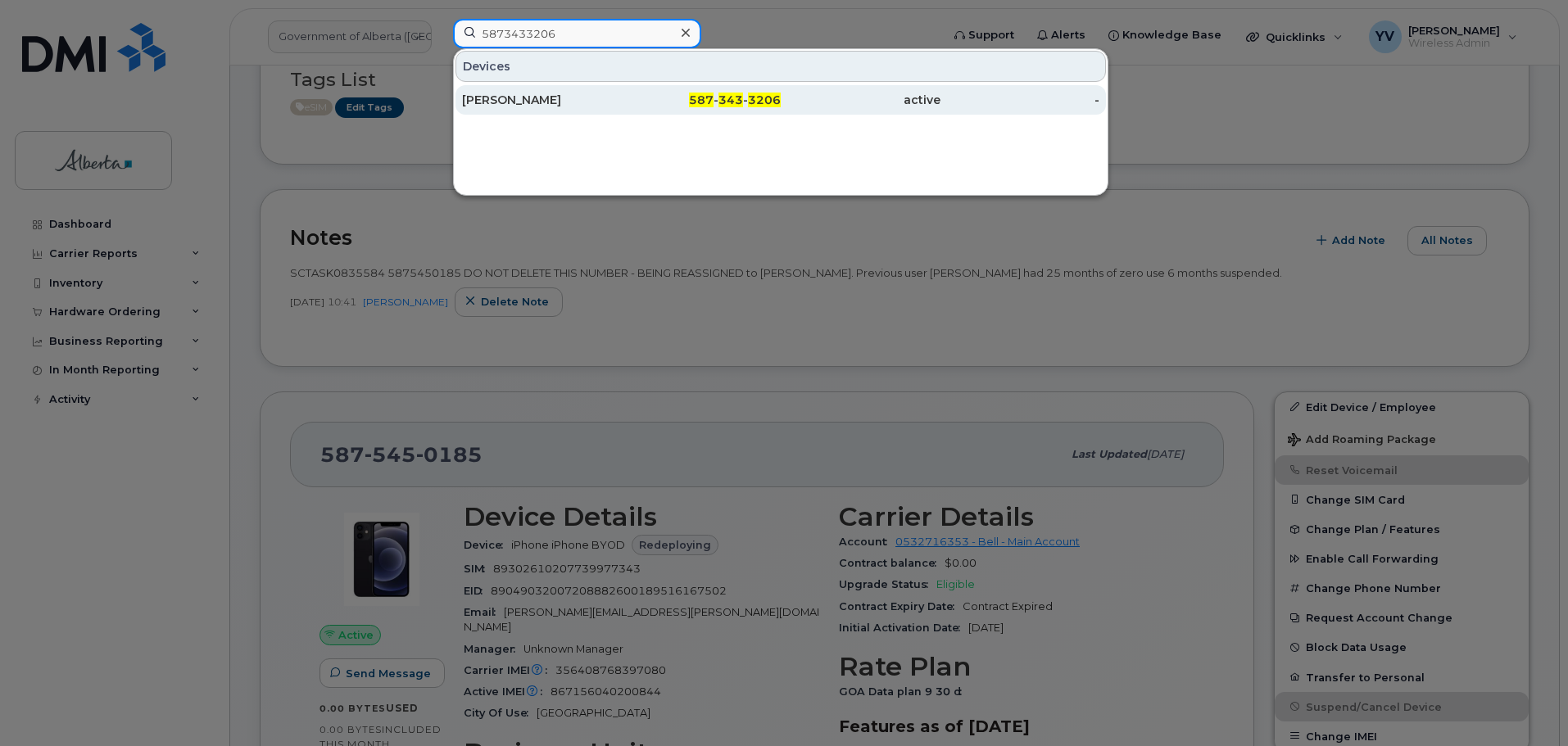
type input "5873433206"
click at [765, 93] on div "587 - 343 - 3206" at bounding box center [702, 99] width 160 height 16
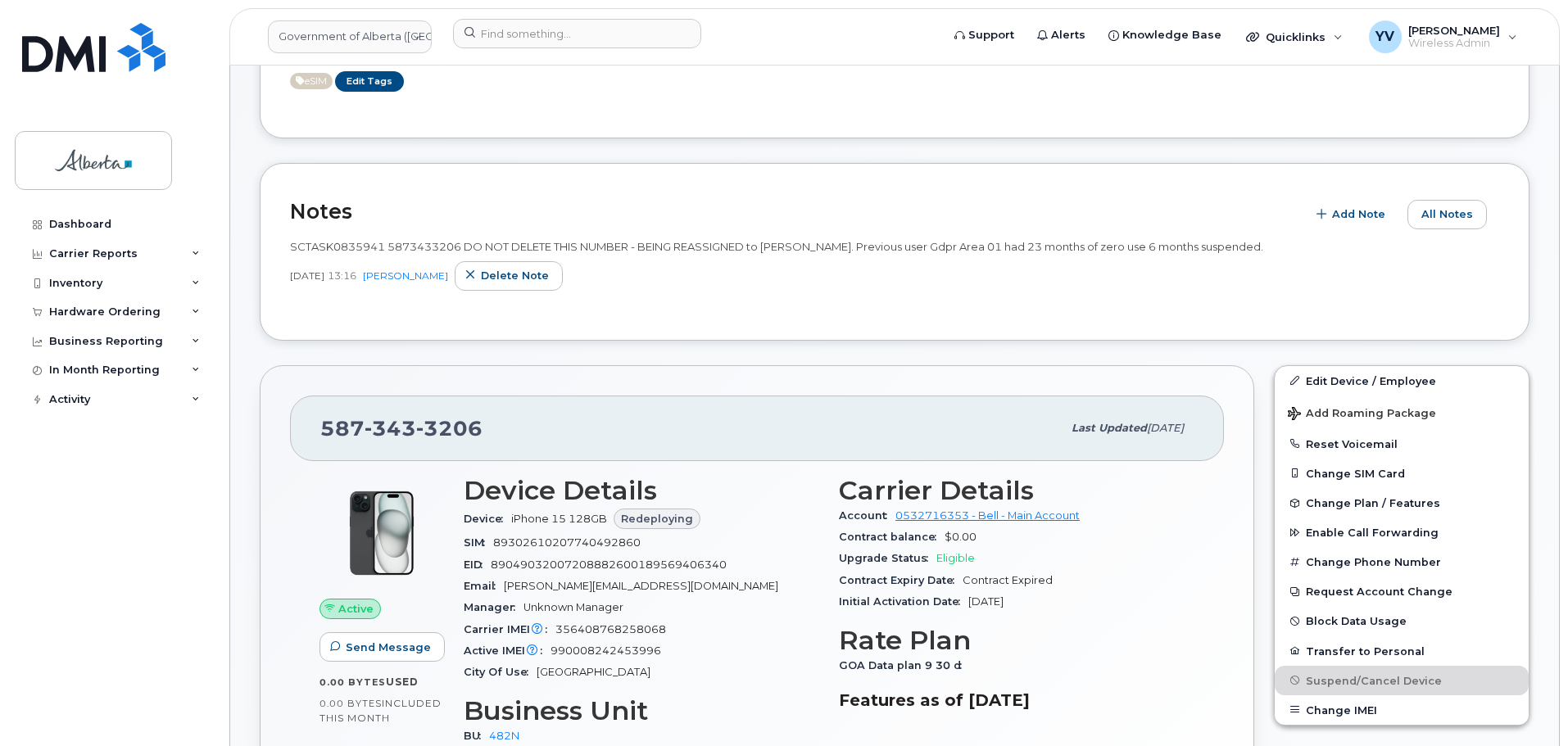
scroll to position [298, 0]
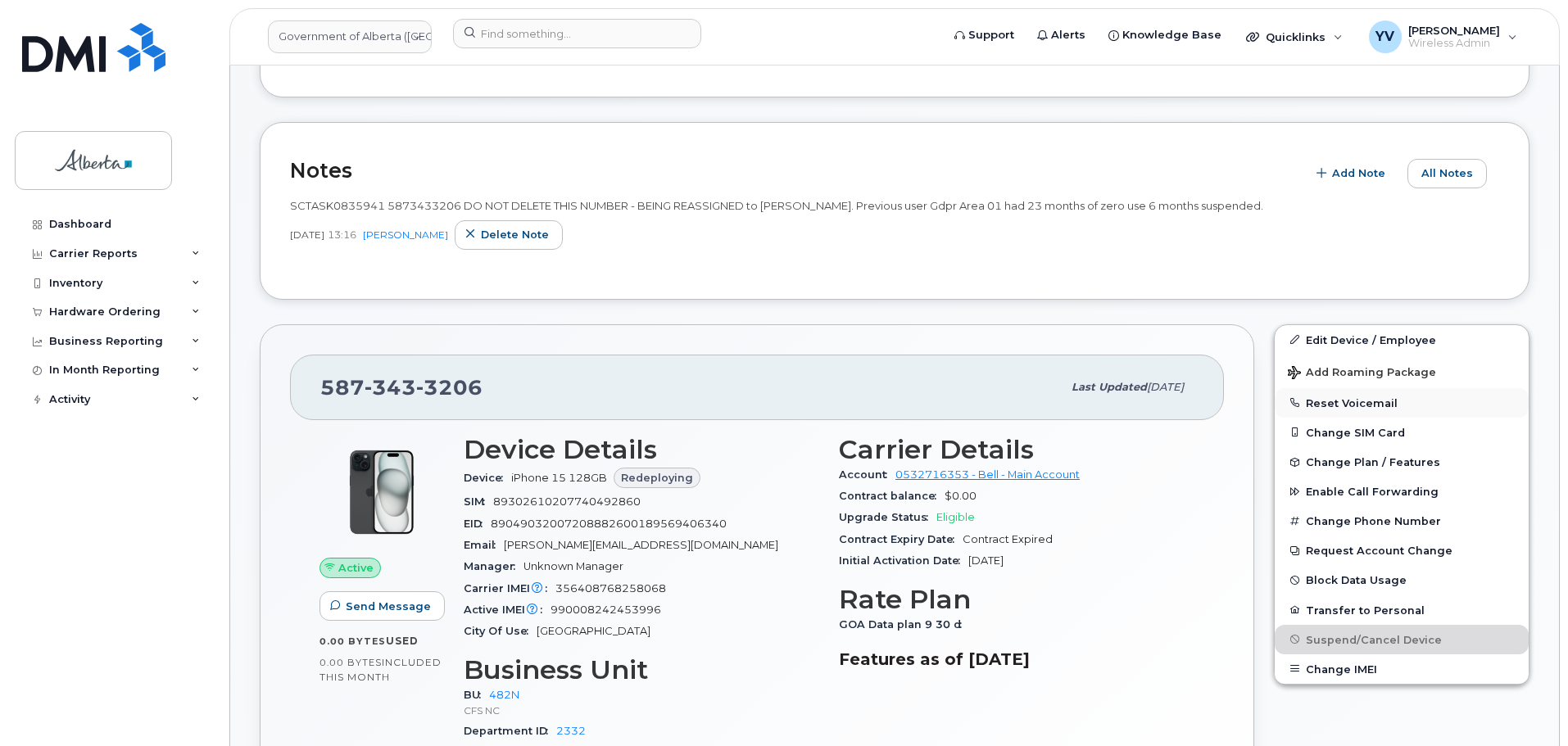
click at [1351, 405] on button "Reset Voicemail" at bounding box center [1402, 403] width 254 height 29
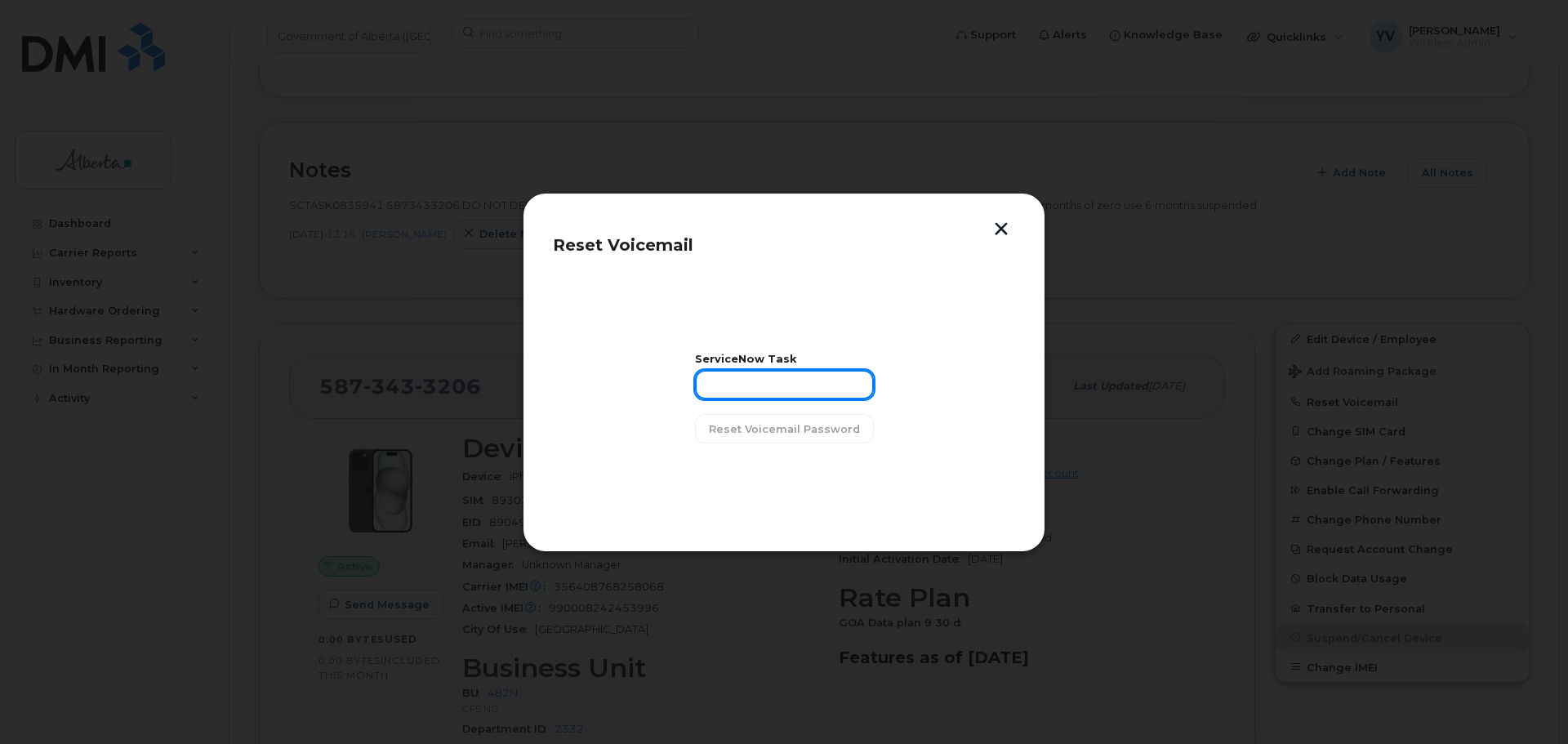
click at [753, 378] on input "text" at bounding box center [784, 384] width 179 height 29
paste input "SCTASK0835941"
type input "SCTASK0835941"
click at [784, 422] on span "Reset Voicemail Password" at bounding box center [785, 429] width 151 height 16
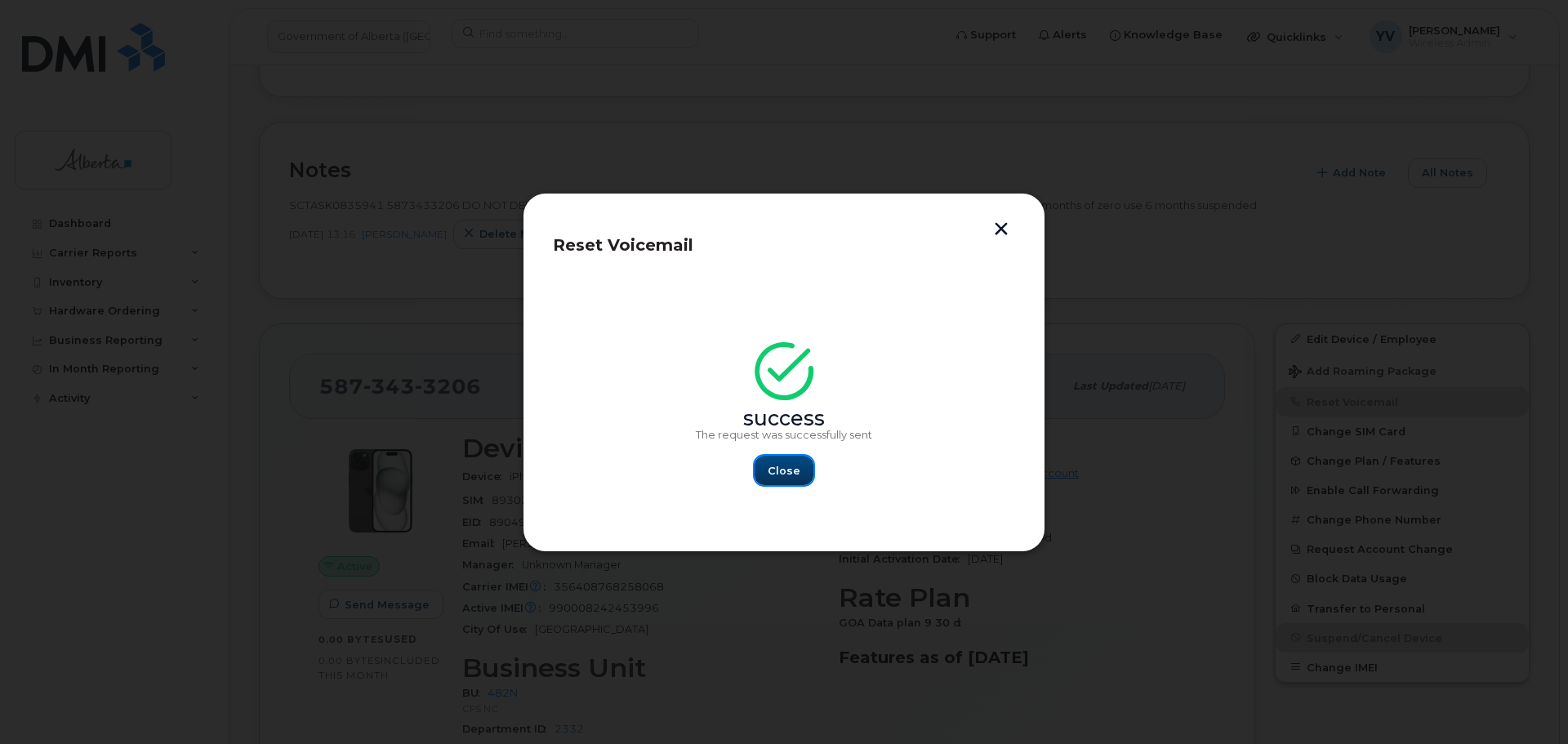
click at [779, 468] on span "Close" at bounding box center [784, 471] width 33 height 16
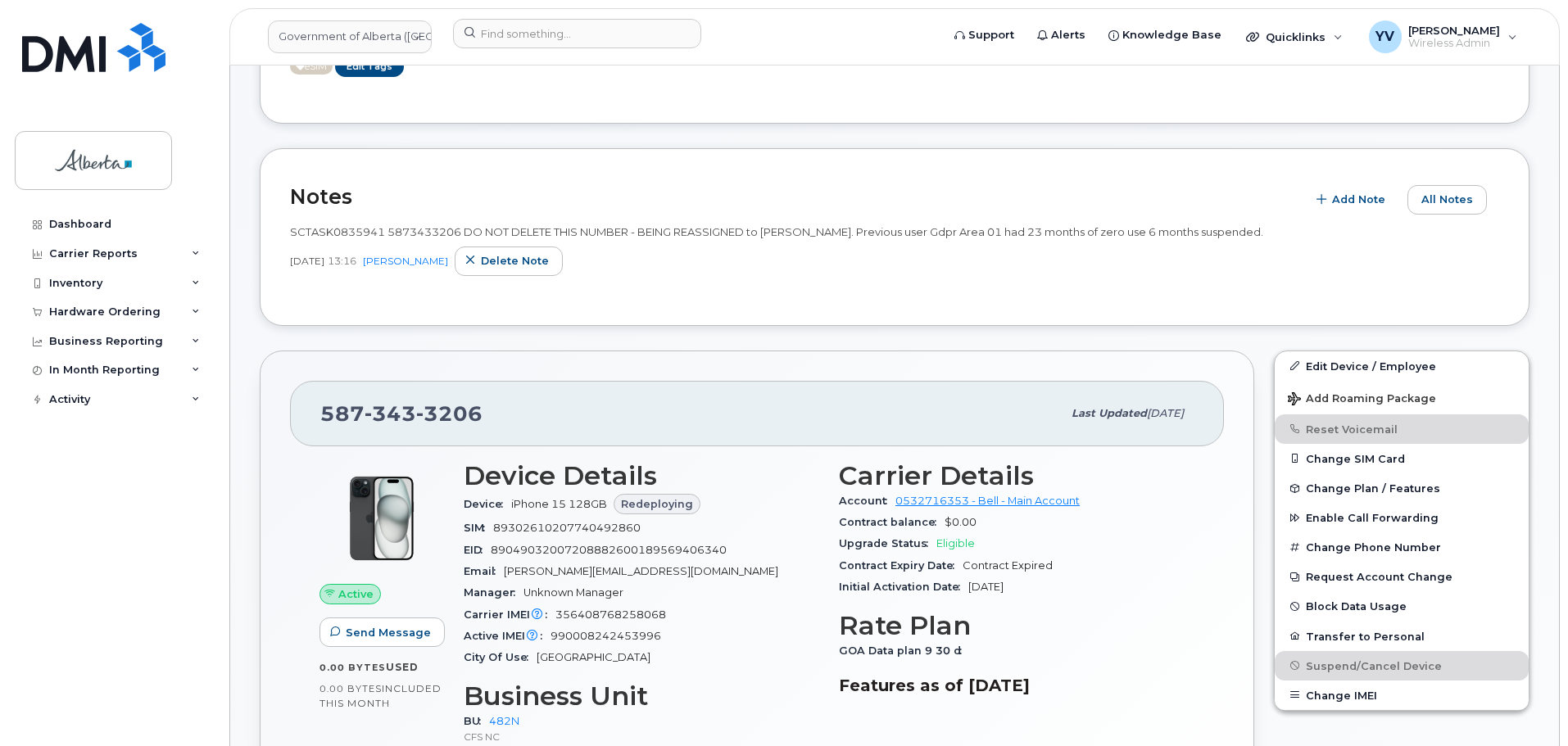
scroll to position [126, 0]
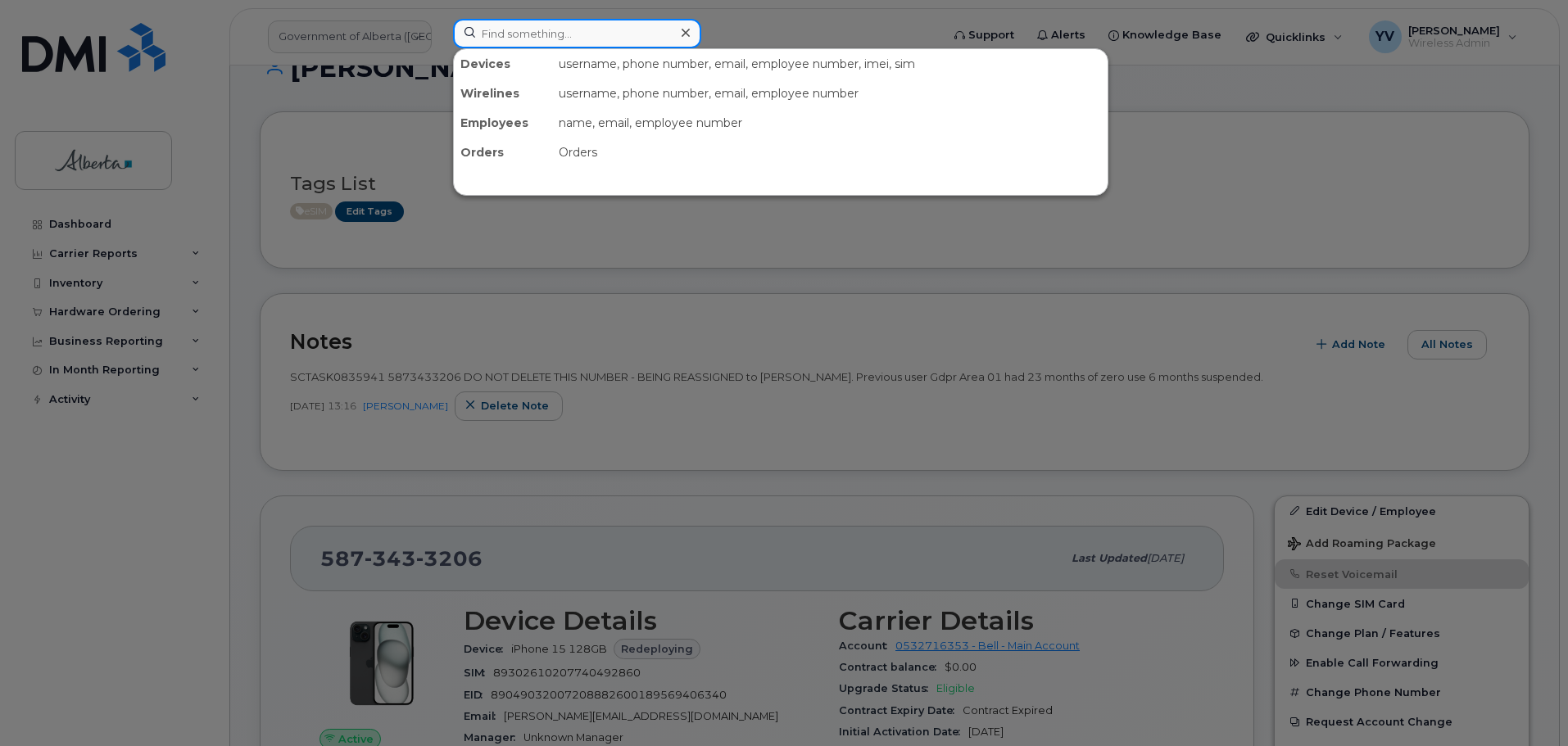
click at [524, 35] on input at bounding box center [577, 33] width 248 height 29
paste input "4038449766"
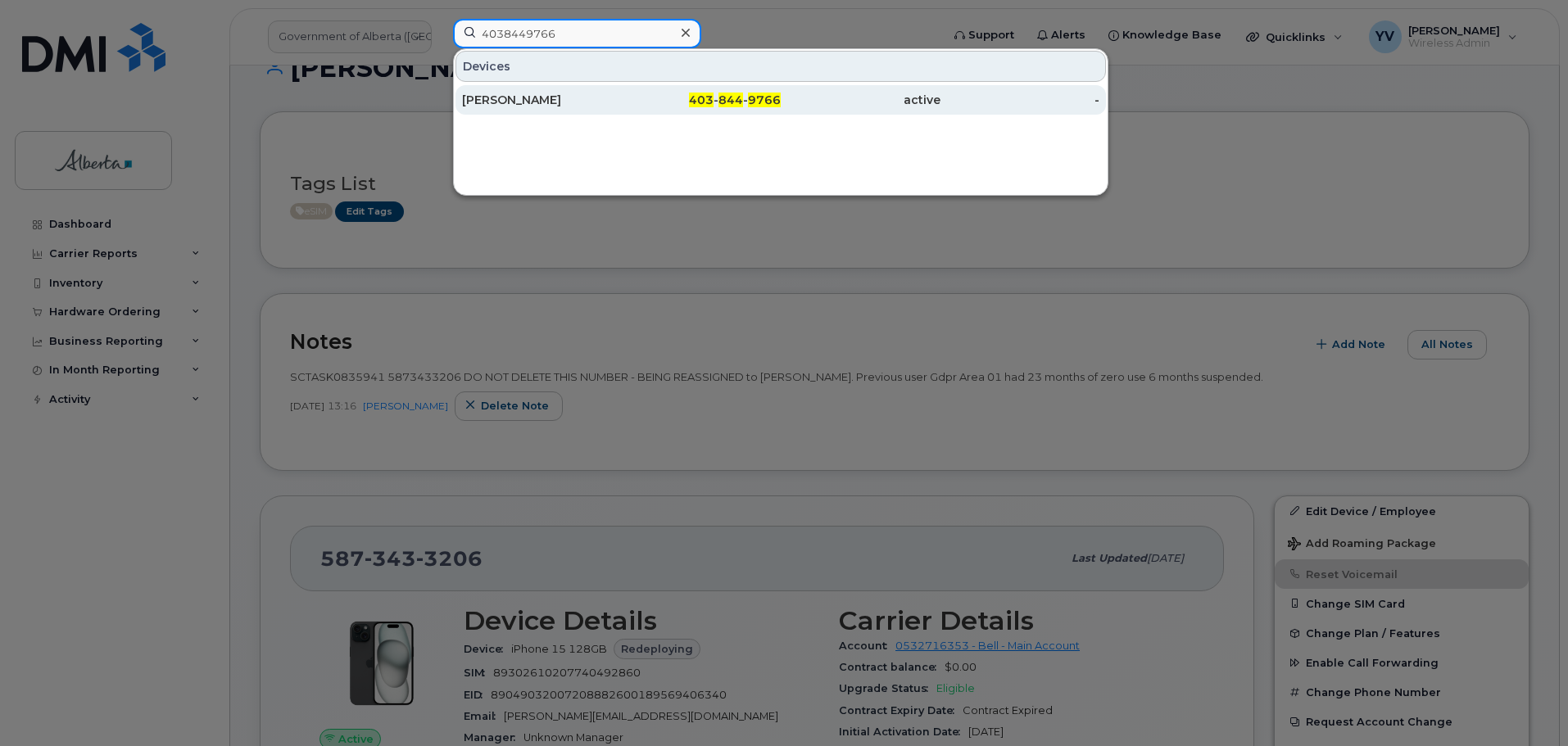
type input "4038449766"
click at [707, 102] on span "403" at bounding box center [701, 100] width 24 height 15
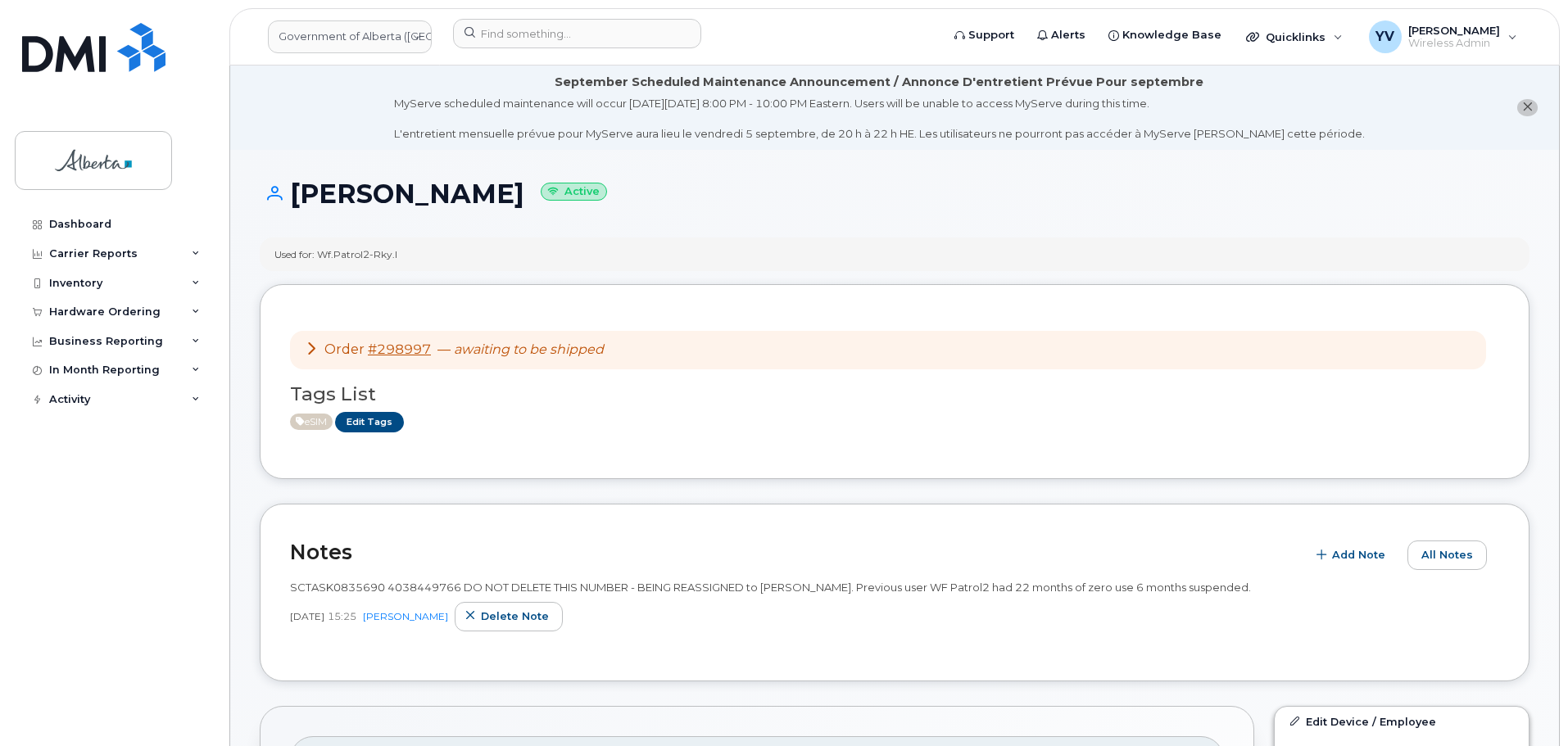
scroll to position [312, 0]
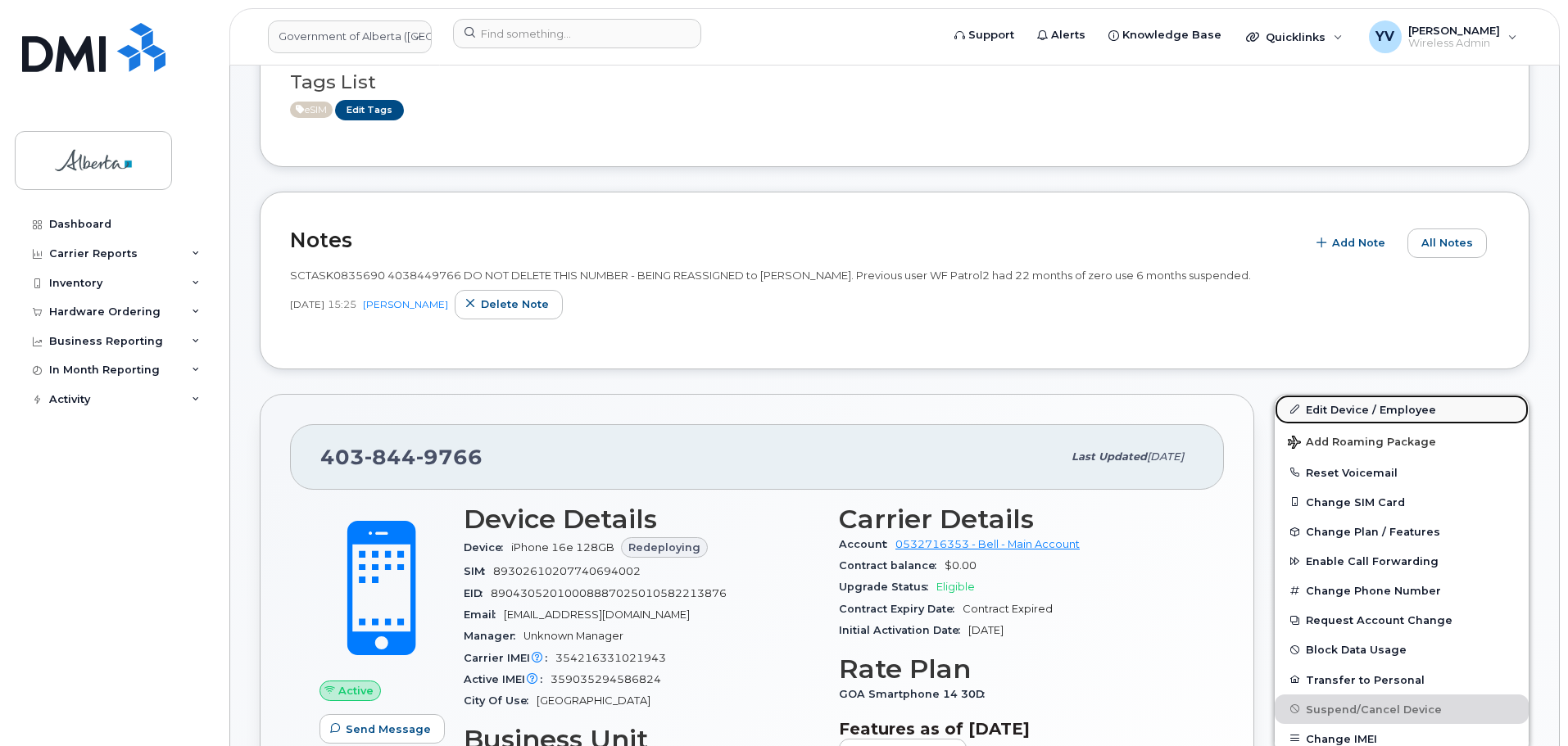
click at [1345, 403] on link "Edit Device / Employee" at bounding box center [1402, 410] width 254 height 29
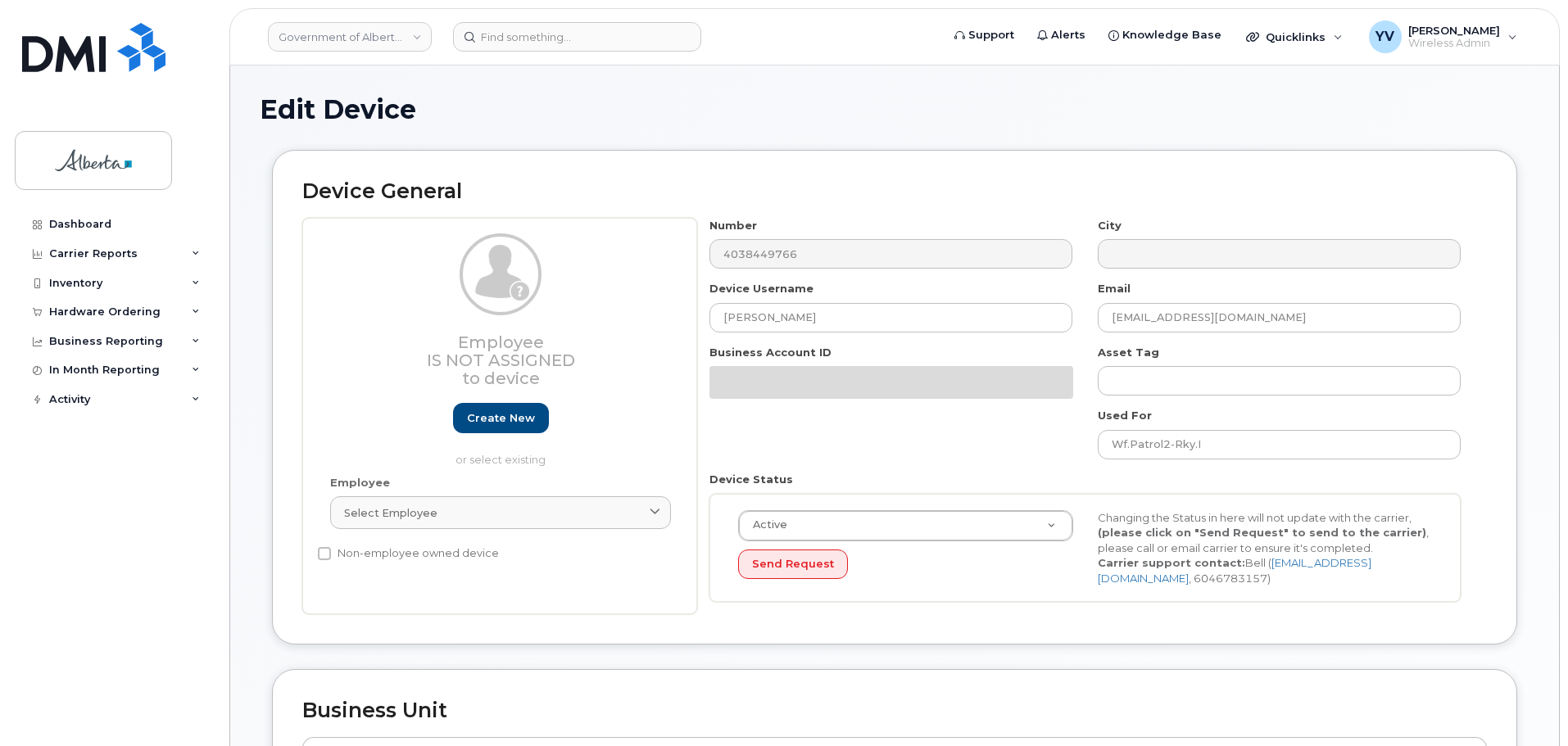
select select "4749742"
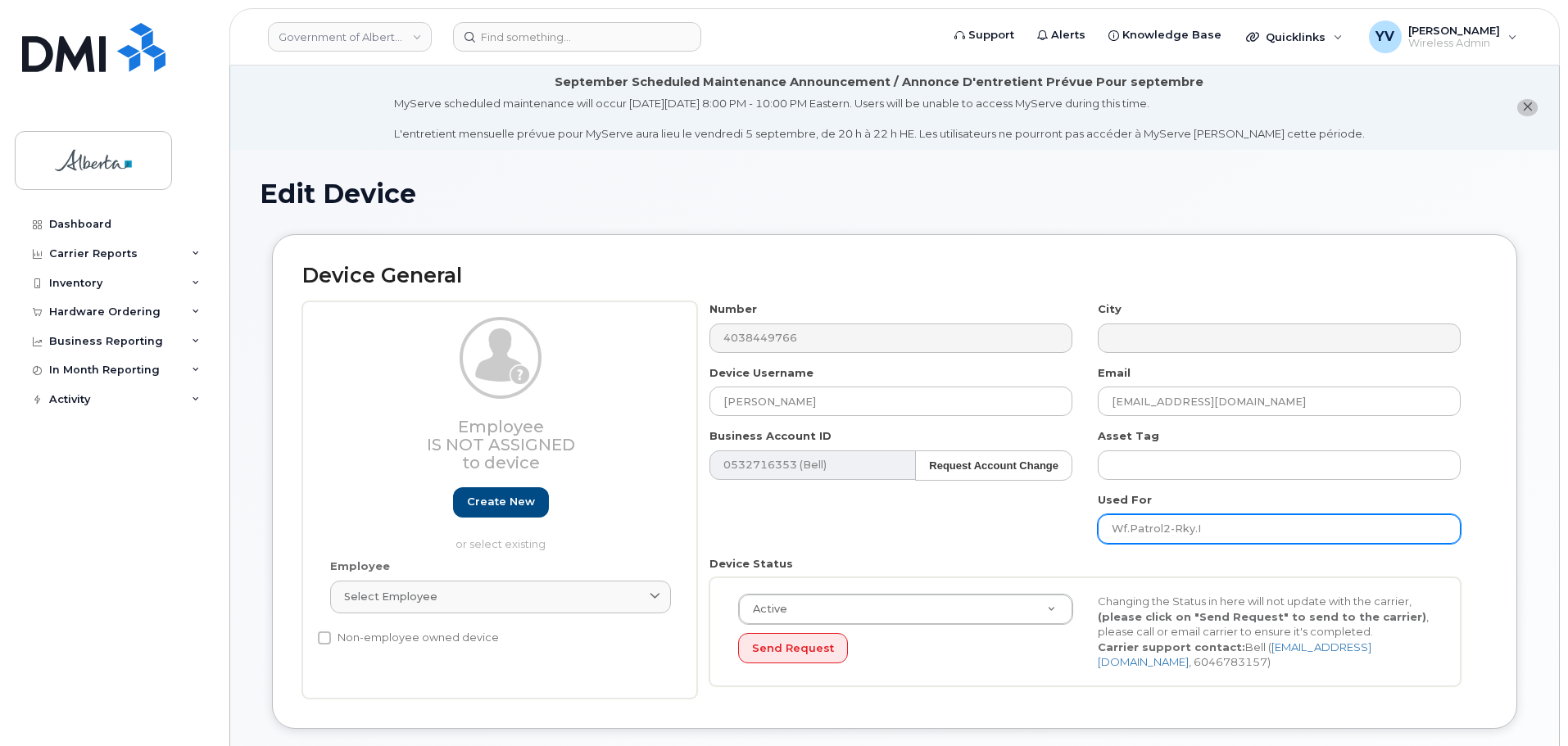
drag, startPoint x: 1204, startPoint y: 526, endPoint x: 1091, endPoint y: 532, distance: 113.2
click at [1091, 532] on div "Used For Wf.Patrol2-Rky.I" at bounding box center [1280, 517] width 389 height 51
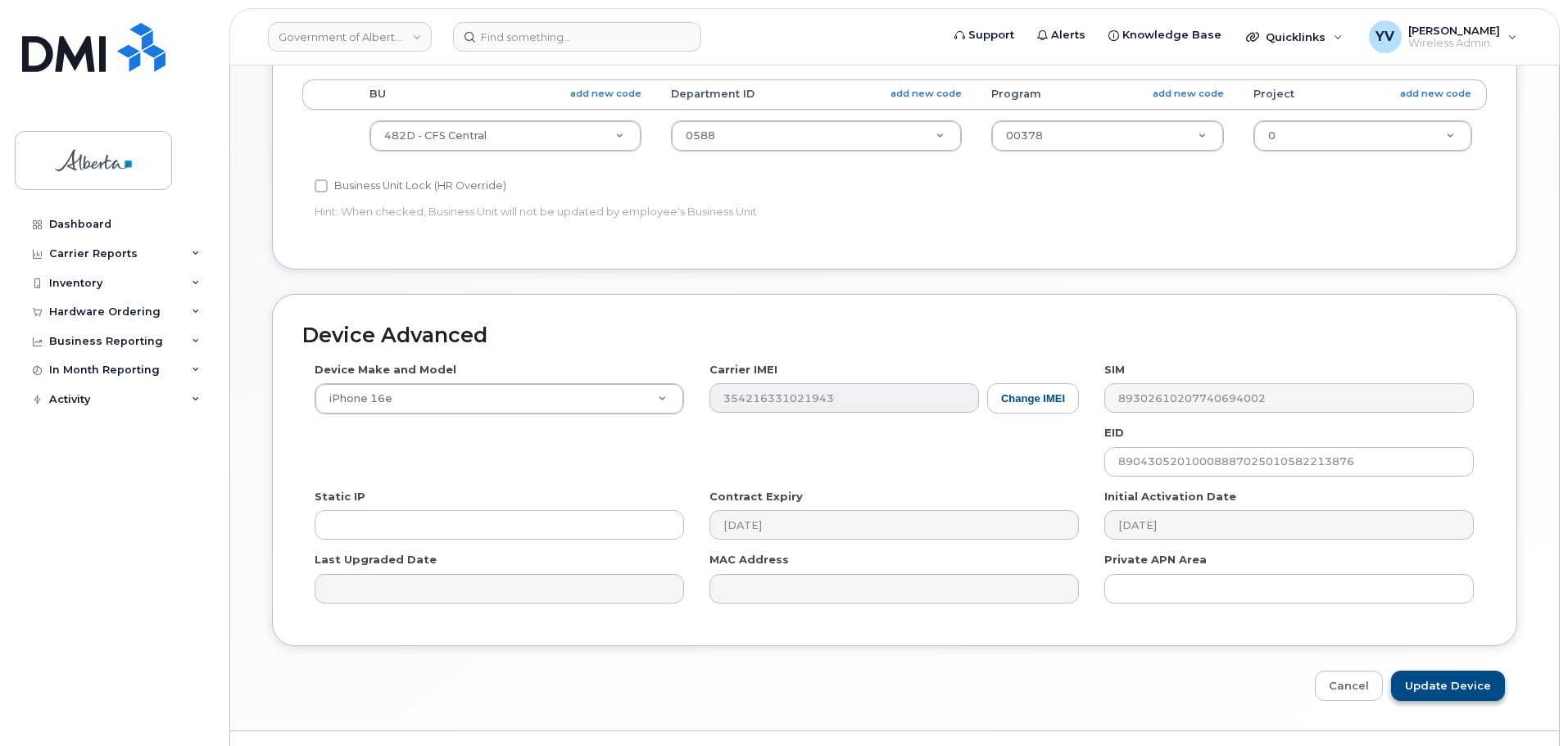
scroll to position [749, 0]
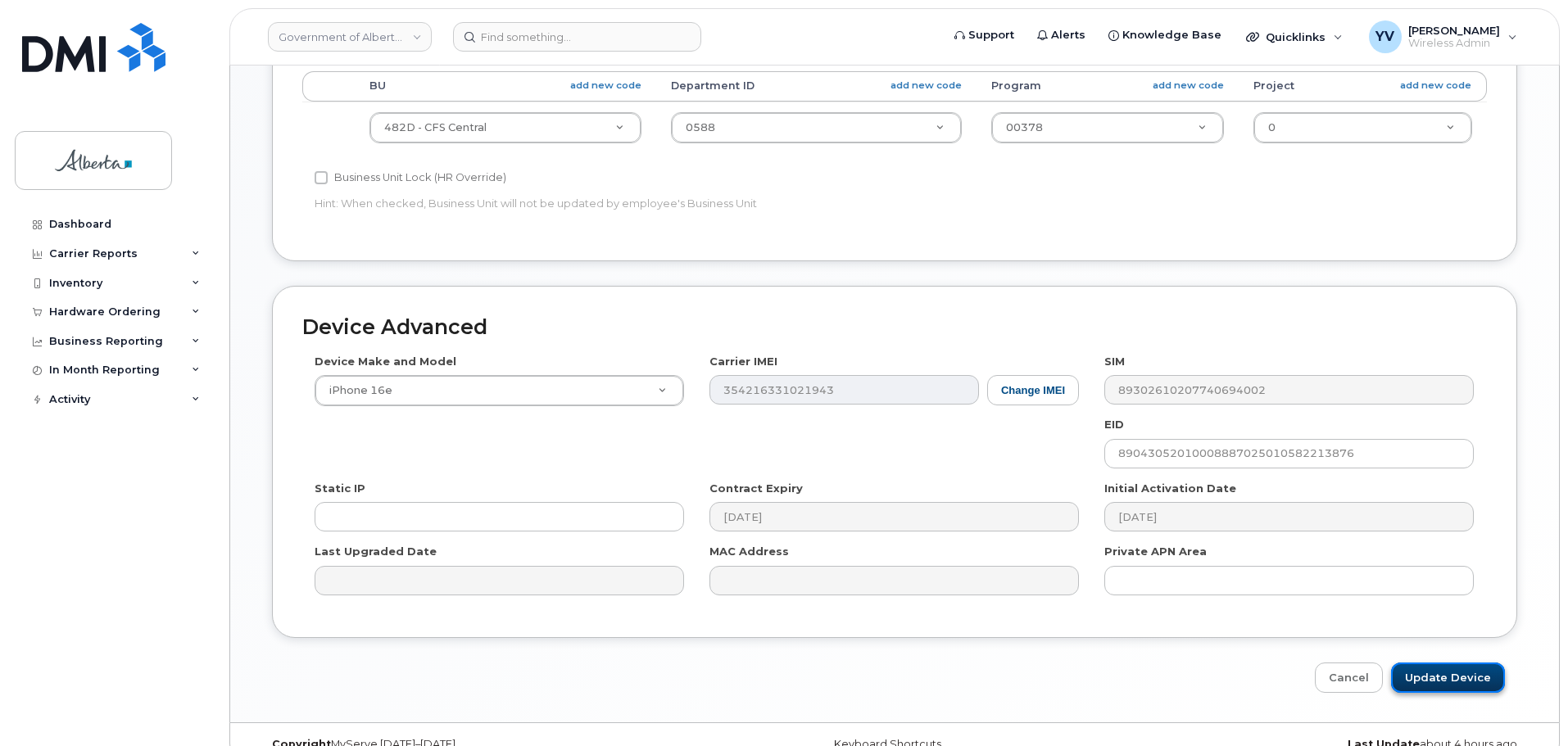
click at [1433, 675] on input "Update Device" at bounding box center [1448, 678] width 114 height 30
type input "Saving..."
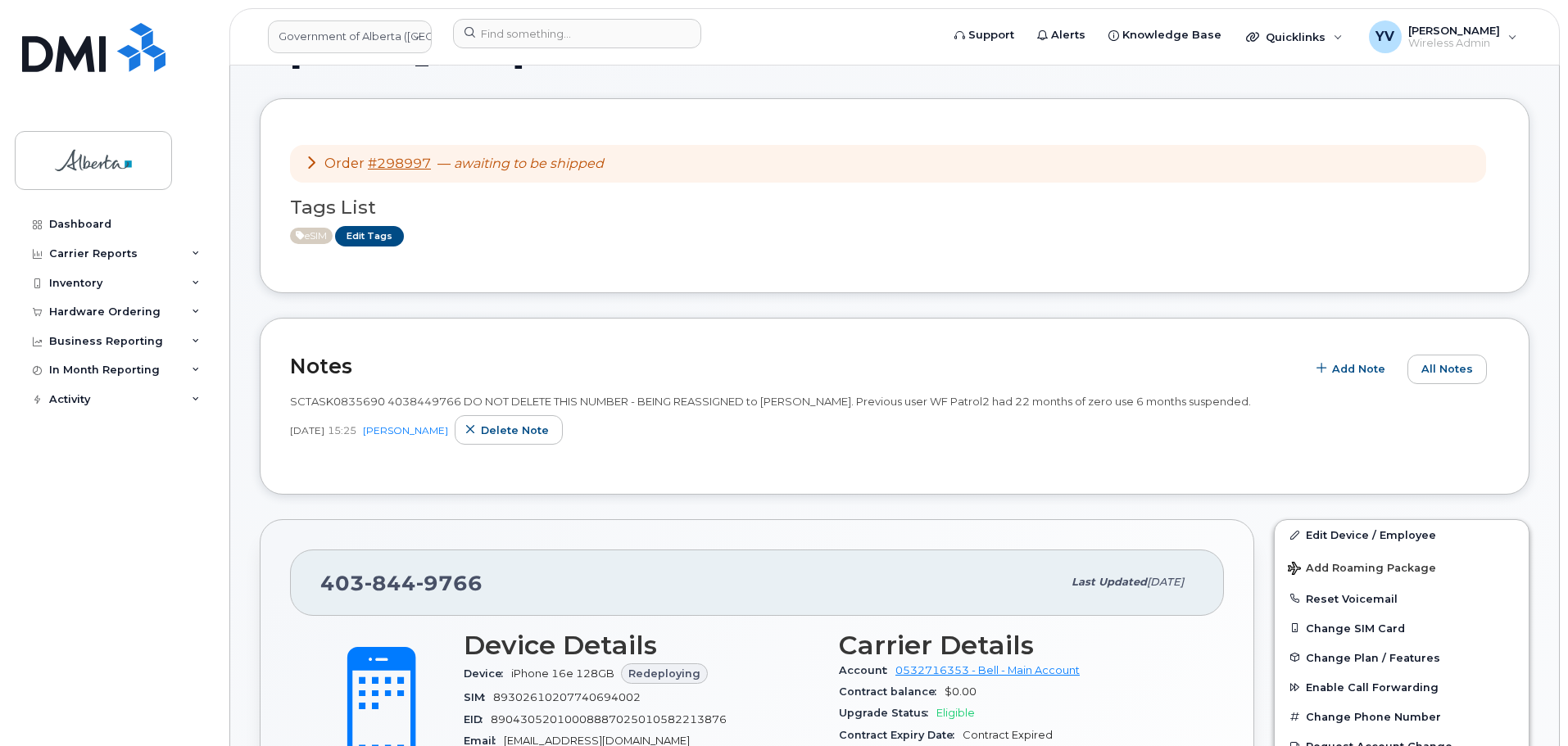
scroll to position [166, 0]
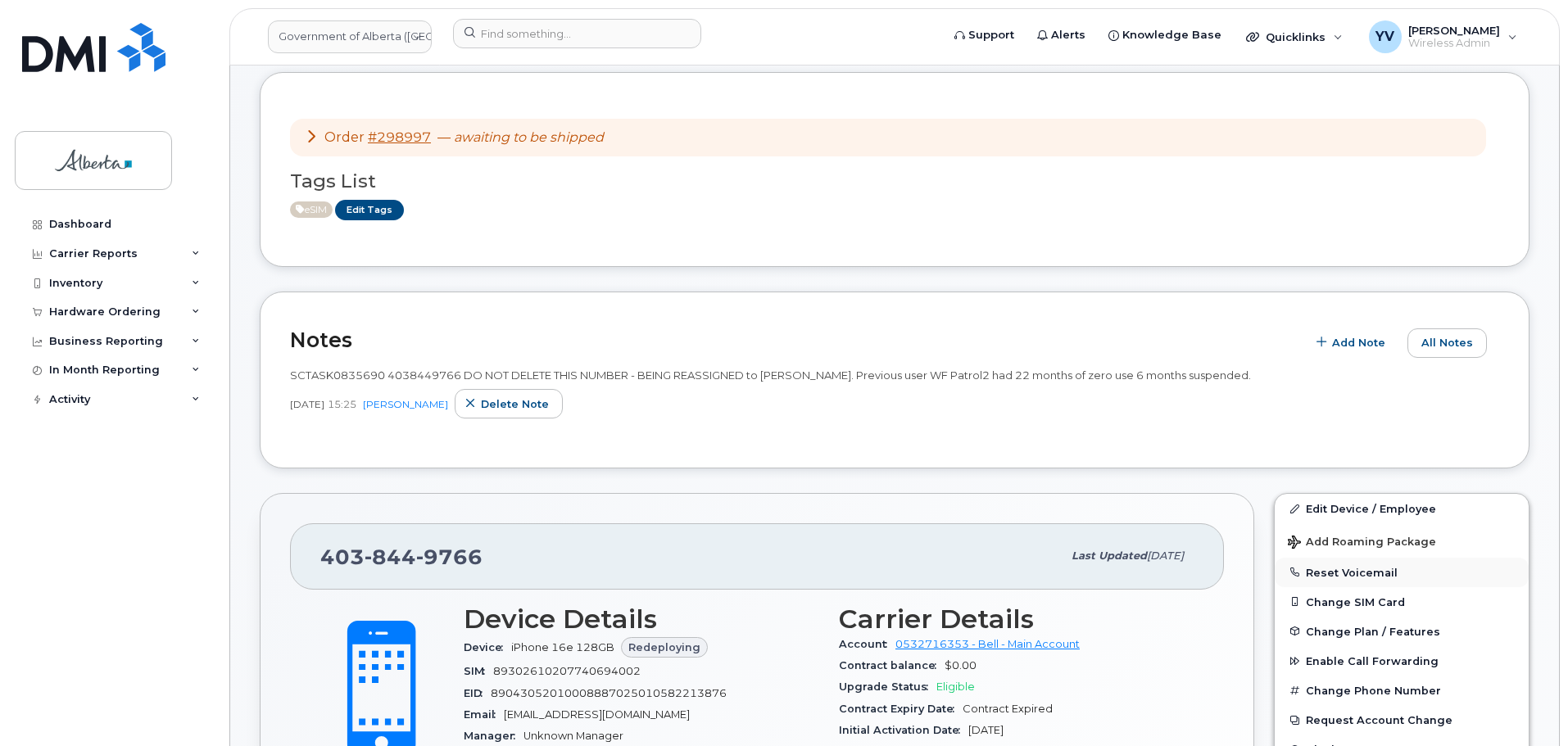
click at [1364, 566] on button "Reset Voicemail" at bounding box center [1402, 572] width 254 height 29
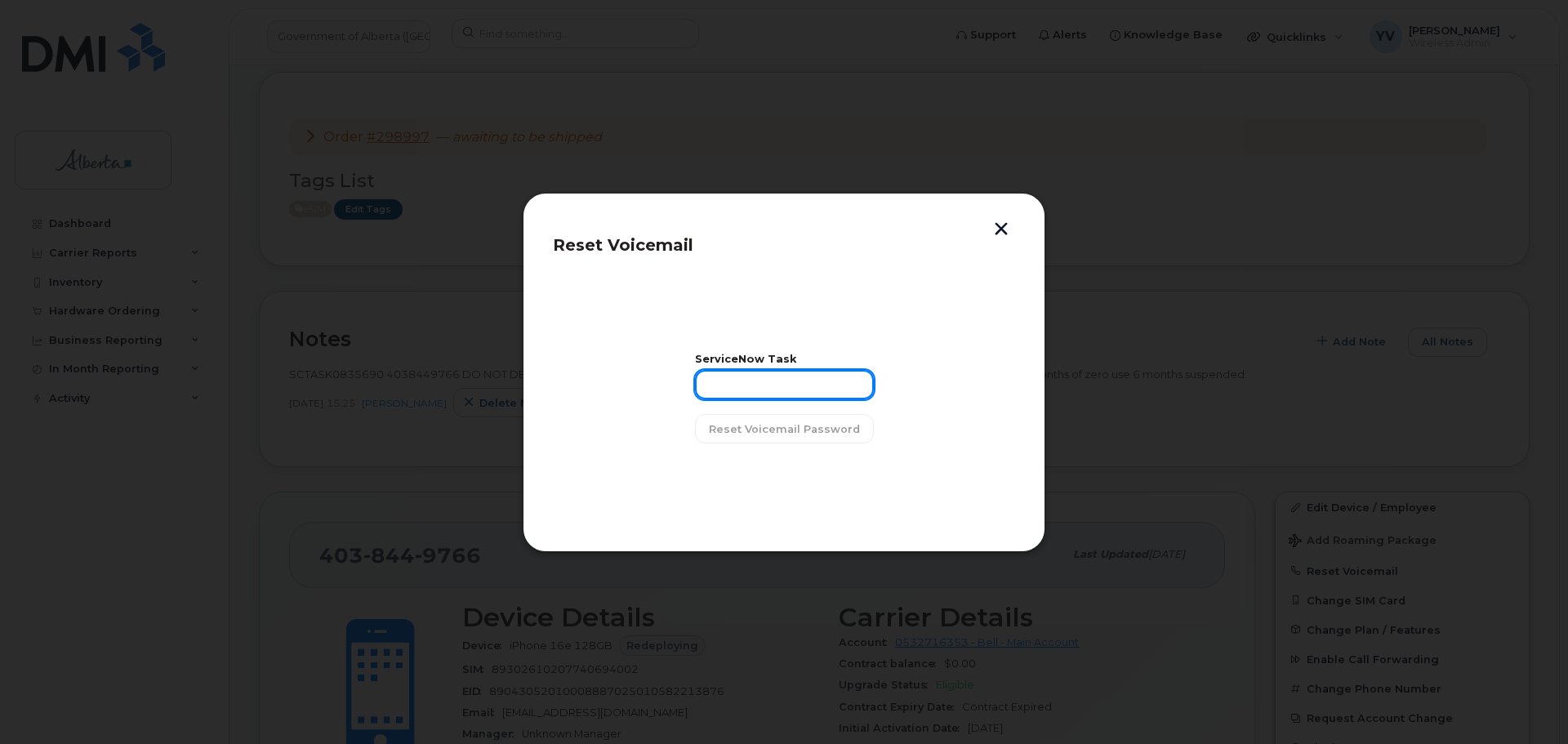
click at [745, 390] on input "text" at bounding box center [784, 384] width 179 height 29
paste input "SCTASK0835690"
type input "SCTASK0835690"
click at [761, 427] on span "Reset Voicemail Password" at bounding box center [785, 429] width 151 height 16
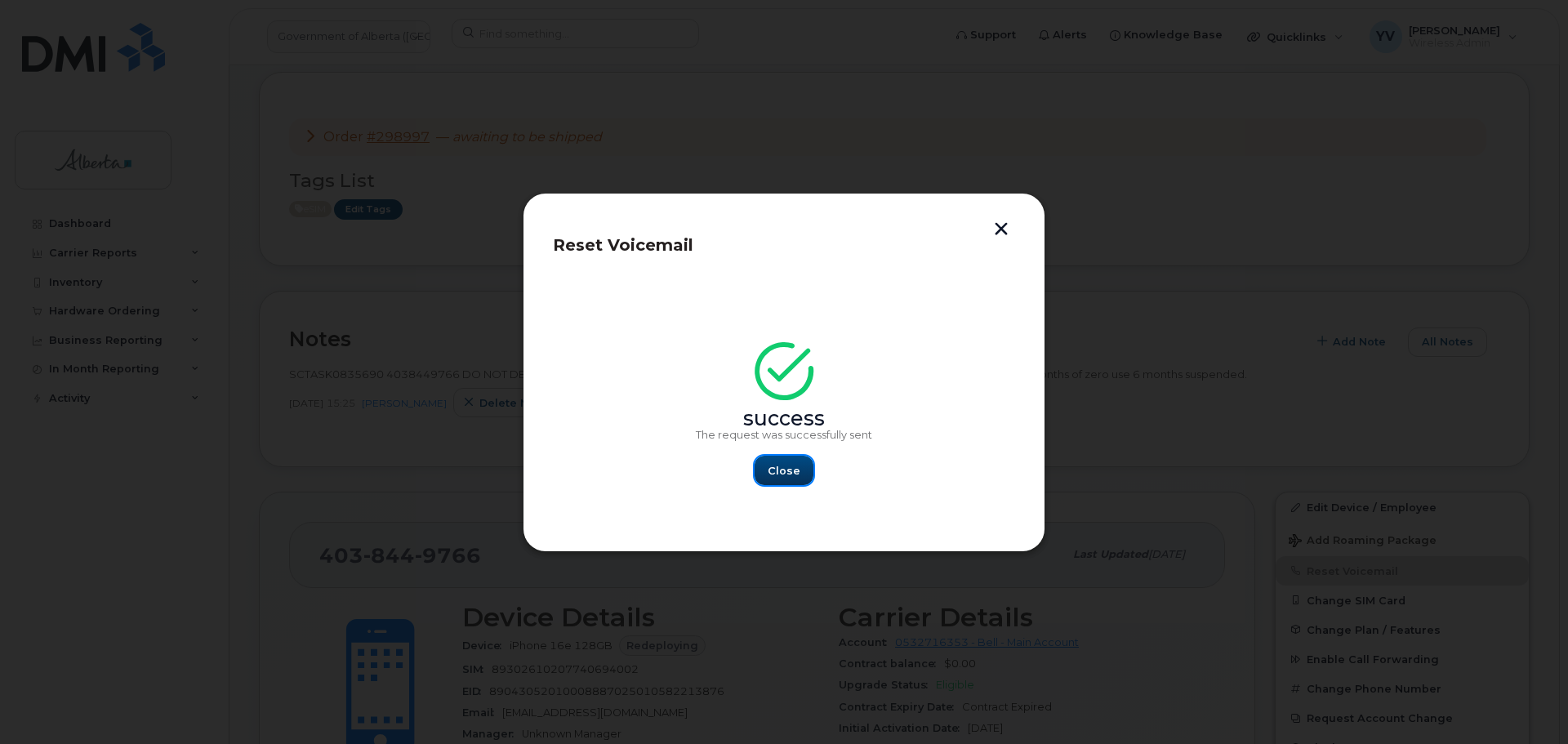
click at [779, 470] on span "Close" at bounding box center [784, 471] width 33 height 16
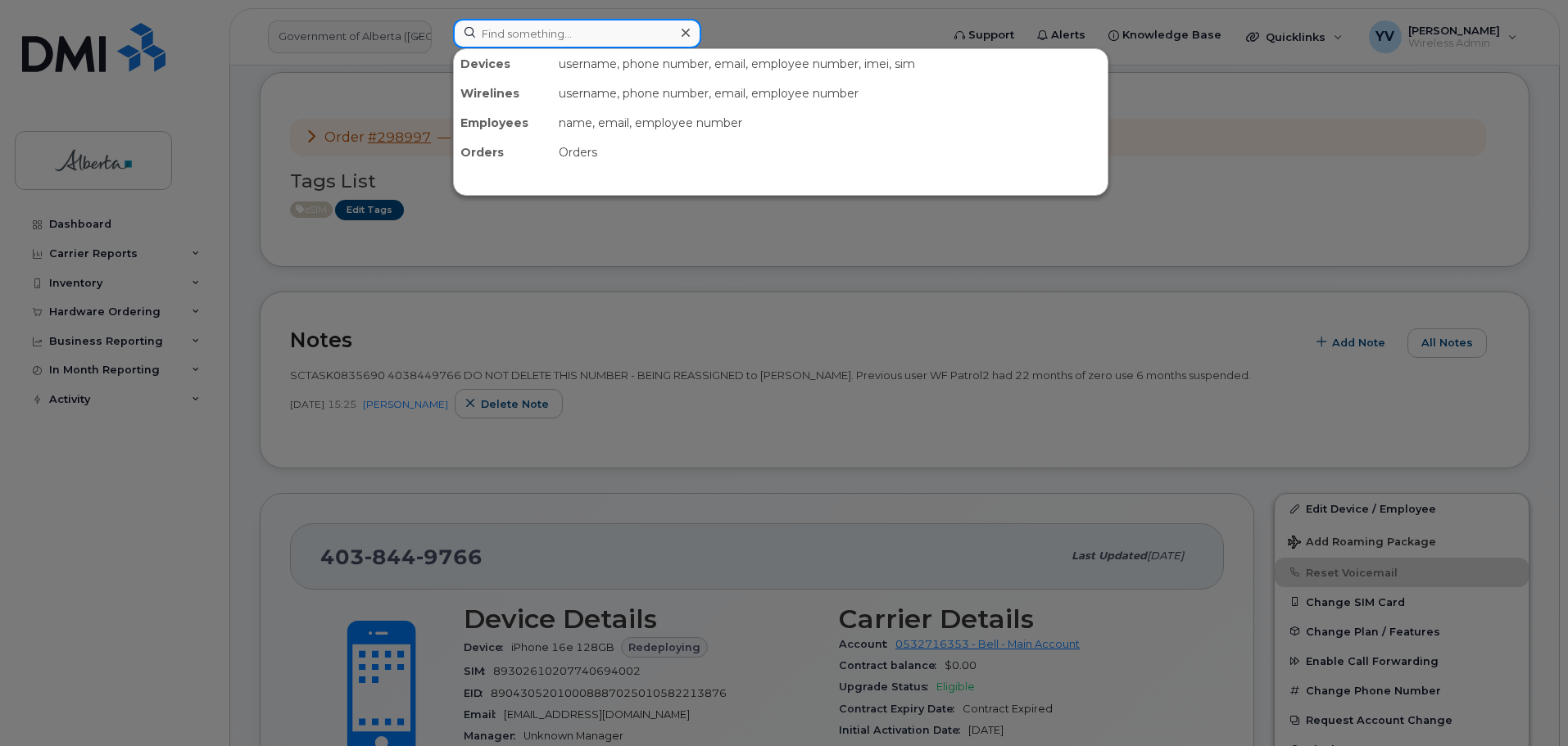
click at [491, 28] on input at bounding box center [577, 33] width 248 height 29
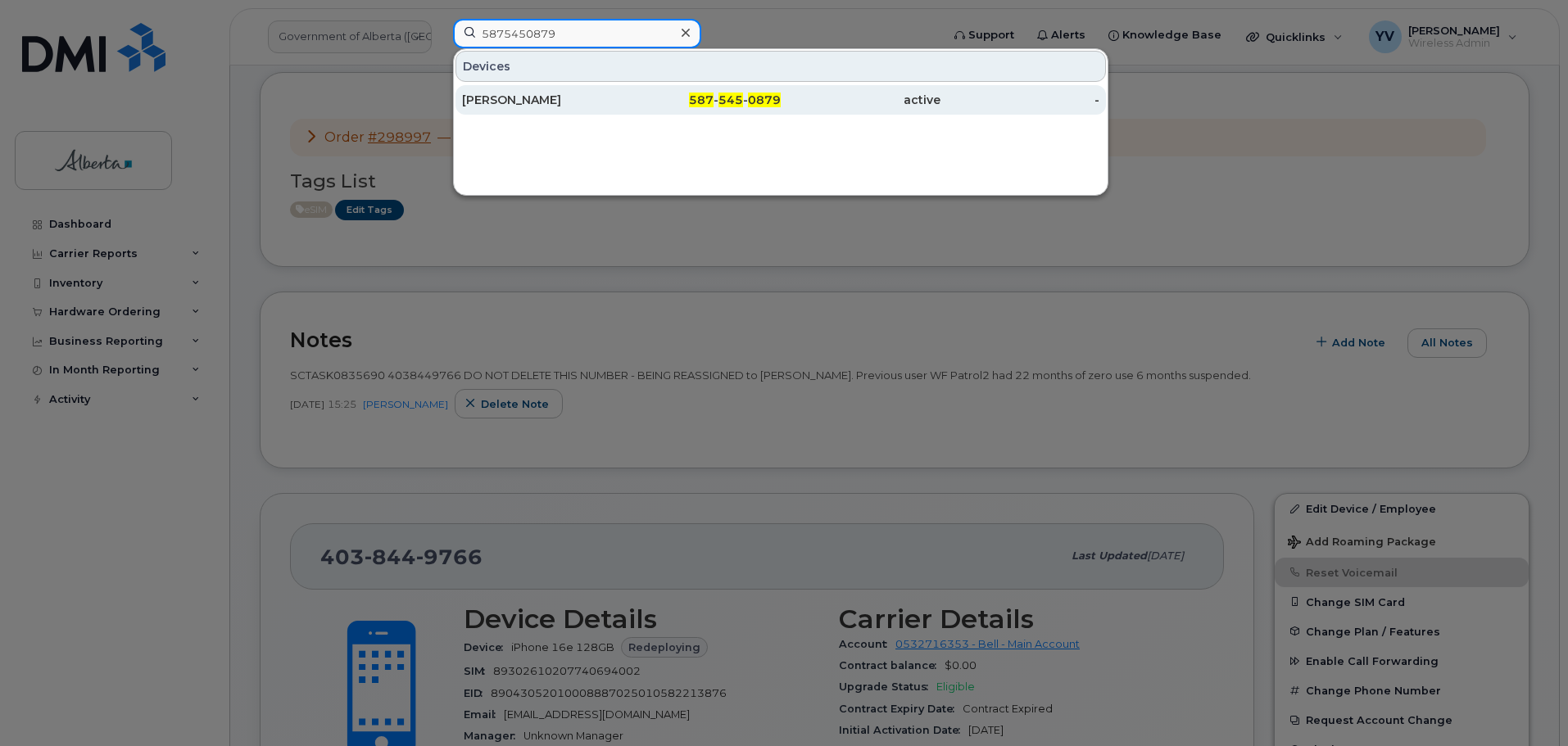
type input "5875450879"
click at [739, 102] on span "545" at bounding box center [730, 100] width 24 height 15
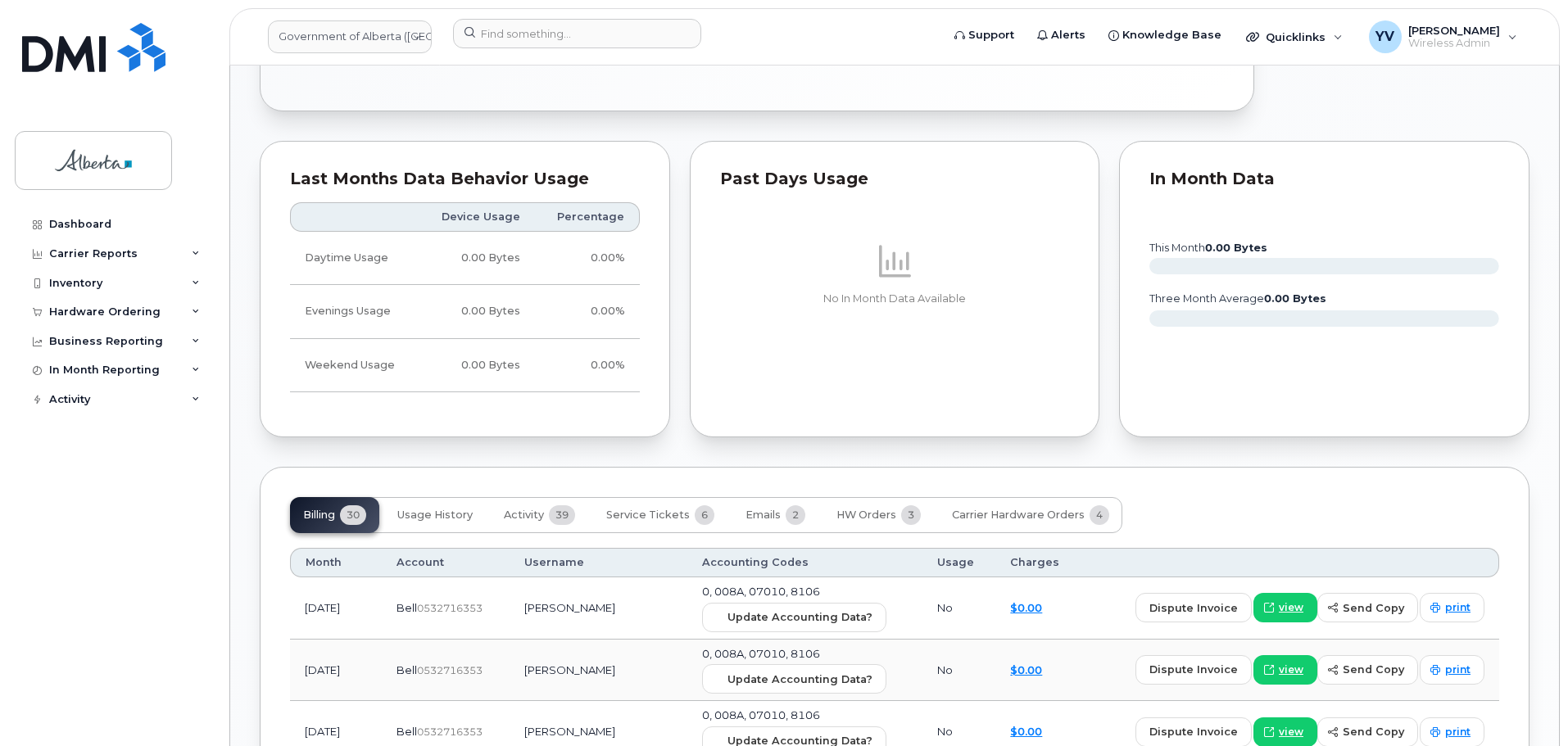
scroll to position [1336, 0]
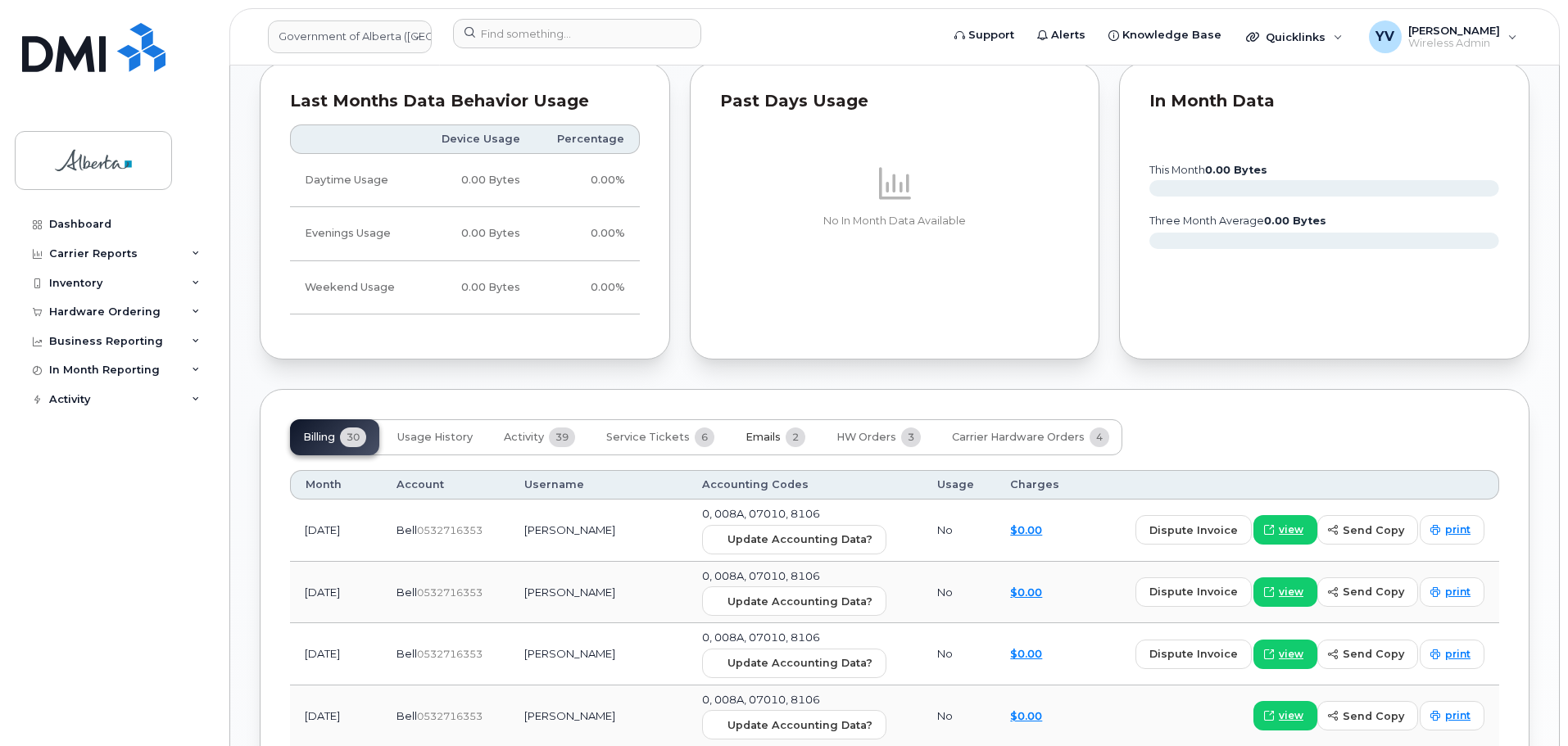
click at [755, 431] on span "Emails" at bounding box center [763, 437] width 35 height 13
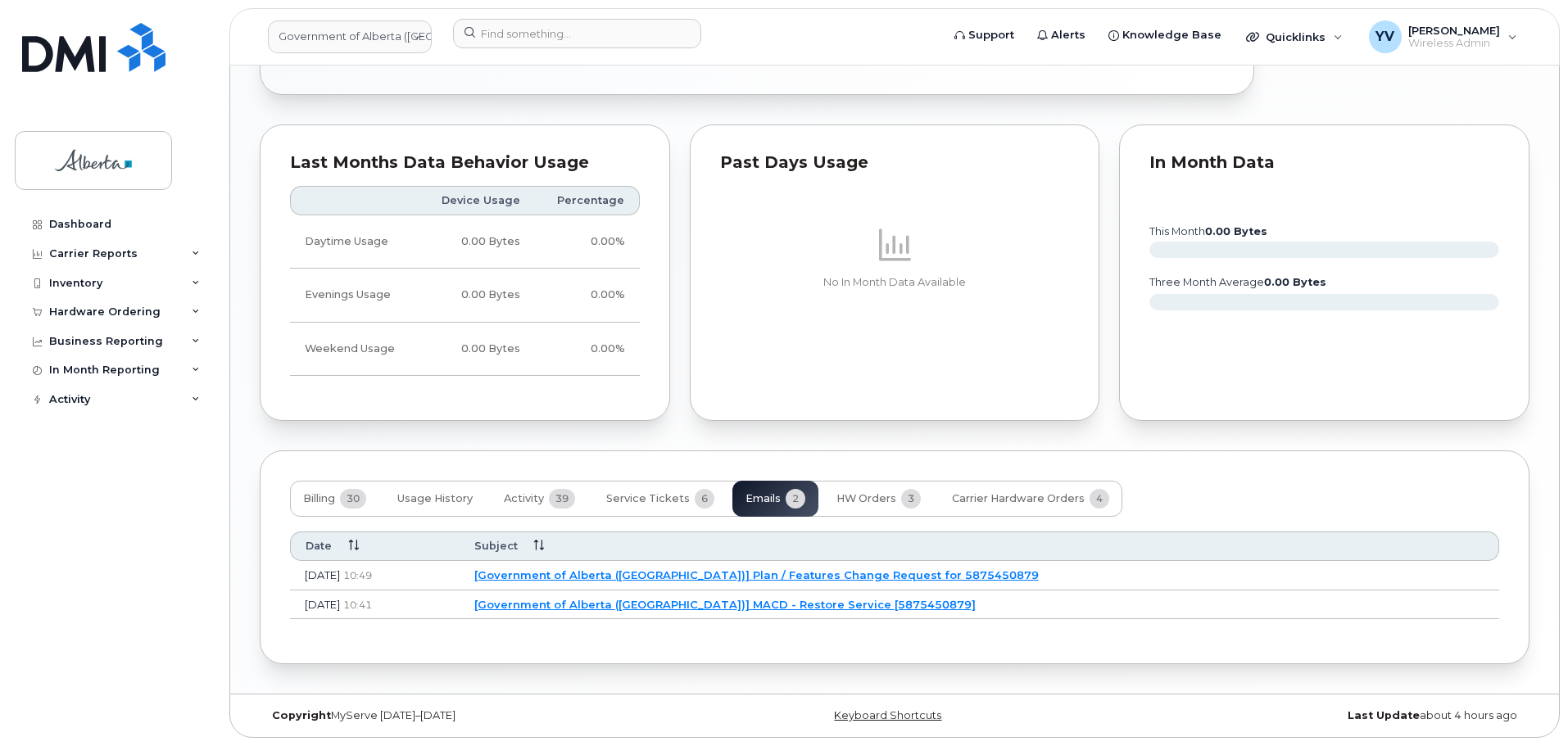
scroll to position [1259, 0]
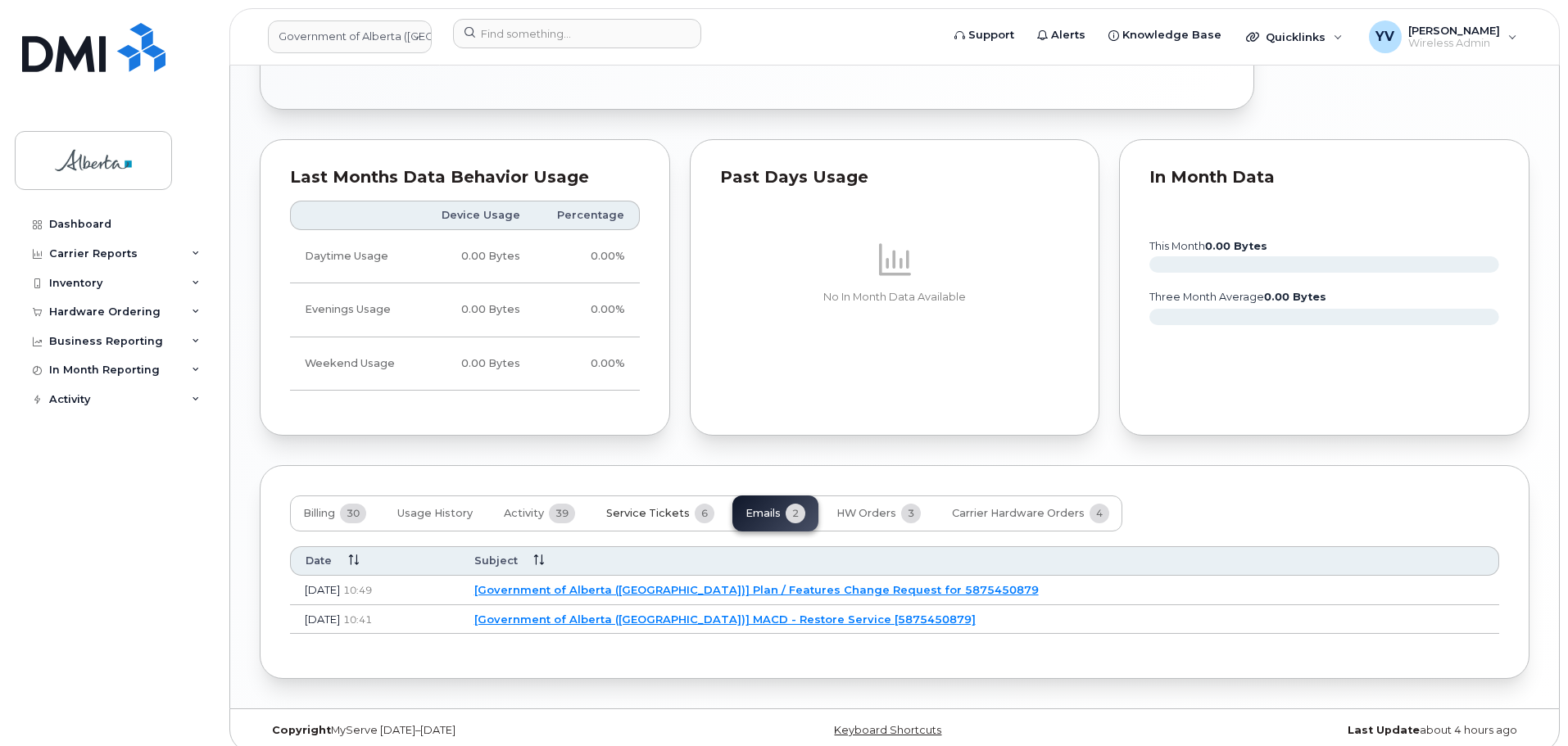
click at [649, 507] on span "Service Tickets" at bounding box center [648, 514] width 83 height 13
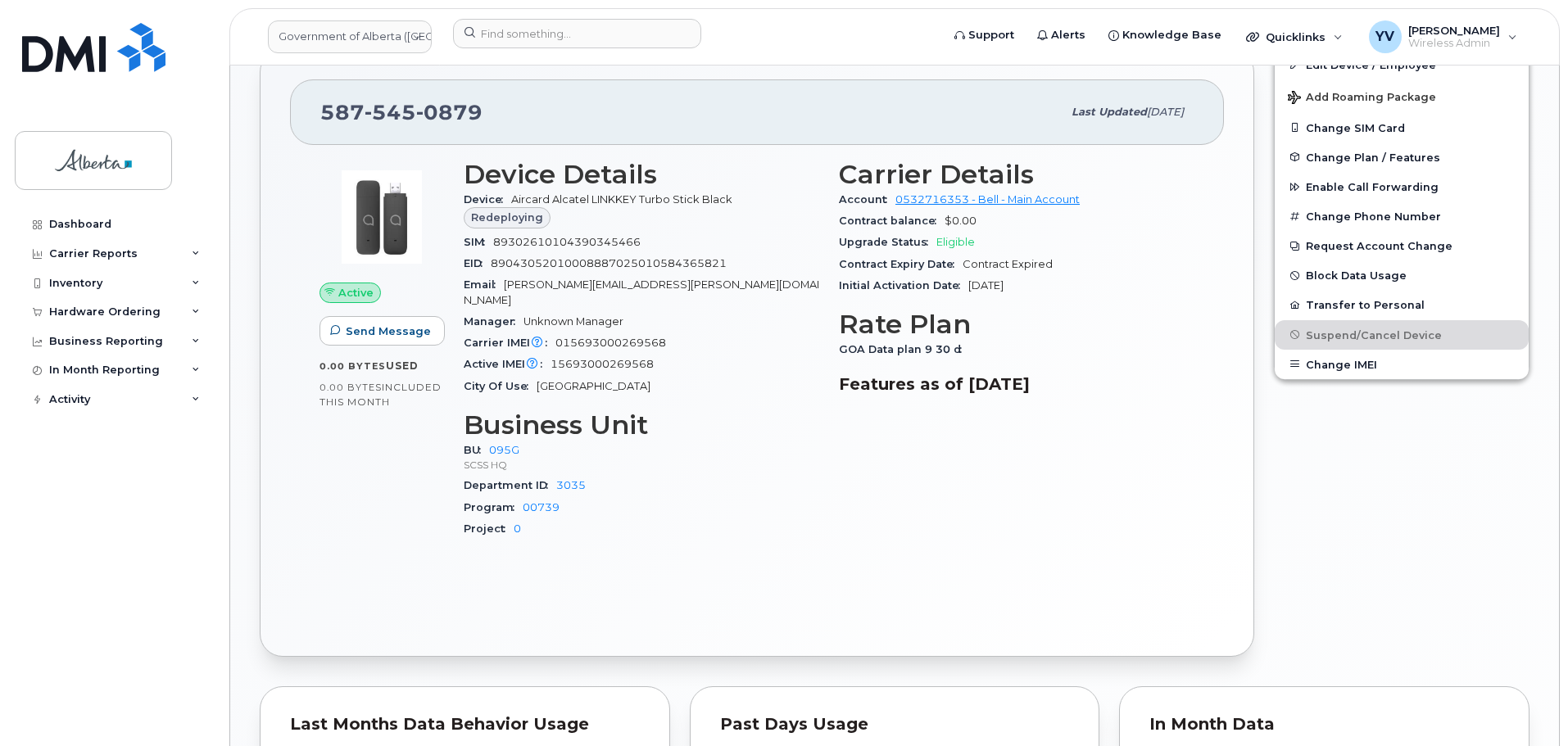
scroll to position [595, 0]
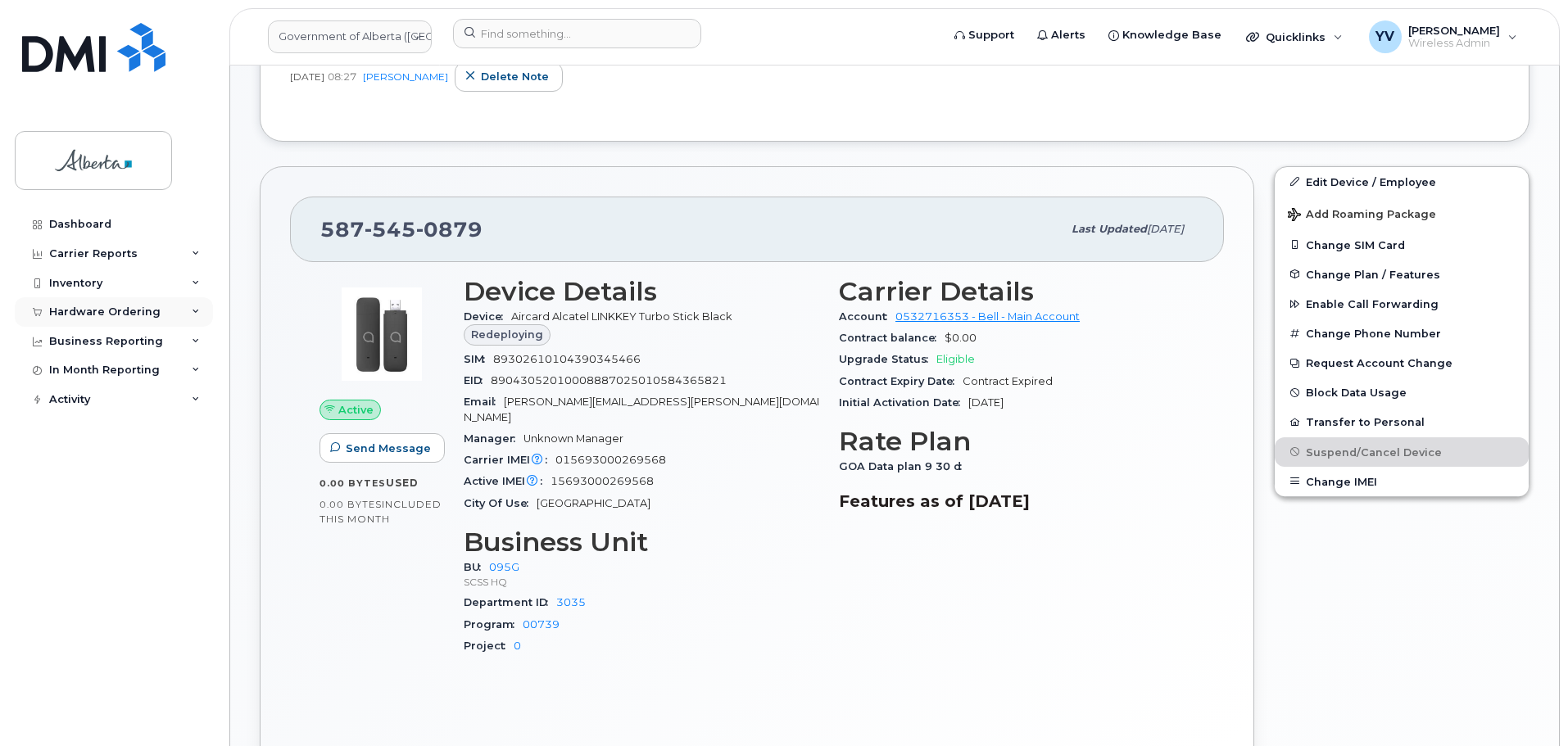
click at [90, 305] on div "Hardware Ordering" at bounding box center [104, 312] width 111 height 13
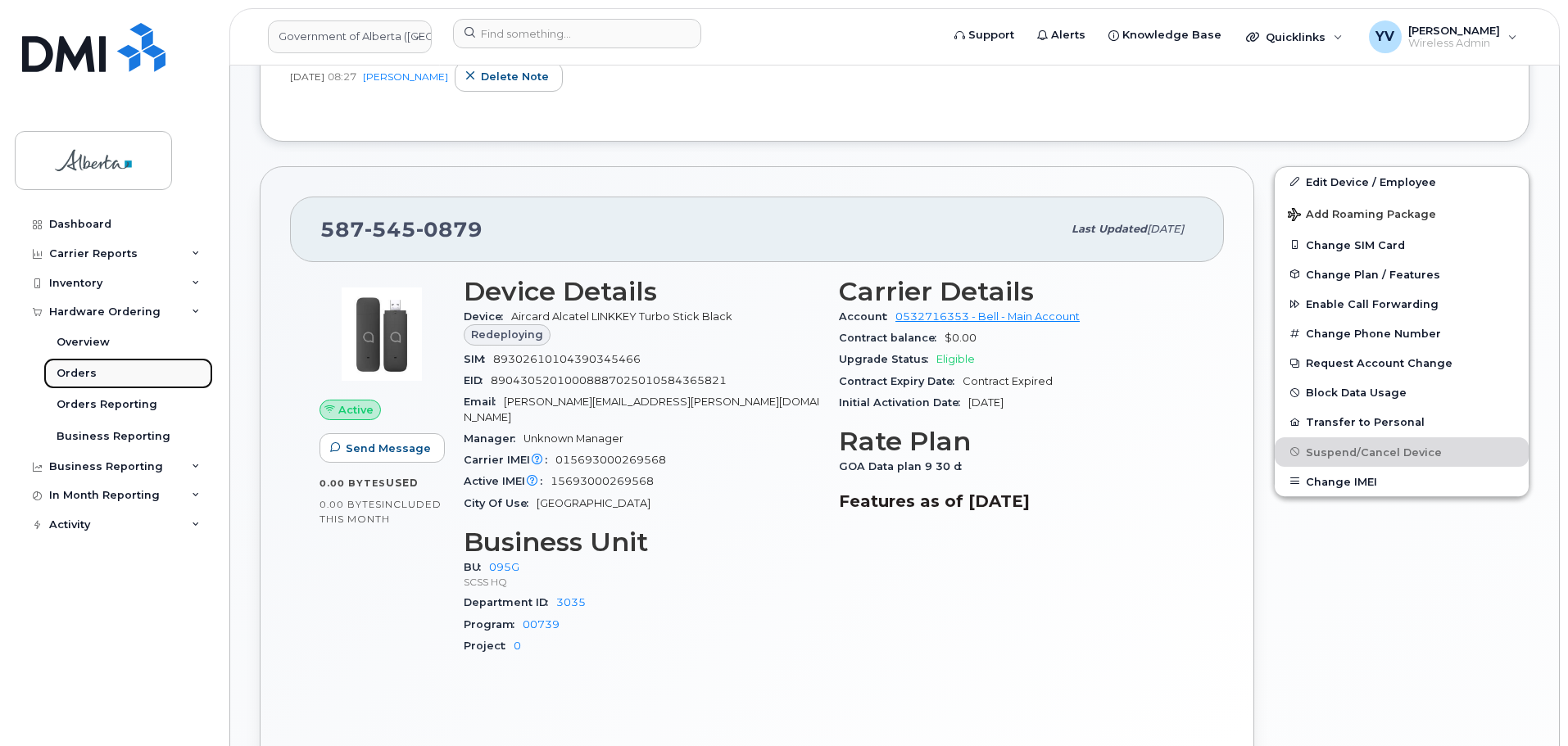
click at [63, 373] on div "Orders" at bounding box center [77, 373] width 40 height 15
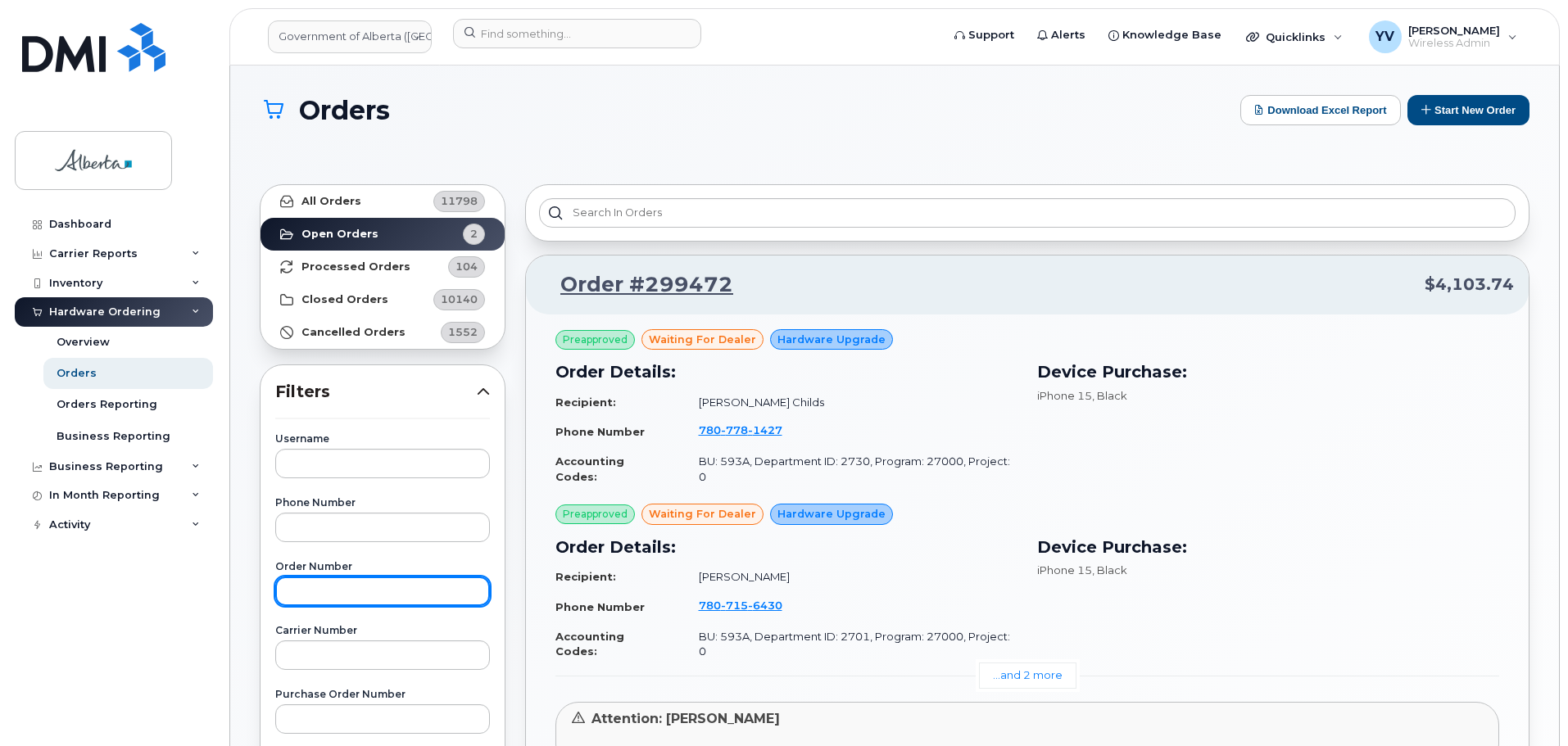
click at [299, 597] on input "text" at bounding box center [382, 591] width 215 height 29
paste input "298094"
type input "298094"
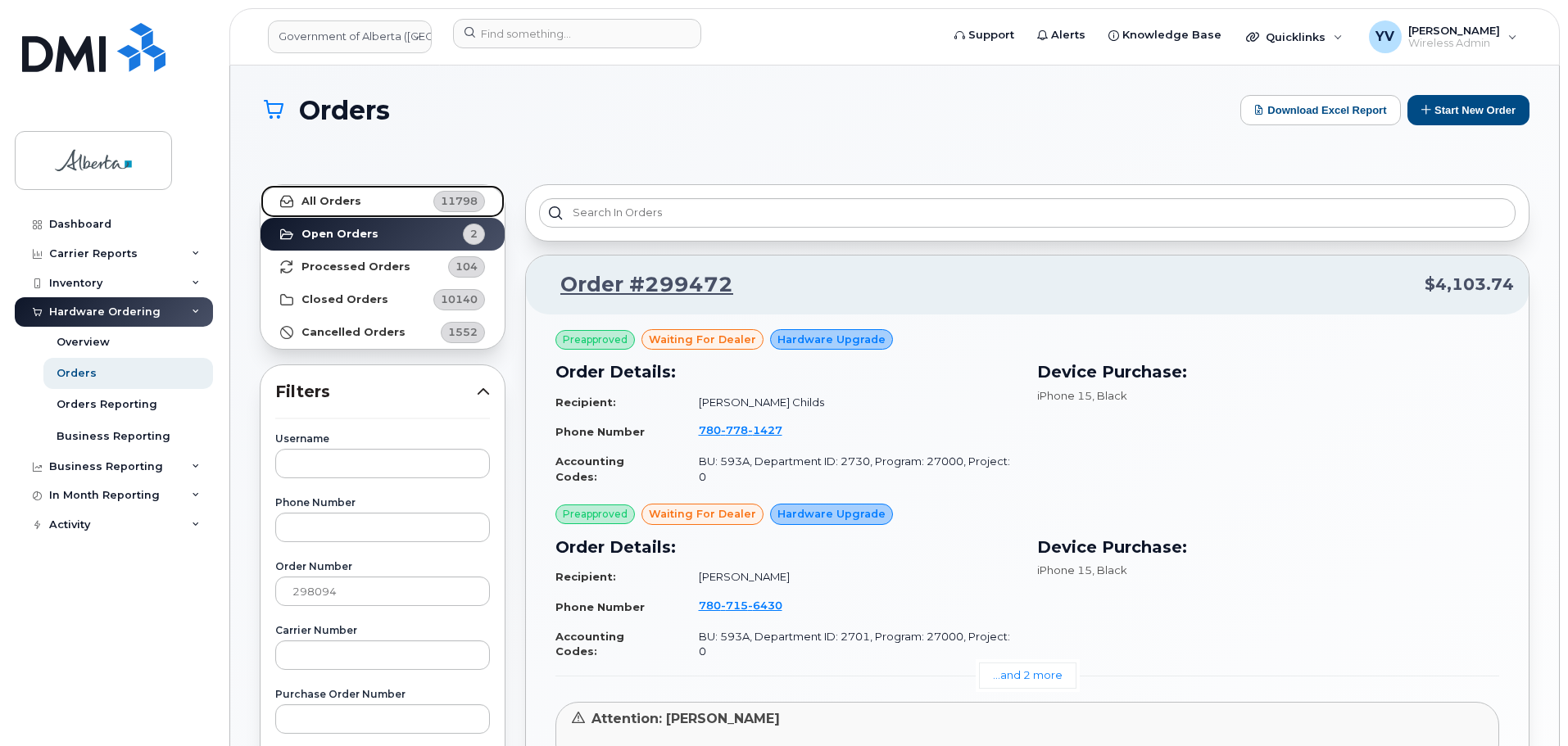
click at [334, 203] on strong "All Orders" at bounding box center [331, 202] width 60 height 13
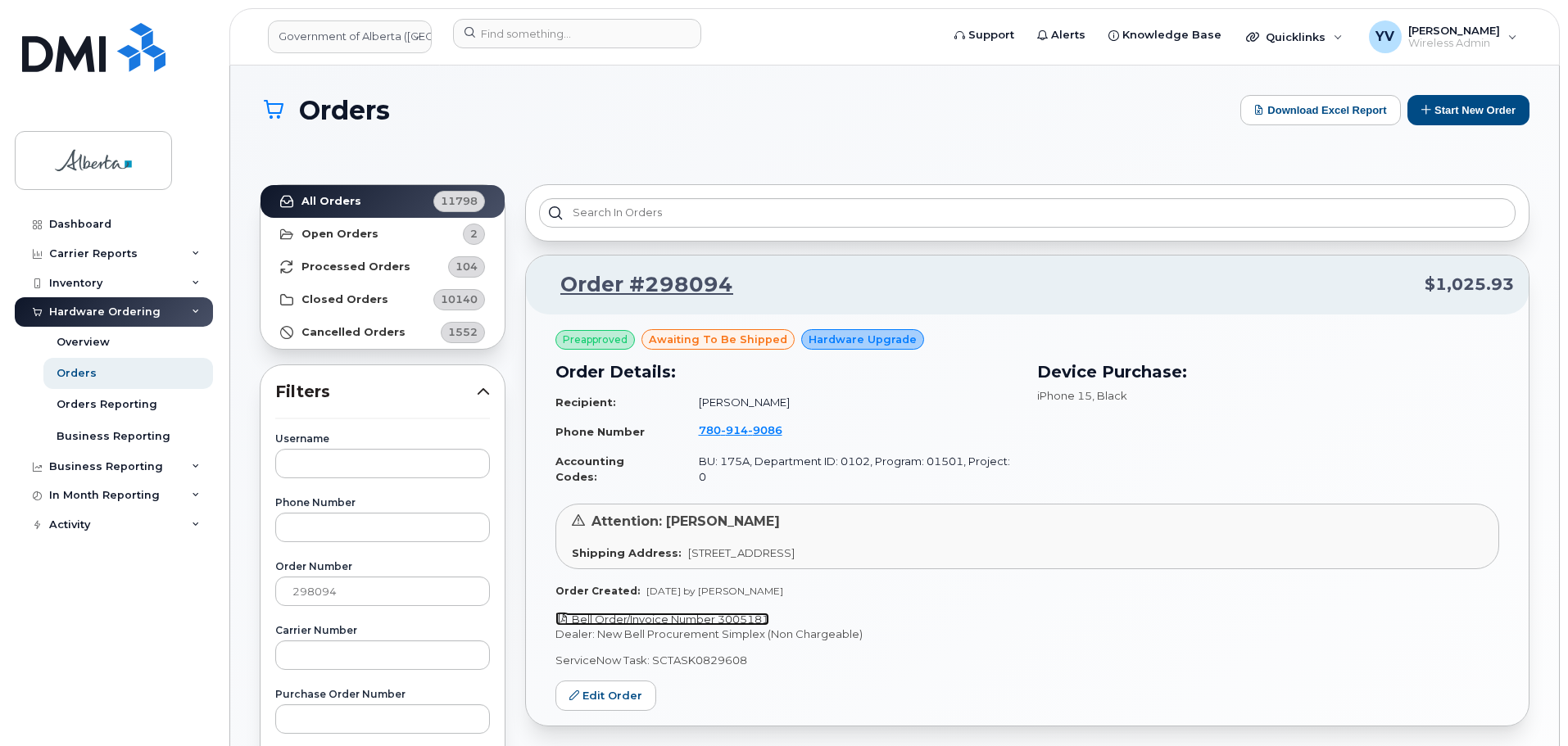
click at [728, 613] on link "Bell Order/Invoice Number 3005181" at bounding box center [662, 620] width 214 height 13
drag, startPoint x: 744, startPoint y: 646, endPoint x: 649, endPoint y: 645, distance: 95.0
click at [649, 653] on p "ServiceNow Task: SCTASK0829608" at bounding box center [1027, 660] width 944 height 16
copy p "SCTASK0829608"
